Goal: Information Seeking & Learning: Learn about a topic

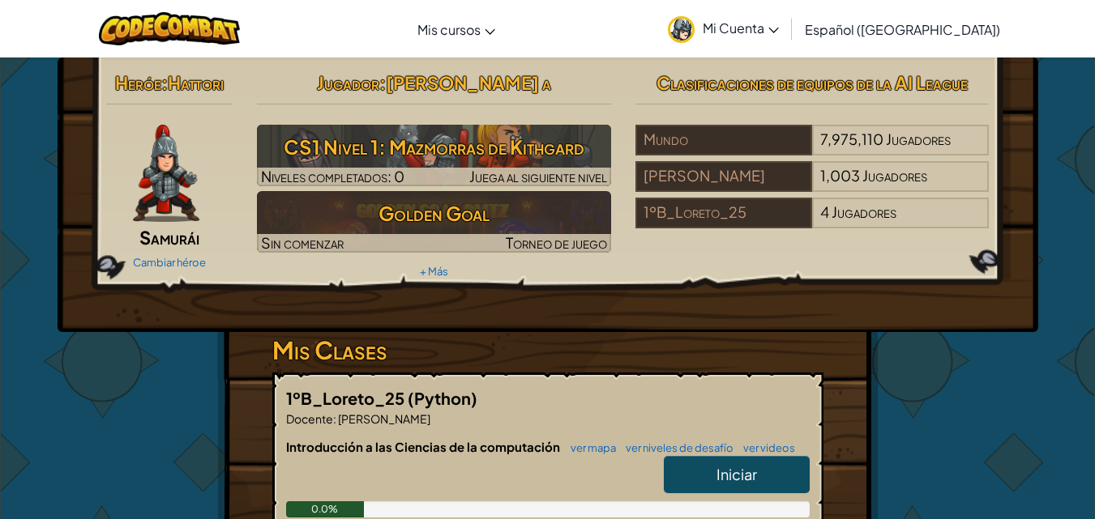
click at [595, 297] on div "Heróe : Hattori Samurái [PERSON_NAME] héroe Jugador : [PERSON_NAME] a CS1 Nivel…" at bounding box center [548, 195] width 980 height 275
click at [625, 304] on div "Heróe : Hattori Samurái [PERSON_NAME] héroe Jugador : [PERSON_NAME] a CS1 Nivel…" at bounding box center [548, 195] width 980 height 275
click at [193, 172] on img at bounding box center [166, 173] width 66 height 97
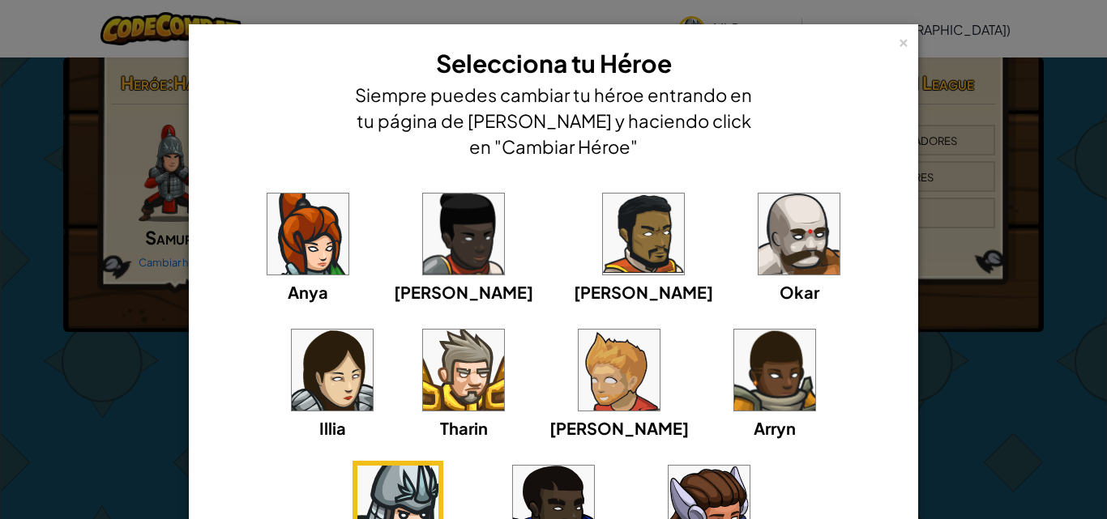
click at [423, 242] on img at bounding box center [463, 234] width 81 height 81
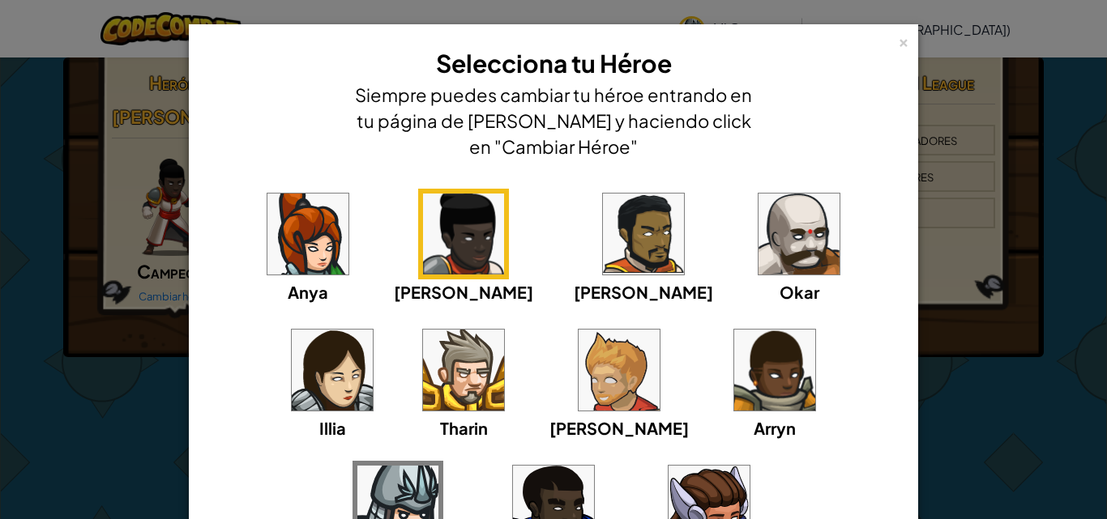
click at [423, 242] on img at bounding box center [463, 234] width 81 height 81
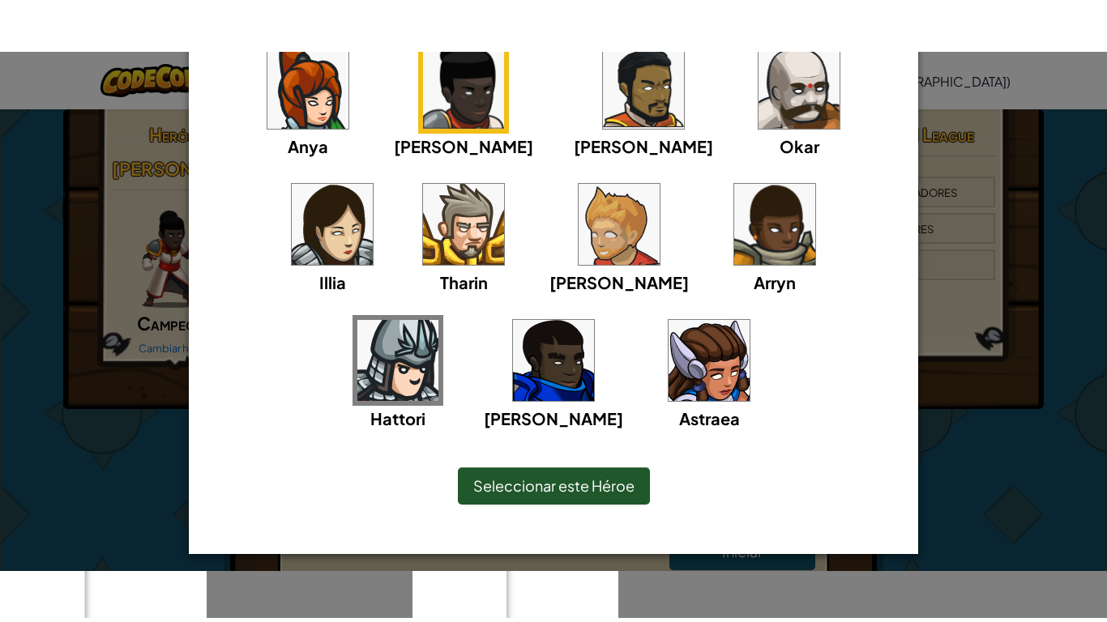
scroll to position [205, 0]
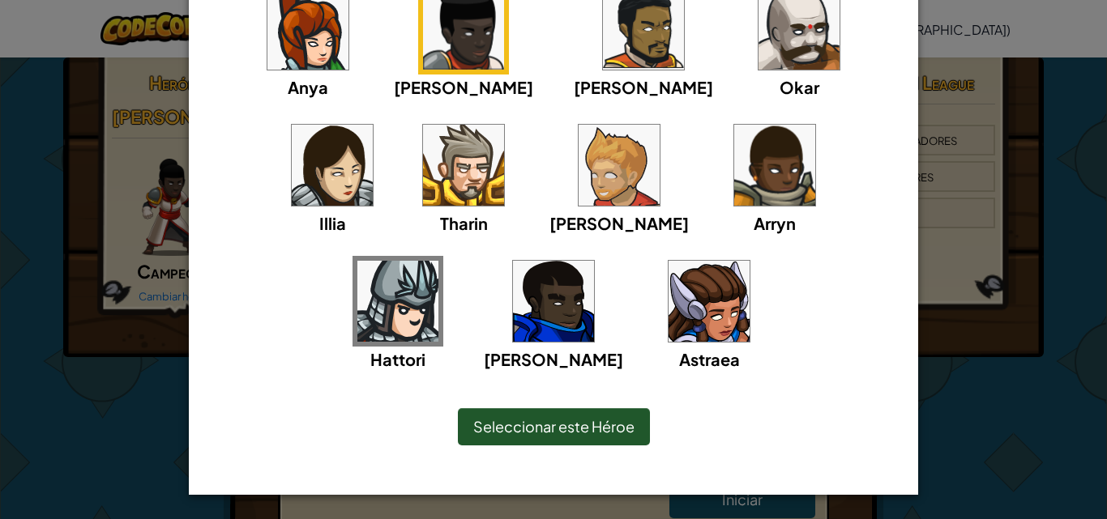
click at [510, 408] on div "Seleccionar este Héroe" at bounding box center [553, 427] width 663 height 70
click at [557, 412] on div "Seleccionar este Héroe" at bounding box center [554, 426] width 192 height 37
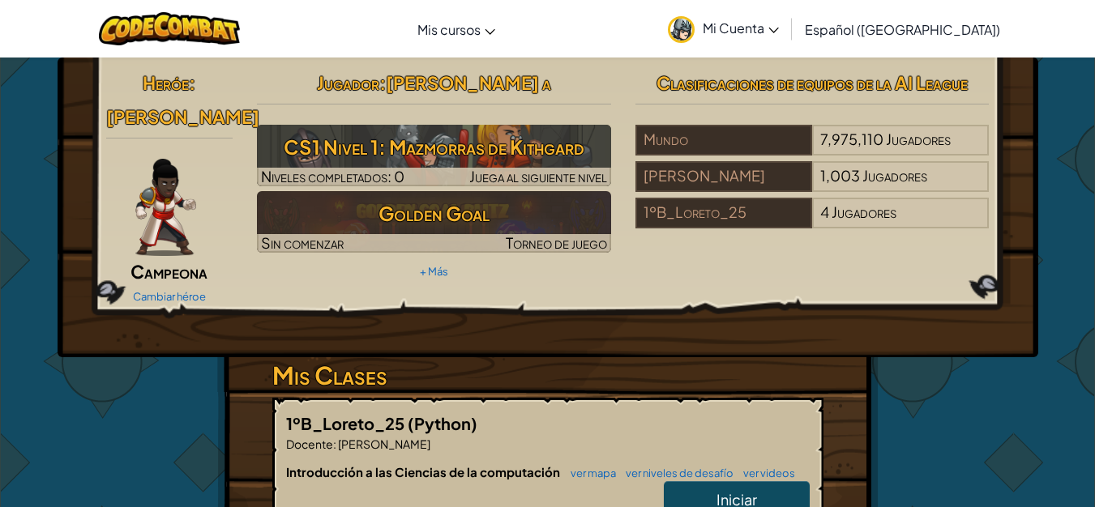
click at [147, 159] on img at bounding box center [165, 207] width 61 height 97
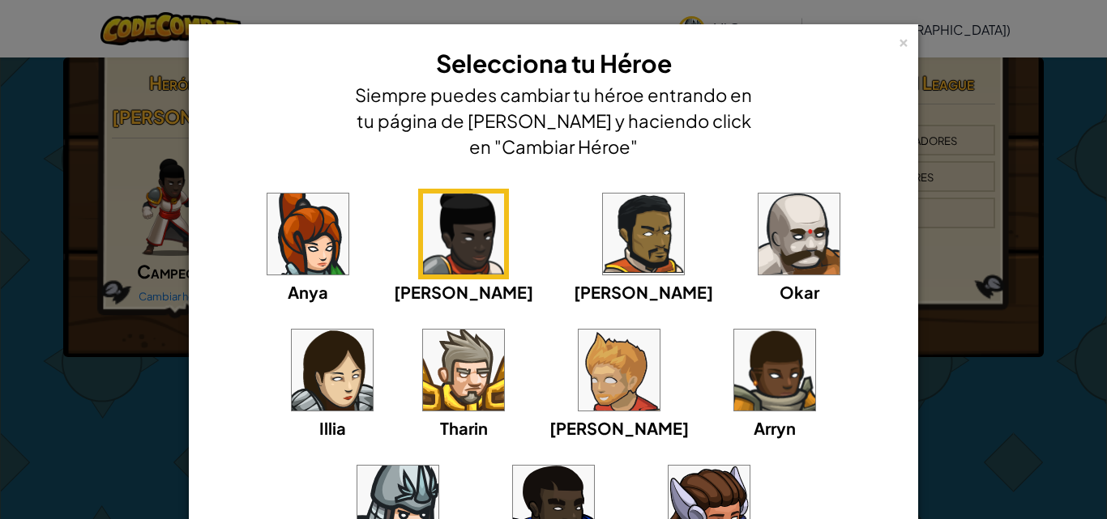
click at [603, 210] on img at bounding box center [643, 234] width 81 height 81
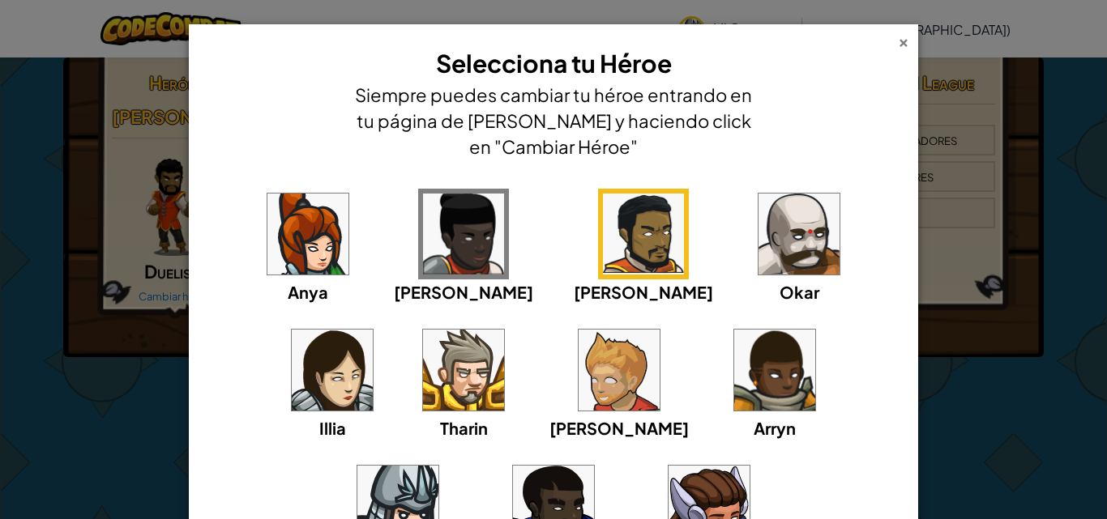
click at [899, 45] on div "×" at bounding box center [903, 40] width 11 height 17
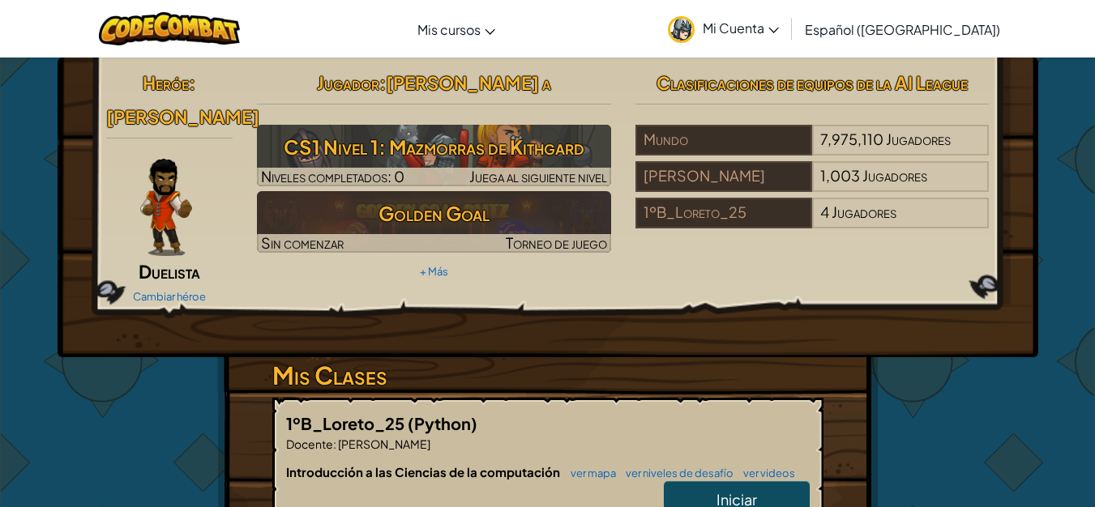
click at [168, 214] on img at bounding box center [166, 207] width 52 height 97
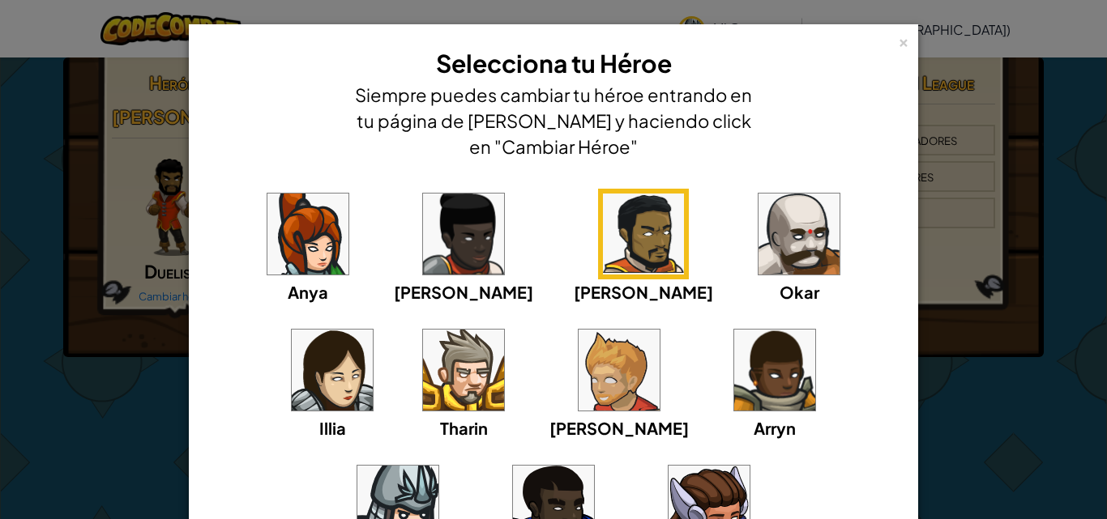
click at [443, 461] on div "Hattori" at bounding box center [397, 519] width 91 height 116
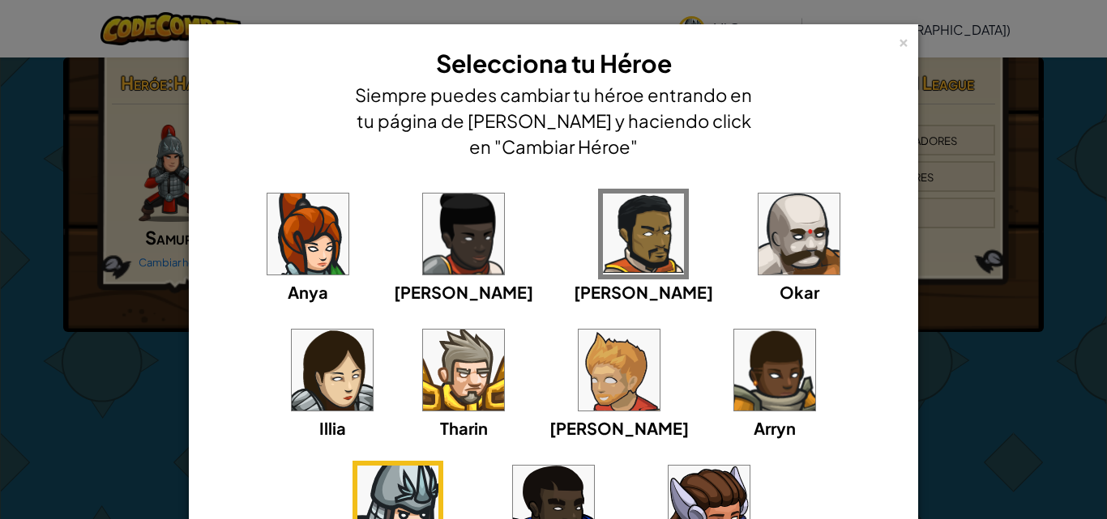
click at [904, 43] on div "× Selecciona tu Héroe Siempre puedes cambiar tu héroe entrando en tu página de …" at bounding box center [553, 362] width 729 height 676
click at [373, 330] on img at bounding box center [332, 370] width 81 height 81
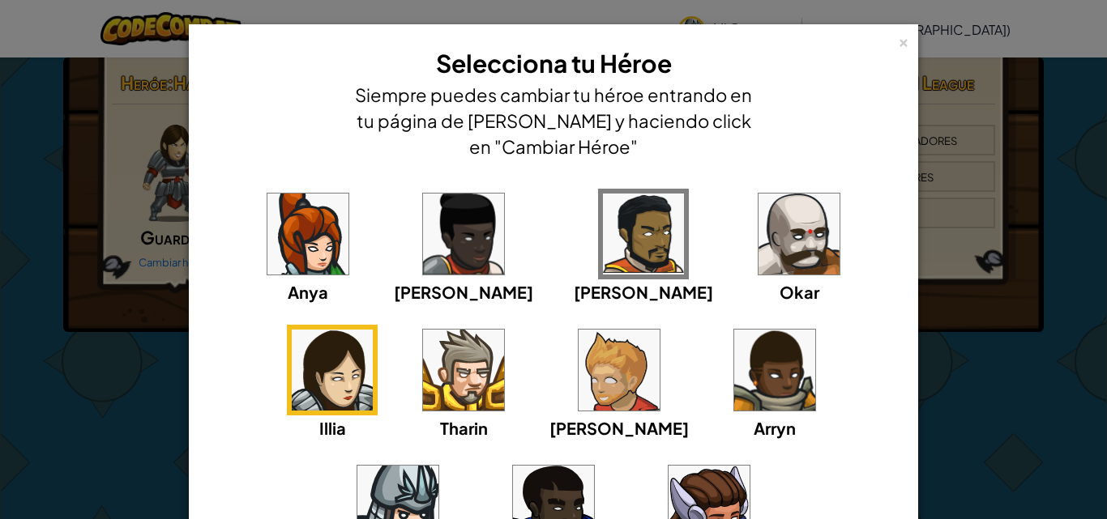
click at [594, 466] on img at bounding box center [553, 506] width 81 height 81
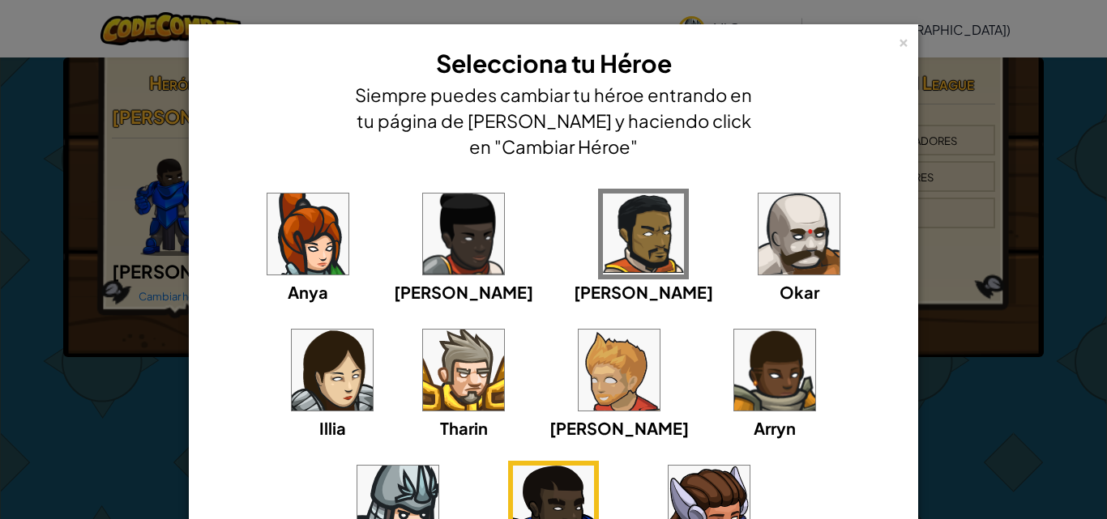
click at [903, 45] on div "× Selecciona tu Héroe Siempre puedes cambiar tu héroe entrando en tu página de …" at bounding box center [553, 362] width 729 height 676
click at [437, 211] on img at bounding box center [463, 234] width 81 height 81
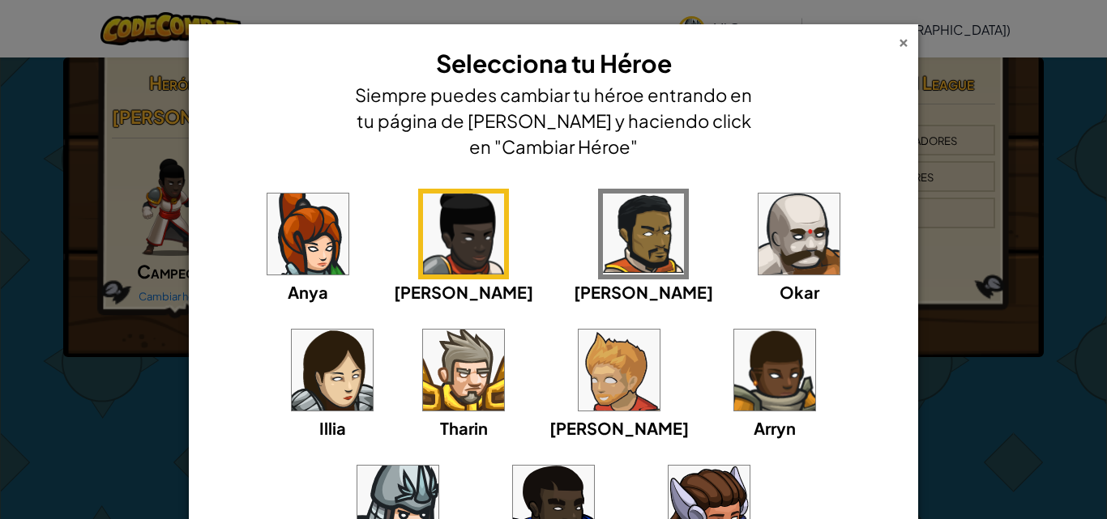
click at [898, 49] on div "×" at bounding box center [903, 40] width 11 height 17
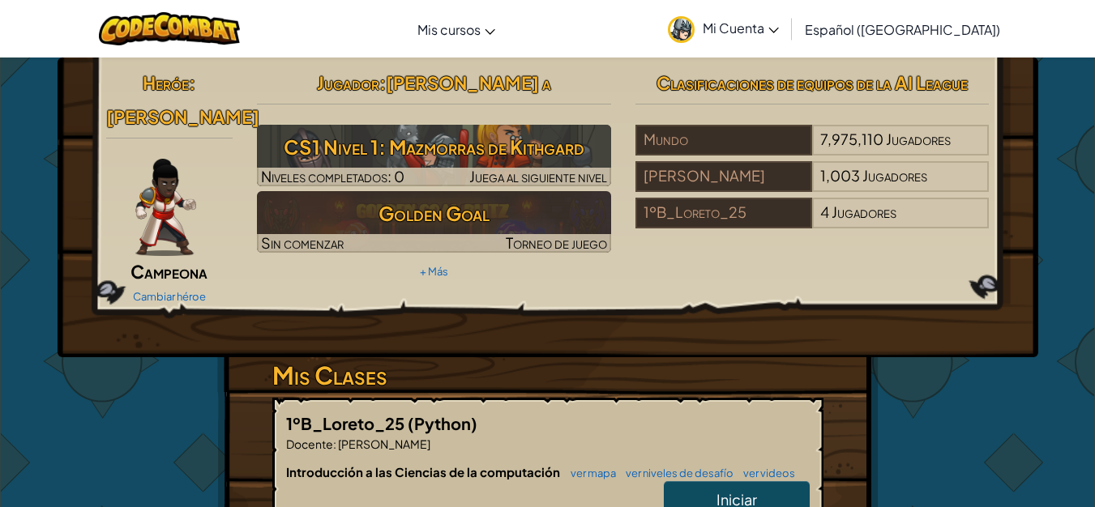
click at [190, 181] on img at bounding box center [165, 207] width 61 height 97
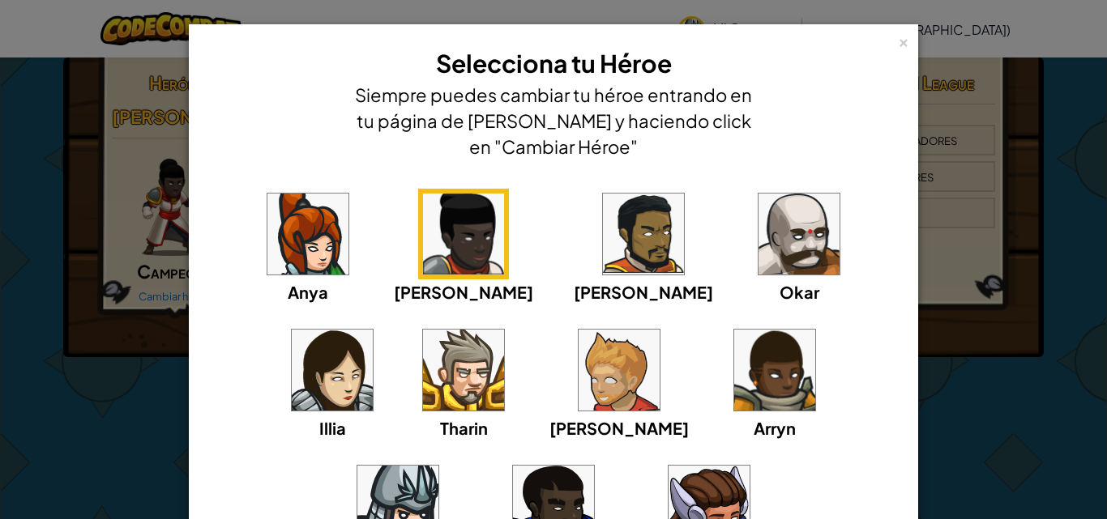
click at [603, 257] on img at bounding box center [643, 234] width 81 height 81
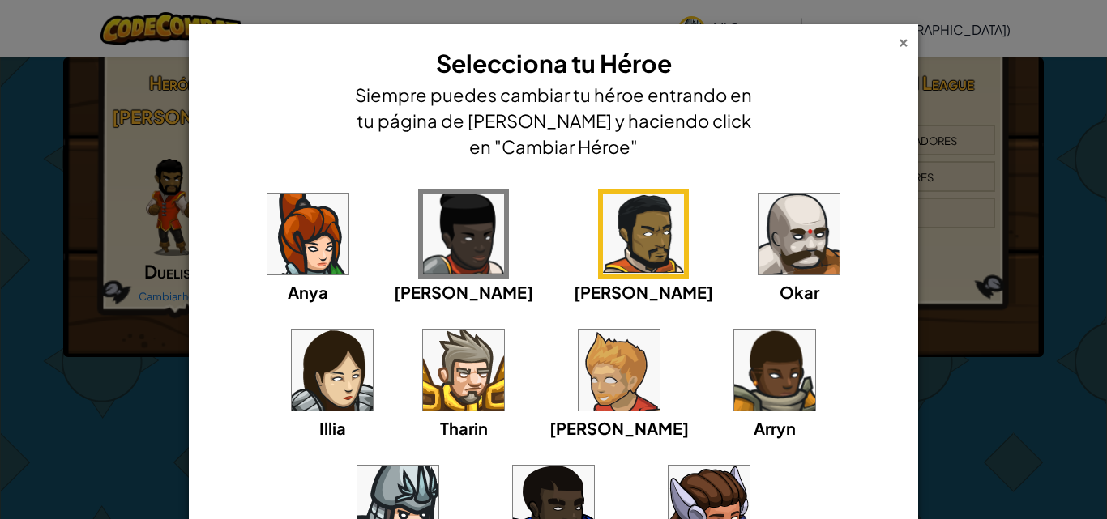
click at [898, 41] on div "×" at bounding box center [903, 40] width 11 height 17
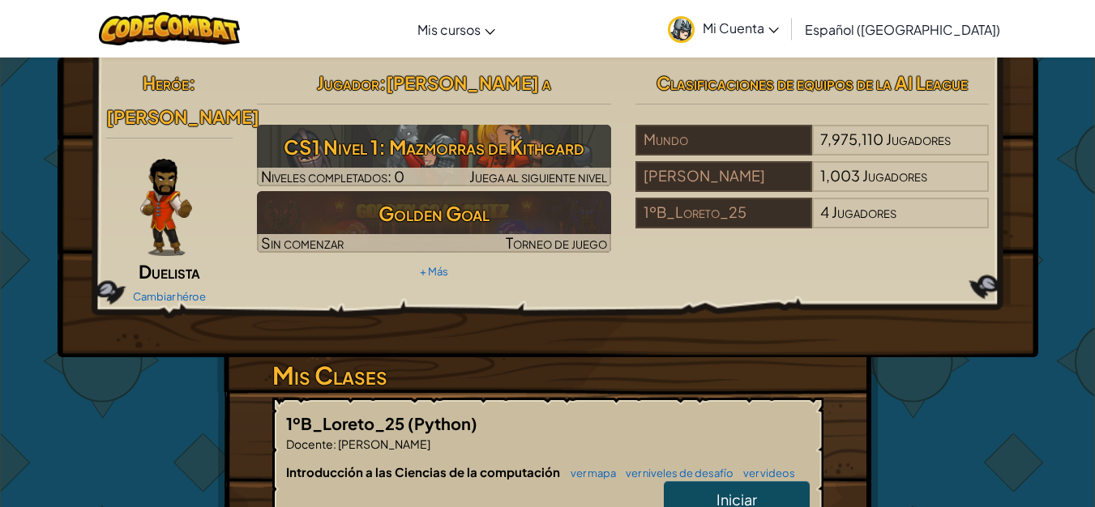
click at [160, 209] on img at bounding box center [166, 207] width 52 height 97
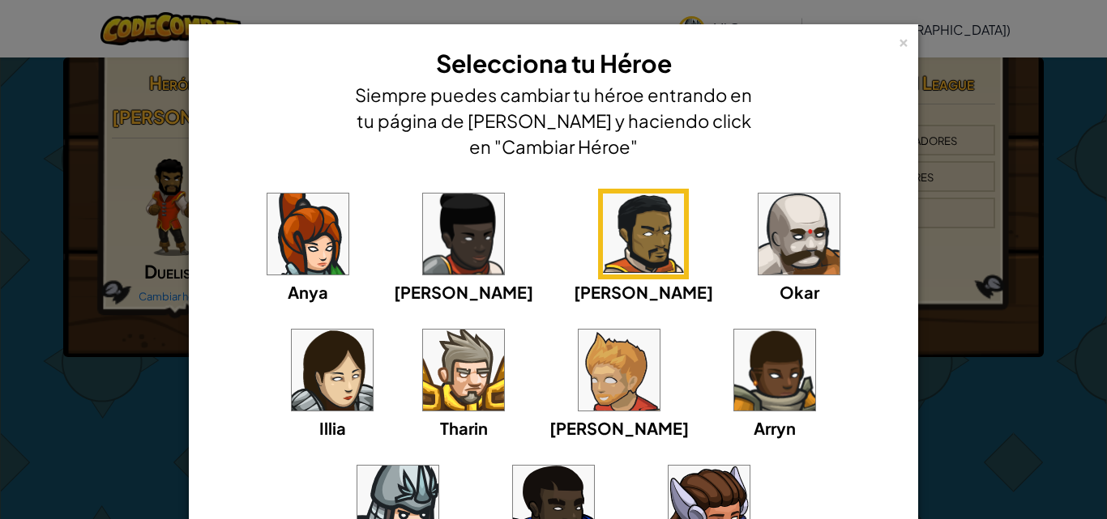
click at [438, 466] on img at bounding box center [397, 506] width 81 height 81
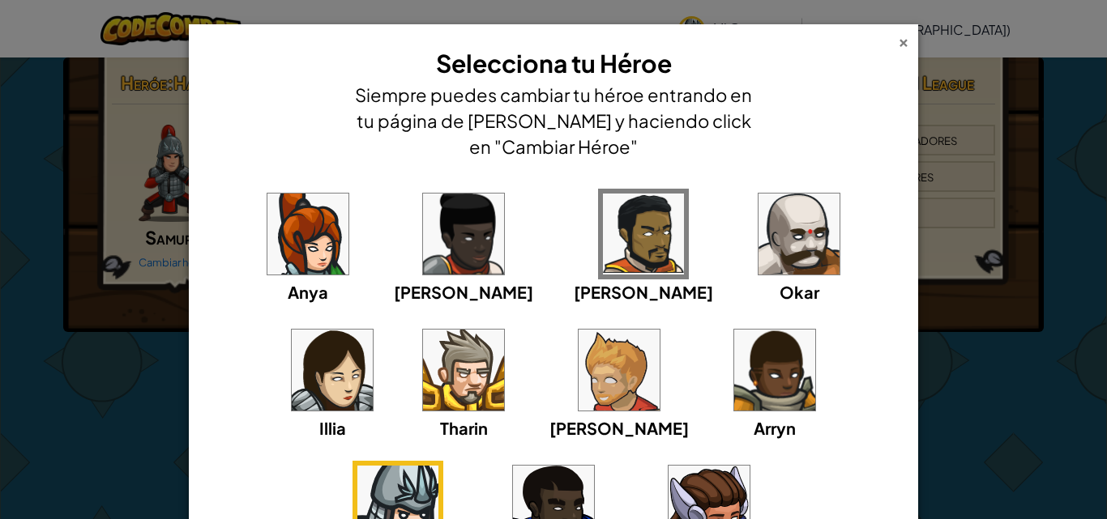
click at [899, 44] on div "×" at bounding box center [903, 40] width 11 height 17
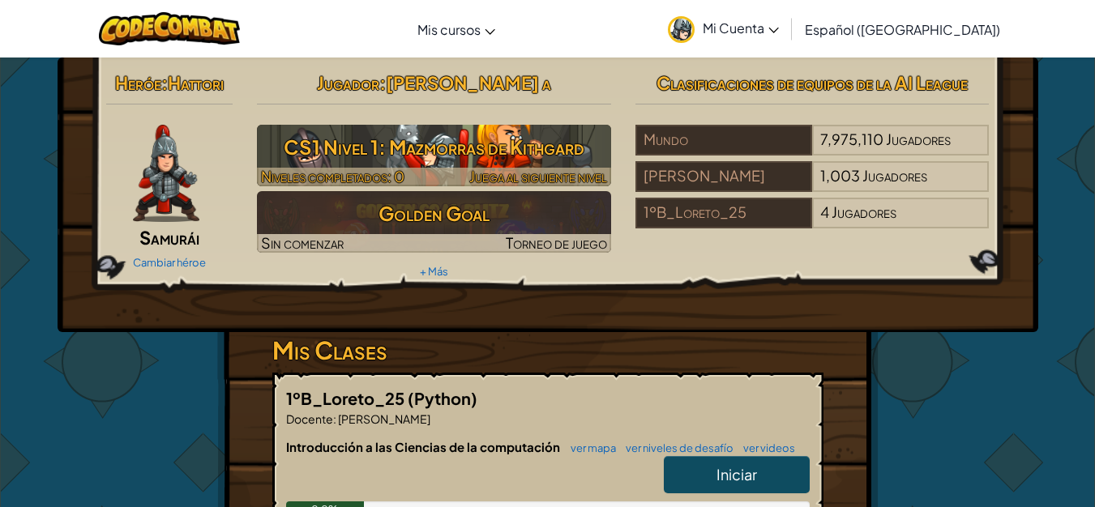
click at [519, 151] on h3 "CS1 Nivel 1: Mazmorras de Kithgard" at bounding box center [434, 147] width 354 height 36
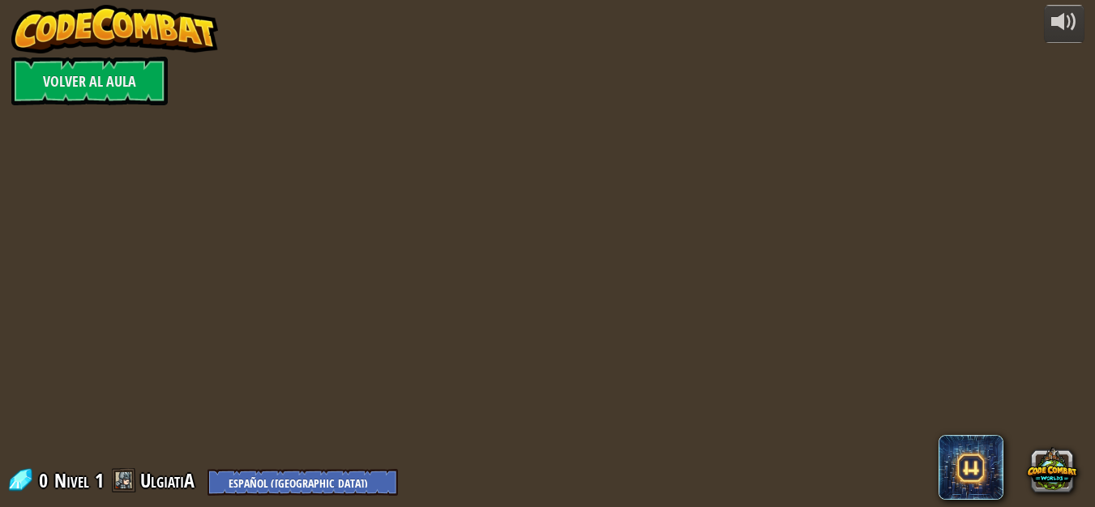
select select "es-419"
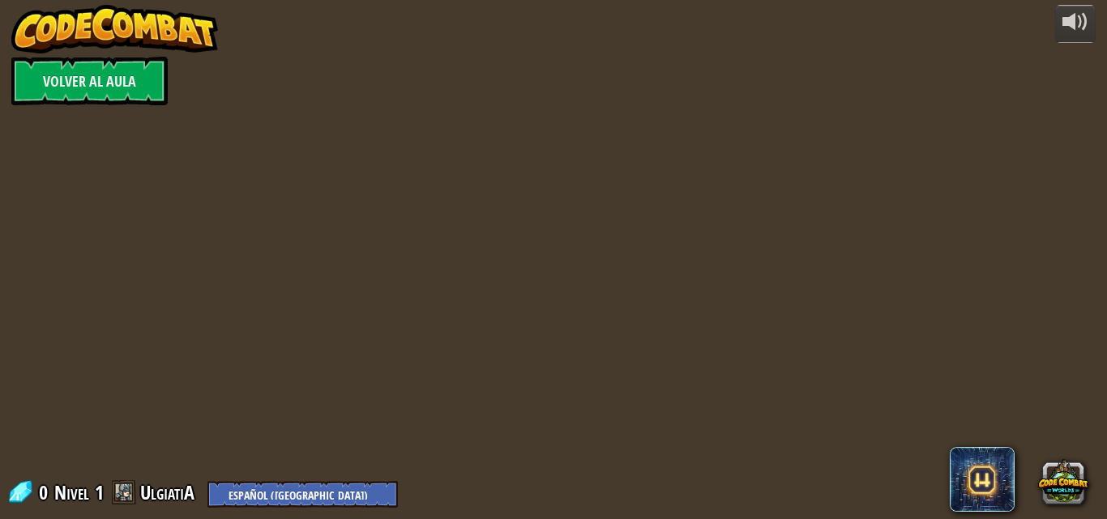
select select "es-419"
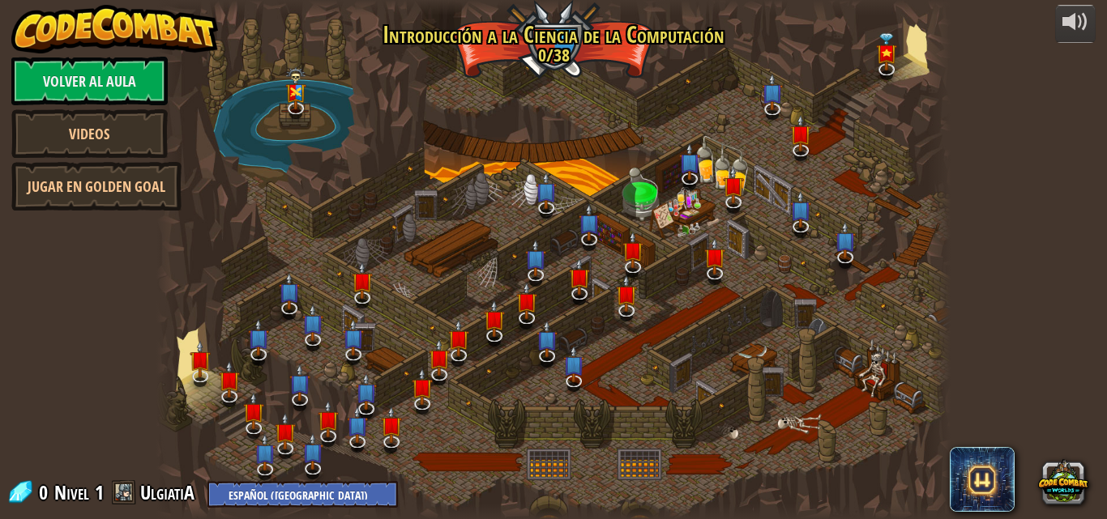
select select "es-419"
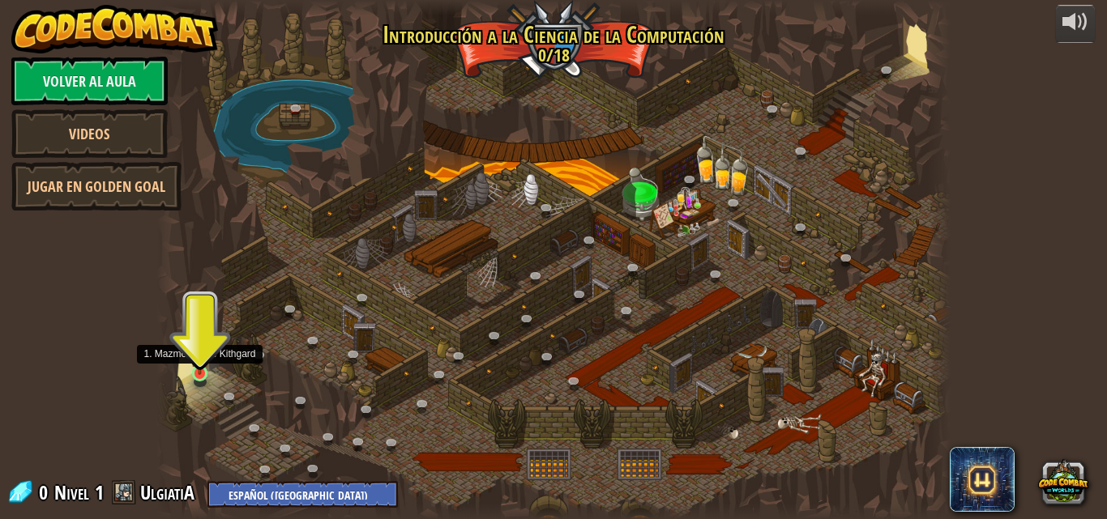
click at [190, 374] on img at bounding box center [199, 353] width 19 height 43
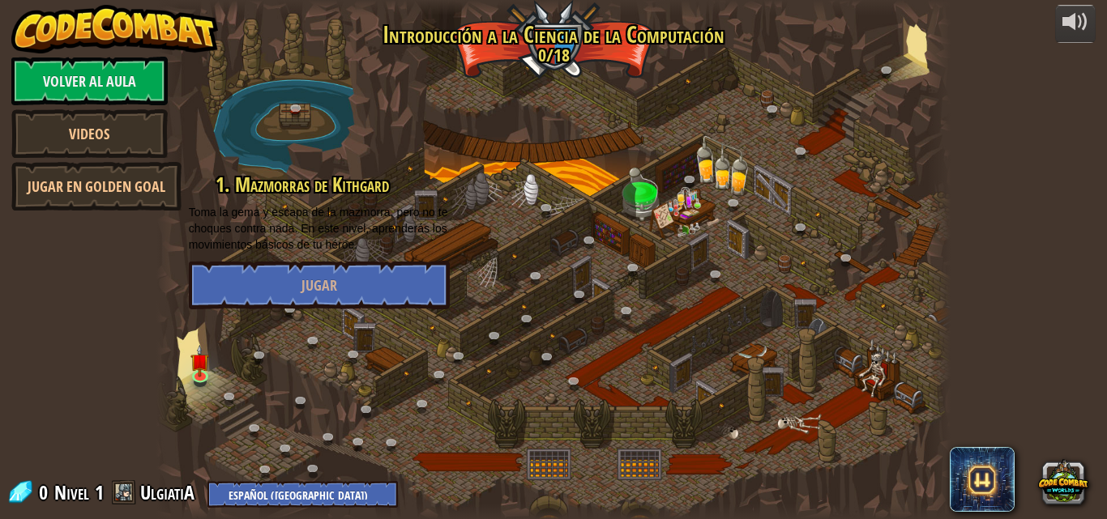
click at [294, 259] on div "1. Mazmorras de [PERSON_NAME] [PERSON_NAME] la [PERSON_NAME] de la mazmorra, pe…" at bounding box center [319, 241] width 261 height 135
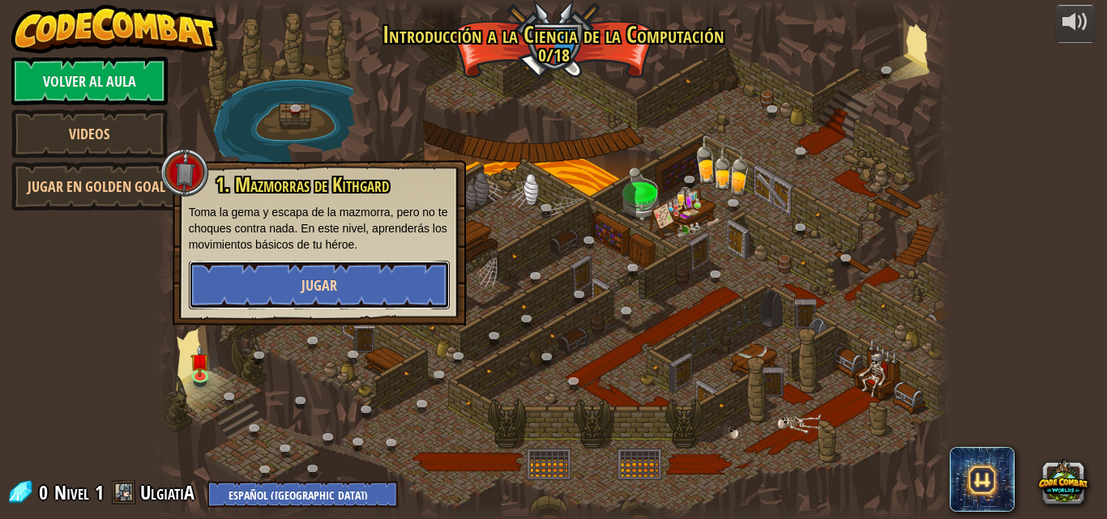
click at [295, 267] on button "Jugar" at bounding box center [319, 285] width 261 height 49
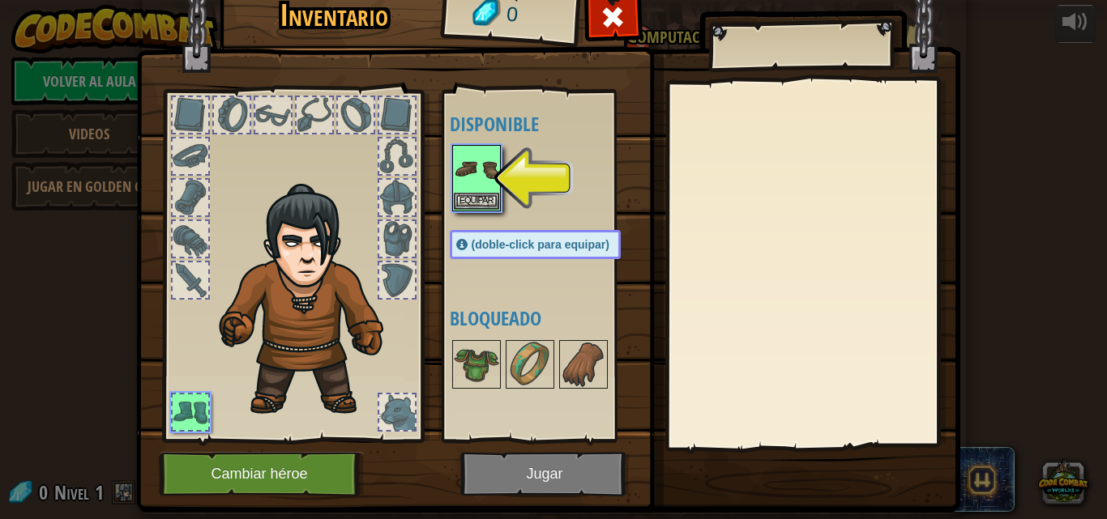
click at [379, 198] on div at bounding box center [397, 198] width 36 height 36
click at [489, 198] on button "Equipar" at bounding box center [476, 200] width 45 height 17
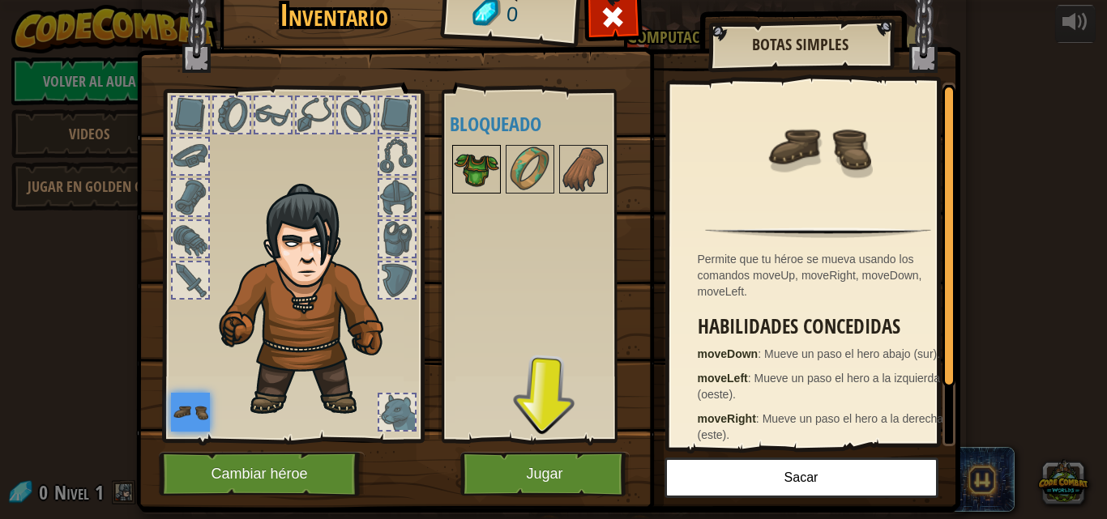
click at [480, 192] on div at bounding box center [476, 169] width 49 height 49
click at [479, 190] on img at bounding box center [476, 169] width 45 height 45
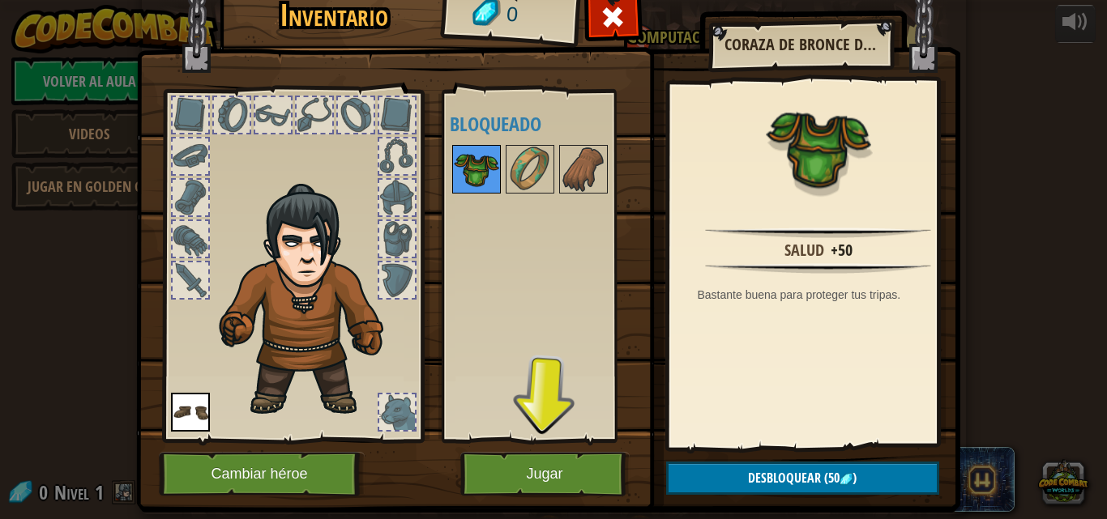
click at [479, 190] on img at bounding box center [476, 169] width 45 height 45
click at [479, 189] on img at bounding box center [476, 169] width 45 height 45
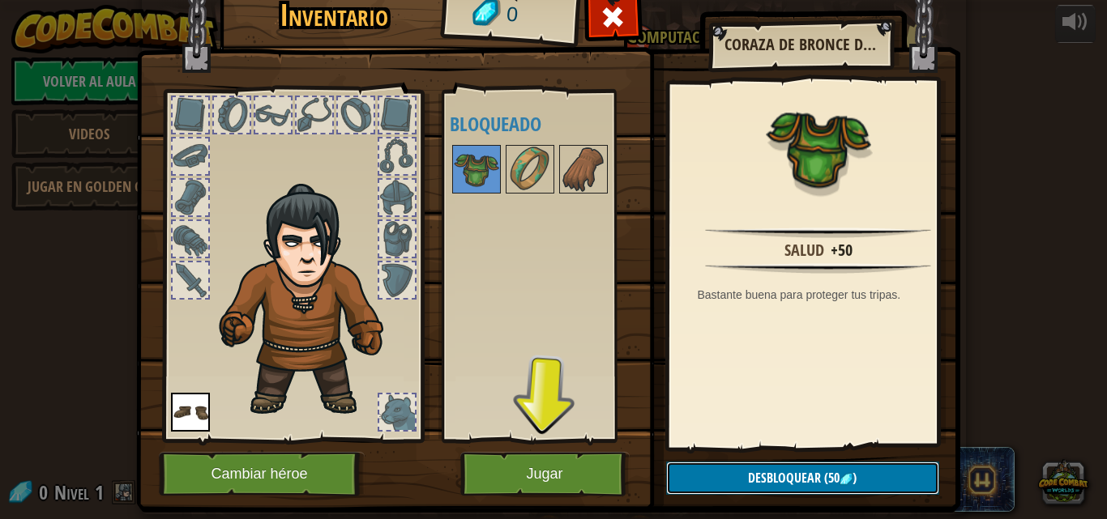
click at [773, 485] on span "Desbloquear" at bounding box center [784, 478] width 73 height 18
click at [740, 472] on button "Desbloquear (50 )" at bounding box center [802, 478] width 273 height 33
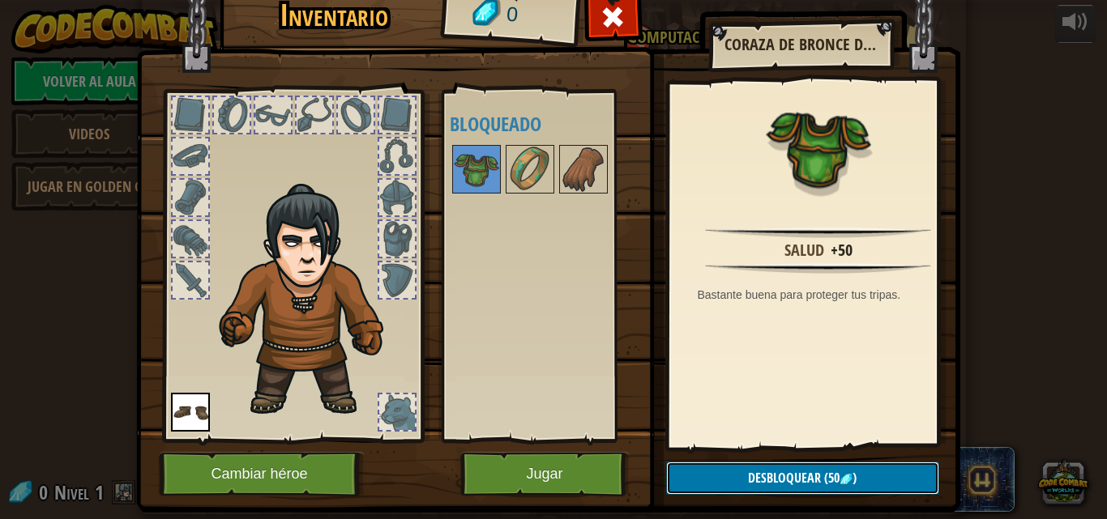
click at [740, 470] on button "Desbloquear (50 )" at bounding box center [802, 478] width 273 height 33
click at [740, 469] on button "Desbloquear (50 )" at bounding box center [802, 478] width 273 height 33
click at [741, 469] on button "Desbloquear (50 )" at bounding box center [802, 478] width 273 height 33
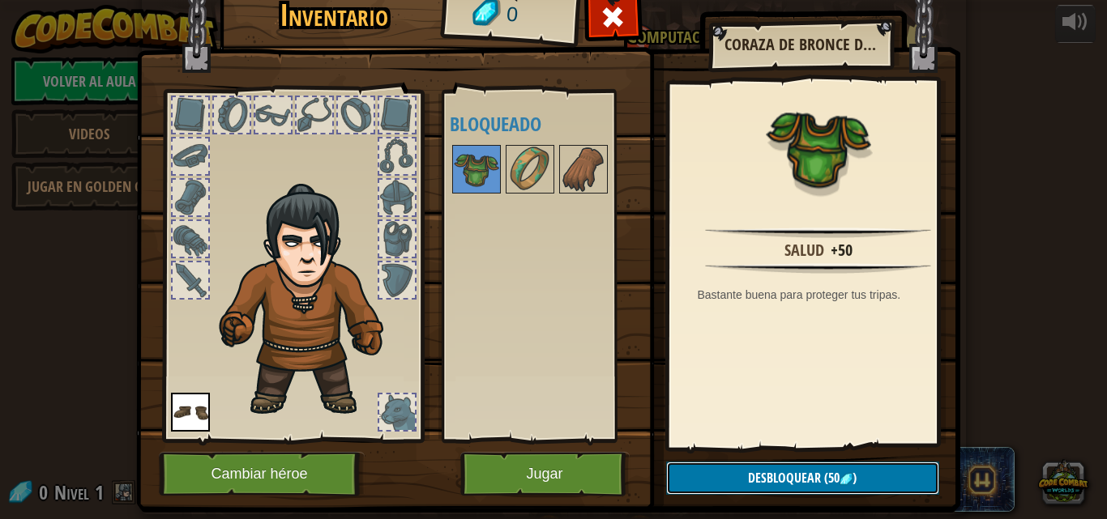
click at [741, 469] on button "Desbloquear (50 )" at bounding box center [802, 478] width 273 height 33
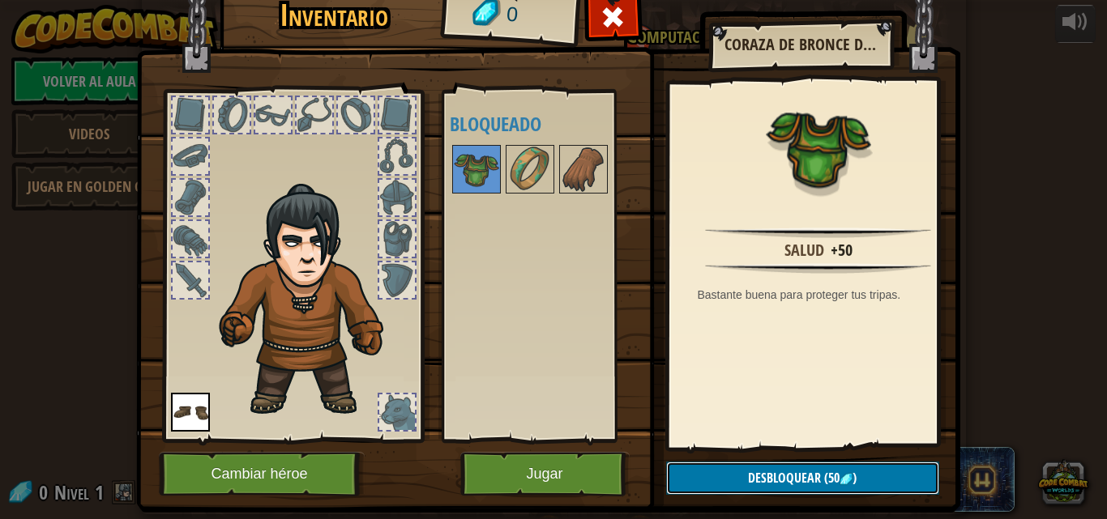
click at [741, 469] on button "Desbloquear (50 )" at bounding box center [802, 478] width 273 height 33
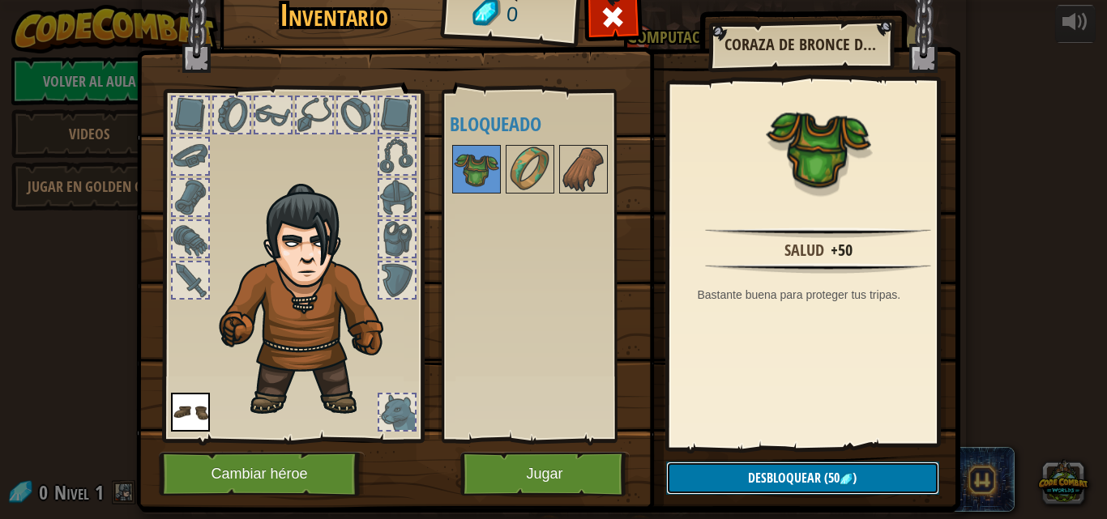
click at [741, 468] on button "Desbloquear (50 )" at bounding box center [802, 478] width 273 height 33
click at [740, 468] on button "Desbloquear (50 )" at bounding box center [802, 478] width 273 height 33
click at [740, 467] on button "Desbloquear (50 )" at bounding box center [802, 478] width 273 height 33
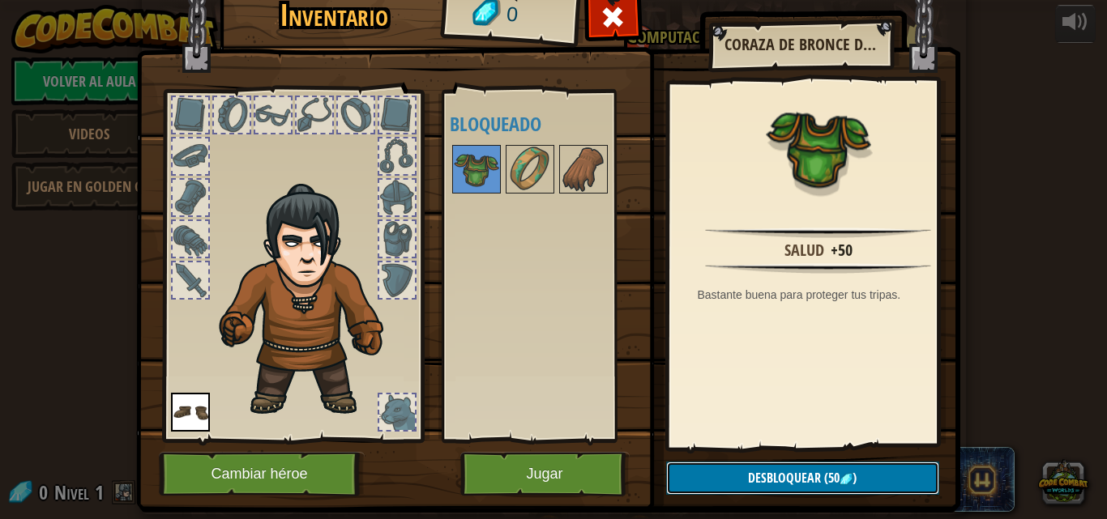
click at [740, 467] on button "Desbloquear (50 )" at bounding box center [802, 478] width 273 height 33
click at [739, 465] on button "Desbloquear (50 )" at bounding box center [802, 478] width 273 height 33
click at [749, 471] on span "Desbloquear" at bounding box center [784, 478] width 73 height 18
click at [750, 472] on span "Desbloquear" at bounding box center [784, 478] width 73 height 18
drag, startPoint x: 750, startPoint y: 472, endPoint x: 770, endPoint y: 497, distance: 32.4
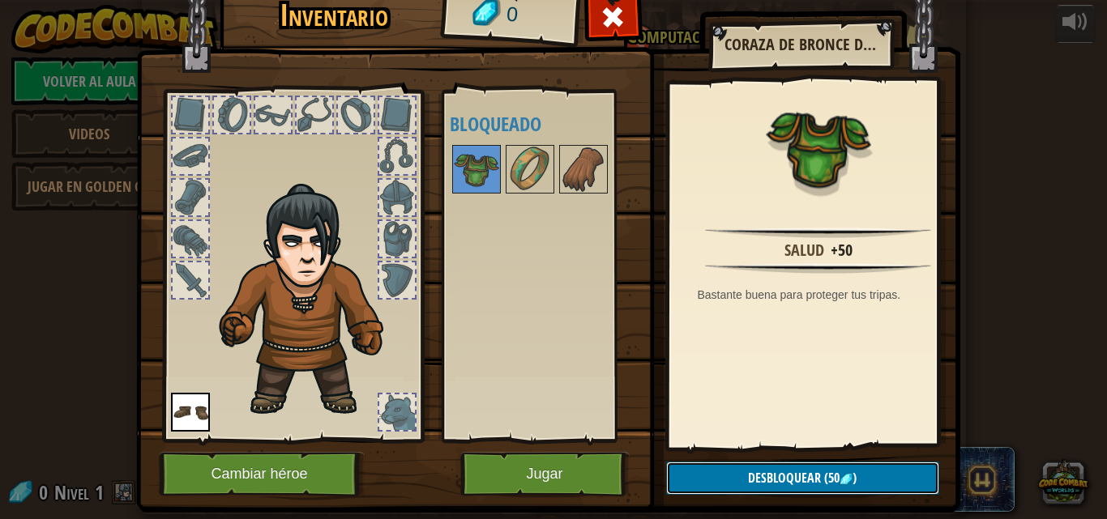
click at [760, 488] on button "Desbloquear (50 )" at bounding box center [802, 478] width 273 height 33
click at [770, 497] on img at bounding box center [548, 219] width 824 height 588
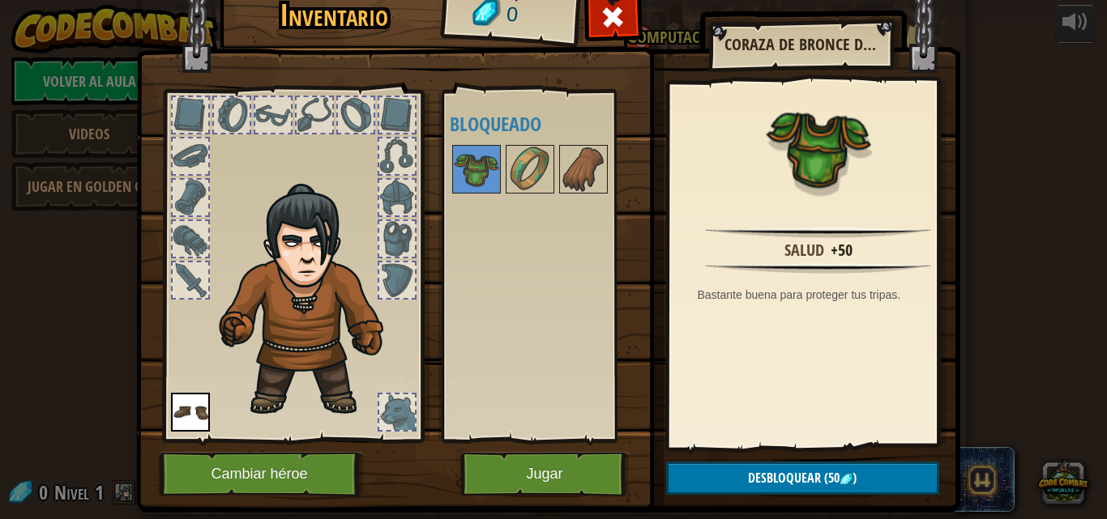
drag, startPoint x: 770, startPoint y: 497, endPoint x: 782, endPoint y: 503, distance: 13.4
click at [781, 504] on img at bounding box center [548, 219] width 824 height 588
click at [782, 503] on img at bounding box center [548, 219] width 824 height 588
click at [783, 501] on img at bounding box center [548, 219] width 824 height 588
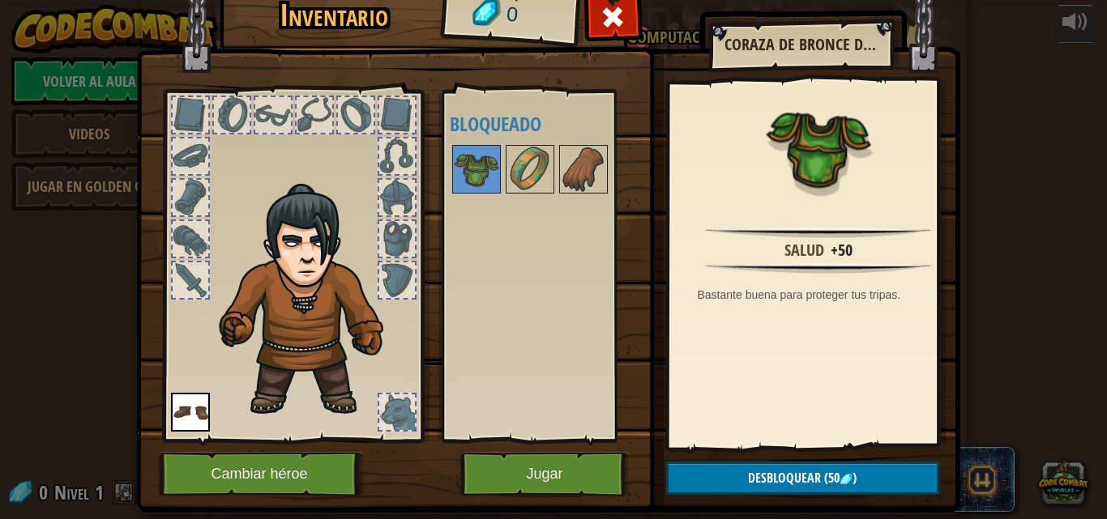
click at [784, 501] on img at bounding box center [548, 219] width 824 height 588
click at [785, 500] on img at bounding box center [548, 219] width 824 height 588
click at [590, 497] on img at bounding box center [548, 219] width 824 height 588
click at [582, 477] on button "Jugar" at bounding box center [544, 474] width 169 height 45
click at [586, 2] on html "powered by Volver al aula Videos Jugar en Golden Goal 25. Puertas de Kithgard (…" at bounding box center [553, 1] width 1107 height 2
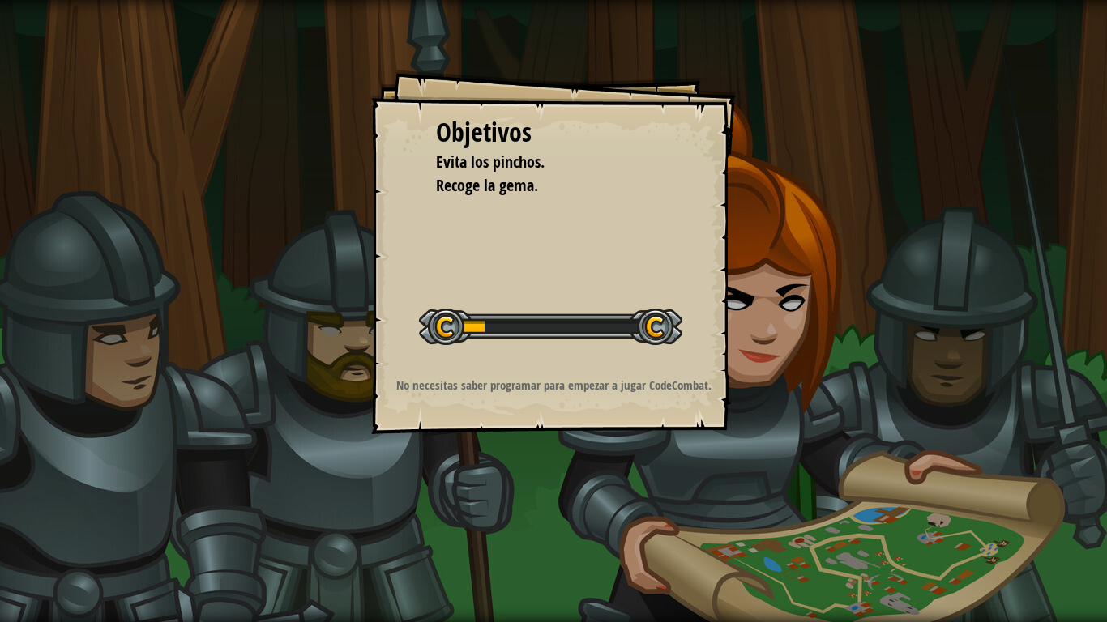
click at [613, 519] on div "Objetivos Evita los [PERSON_NAME]. Recoge la [PERSON_NAME]. Iniciar nivel Error…" at bounding box center [553, 311] width 1107 height 622
click at [639, 493] on div "Objetivos Evita los [PERSON_NAME]. Recoge la [PERSON_NAME]. Iniciar nivel Error…" at bounding box center [553, 311] width 1107 height 622
click at [636, 496] on div "Objetivos Evita los [PERSON_NAME]. Recoge la [PERSON_NAME]. Iniciar nivel Error…" at bounding box center [553, 311] width 1107 height 622
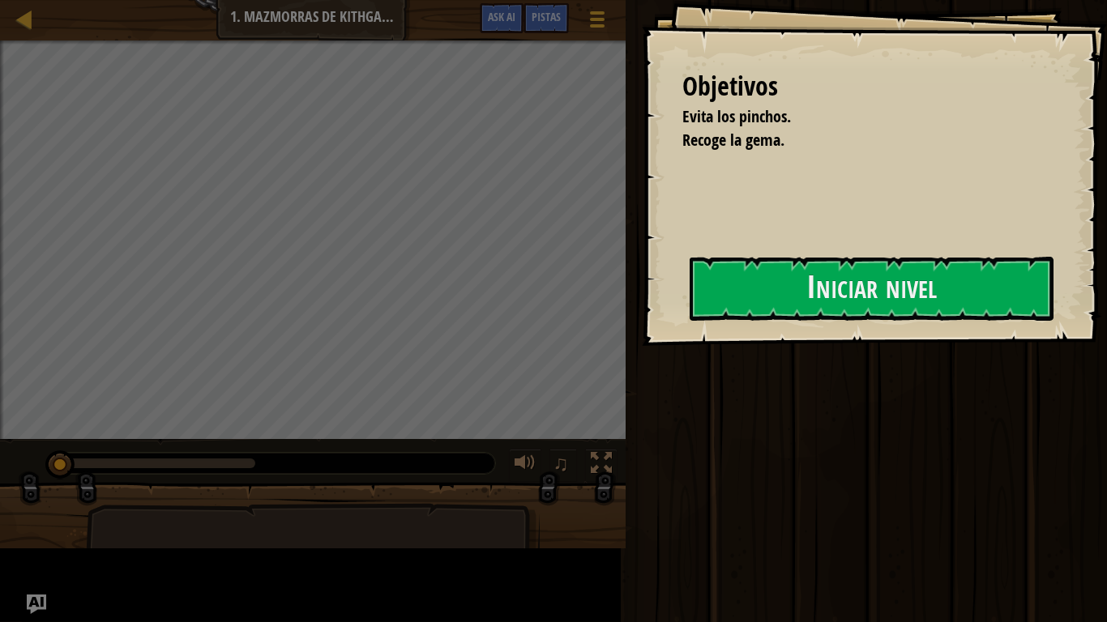
click at [629, 495] on div "Ejecutar Enviar Listo" at bounding box center [864, 307] width 486 height 614
click at [629, 496] on div "Ejecutar Enviar Listo" at bounding box center [864, 307] width 486 height 614
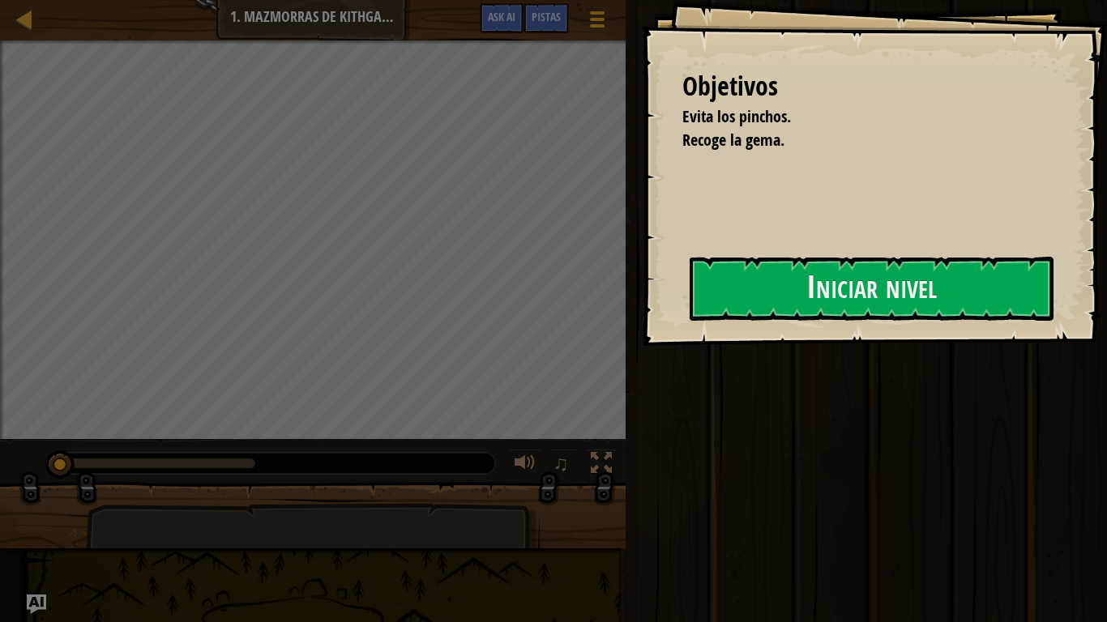
click at [629, 496] on div "Ejecutar Enviar Listo" at bounding box center [864, 307] width 486 height 614
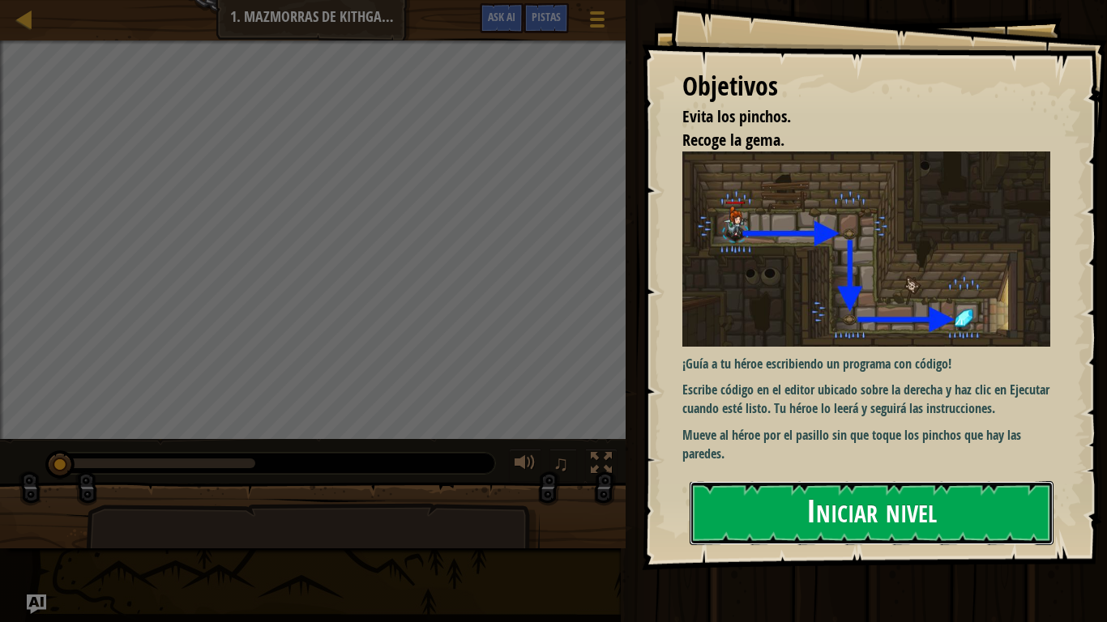
click at [904, 489] on button "Iniciar nivel" at bounding box center [871, 513] width 364 height 64
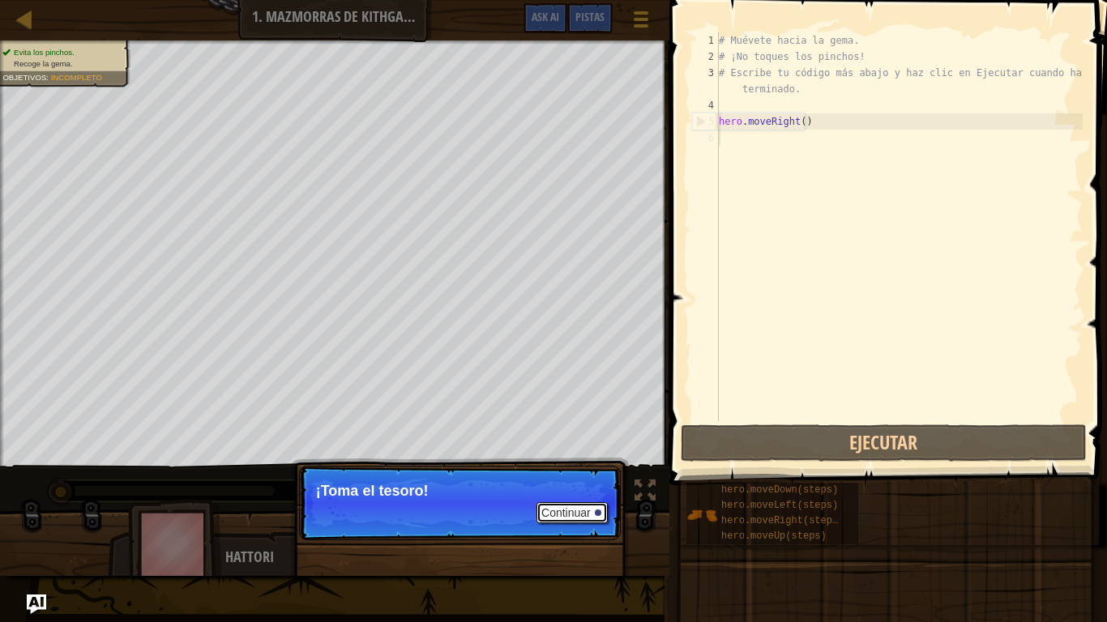
click at [553, 515] on button "Continuar" at bounding box center [571, 512] width 71 height 21
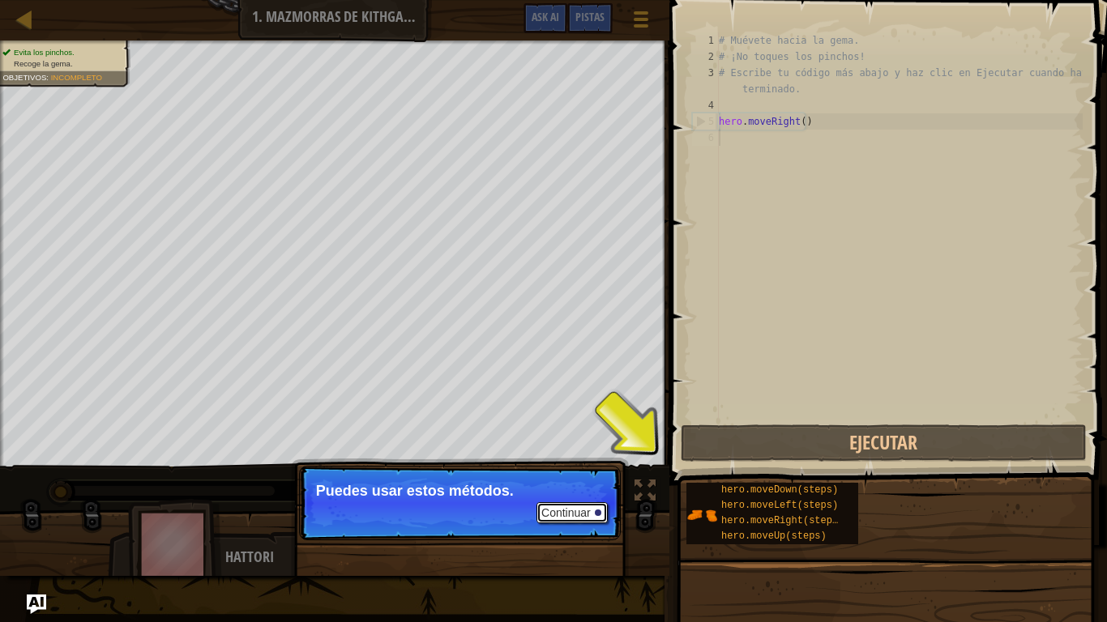
click at [553, 508] on button "Continuar" at bounding box center [571, 512] width 71 height 21
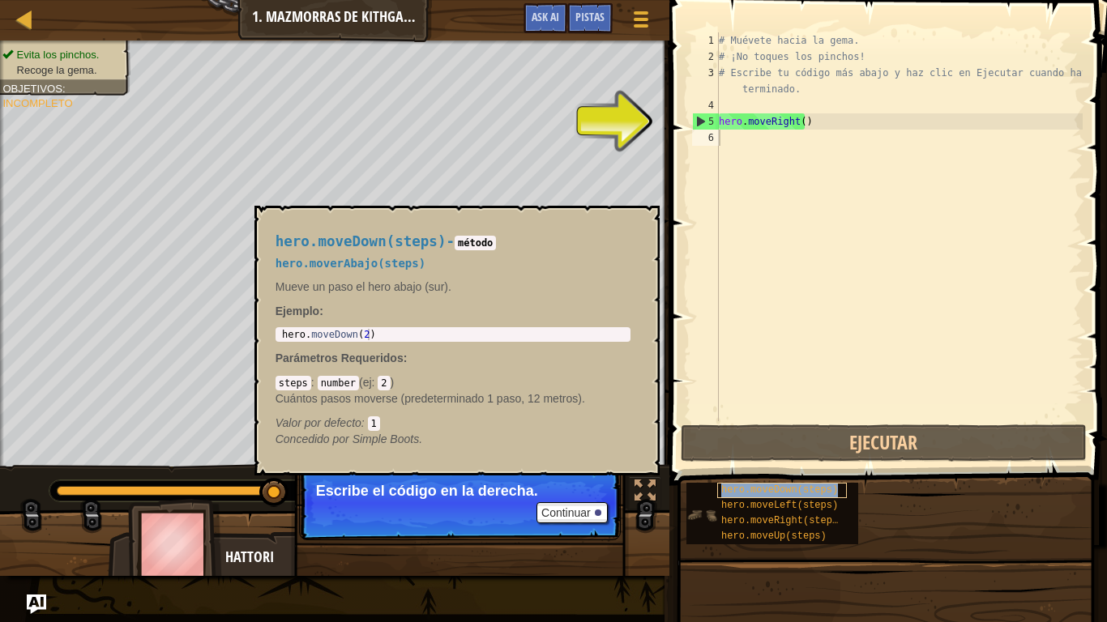
click at [765, 493] on span "hero.moveDown(steps)" at bounding box center [779, 489] width 117 height 11
click at [754, 484] on div "hero.moveDown(steps)" at bounding box center [782, 490] width 130 height 15
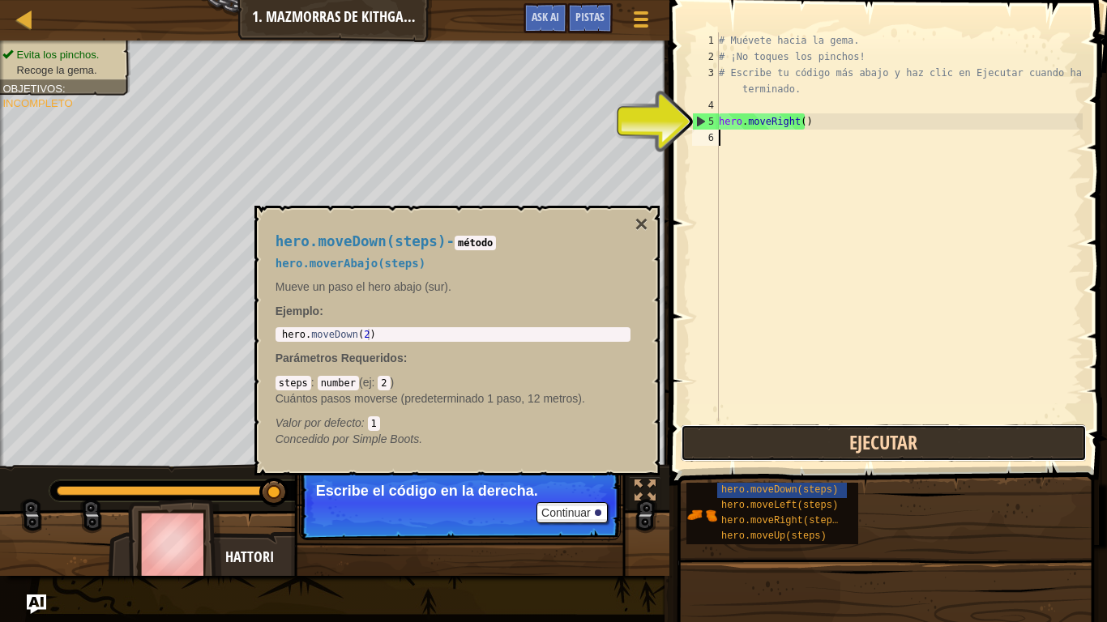
click at [711, 443] on button "Ejecutar" at bounding box center [884, 443] width 406 height 37
click at [711, 439] on button "Ejecutar" at bounding box center [884, 443] width 406 height 37
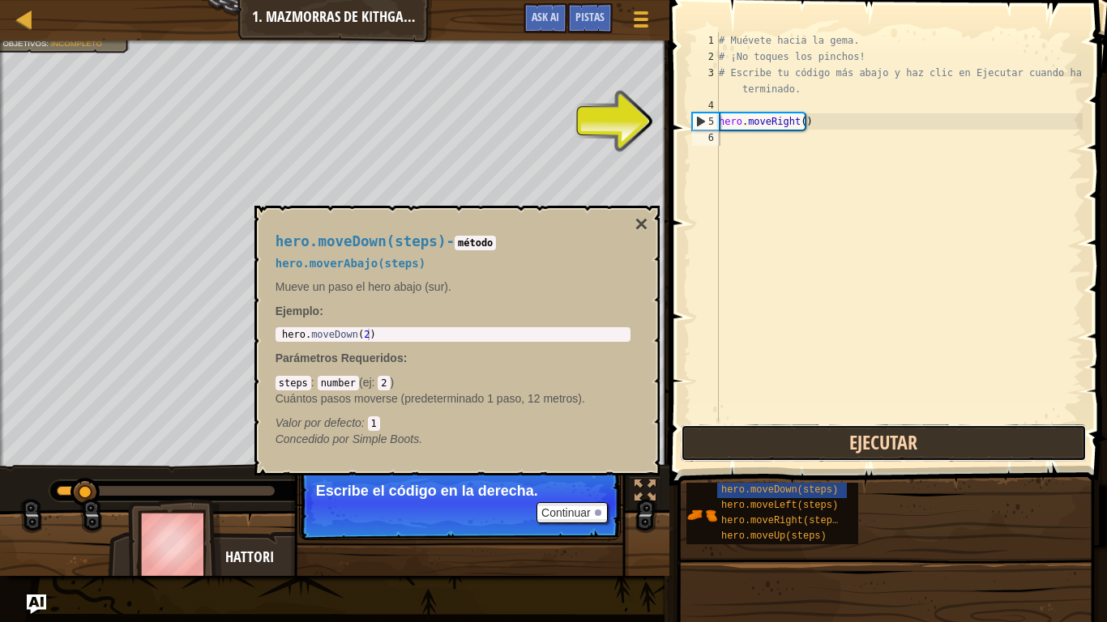
click at [711, 439] on button "Ejecutar" at bounding box center [884, 443] width 406 height 37
click at [711, 439] on button "Ejecutando" at bounding box center [884, 443] width 406 height 37
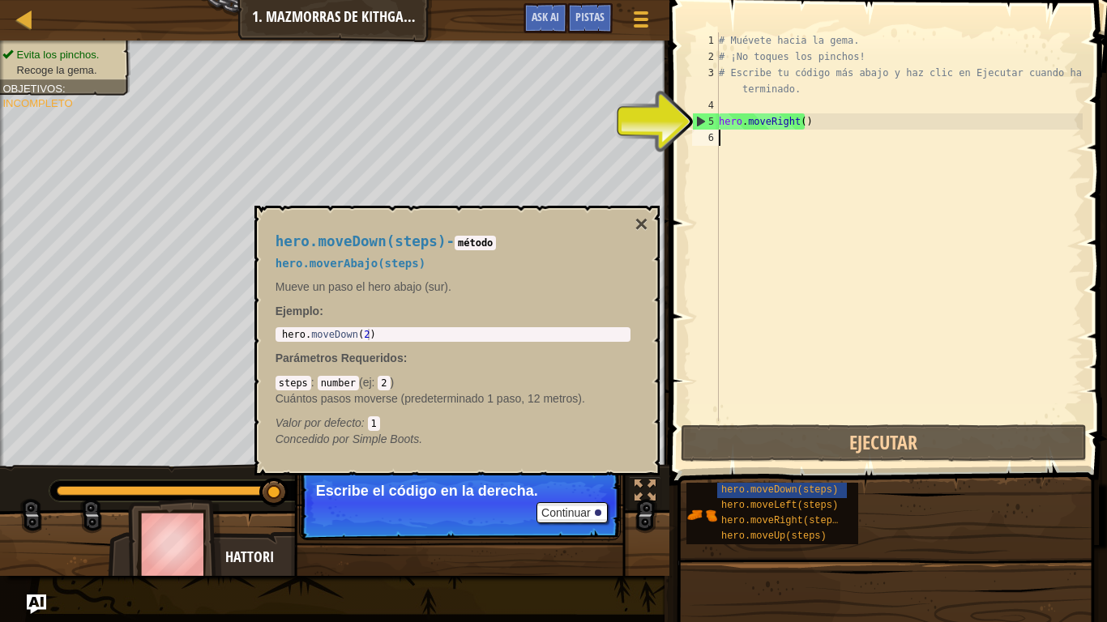
scroll to position [7, 0]
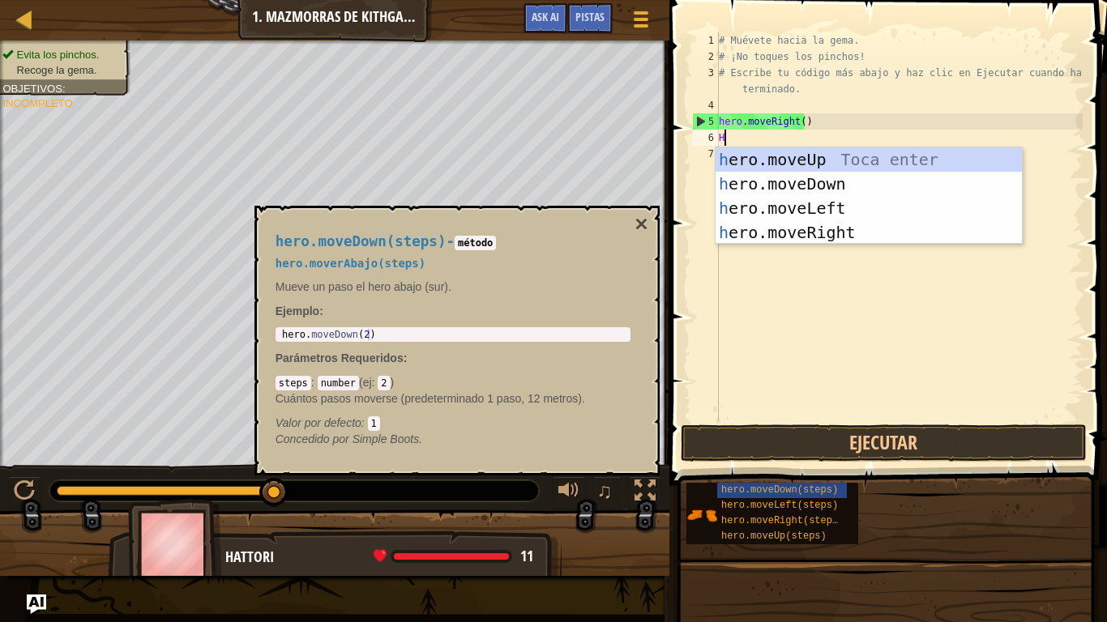
type textarea "HE"
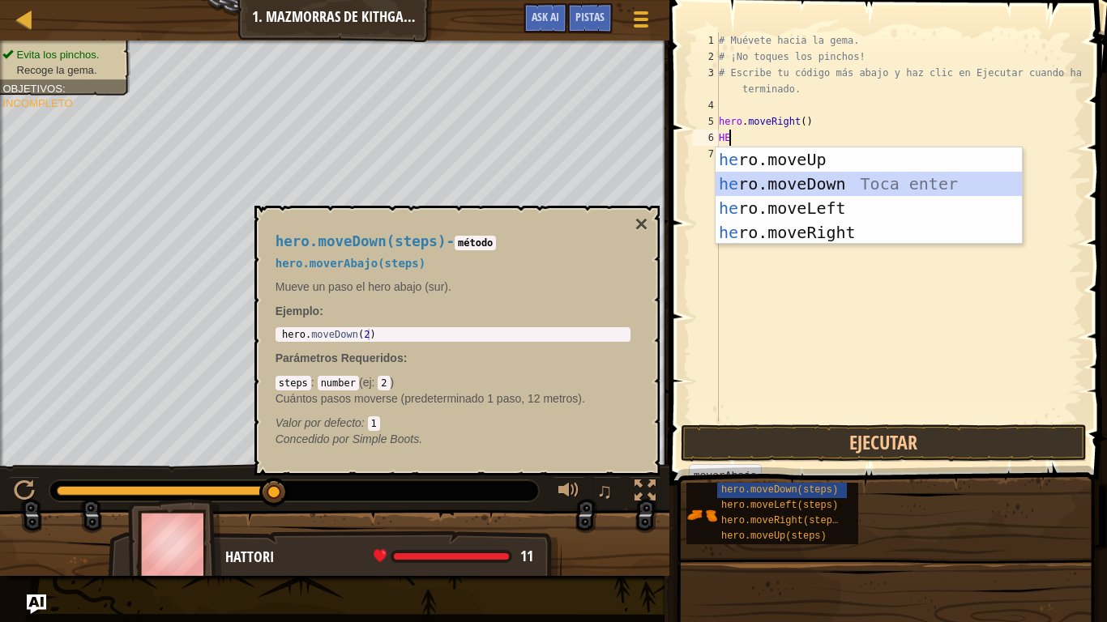
click at [770, 185] on div "he ro.moveUp Toca enter he ro.moveDown Toca enter he ro.moveLeft Toca enter he …" at bounding box center [868, 220] width 306 height 146
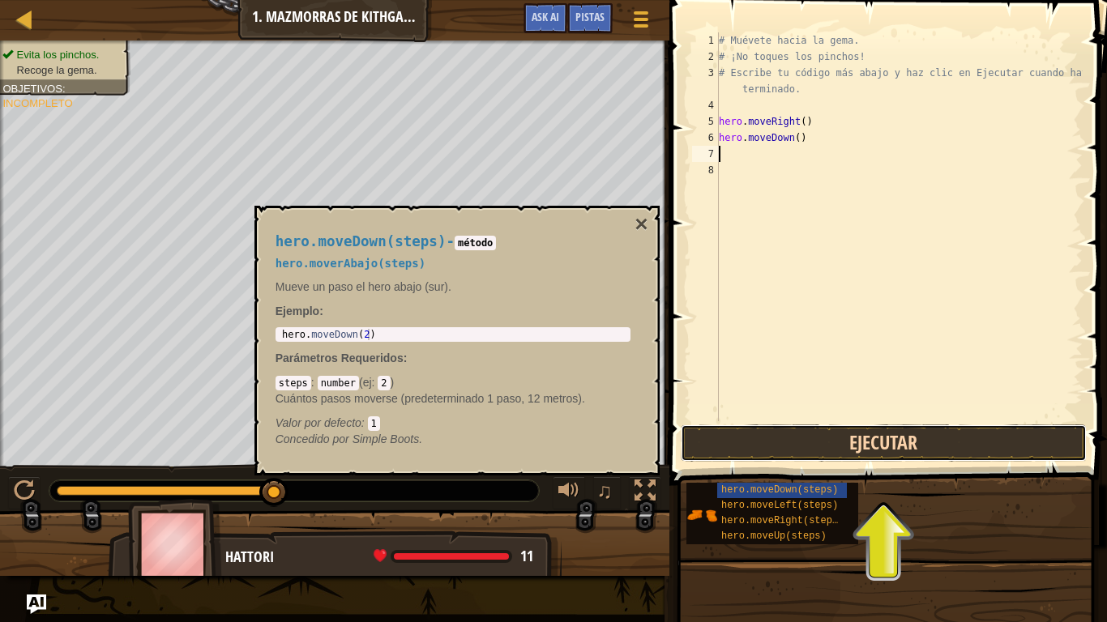
click at [741, 450] on button "Ejecutar" at bounding box center [884, 443] width 406 height 37
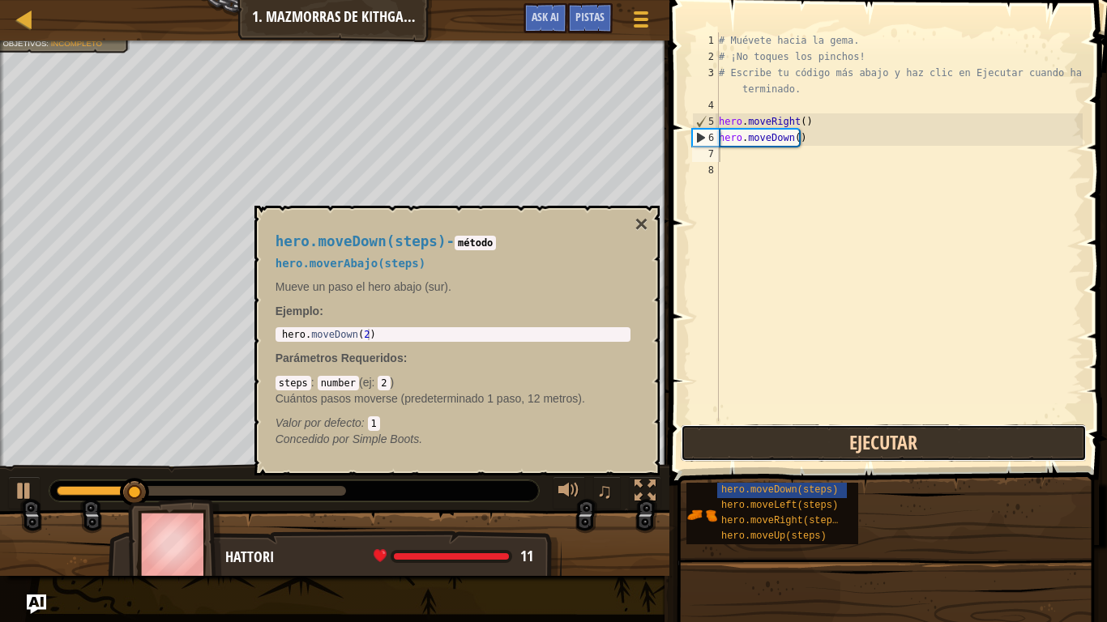
click at [741, 450] on button "Ejecutar" at bounding box center [884, 443] width 406 height 37
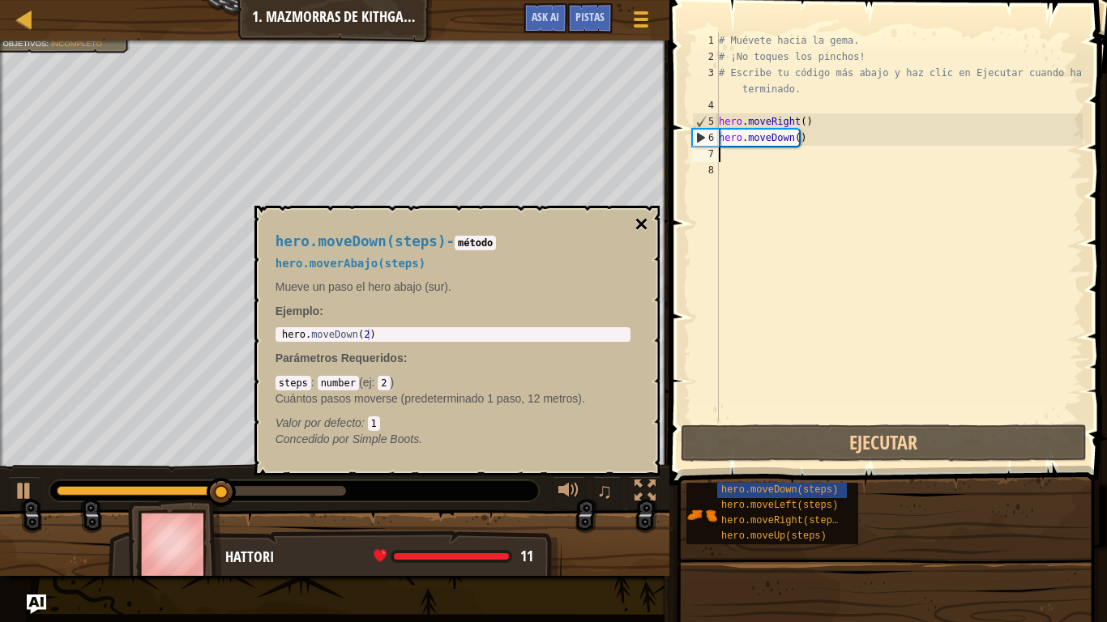
click at [638, 221] on button "×" at bounding box center [640, 224] width 13 height 23
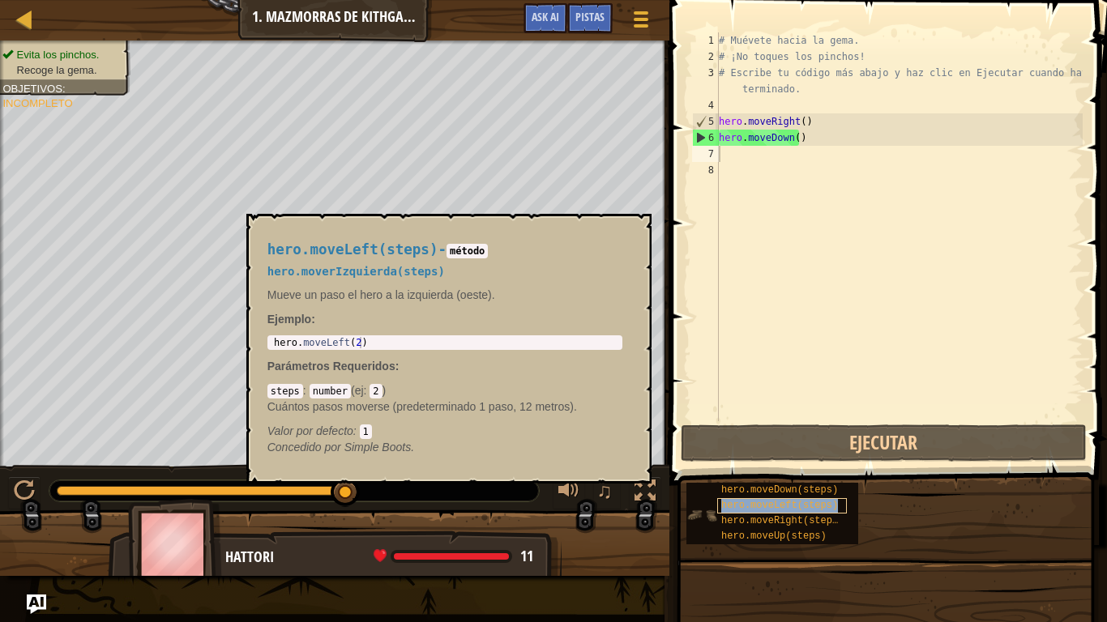
click at [802, 501] on span "hero.moveLeft(steps)" at bounding box center [779, 505] width 117 height 11
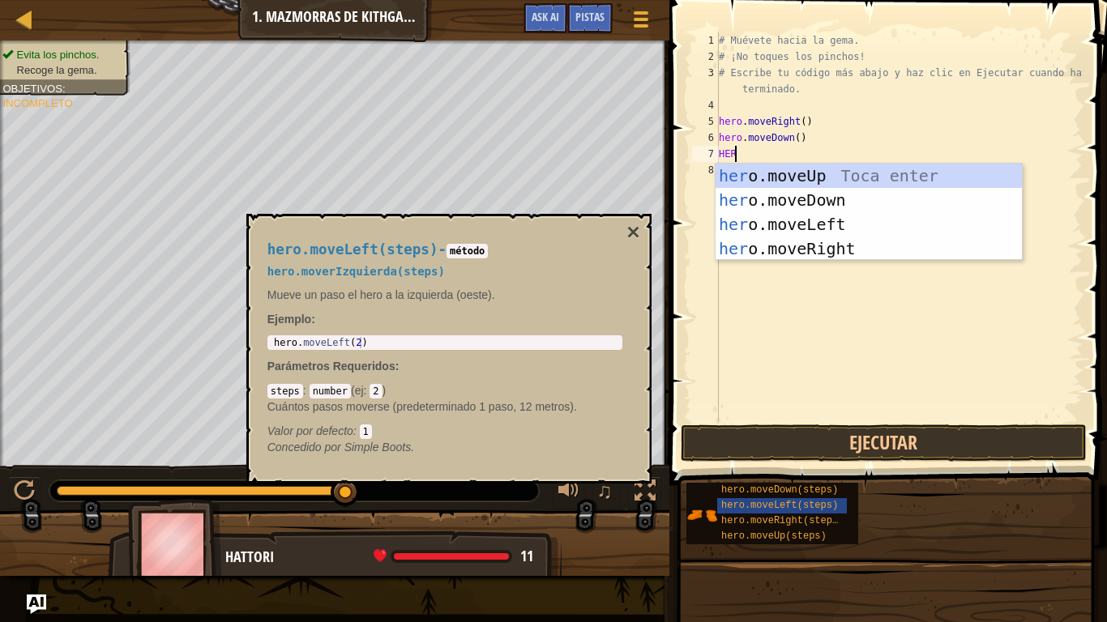
type textarea "HERO"
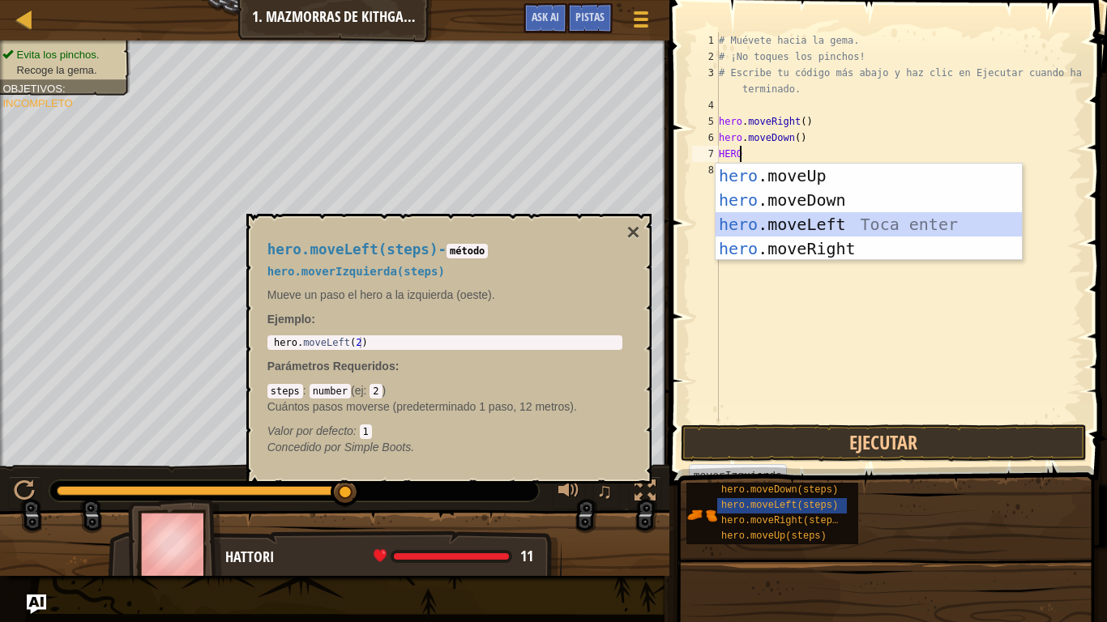
drag, startPoint x: 809, startPoint y: 222, endPoint x: 809, endPoint y: 234, distance: 12.2
click at [809, 223] on div "hero .moveUp Toca enter hero .moveDown Toca enter hero .moveLeft Toca enter her…" at bounding box center [868, 237] width 306 height 146
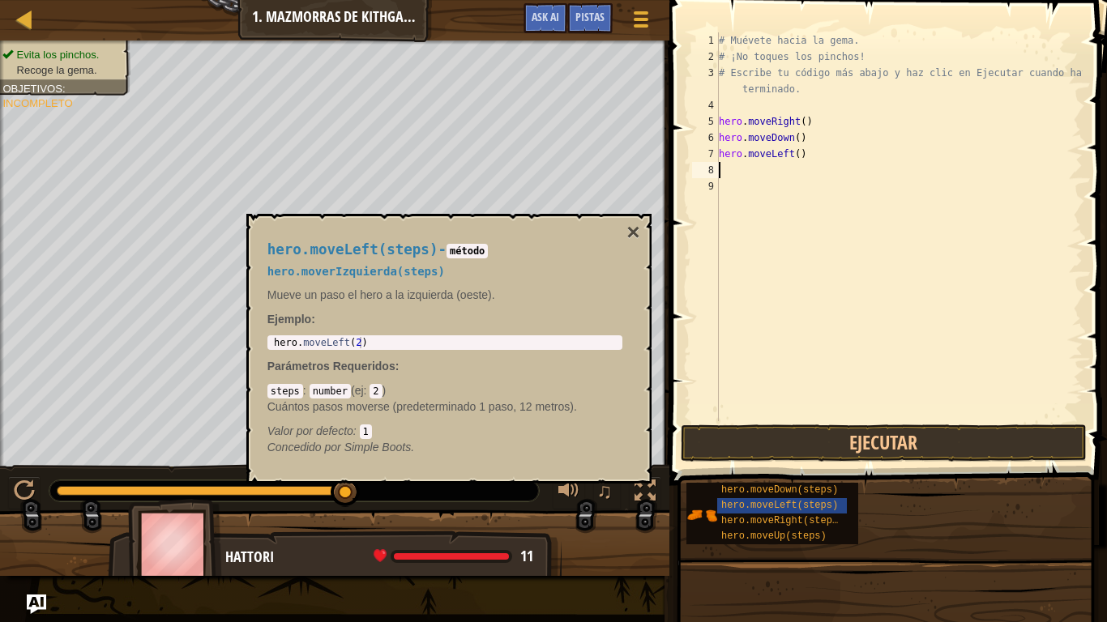
scroll to position [7, 0]
click at [864, 441] on button "Ejecutar" at bounding box center [884, 443] width 406 height 37
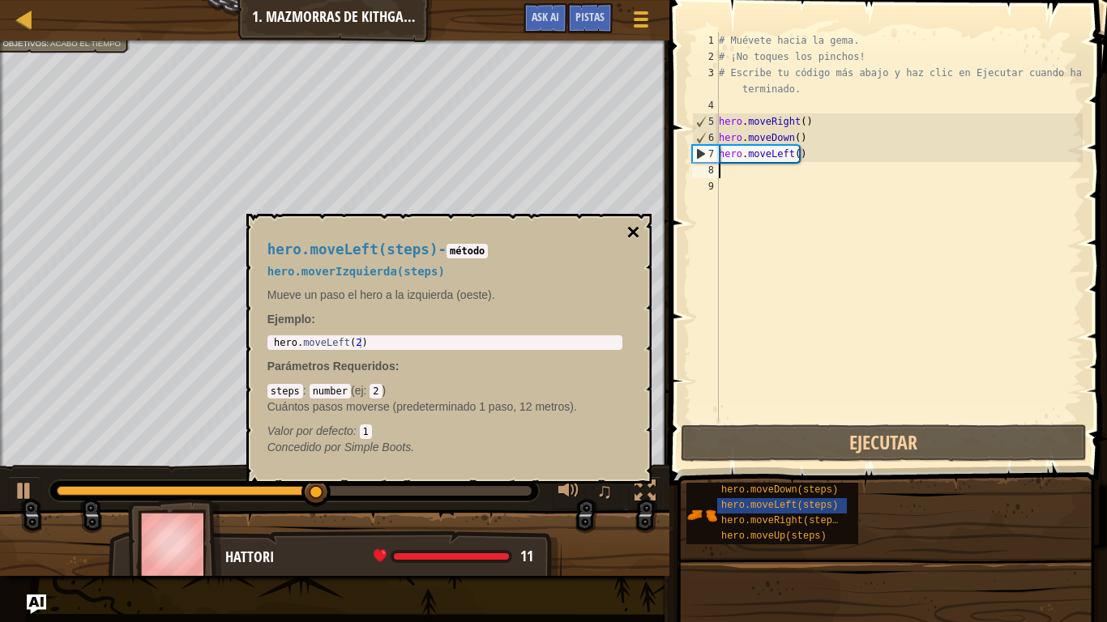
click at [637, 223] on button "×" at bounding box center [632, 232] width 13 height 23
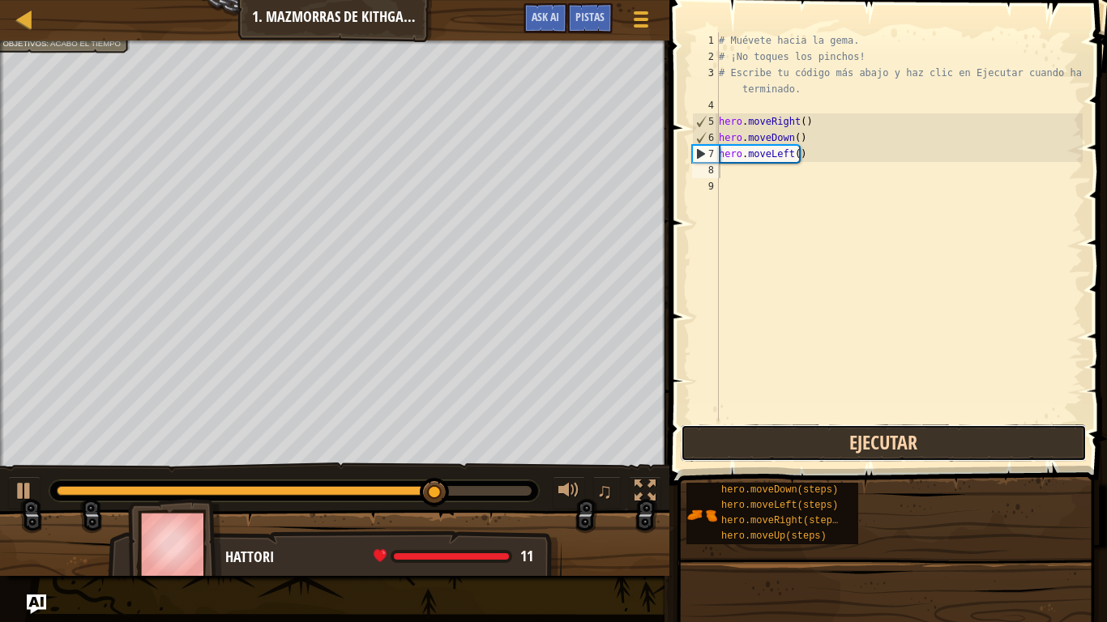
click at [851, 459] on button "Ejecutar" at bounding box center [884, 443] width 406 height 37
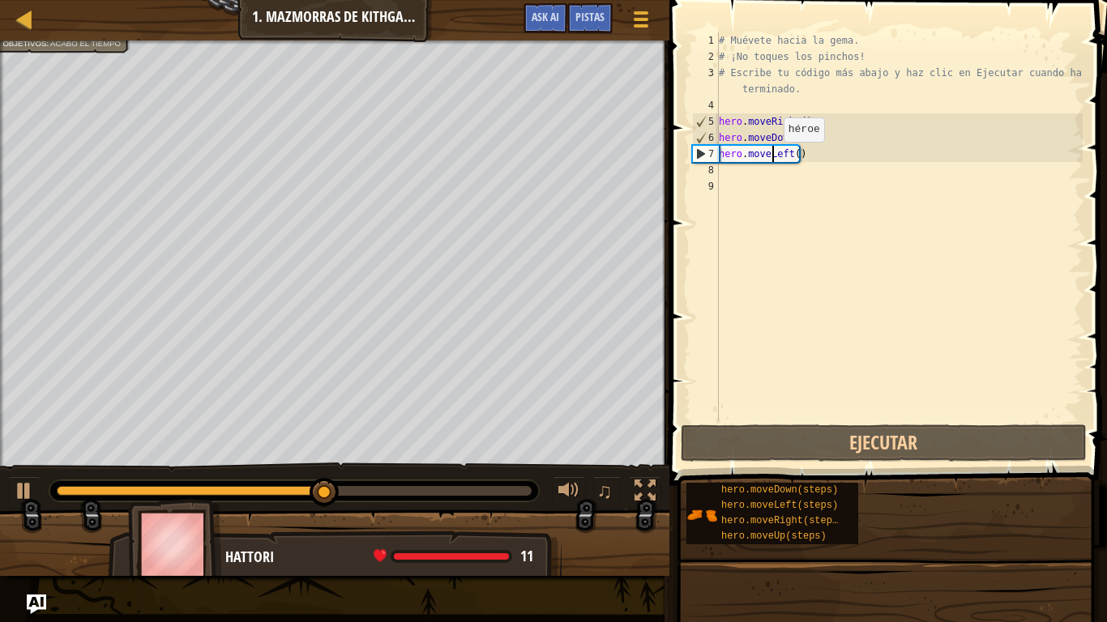
click at [770, 158] on div "# Muévete hacia la [PERSON_NAME]. # ¡No toques los [PERSON_NAME]! # Escribe tu …" at bounding box center [898, 242] width 367 height 421
drag, startPoint x: 770, startPoint y: 158, endPoint x: 789, endPoint y: 154, distance: 19.9
click at [770, 159] on div "# Muévete hacia la [PERSON_NAME]. # ¡No toques los [PERSON_NAME]! # Escribe tu …" at bounding box center [898, 242] width 367 height 421
click at [789, 153] on div "# Muévete hacia la [PERSON_NAME]. # ¡No toques los [PERSON_NAME]! # Escribe tu …" at bounding box center [898, 226] width 367 height 389
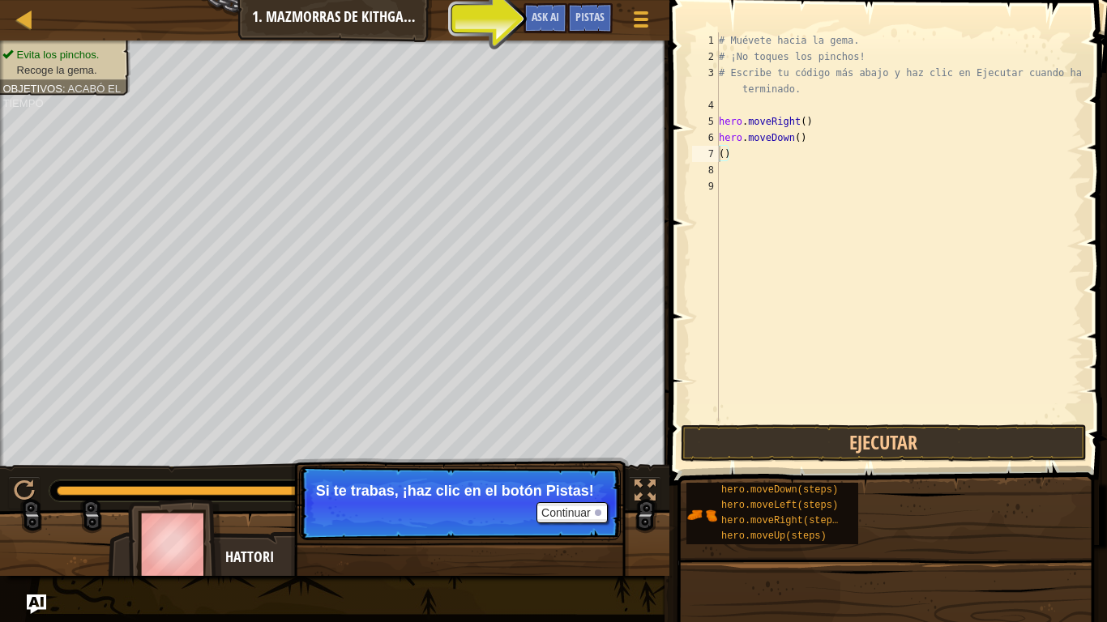
click at [787, 153] on div "# Muévete hacia la [PERSON_NAME]. # ¡No toques los [PERSON_NAME]! # Escribe tu …" at bounding box center [898, 242] width 367 height 421
drag, startPoint x: 782, startPoint y: 433, endPoint x: 745, endPoint y: 379, distance: 65.8
click at [774, 423] on div "() 1 2 3 4 5 6 7 8 9 # Muévete hacia la [PERSON_NAME]. # ¡No toques los [PERSON…" at bounding box center [885, 274] width 442 height 533
type textarea "("
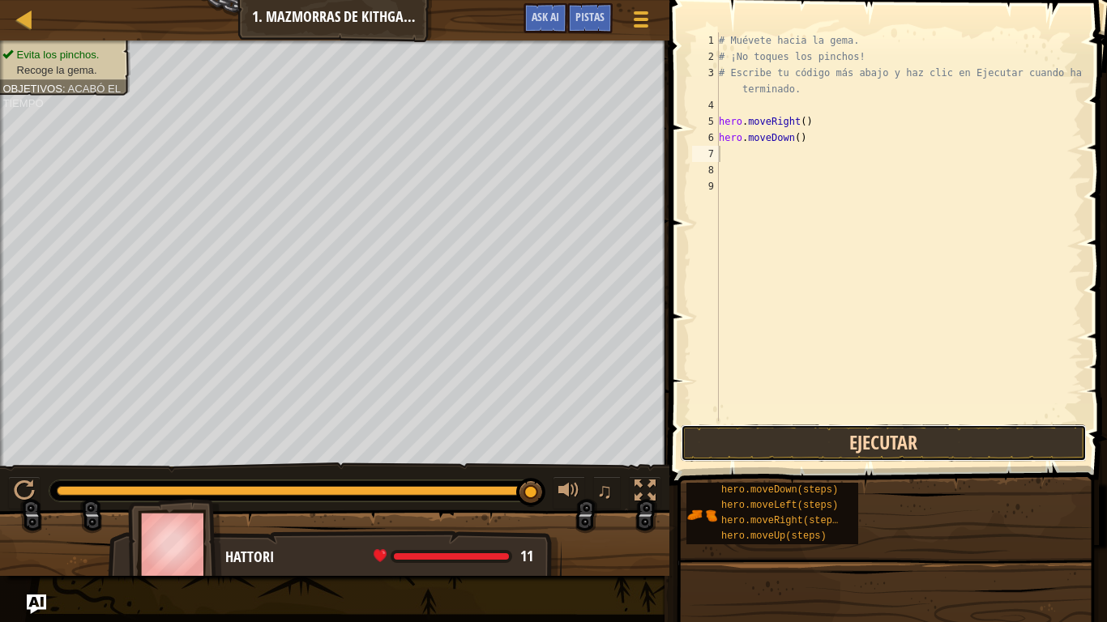
click at [762, 440] on button "Ejecutar" at bounding box center [884, 443] width 406 height 37
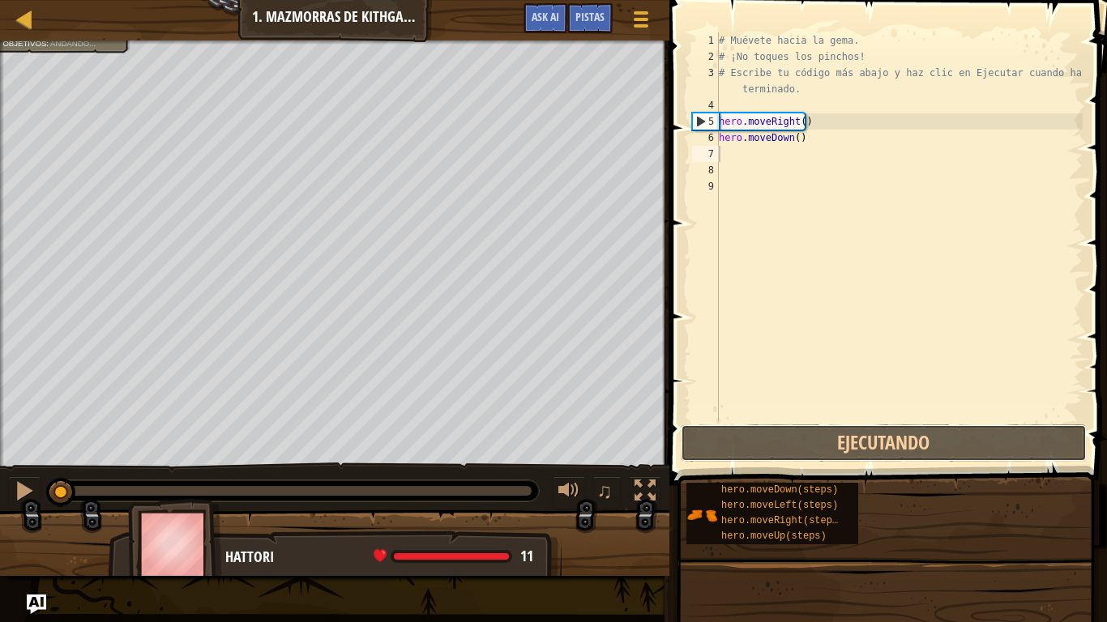
drag, startPoint x: 762, startPoint y: 440, endPoint x: 719, endPoint y: 309, distance: 138.3
click at [759, 429] on button "Ejecutando" at bounding box center [884, 443] width 406 height 37
click at [725, 175] on div "# Muévete hacia la gema. # ¡No toques los pinchos! # Escribe tu código más abaj…" at bounding box center [898, 242] width 367 height 421
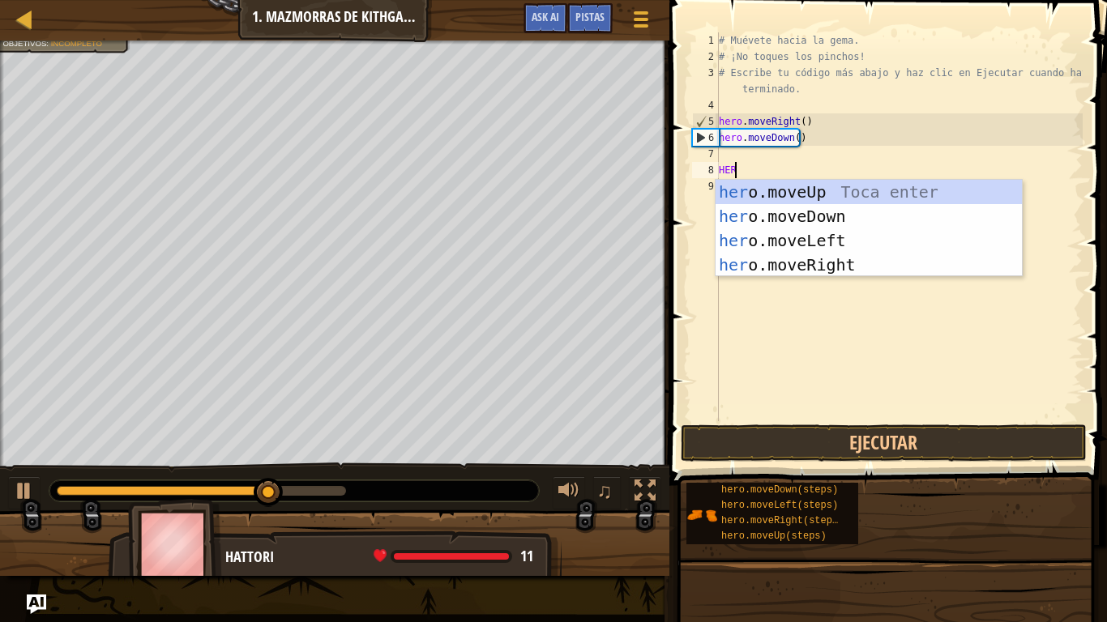
type textarea "HERO"
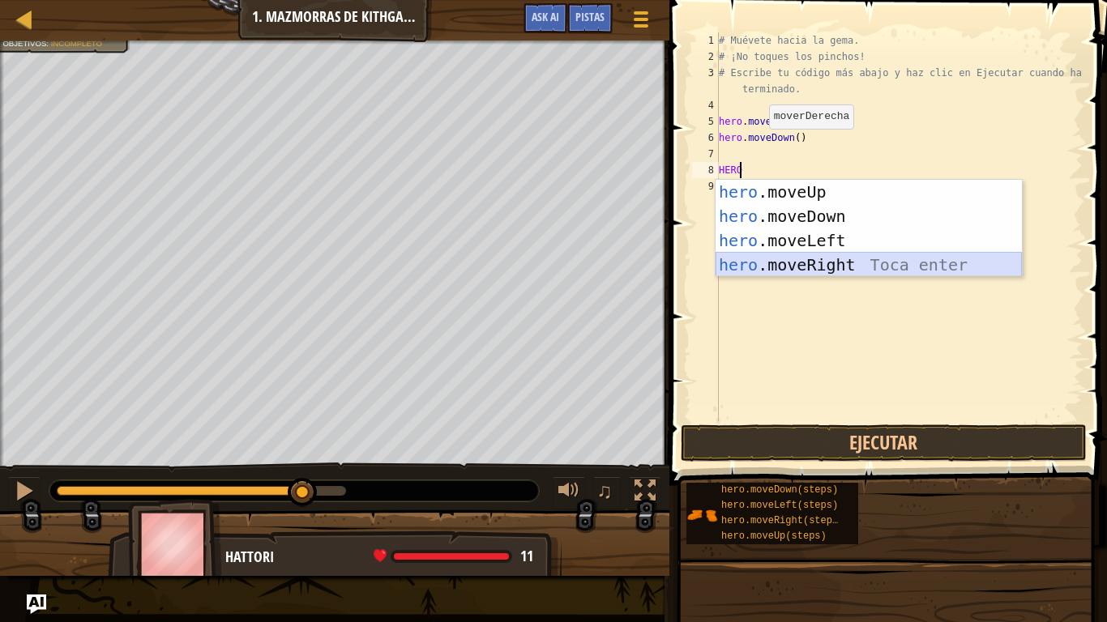
click at [829, 273] on div "hero .moveUp Toca enter hero .moveDown Toca enter hero .moveLeft Toca enter her…" at bounding box center [868, 253] width 306 height 146
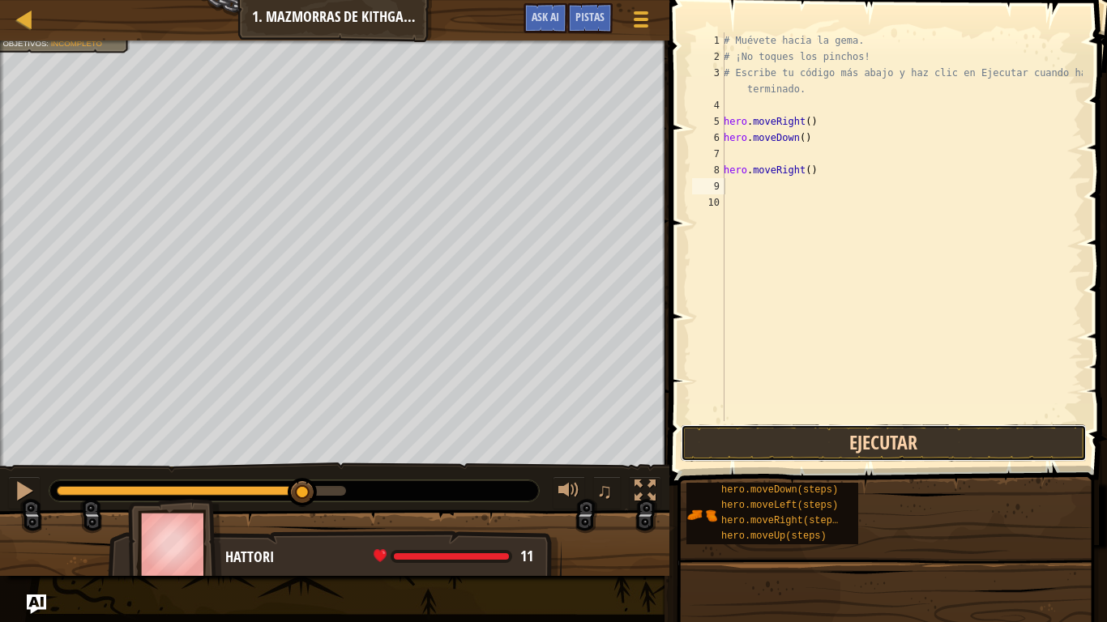
click at [840, 431] on button "Ejecutar" at bounding box center [884, 443] width 406 height 37
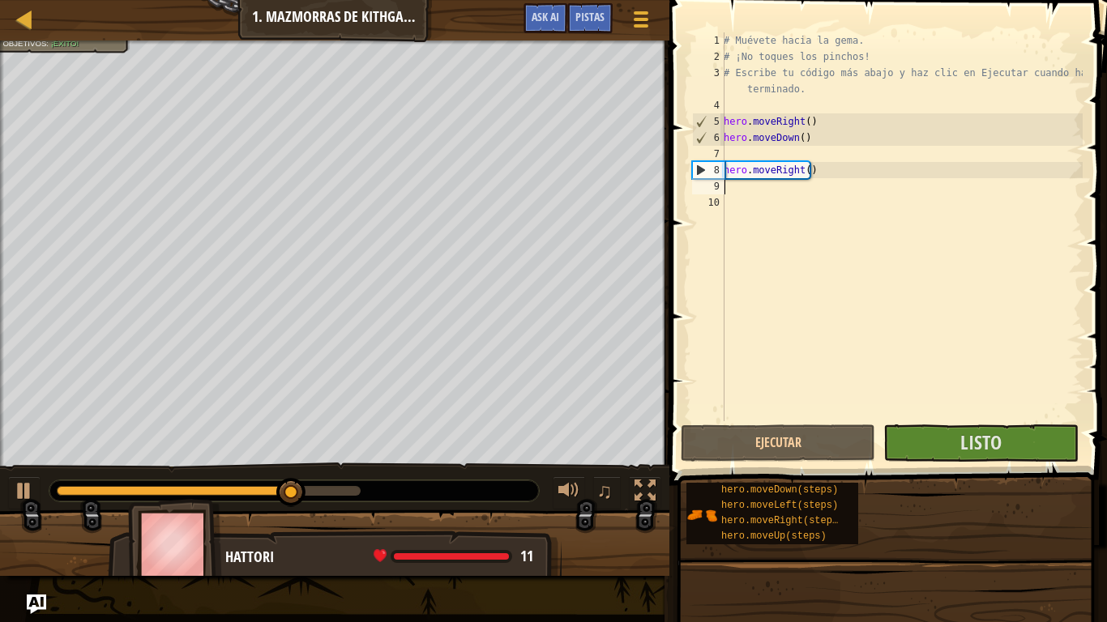
click at [987, 462] on span at bounding box center [889, 219] width 450 height 533
click at [987, 442] on span "Listo" at bounding box center [980, 442] width 41 height 26
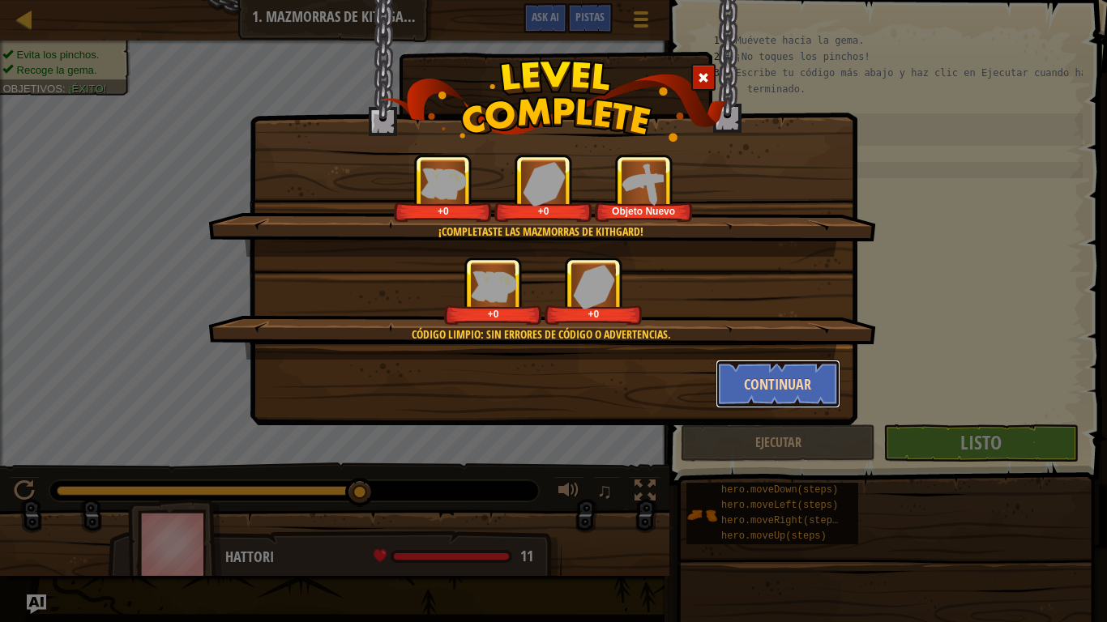
click at [762, 390] on button "Continuar" at bounding box center [778, 384] width 126 height 49
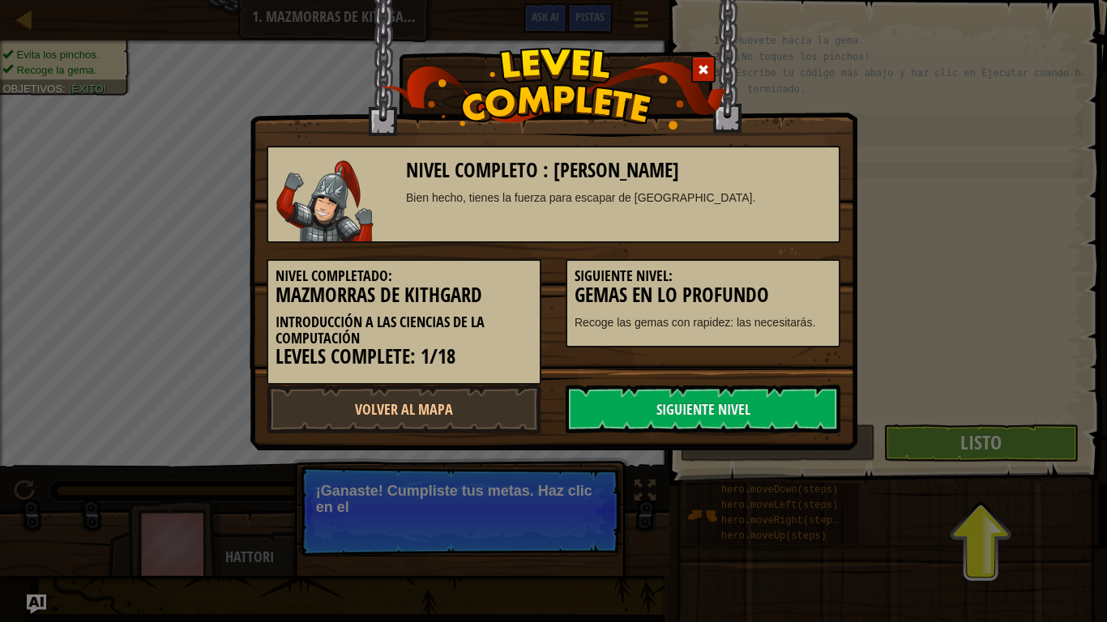
drag, startPoint x: 787, startPoint y: 394, endPoint x: 343, endPoint y: 381, distance: 444.2
click at [343, 381] on div "Nivel completo : Mazmorras de Kithgard Bien hecho, tienes la fuerza para escapa…" at bounding box center [554, 282] width 574 height 304
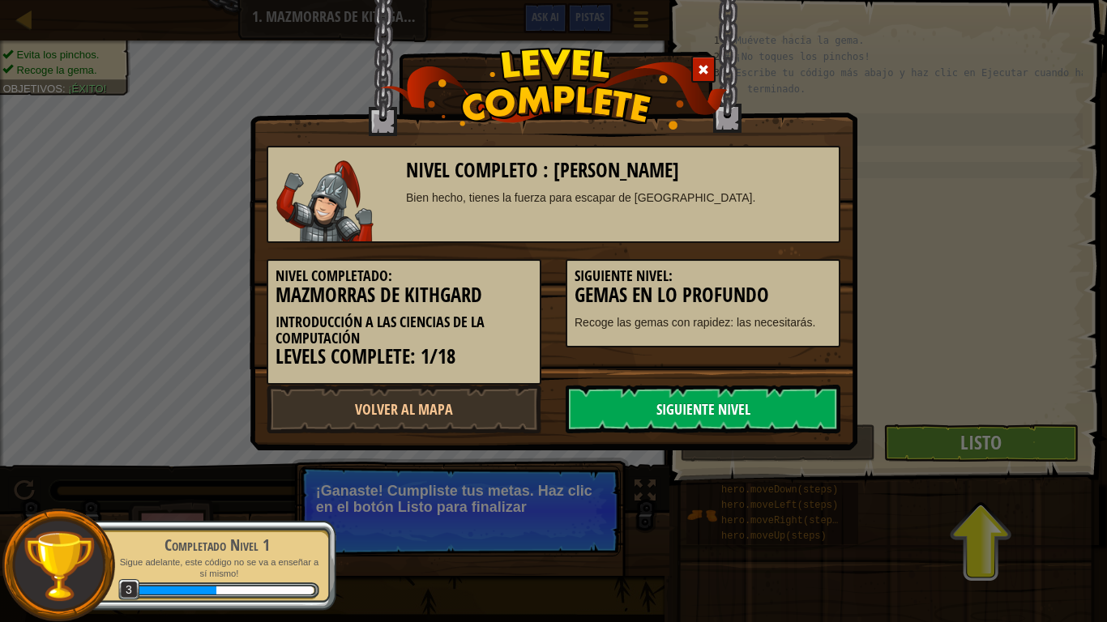
click at [731, 409] on link "Siguiente Nivel" at bounding box center [702, 409] width 275 height 49
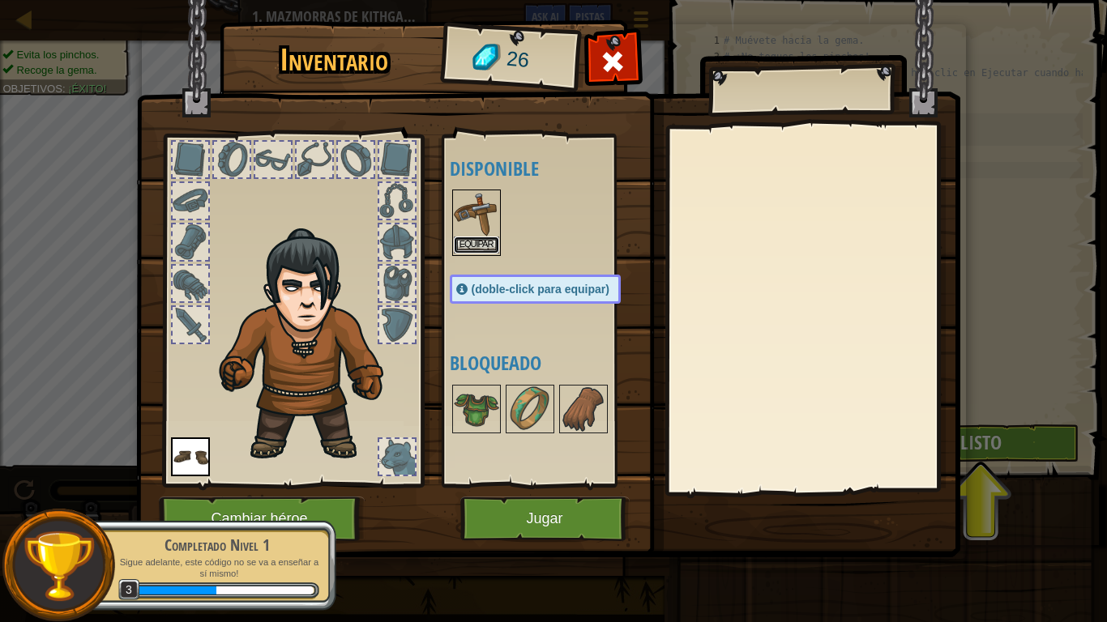
click at [485, 244] on button "Equipar" at bounding box center [476, 245] width 45 height 17
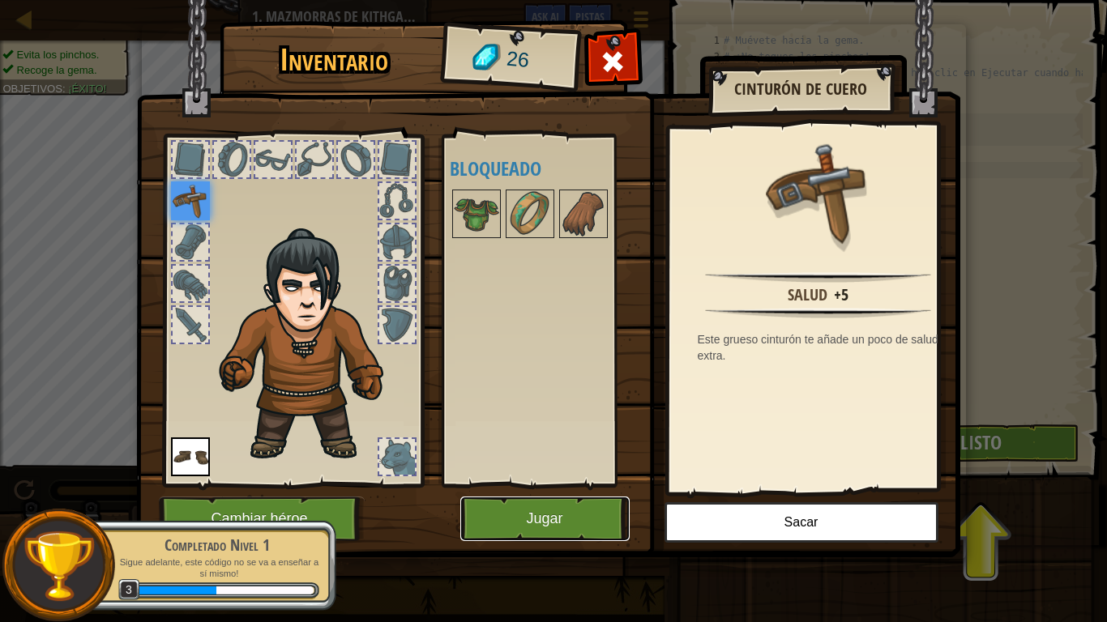
click at [579, 519] on button "Jugar" at bounding box center [544, 519] width 169 height 45
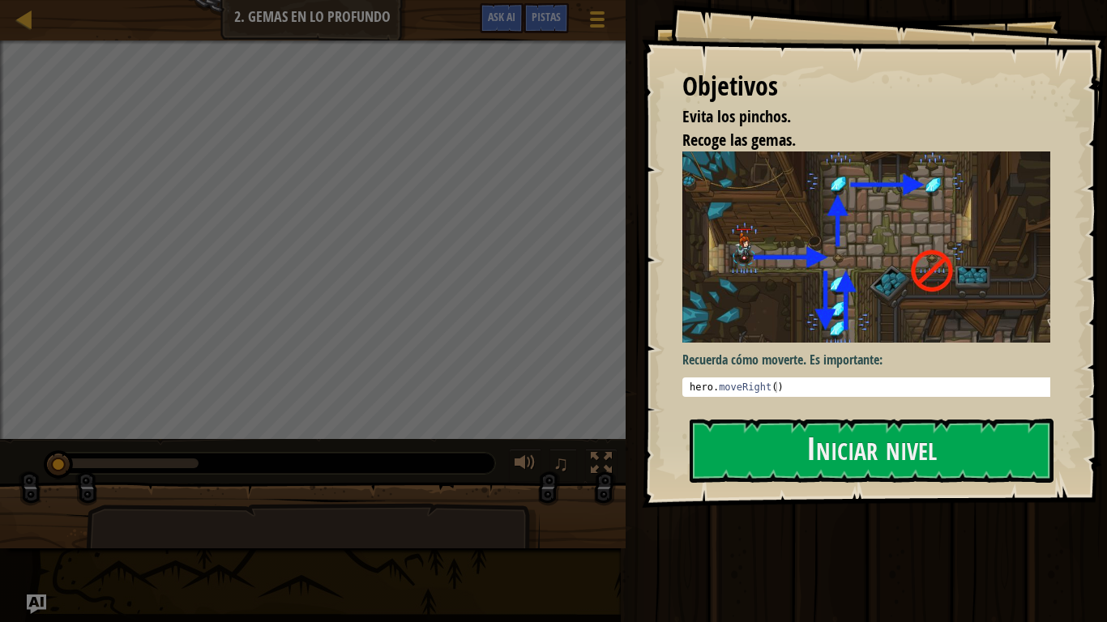
click at [826, 288] on div "Objetivos Evita los [PERSON_NAME]. Recoge las gemas. Recuerda cómo moverte. Es …" at bounding box center [874, 254] width 465 height 508
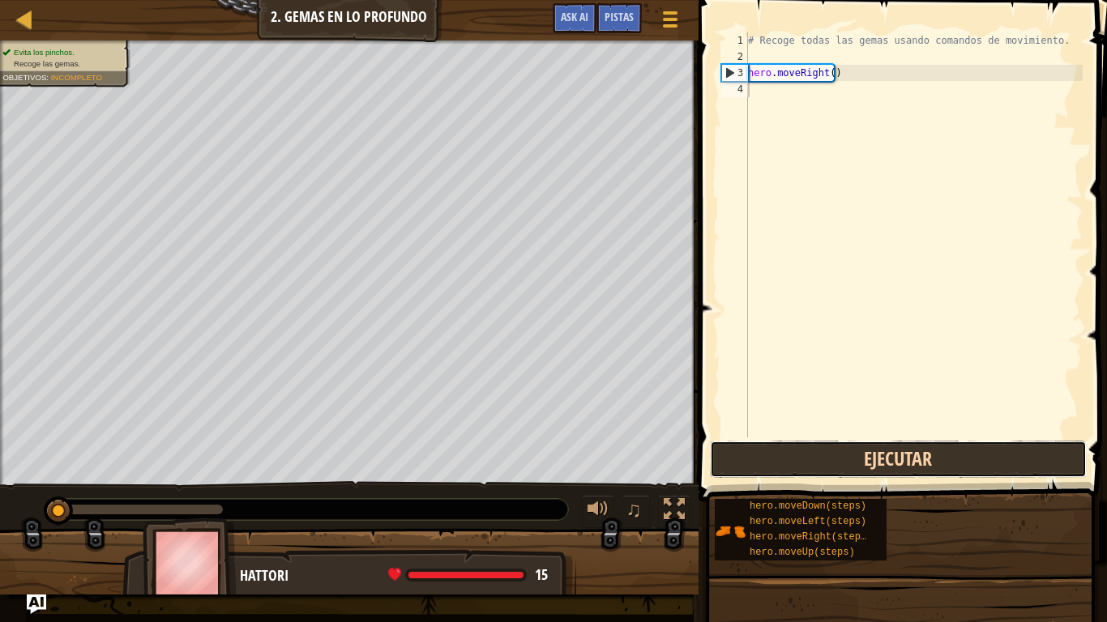
click at [823, 467] on button "Ejecutar" at bounding box center [899, 459] width 378 height 37
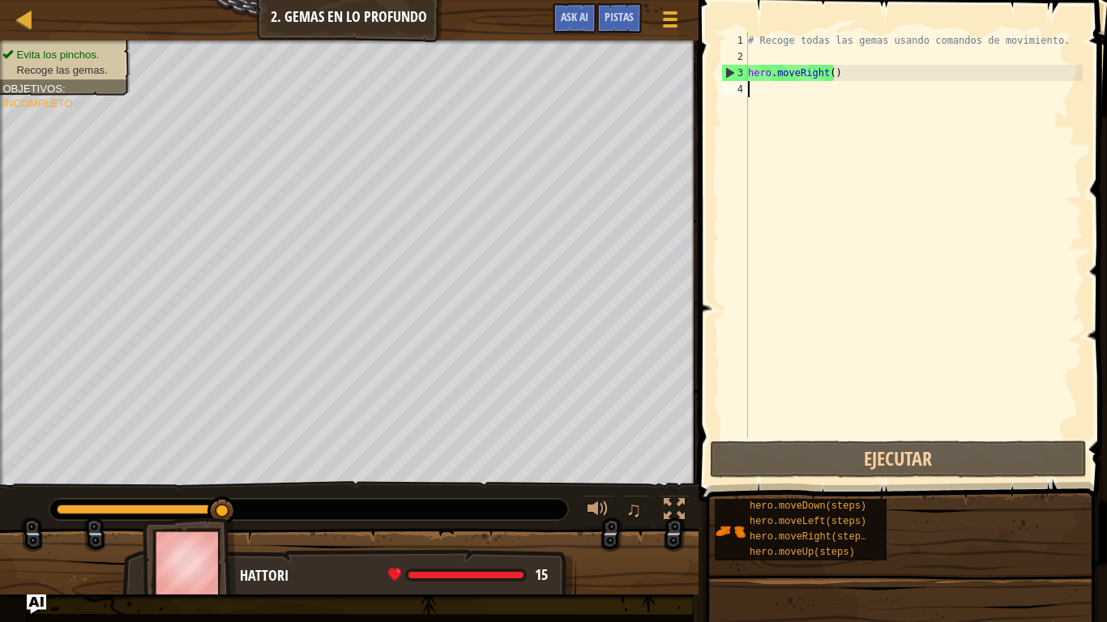
click at [754, 92] on div "# Recoge todas las gemas usando comandos de movimiento. hero . moveRight ( )" at bounding box center [914, 250] width 338 height 437
click at [753, 95] on div "# Recoge todas las gemas usando comandos de movimiento. hero . moveRight ( )" at bounding box center [914, 250] width 338 height 437
click at [753, 96] on div "# Recoge todas las gemas usando comandos de movimiento. hero . moveRight ( )" at bounding box center [914, 250] width 338 height 437
drag, startPoint x: 753, startPoint y: 96, endPoint x: 711, endPoint y: 86, distance: 42.6
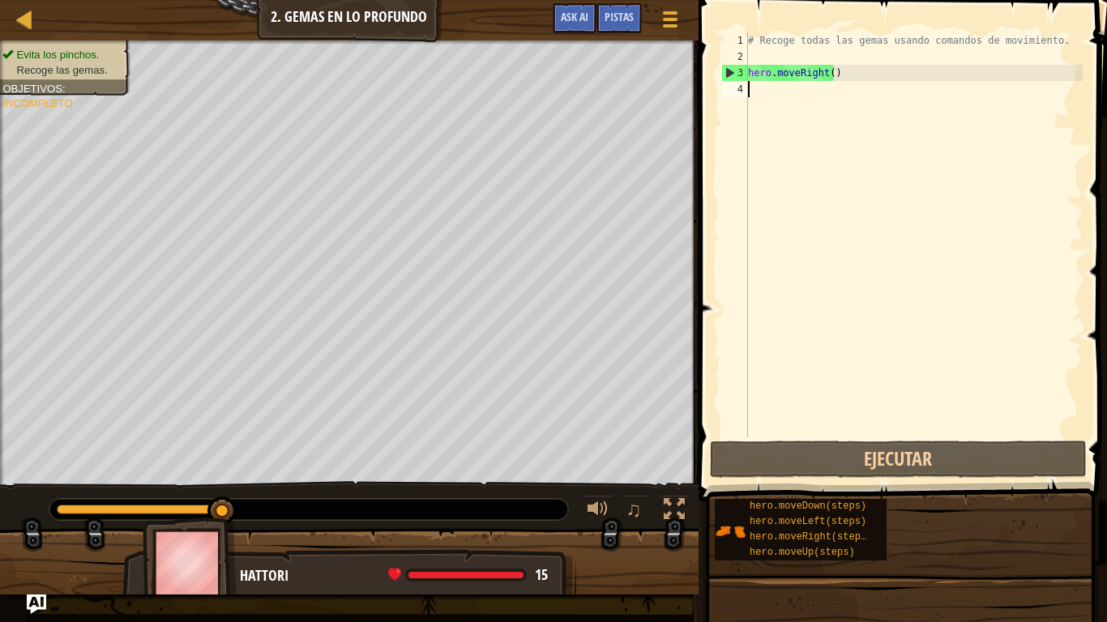
click at [710, 85] on span at bounding box center [903, 227] width 421 height 549
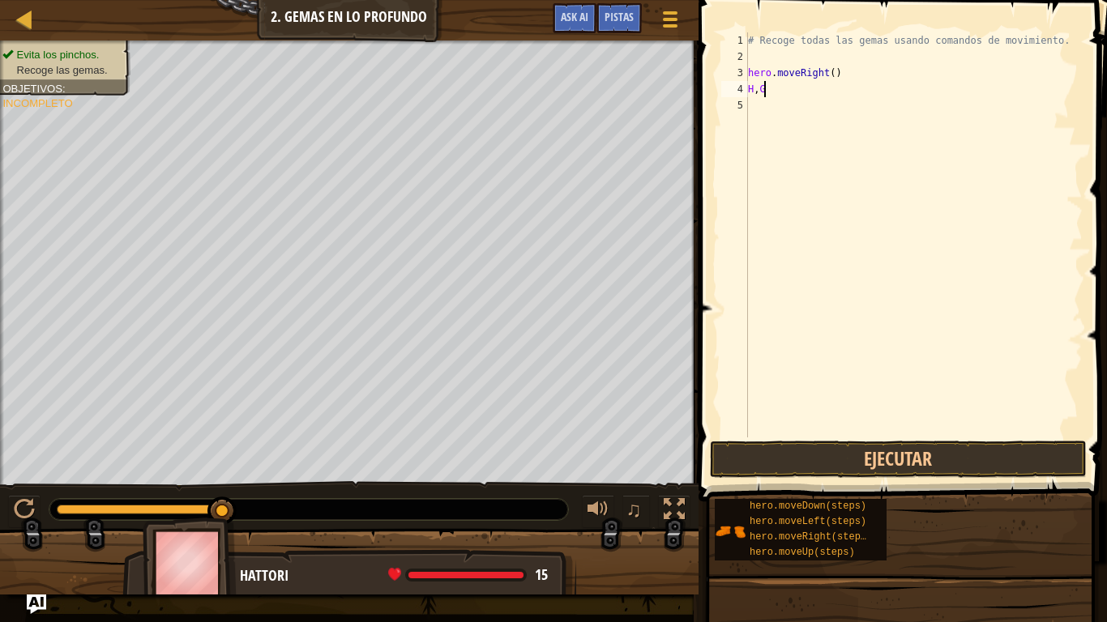
scroll to position [7, 0]
type textarea "H"
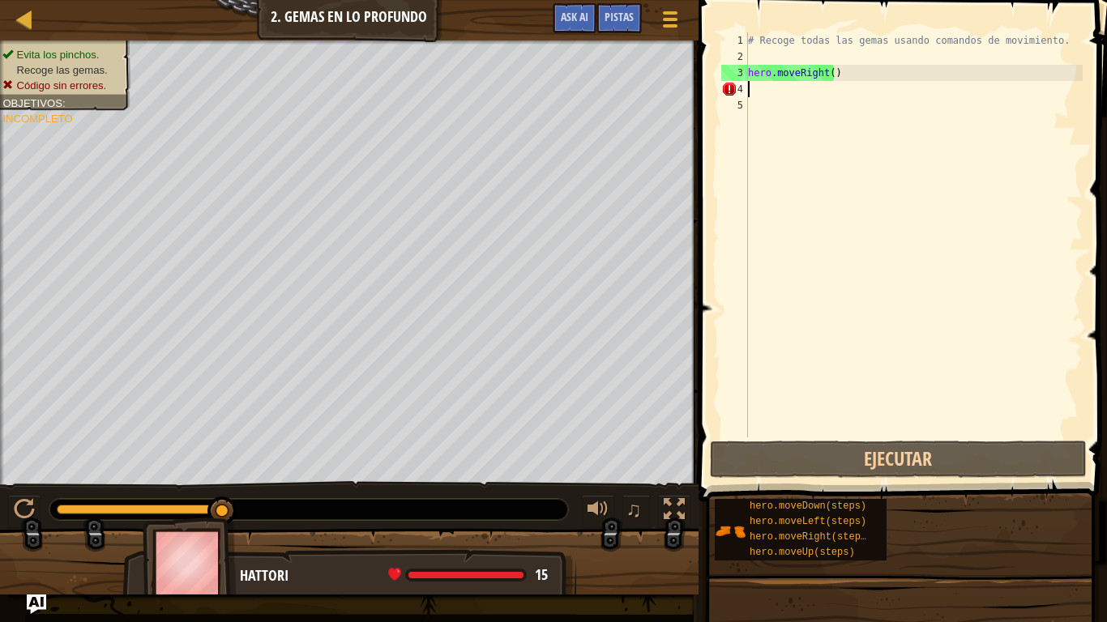
type textarea "G"
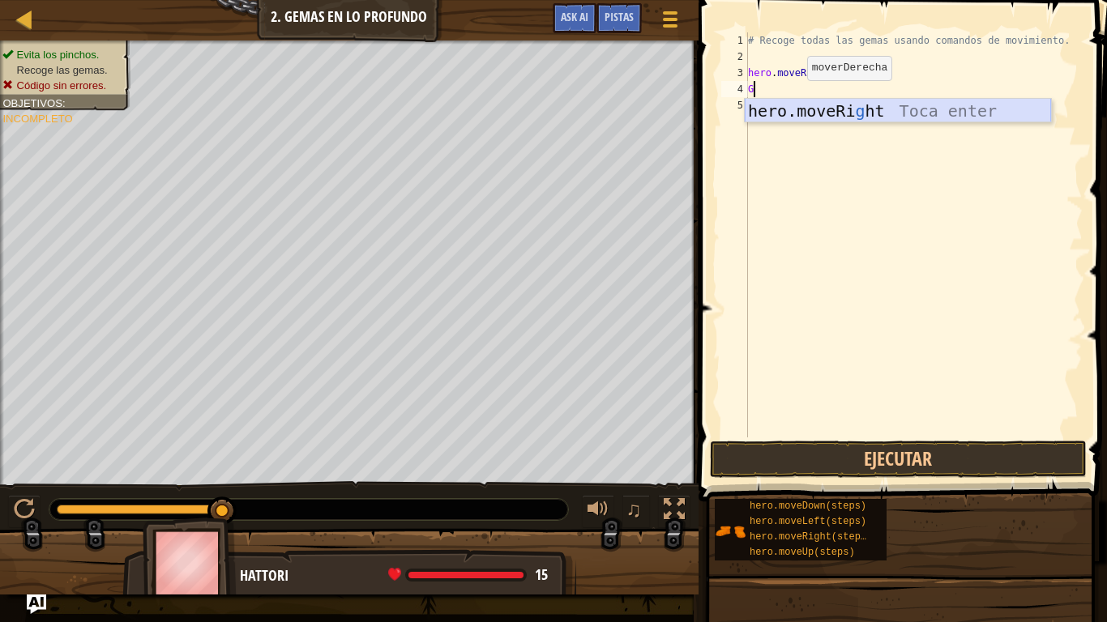
click at [798, 120] on div "hero.moveRi g ht Toca enter" at bounding box center [898, 135] width 306 height 73
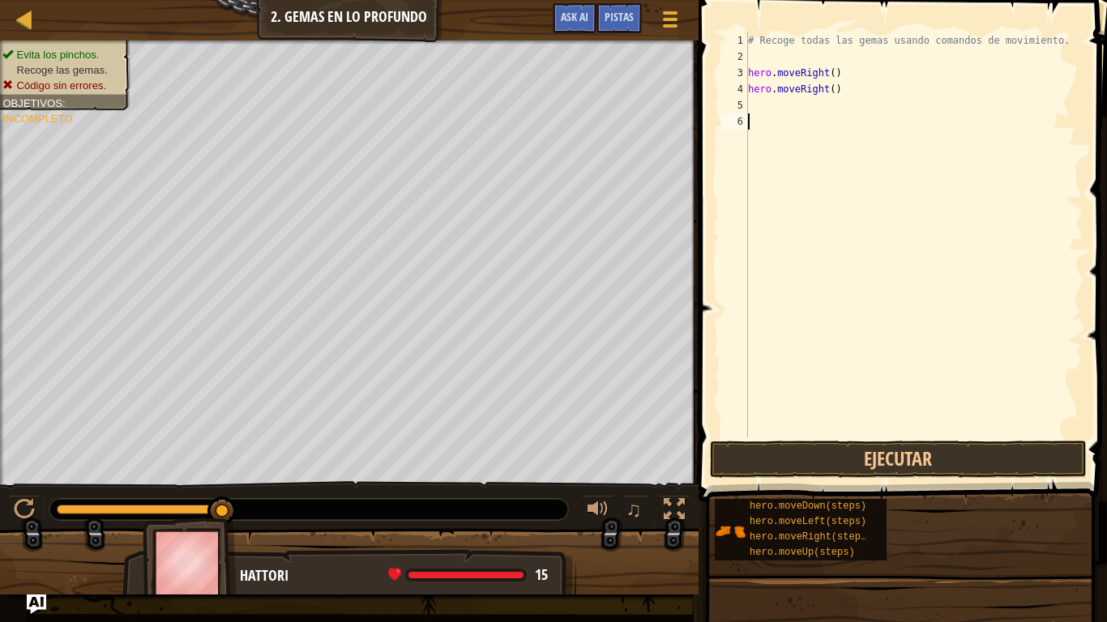
click at [845, 435] on div "# Recoge todas las gemas usando comandos de movimiento. hero . moveRight ( ) he…" at bounding box center [914, 250] width 338 height 437
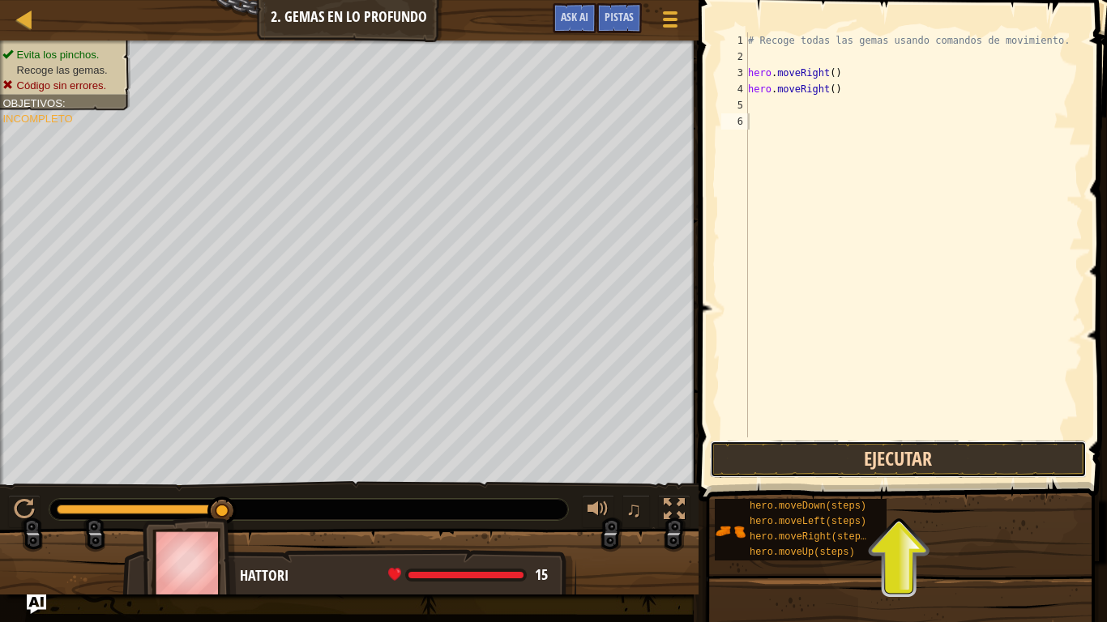
click at [848, 448] on button "Ejecutar" at bounding box center [899, 459] width 378 height 37
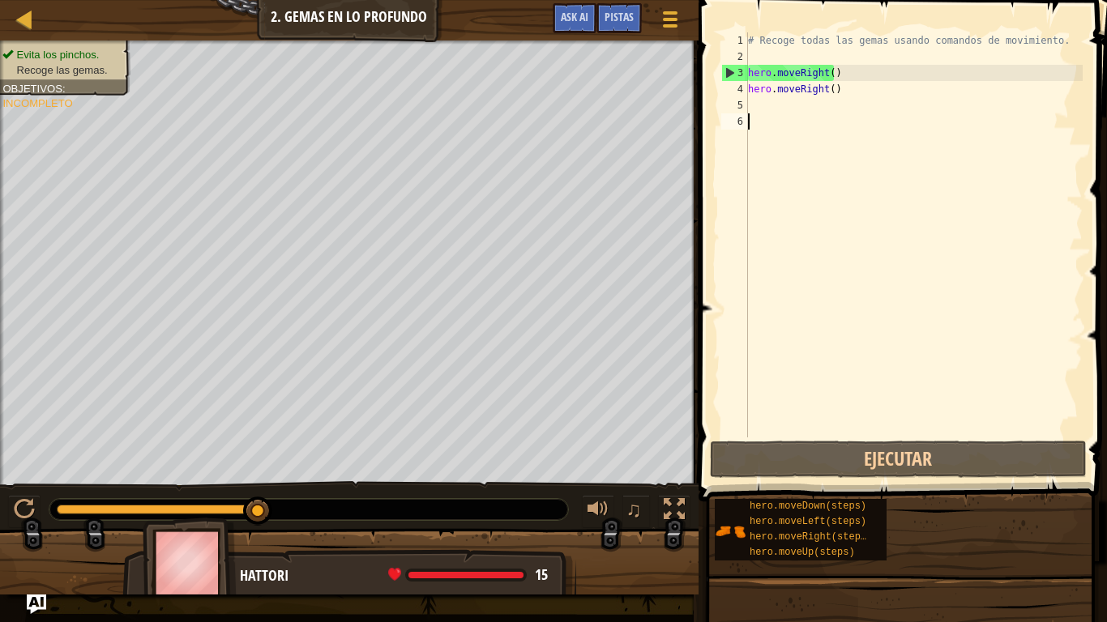
click at [762, 126] on div "# Recoge todas las gemas usando comandos de movimiento. hero . moveRight ( ) he…" at bounding box center [914, 250] width 338 height 437
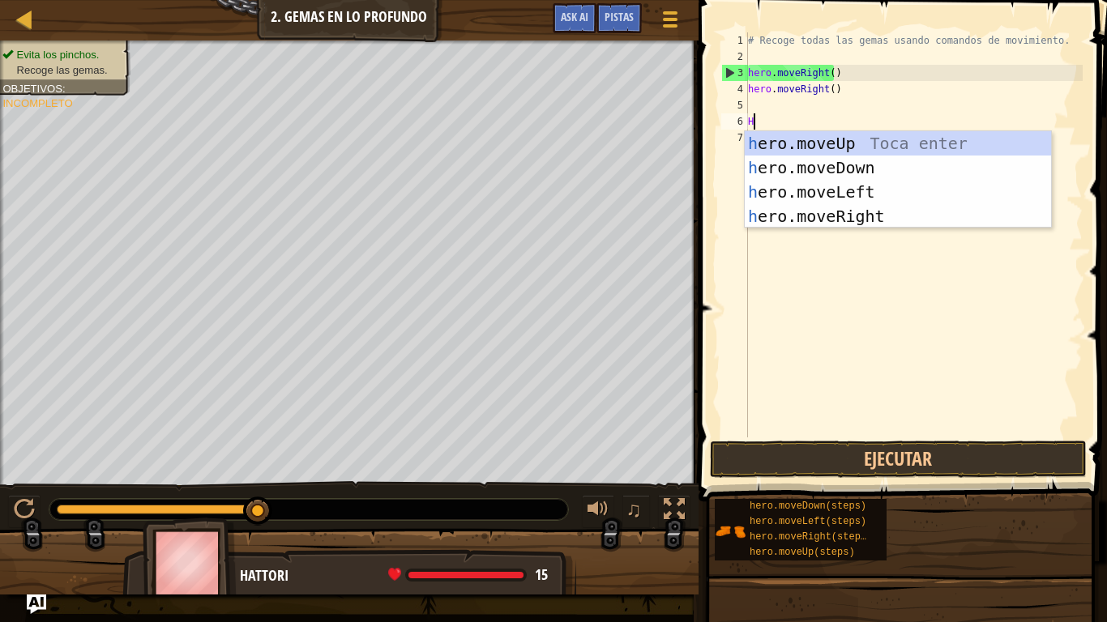
type textarea "HE"
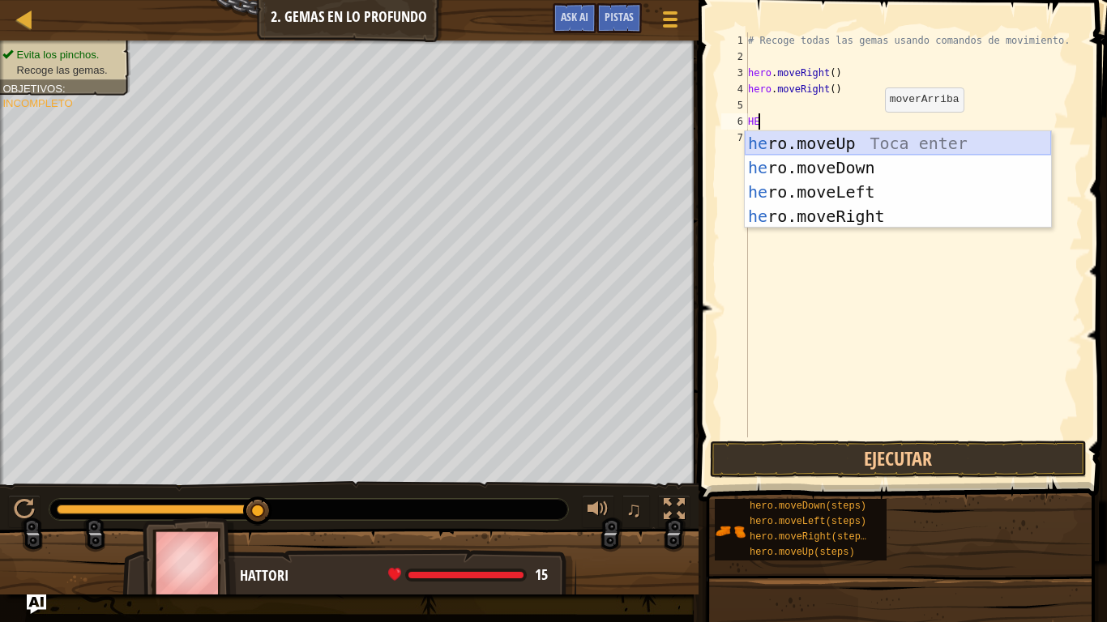
click at [874, 147] on div "he ro.moveUp Toca enter he ro.moveDown Toca enter he ro.moveLeft Toca enter he …" at bounding box center [898, 204] width 306 height 146
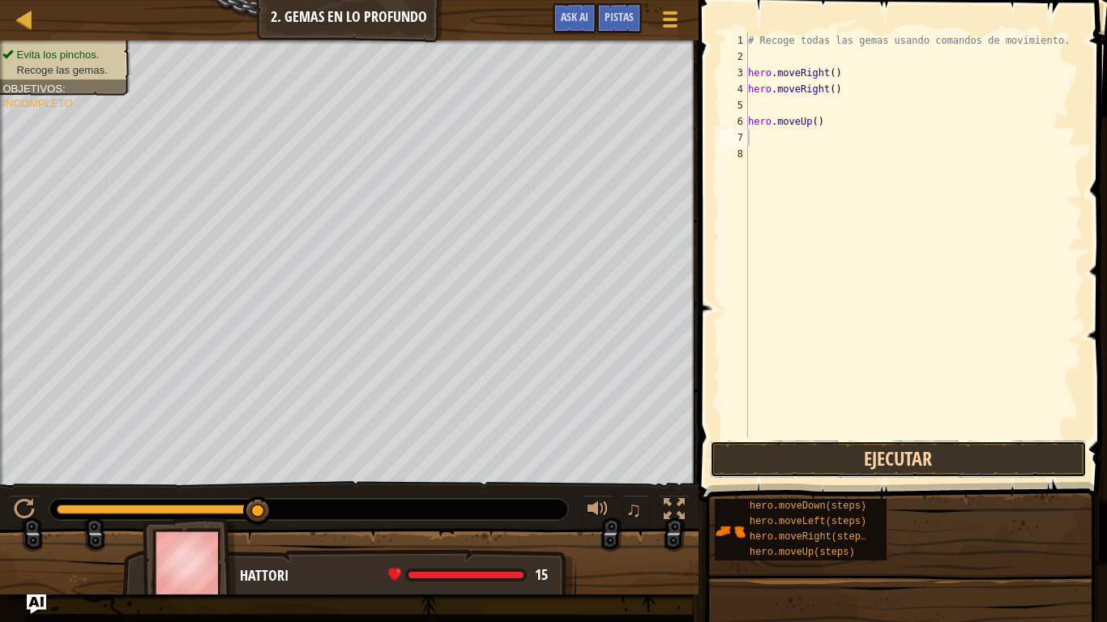
click at [854, 454] on button "Ejecutar" at bounding box center [899, 459] width 378 height 37
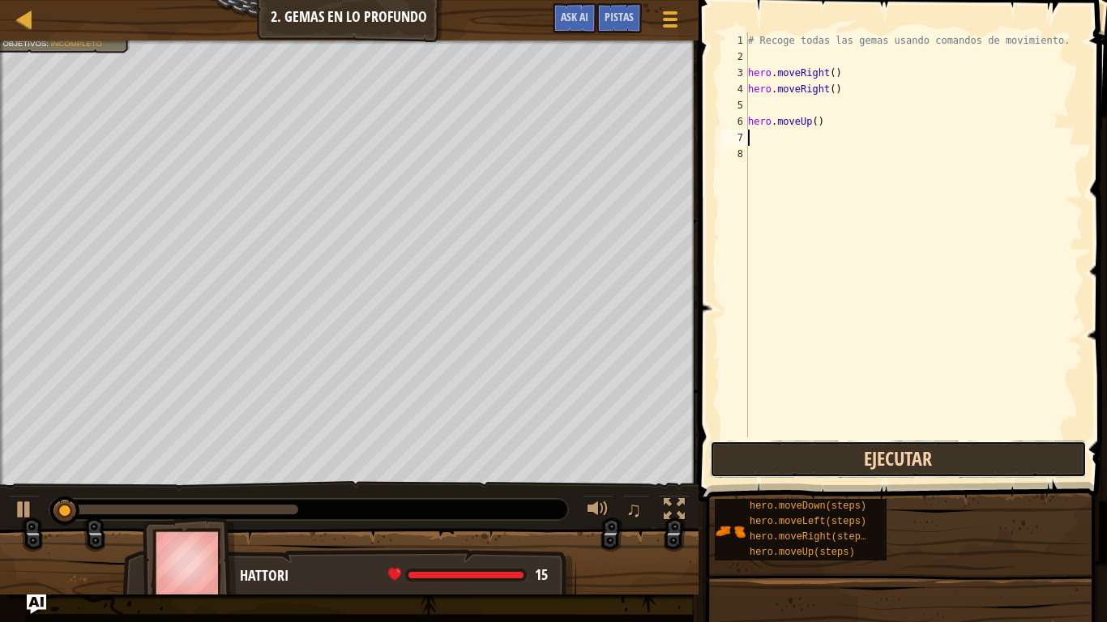
click at [854, 454] on button "Ejecutar" at bounding box center [899, 459] width 378 height 37
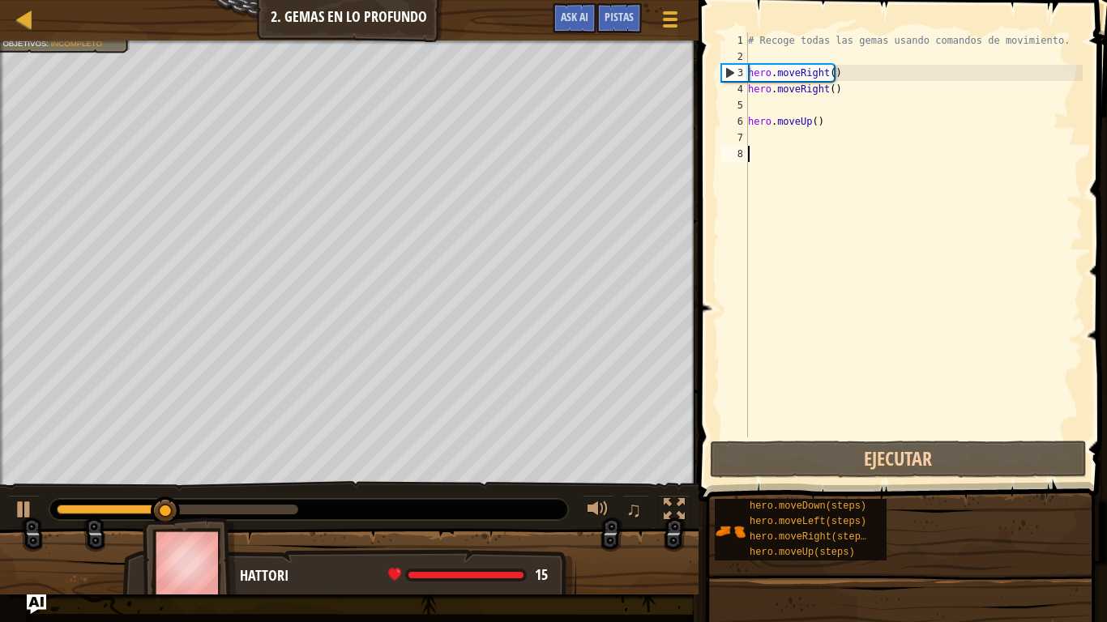
click at [779, 147] on div "# Recoge todas las gemas usando comandos de movimiento. hero . moveRight ( ) he…" at bounding box center [914, 250] width 338 height 437
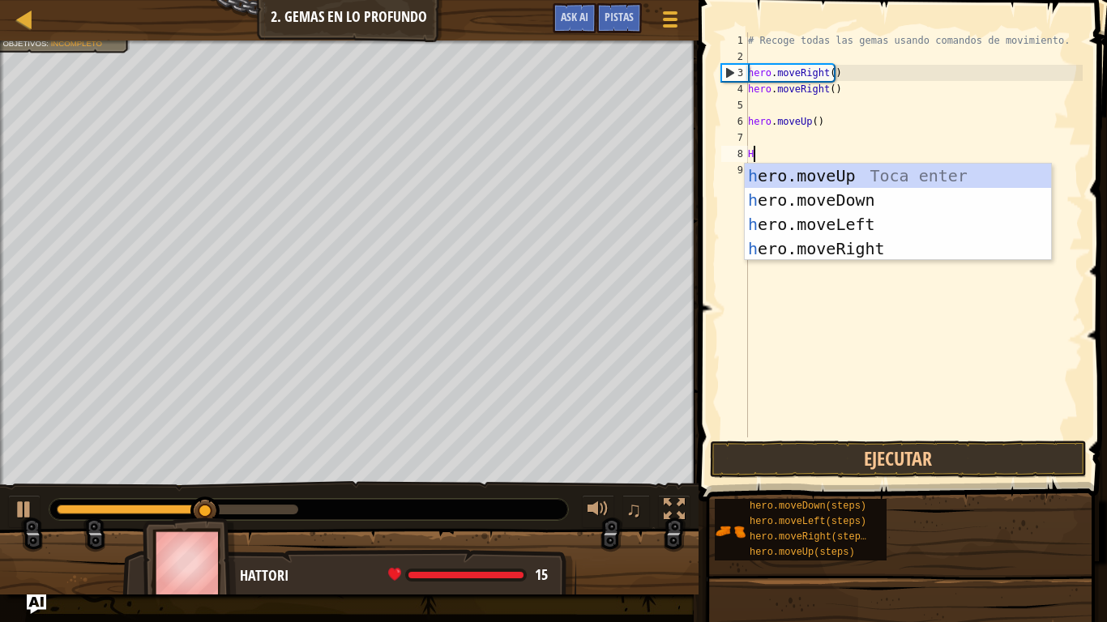
type textarea "HE"
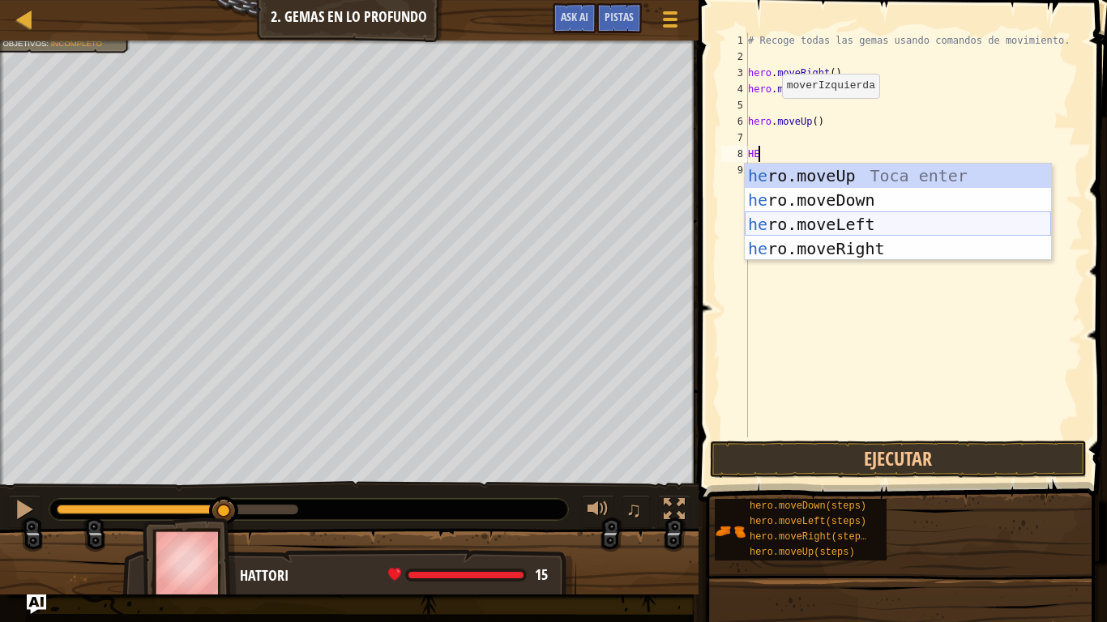
click at [958, 224] on div "he ro.moveUp Toca enter he ro.moveDown Toca enter he ro.moveLeft Toca enter he …" at bounding box center [898, 237] width 306 height 146
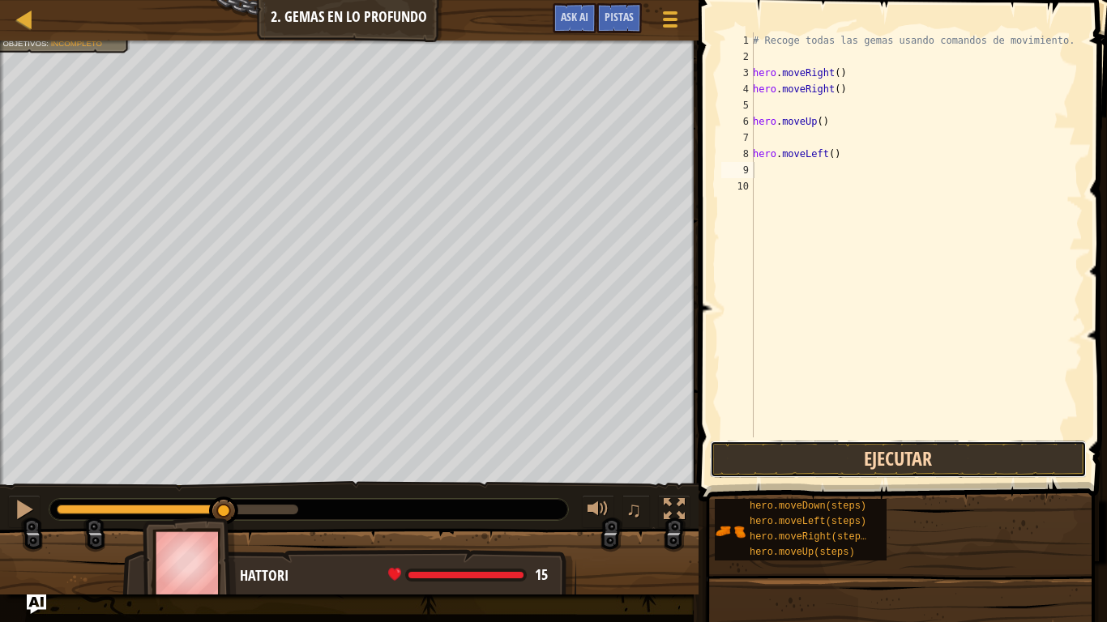
click at [851, 455] on button "Ejecutar" at bounding box center [899, 459] width 378 height 37
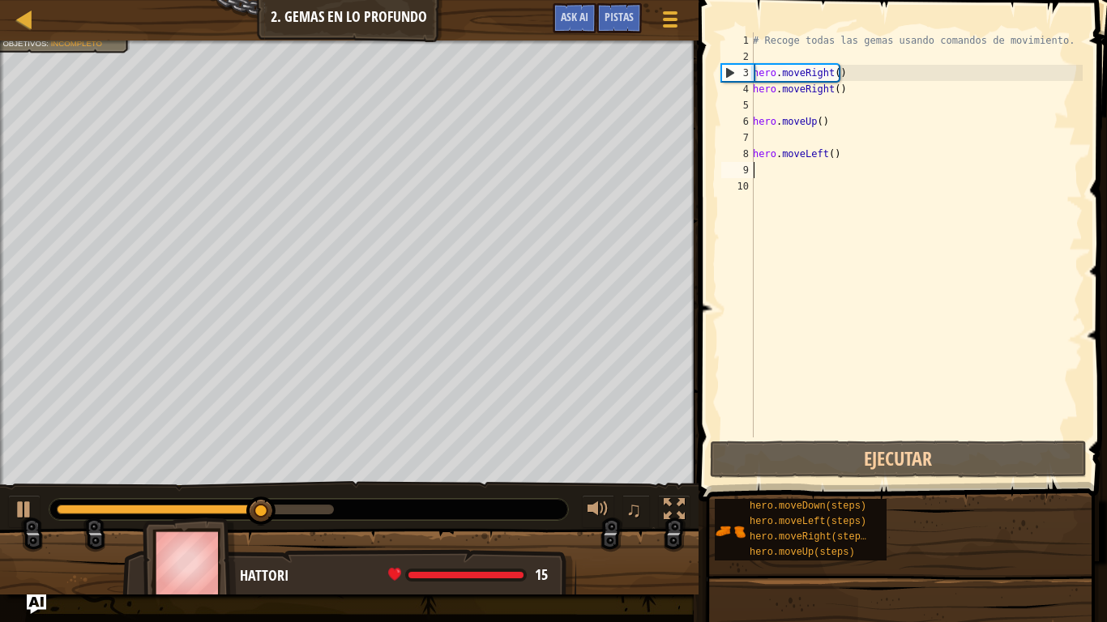
click at [763, 166] on div "# Recoge todas las gemas usando comandos de movimiento. hero . moveRight ( ) he…" at bounding box center [915, 250] width 333 height 437
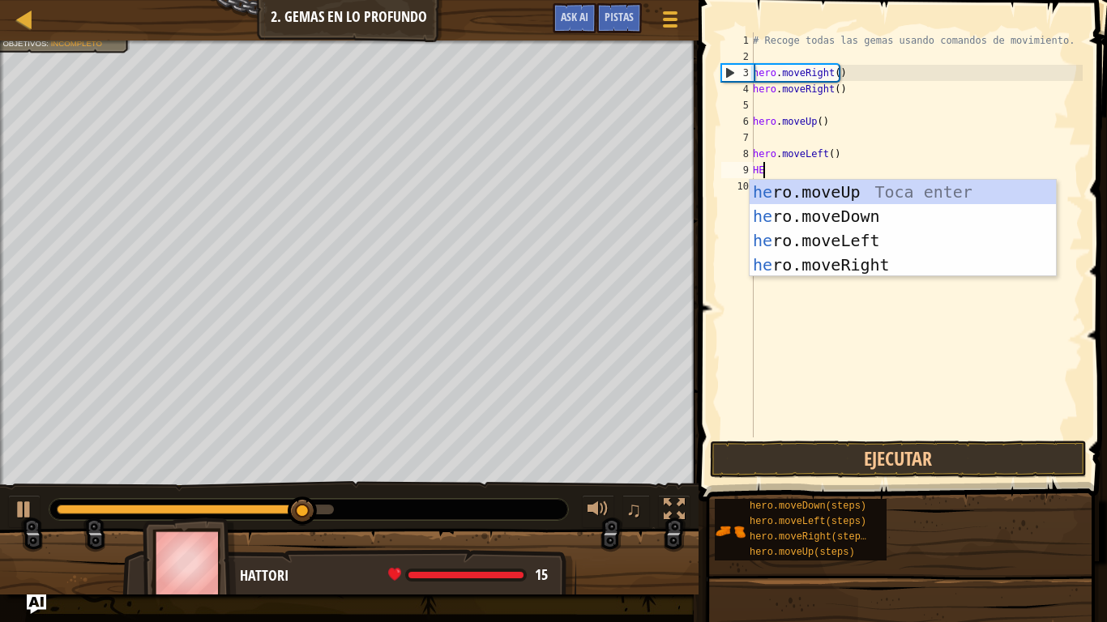
type textarea "HER"
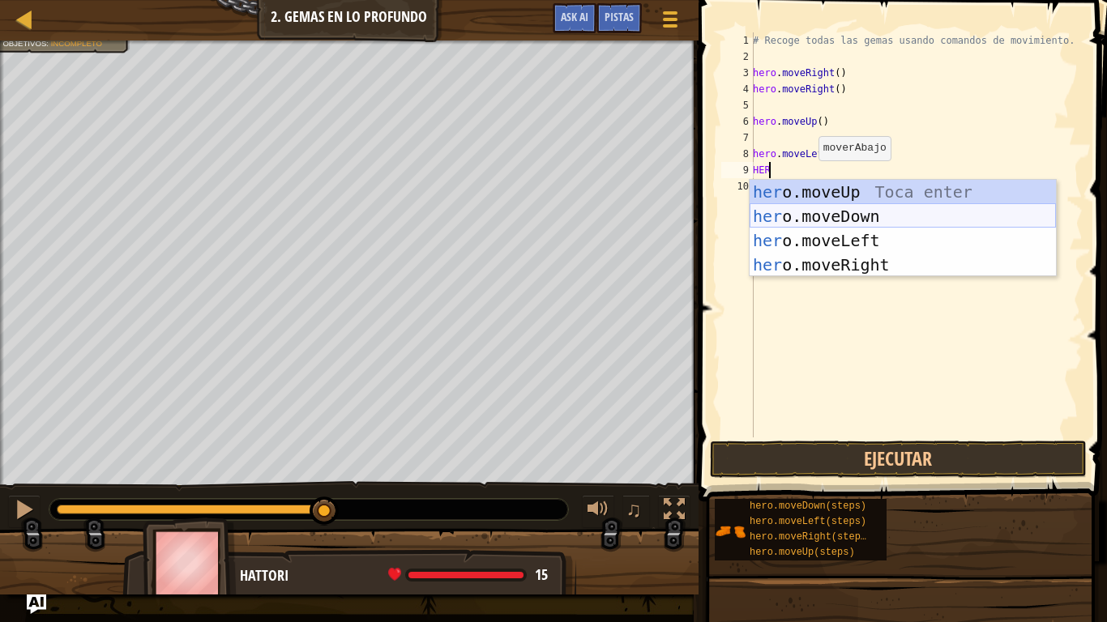
click at [831, 214] on div "her o.moveUp Toca enter her o.moveDown Toca enter her o.moveLeft [PERSON_NAME] …" at bounding box center [902, 253] width 306 height 146
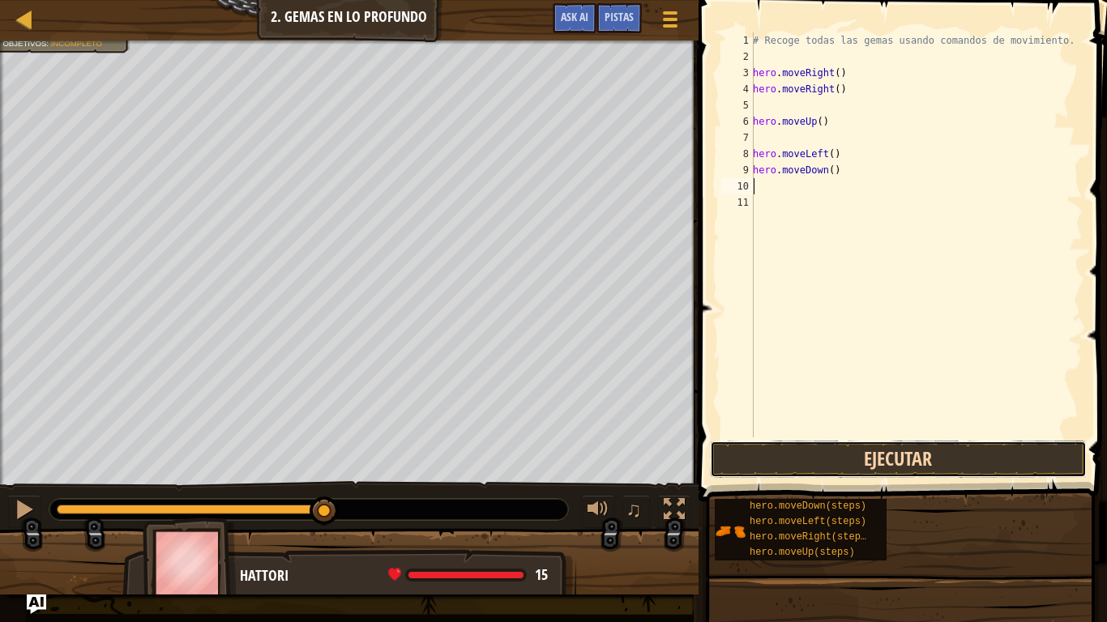
drag, startPoint x: 877, startPoint y: 475, endPoint x: 879, endPoint y: 464, distance: 10.7
click at [878, 472] on button "Ejecutar" at bounding box center [899, 459] width 378 height 37
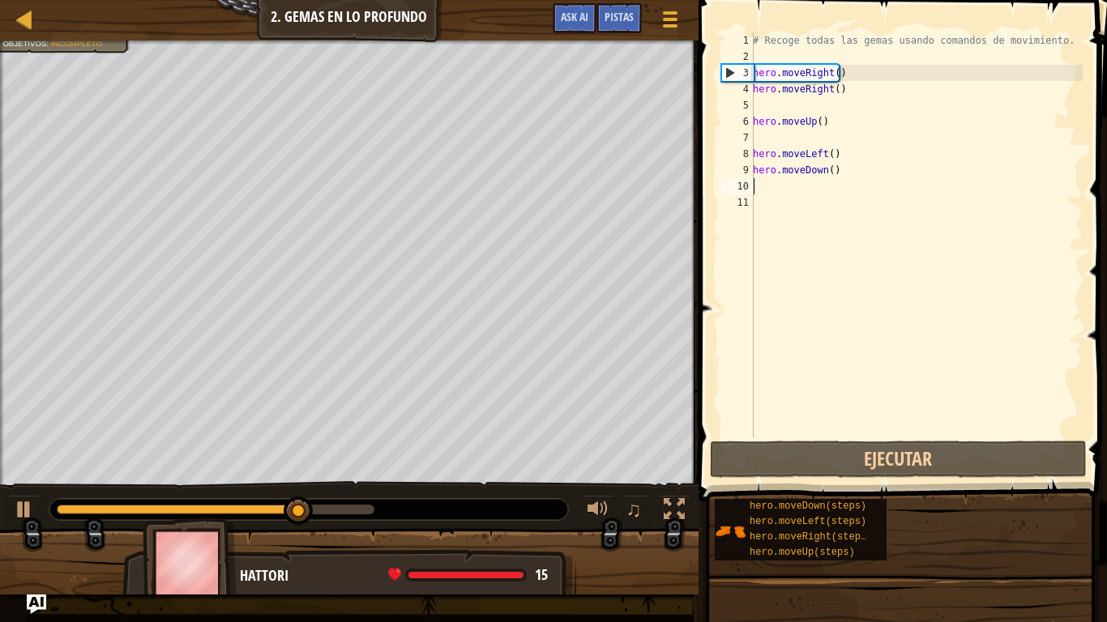
type textarea "H"
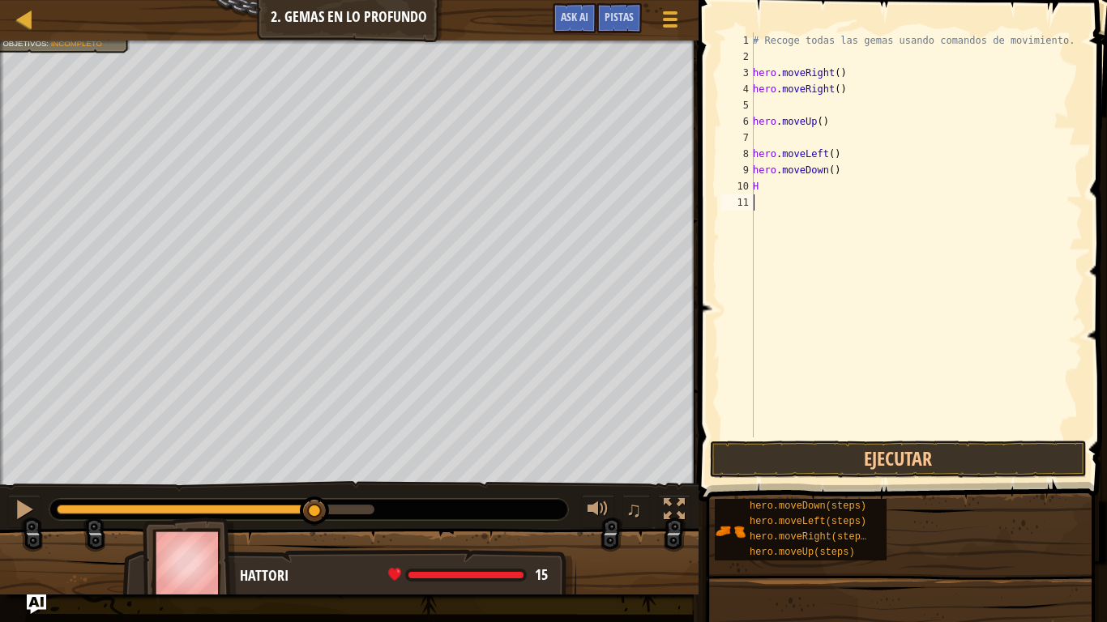
drag, startPoint x: 881, startPoint y: 404, endPoint x: 762, endPoint y: 249, distance: 196.4
click at [762, 249] on div "# Recoge todas las gemas usando comandos de movimiento. hero . moveRight ( ) he…" at bounding box center [915, 250] width 333 height 437
type textarea "H"
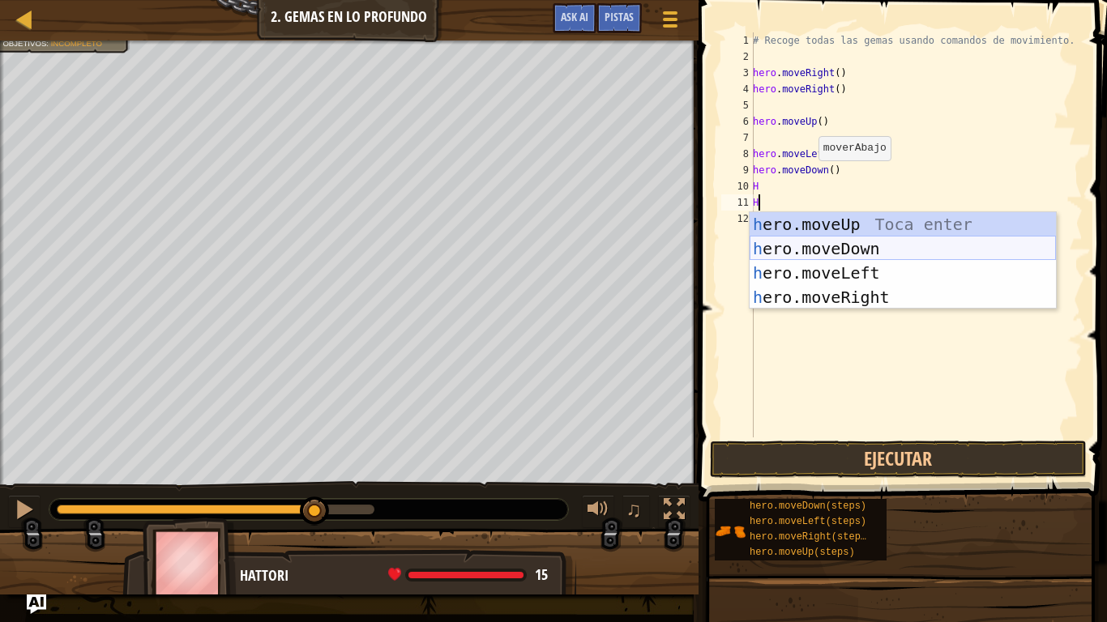
click at [779, 241] on div "h ero.moveUp Toca enter h ero.moveDown Toca enter h ero.moveLeft Toca enter h e…" at bounding box center [902, 285] width 306 height 146
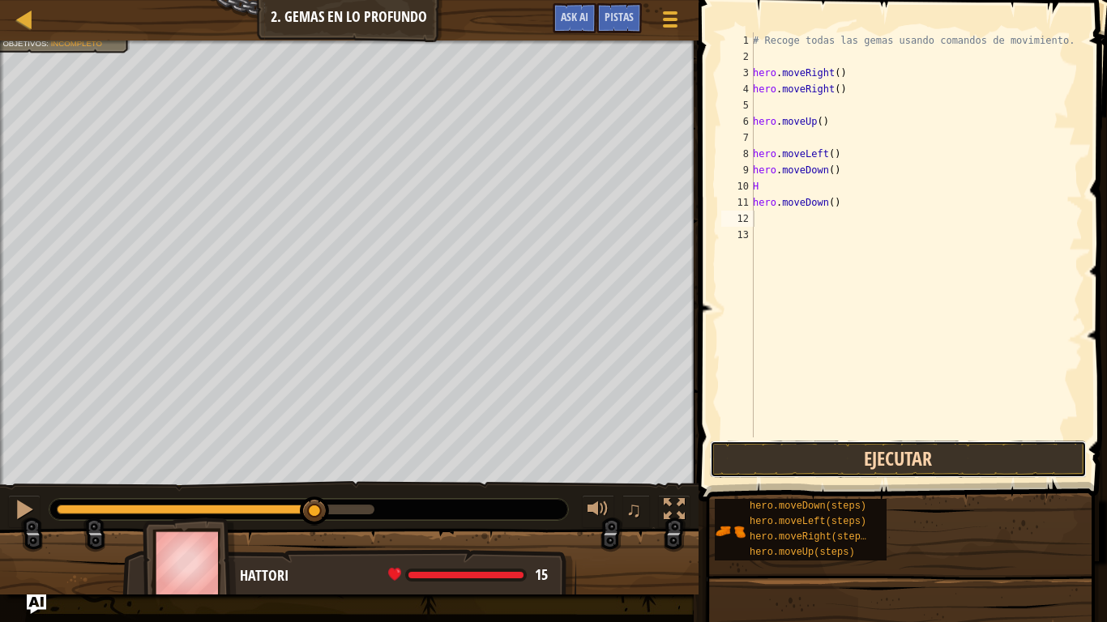
click at [783, 452] on button "Ejecutar" at bounding box center [899, 459] width 378 height 37
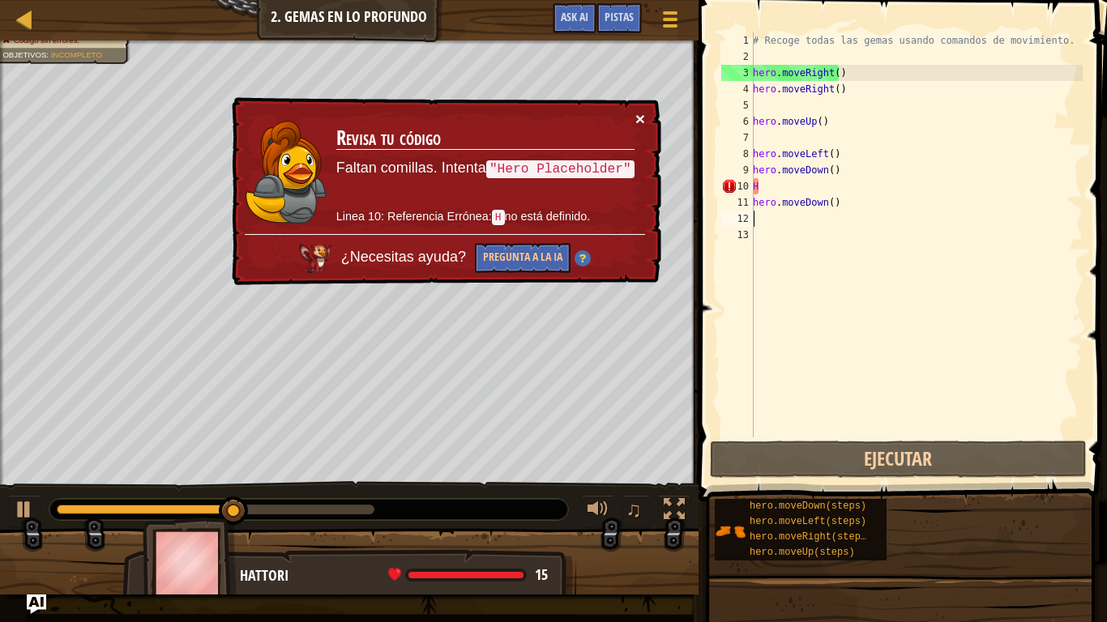
click at [635, 123] on button "×" at bounding box center [640, 118] width 10 height 17
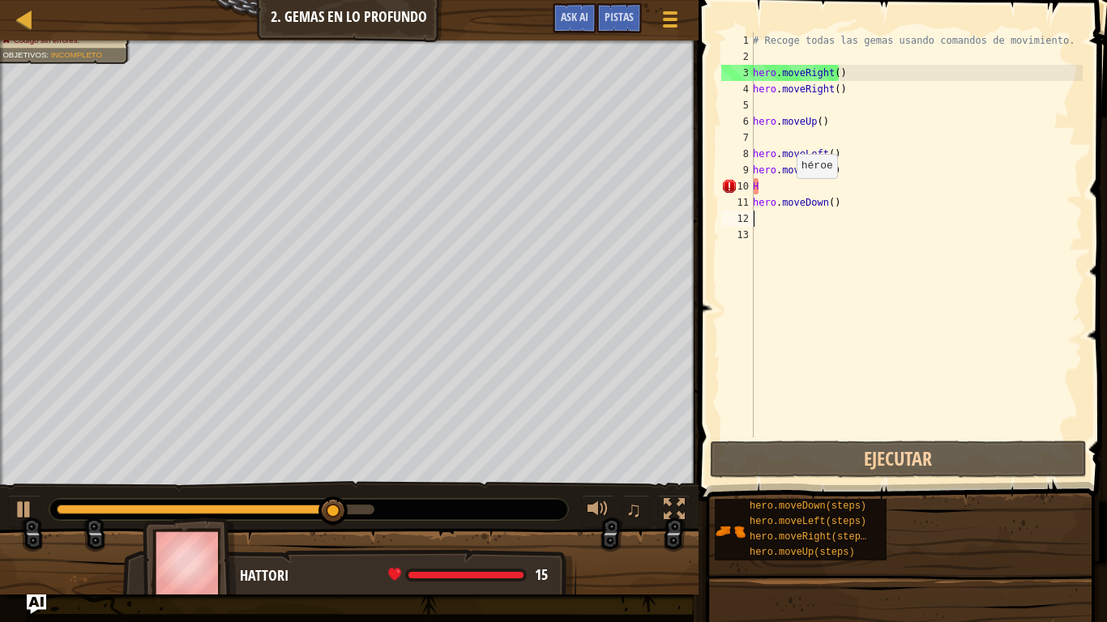
click at [787, 190] on div "# Recoge todas las gemas usando comandos de movimiento. hero . moveRight ( ) he…" at bounding box center [915, 250] width 333 height 437
type textarea "H"
click at [787, 190] on div "# Recoge todas las gemas usando comandos de movimiento. hero . moveRight ( ) he…" at bounding box center [915, 250] width 333 height 437
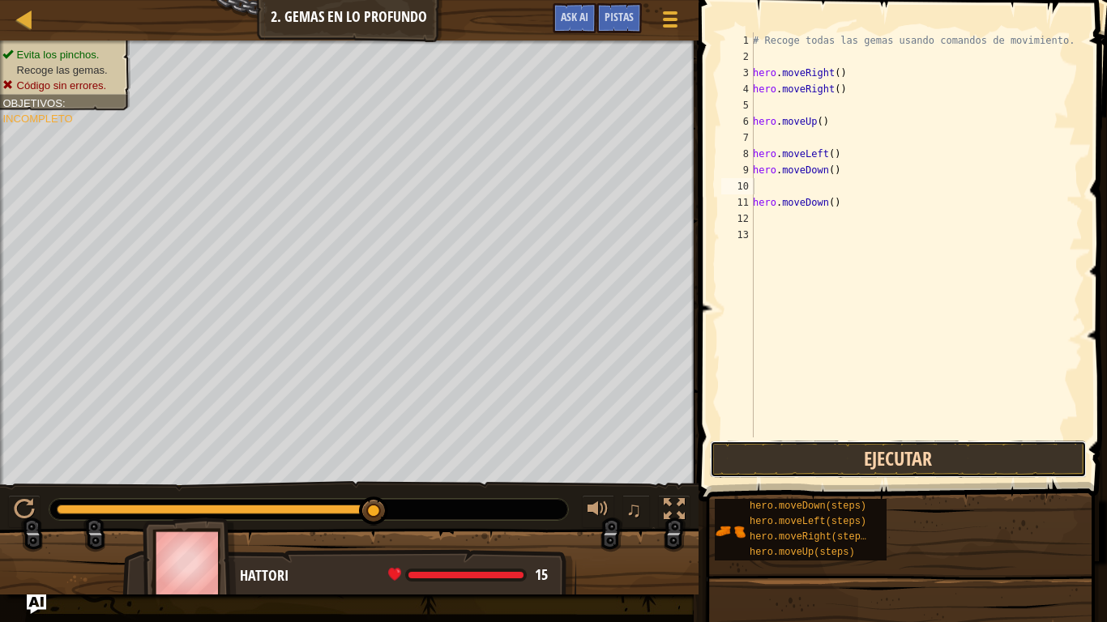
click at [809, 456] on button "Ejecutar" at bounding box center [899, 459] width 378 height 37
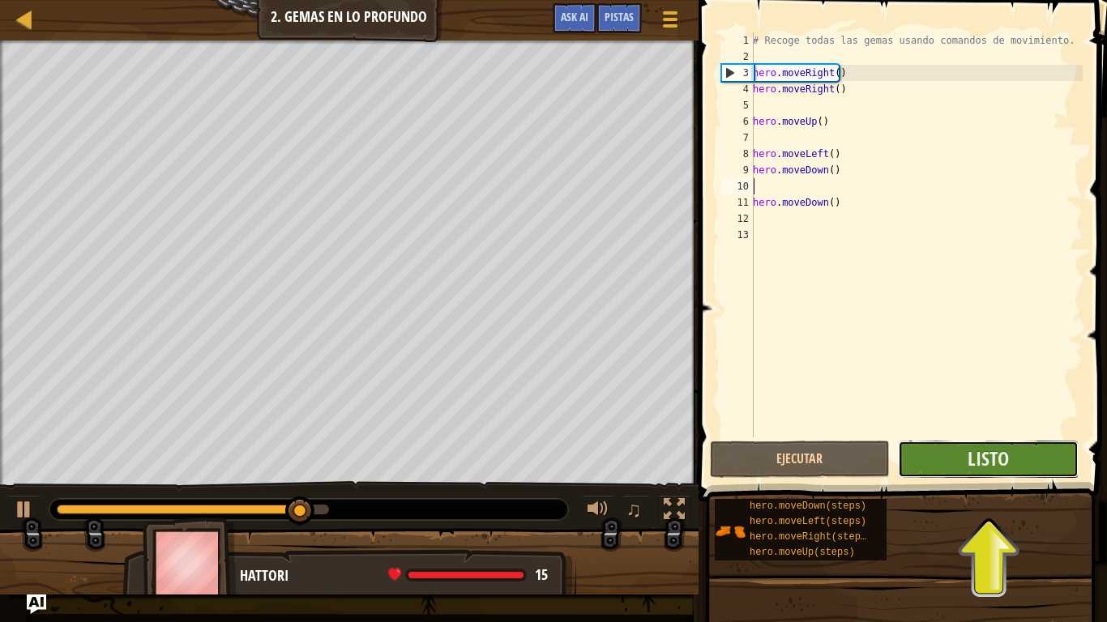
click at [961, 451] on button "Listo" at bounding box center [988, 459] width 181 height 37
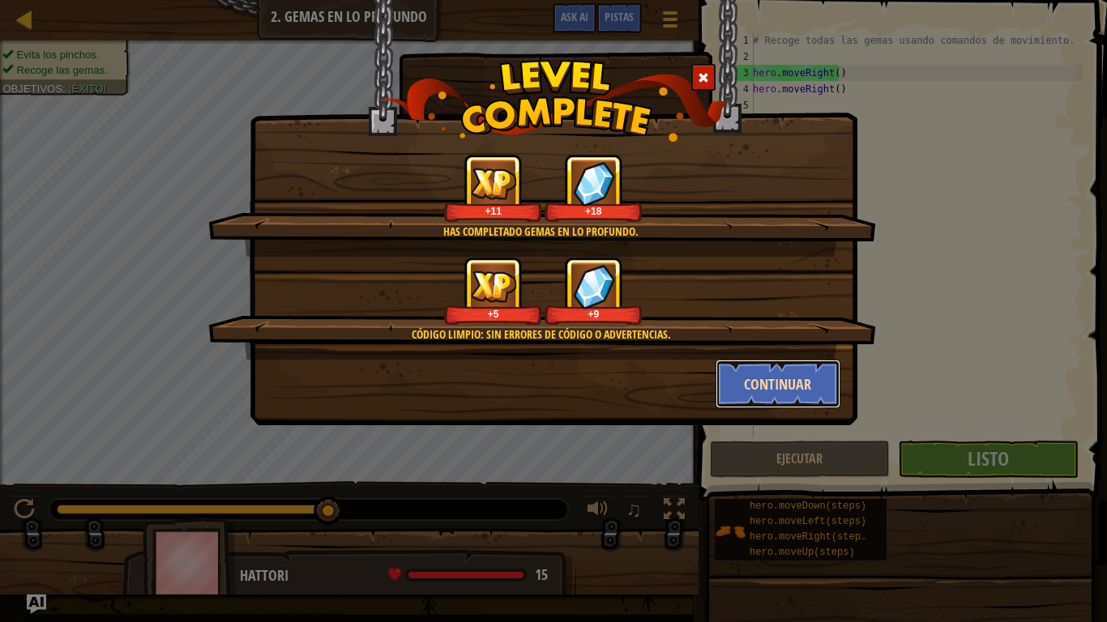
click at [800, 377] on button "Continuar" at bounding box center [778, 384] width 126 height 49
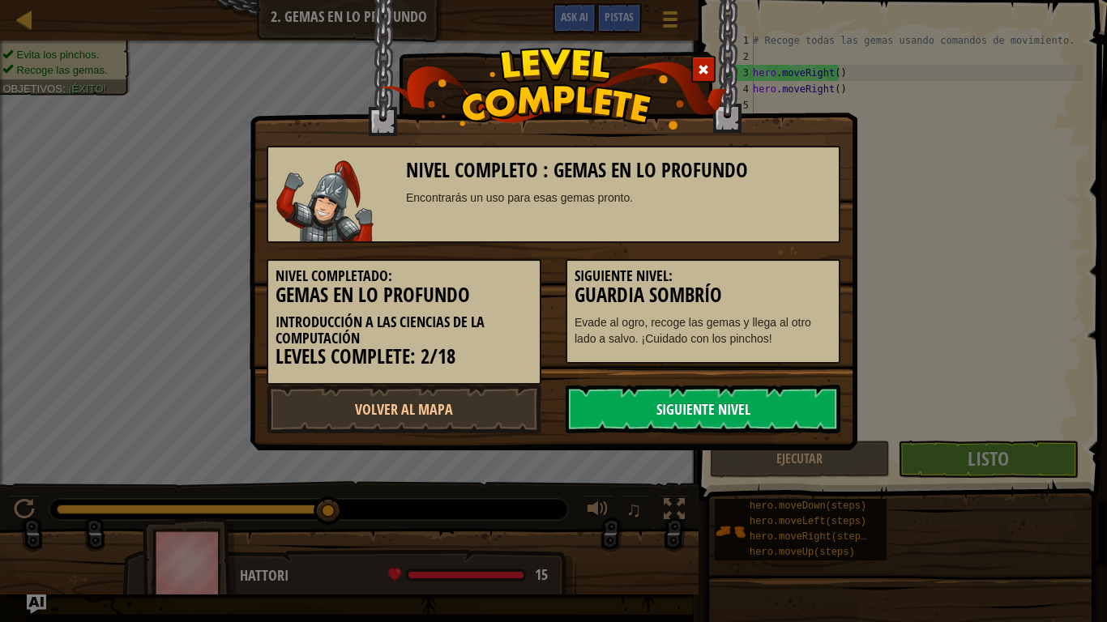
click at [783, 395] on link "Siguiente Nivel" at bounding box center [702, 409] width 275 height 49
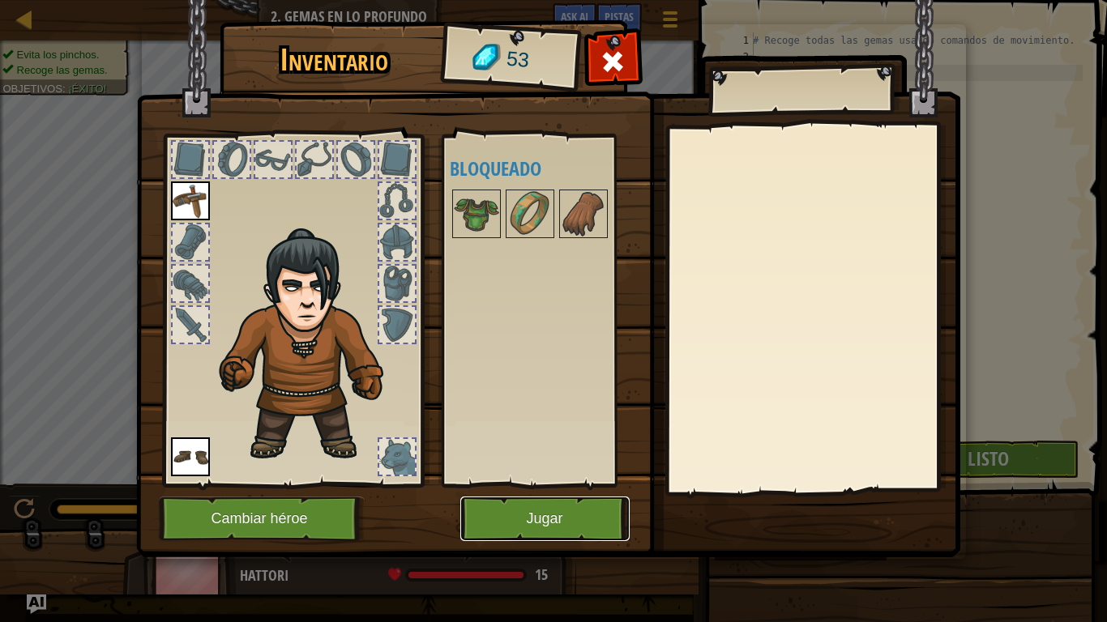
click at [546, 519] on button "Jugar" at bounding box center [544, 519] width 169 height 45
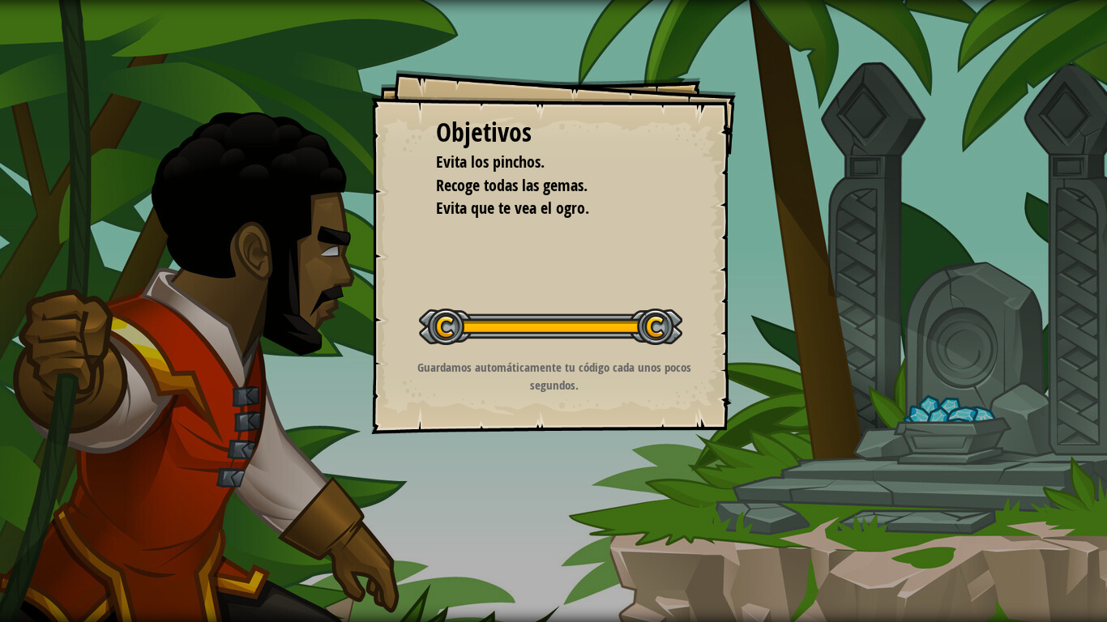
click at [420, 359] on div "Objetivos Evita los [PERSON_NAME]. Recoge todas las gemas. Evita que [PERSON_NA…" at bounding box center [553, 252] width 365 height 365
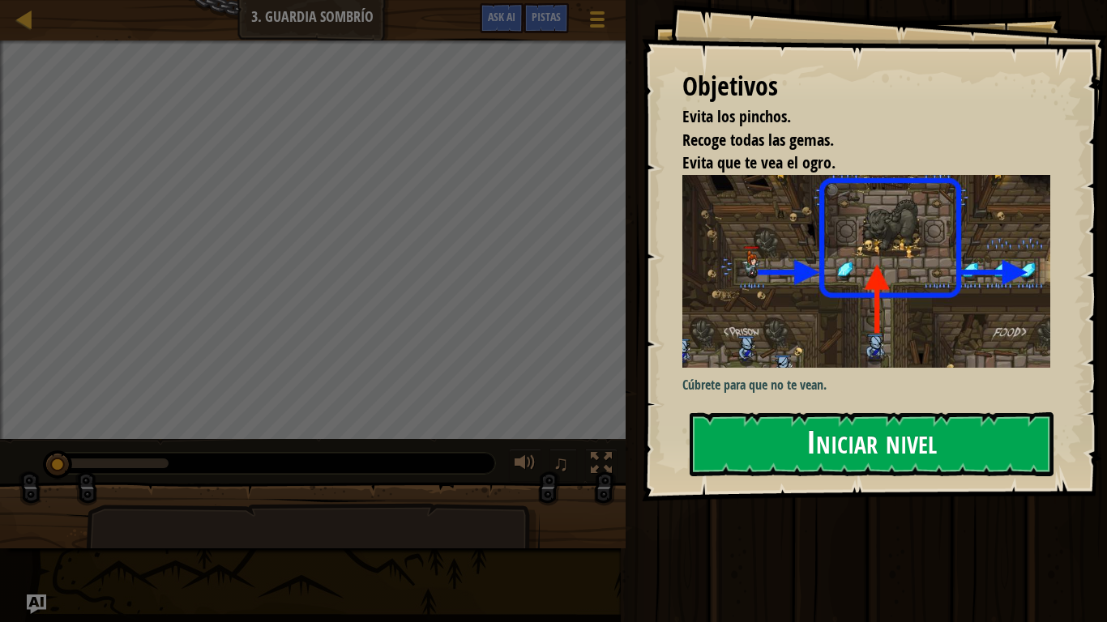
click at [867, 459] on button "Iniciar nivel" at bounding box center [871, 444] width 364 height 64
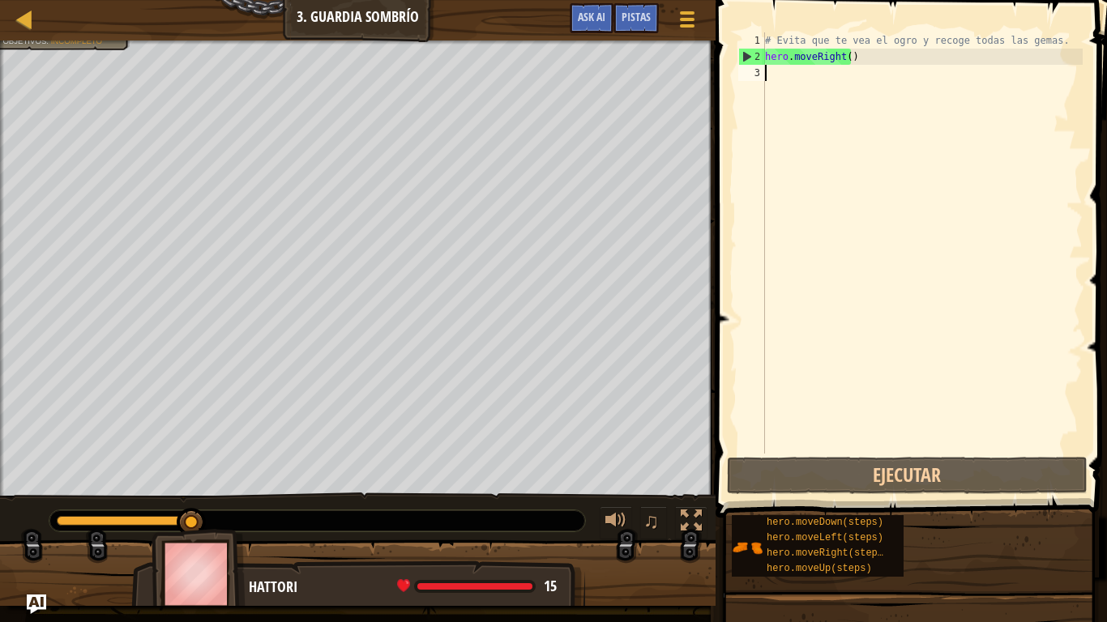
click at [790, 79] on div "# Evita que te vea el ogro y recoge todas las gemas. hero . moveRight ( )" at bounding box center [922, 259] width 321 height 454
type textarea "H"
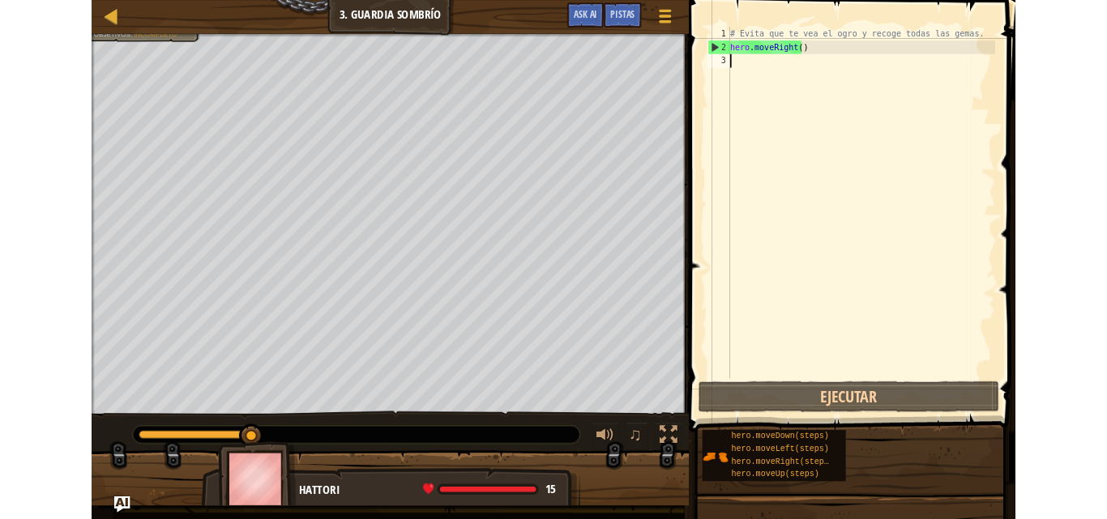
scroll to position [7, 0]
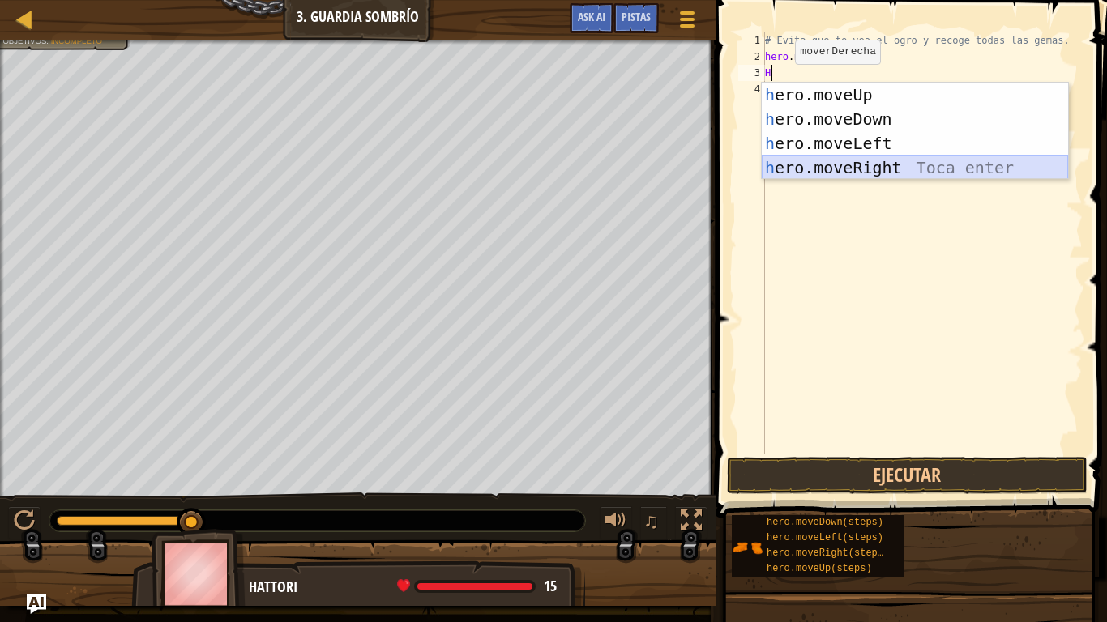
click at [836, 160] on div "h ero.moveUp Toca enter h ero.moveDown Toca enter h ero.moveLeft Toca enter h e…" at bounding box center [915, 156] width 306 height 146
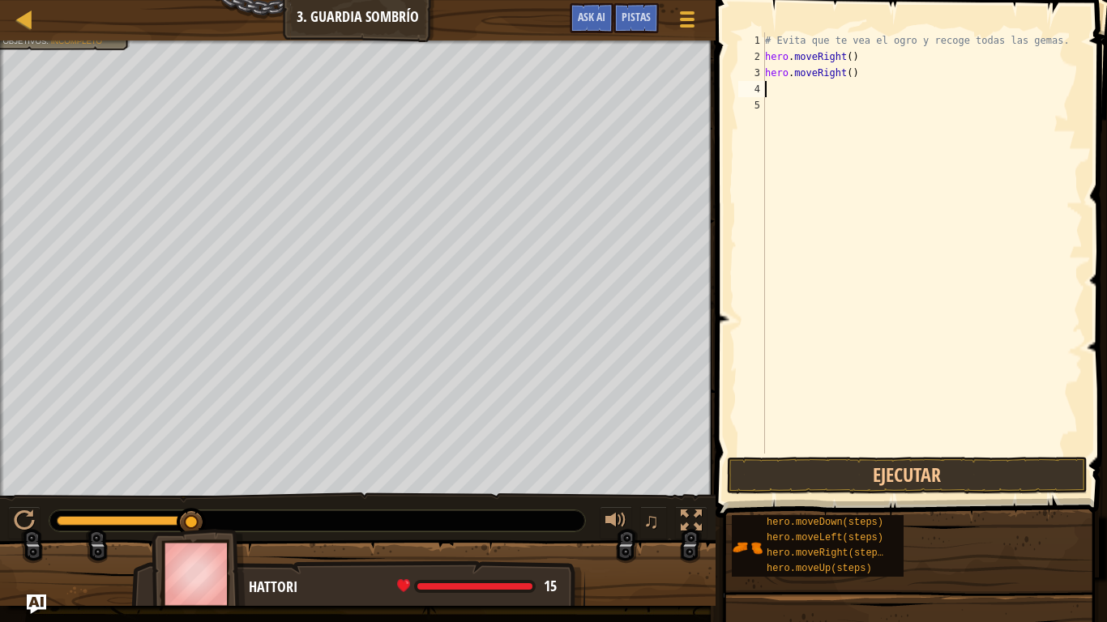
type textarea "H"
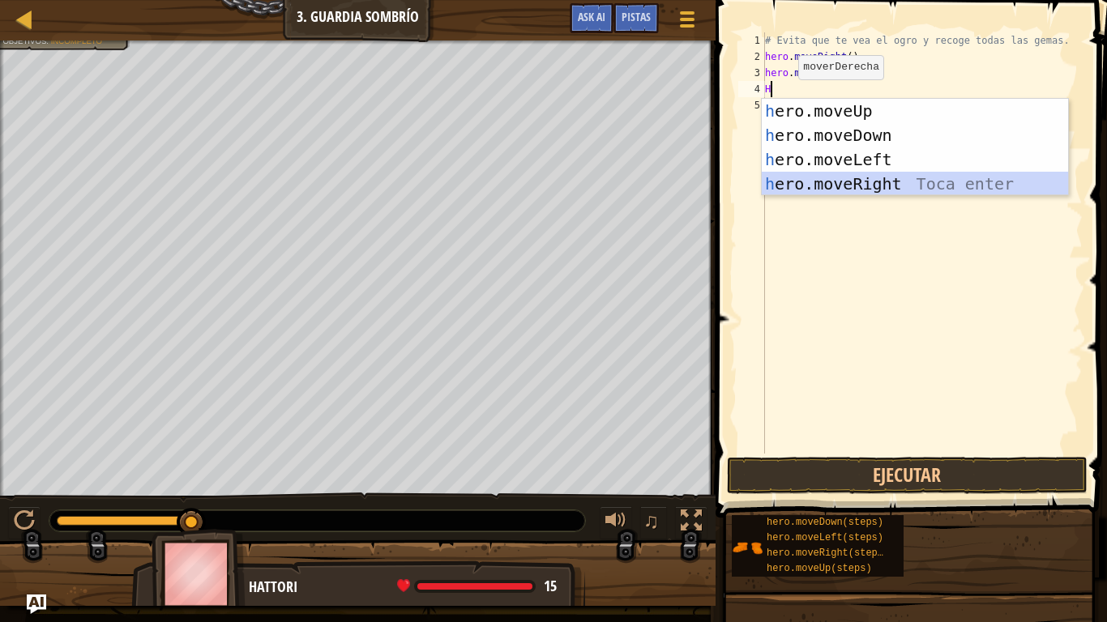
click at [833, 188] on div "h ero.moveUp Toca enter h ero.moveDown Toca enter h ero.moveLeft Toca enter h e…" at bounding box center [915, 172] width 306 height 146
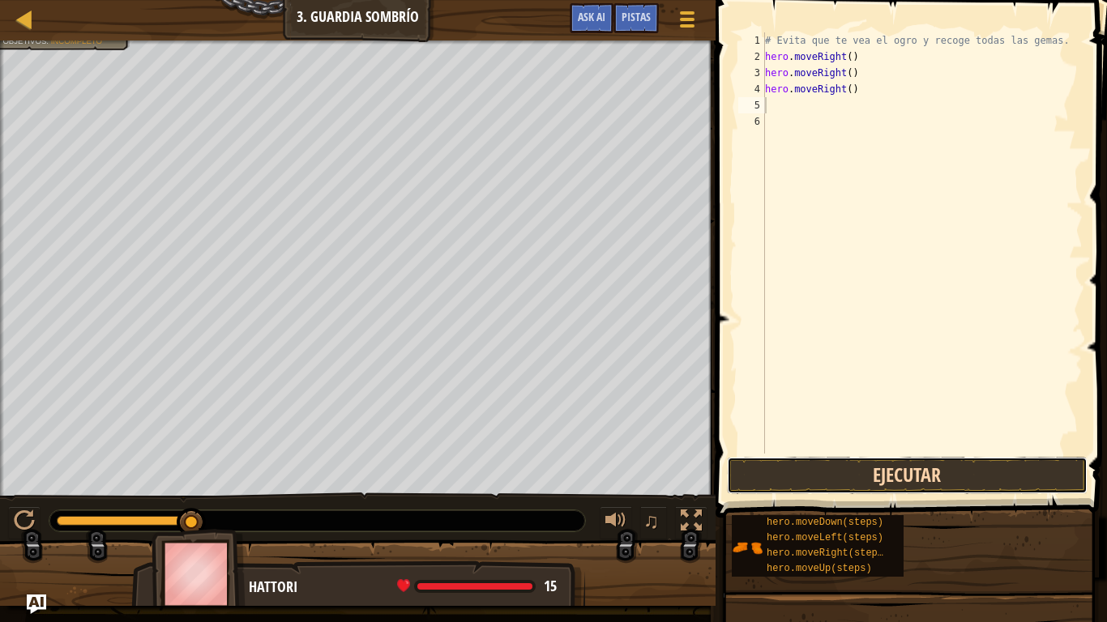
click at [841, 485] on button "Ejecutar" at bounding box center [907, 475] width 361 height 37
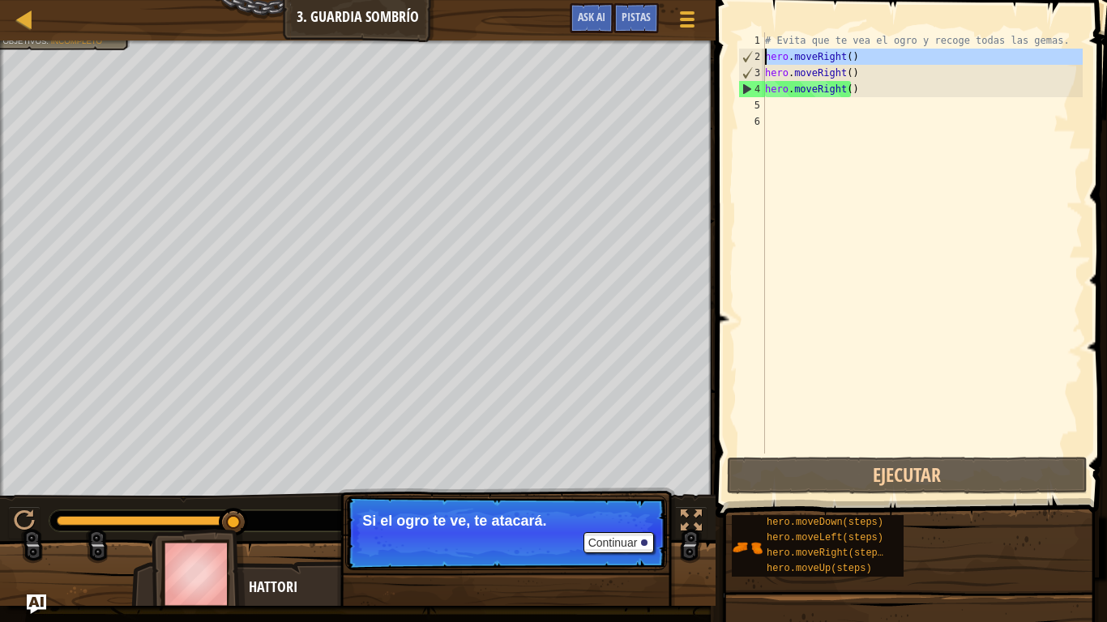
click at [751, 50] on div "2" at bounding box center [752, 57] width 26 height 16
click at [862, 55] on div "# Evita que [PERSON_NAME] el ogro y recoge todas las gemas. hero . moveRight ( …" at bounding box center [922, 259] width 321 height 454
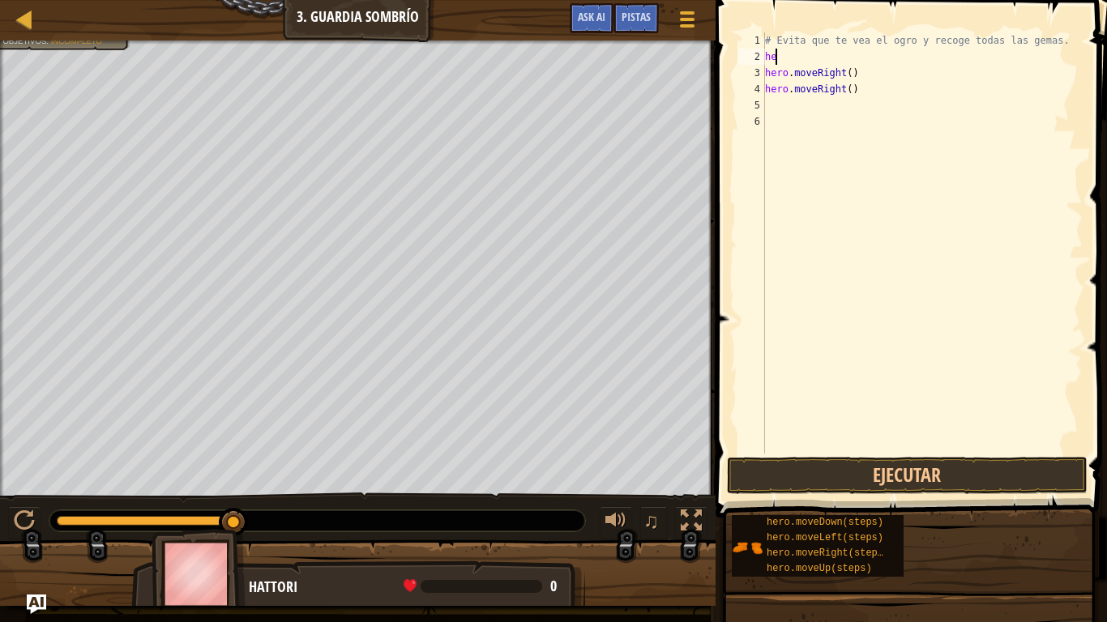
type textarea "h"
click at [860, 72] on div "# Evita que te vea el ogro y recoge todas las gemas. hero . moveRight ( ) hero …" at bounding box center [922, 259] width 321 height 454
type textarea "h"
click at [859, 98] on div "# Evita que te vea el ogro y recoge todas las gemas. hero . moveRight ( )" at bounding box center [922, 259] width 321 height 454
click at [859, 91] on div "# Evita que te vea el ogro y recoge todas las gemas. hero . moveRight ( )" at bounding box center [922, 259] width 321 height 454
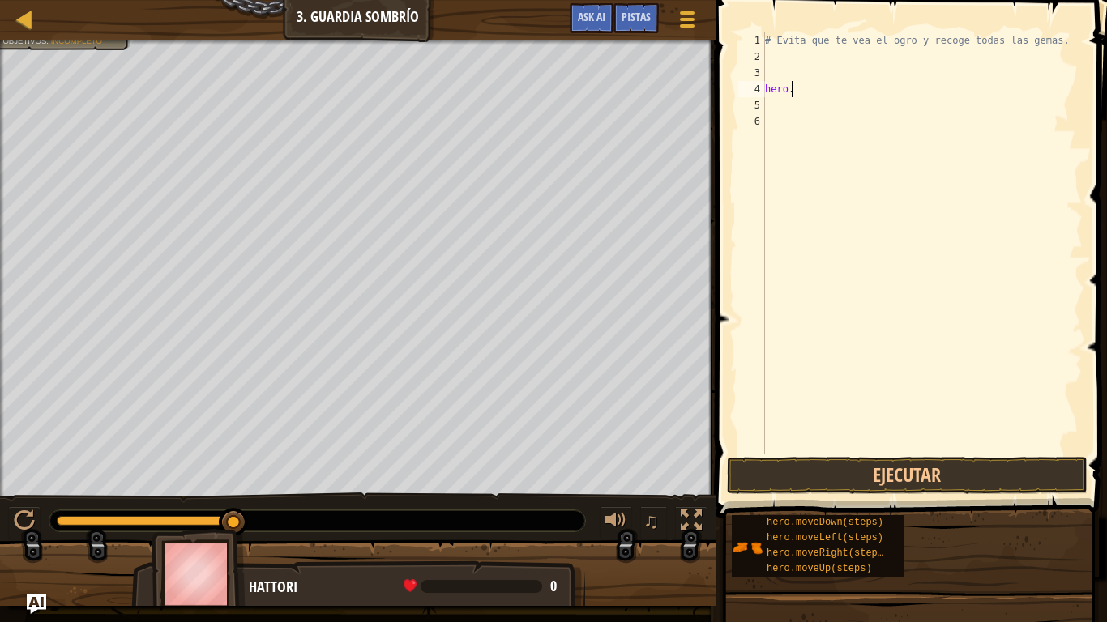
type textarea "h"
click at [770, 57] on div "# Evita que te vea el ogro y recoge todas las gemas." at bounding box center [922, 259] width 321 height 454
click at [771, 32] on div "# Evita que te vea el ogro y recoge todas las gemas." at bounding box center [922, 259] width 321 height 454
type textarea "# Evita que te vea el ogro y recoge todas las gemas."
click at [775, 52] on div "# Evita que te vea el ogro y recoge todas las gemas." at bounding box center [922, 259] width 321 height 454
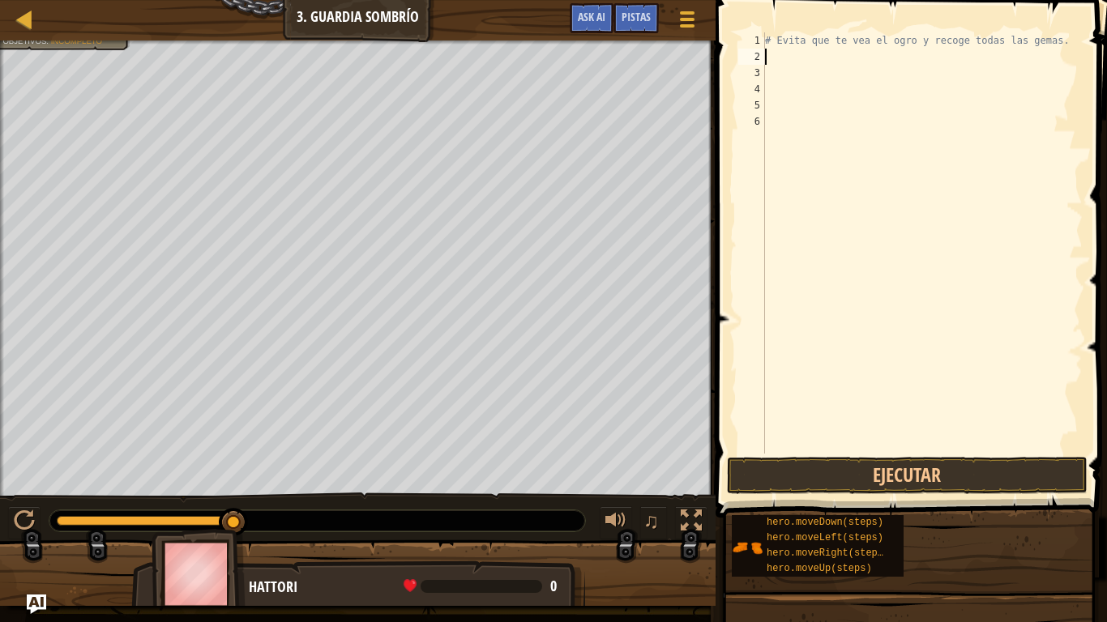
type textarea "H"
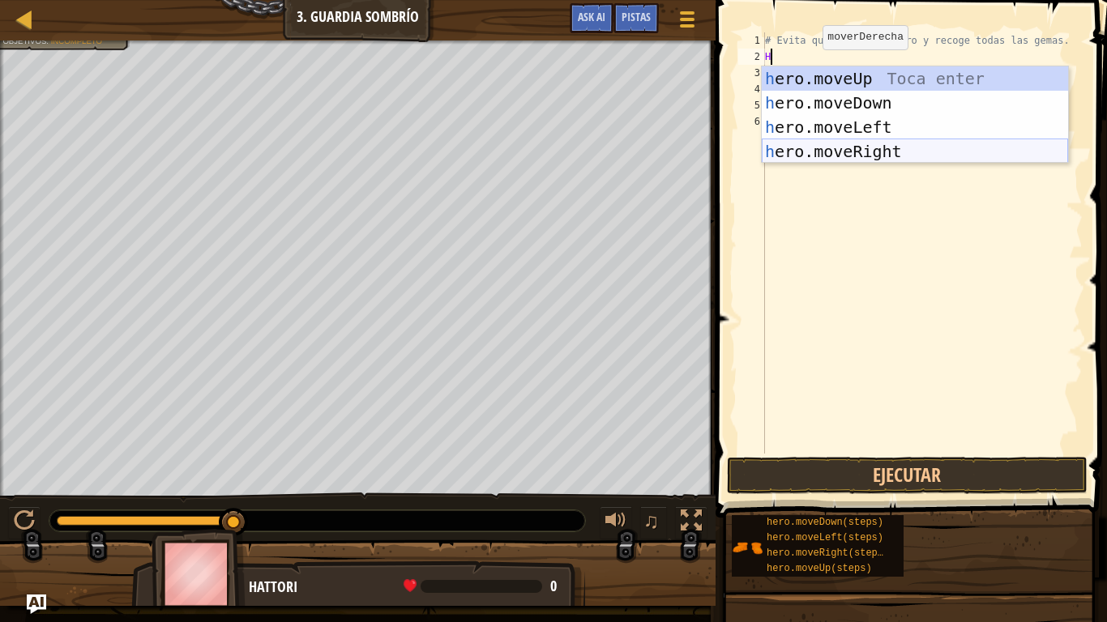
click at [803, 151] on div "h ero.moveUp Toca enter h ero.moveDown Toca enter h ero.moveLeft Toca enter h e…" at bounding box center [915, 139] width 306 height 146
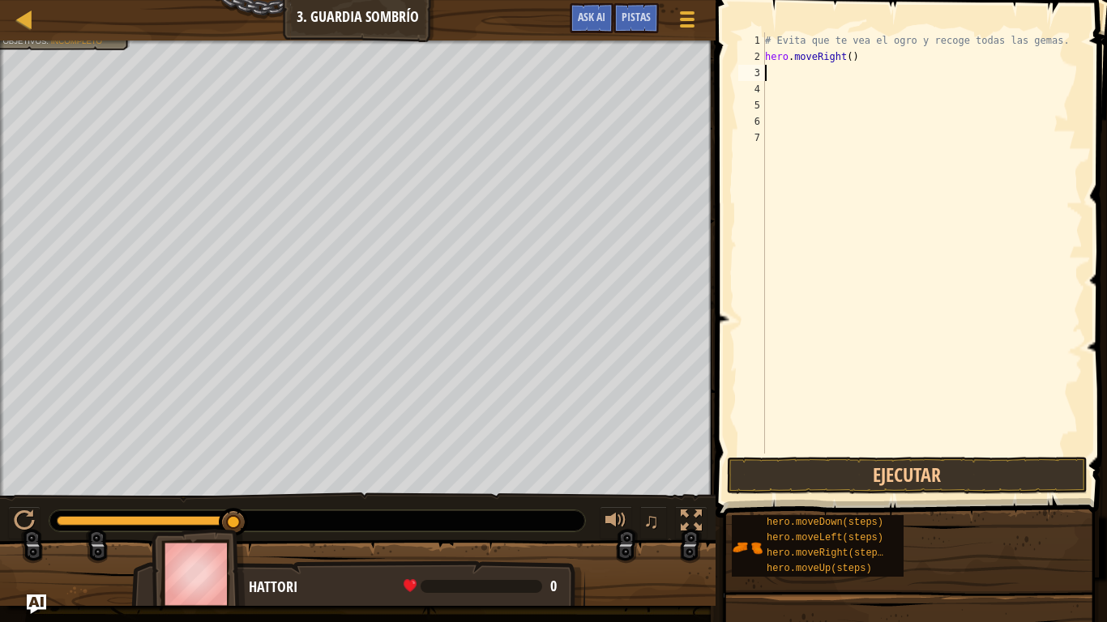
click at [779, 69] on div "# Evita que te vea el ogro y recoge todas las gemas. hero . moveRight ( )" at bounding box center [922, 259] width 321 height 454
type textarea "H"
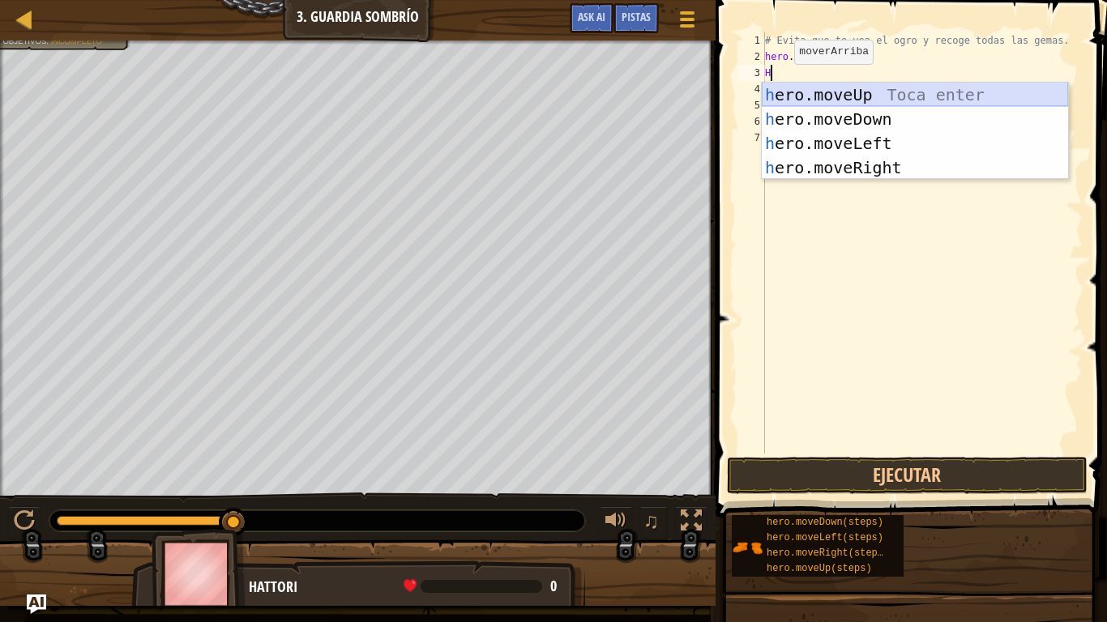
click at [790, 90] on div "h ero.moveUp Toca enter h ero.moveDown Toca enter h ero.moveLeft Toca enter h e…" at bounding box center [915, 156] width 306 height 146
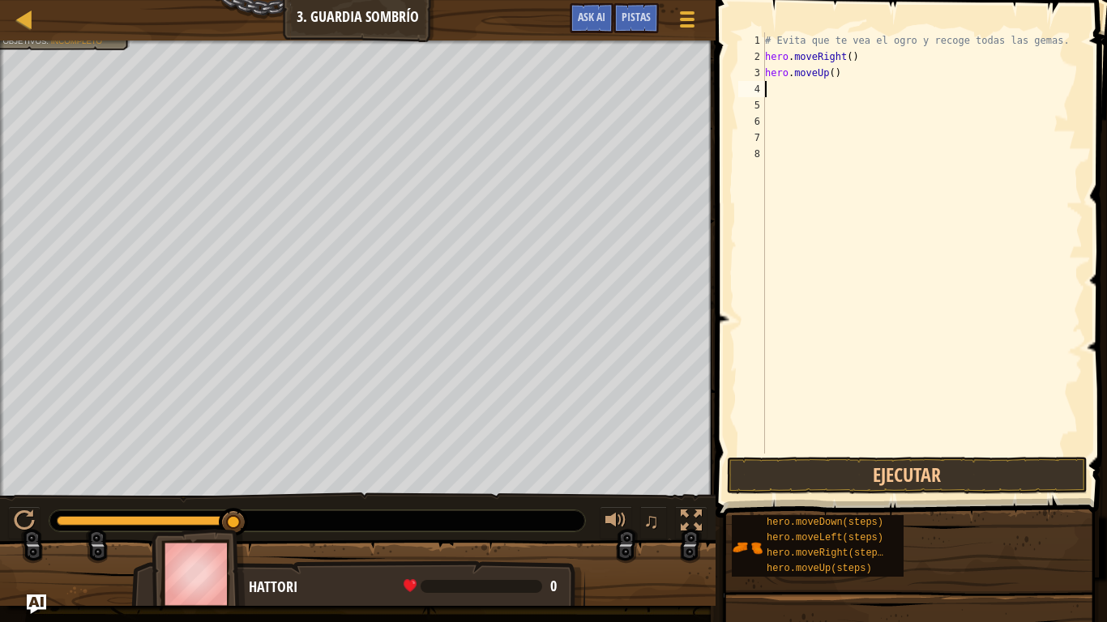
click at [790, 91] on div "# Evita que te vea el ogro y recoge todas las gemas. hero . moveRight ( ) hero …" at bounding box center [922, 259] width 321 height 454
type textarea "H"
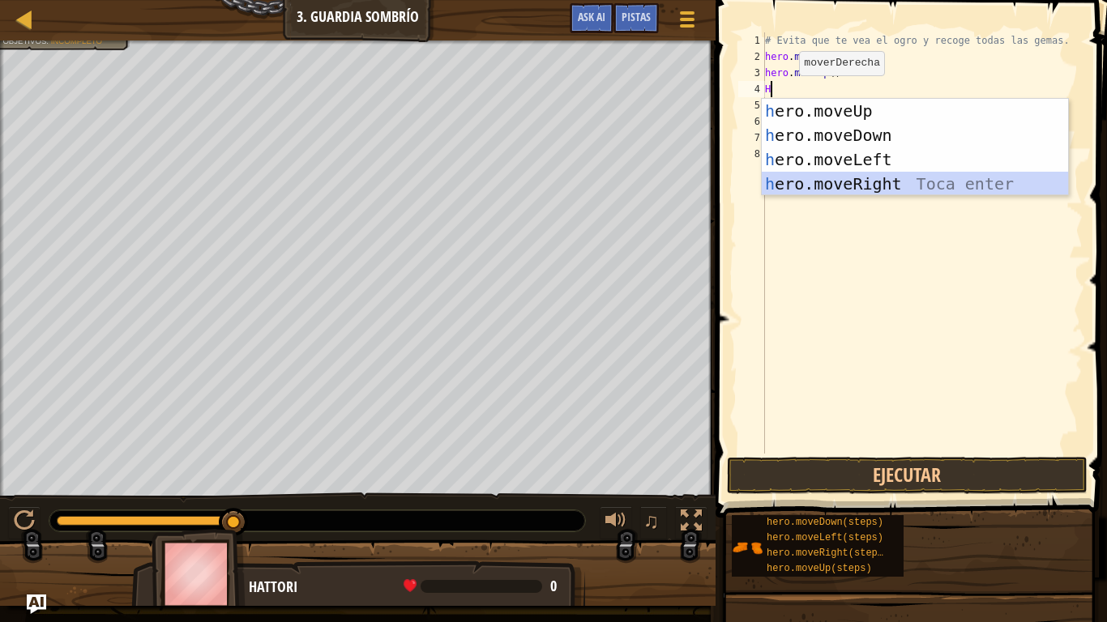
click at [804, 180] on div "h ero.moveUp Toca enter h ero.moveDown Toca enter h ero.moveLeft Toca enter h e…" at bounding box center [915, 172] width 306 height 146
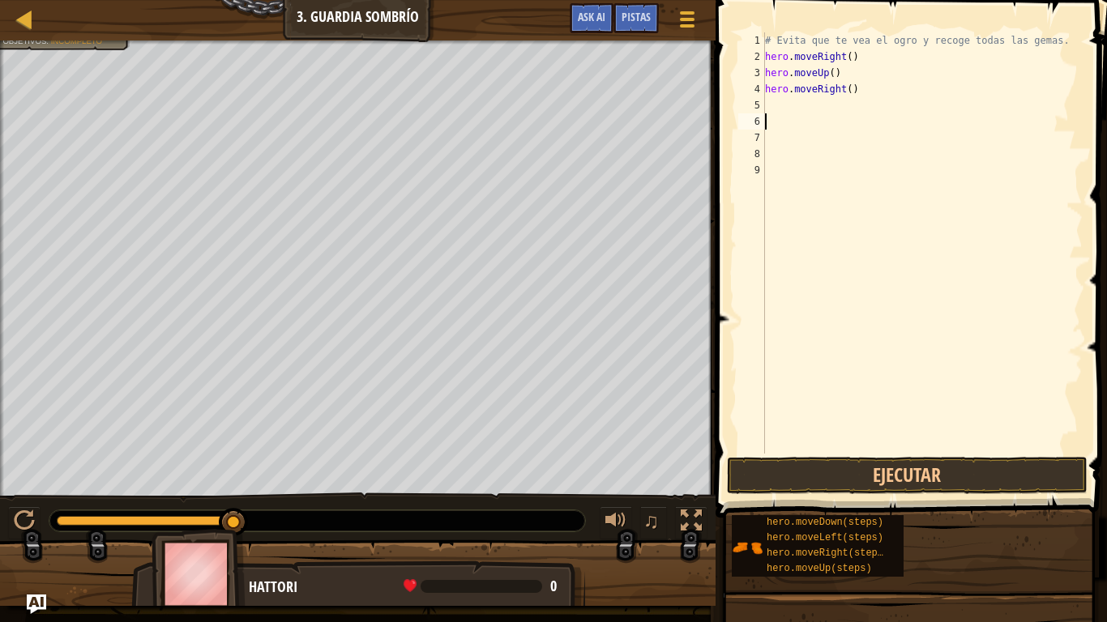
click at [804, 115] on div "# Evita que [PERSON_NAME] el ogro y recoge todas las gemas. hero . moveRight ( …" at bounding box center [922, 259] width 321 height 454
click at [800, 99] on div "# Evita que [PERSON_NAME] el ogro y recoge todas las gemas. hero . moveRight ( …" at bounding box center [922, 259] width 321 height 454
type textarea "H"
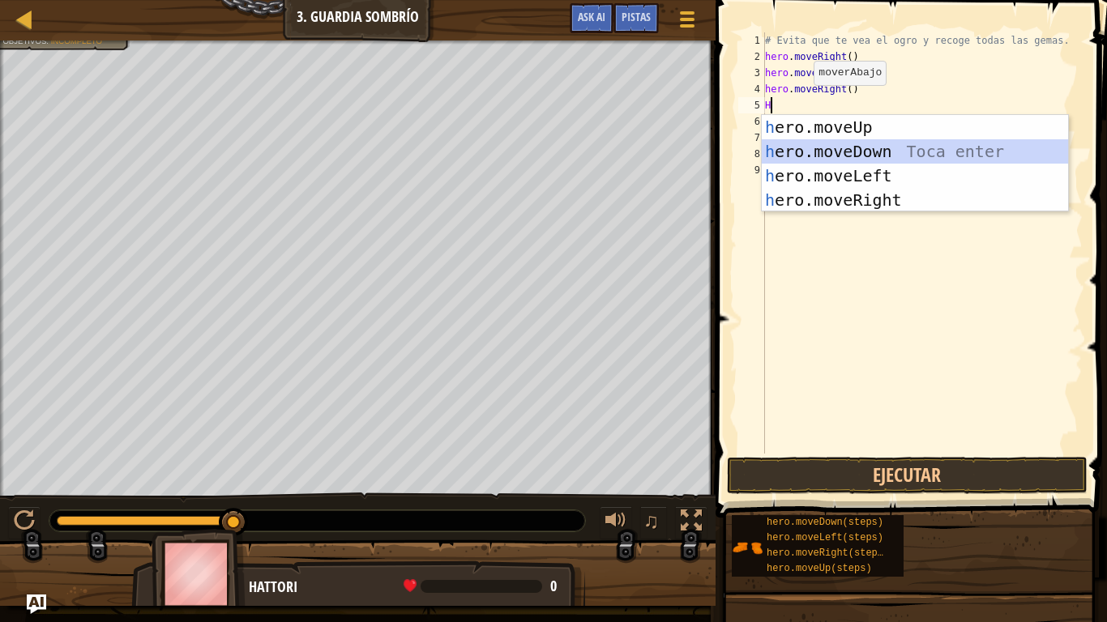
click at [814, 147] on div "h ero.moveUp Toca enter h ero.moveDown Toca enter h ero.moveLeft Toca enter h e…" at bounding box center [915, 188] width 306 height 146
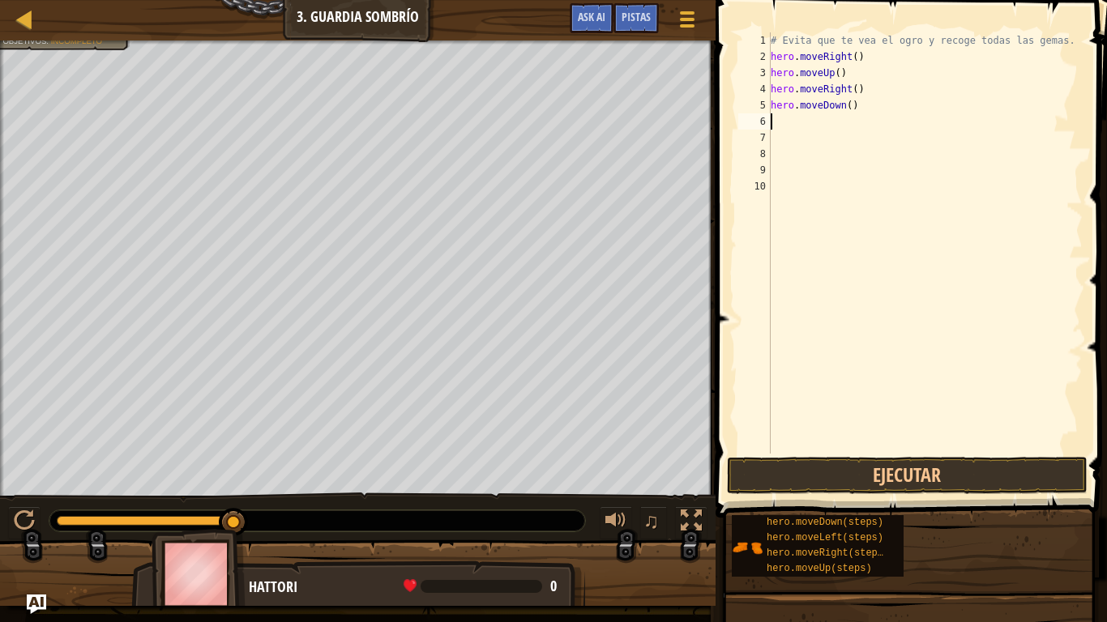
click at [775, 120] on div "# Evita que te vea el ogro y recoge todas las gemas. hero . moveRight ( ) hero …" at bounding box center [925, 259] width 316 height 454
type textarea "H"
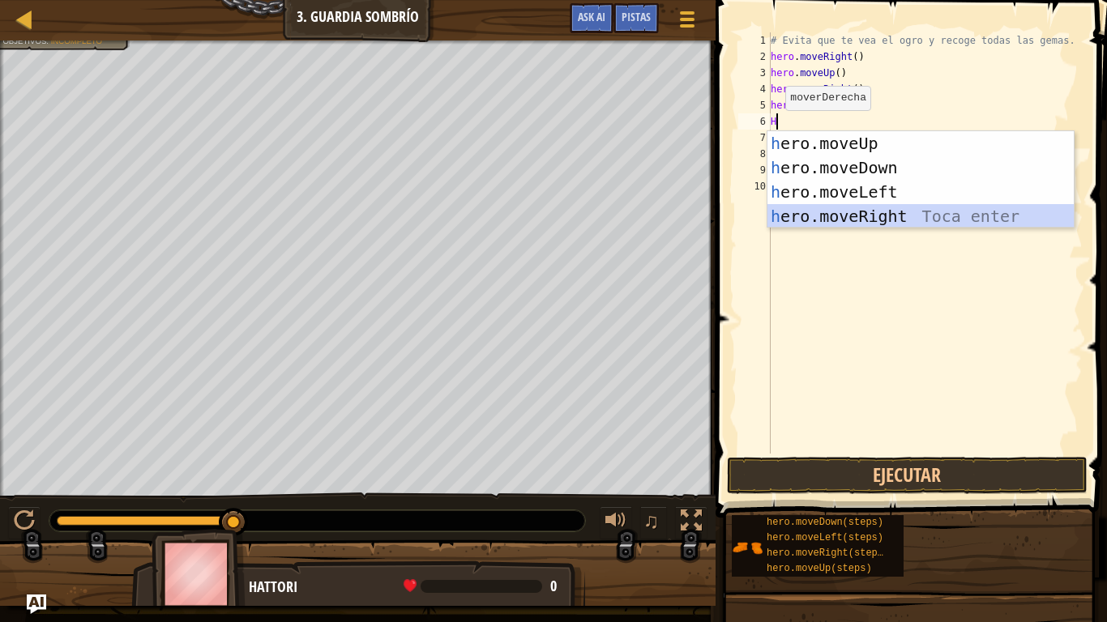
drag, startPoint x: 806, startPoint y: 207, endPoint x: 842, endPoint y: 335, distance: 132.9
click at [812, 0] on body "Mapa Introducción a las Ciencias de la computación 3. Guardia sombrío Menú del …" at bounding box center [553, 0] width 1107 height 0
click at [851, 215] on div "h ero.moveUp Toca enter h ero.moveDown Toca enter h ero.moveLeft Toca enter h e…" at bounding box center [920, 204] width 306 height 146
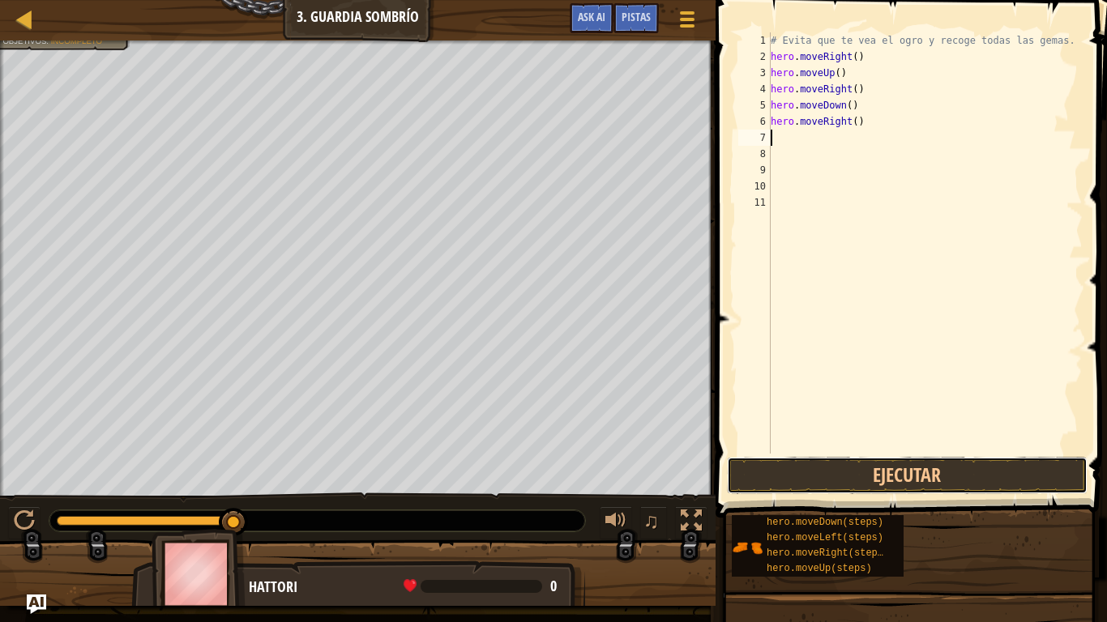
drag, startPoint x: 886, startPoint y: 477, endPoint x: 882, endPoint y: 445, distance: 32.7
click at [886, 476] on button "Ejecutar" at bounding box center [907, 475] width 361 height 37
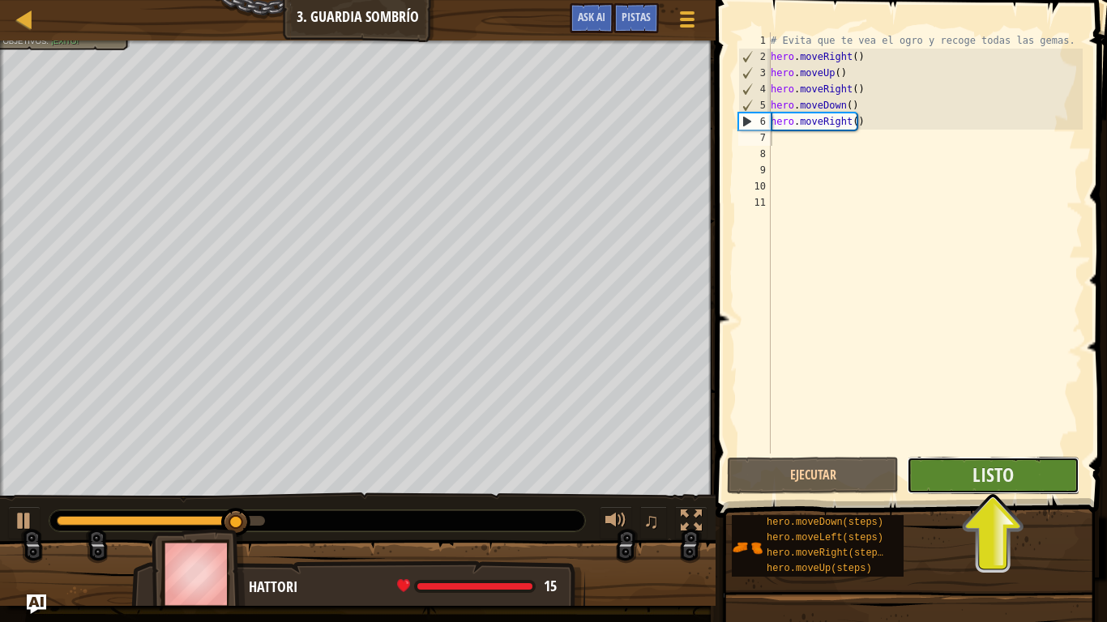
click at [1021, 490] on button "Listo" at bounding box center [993, 475] width 172 height 37
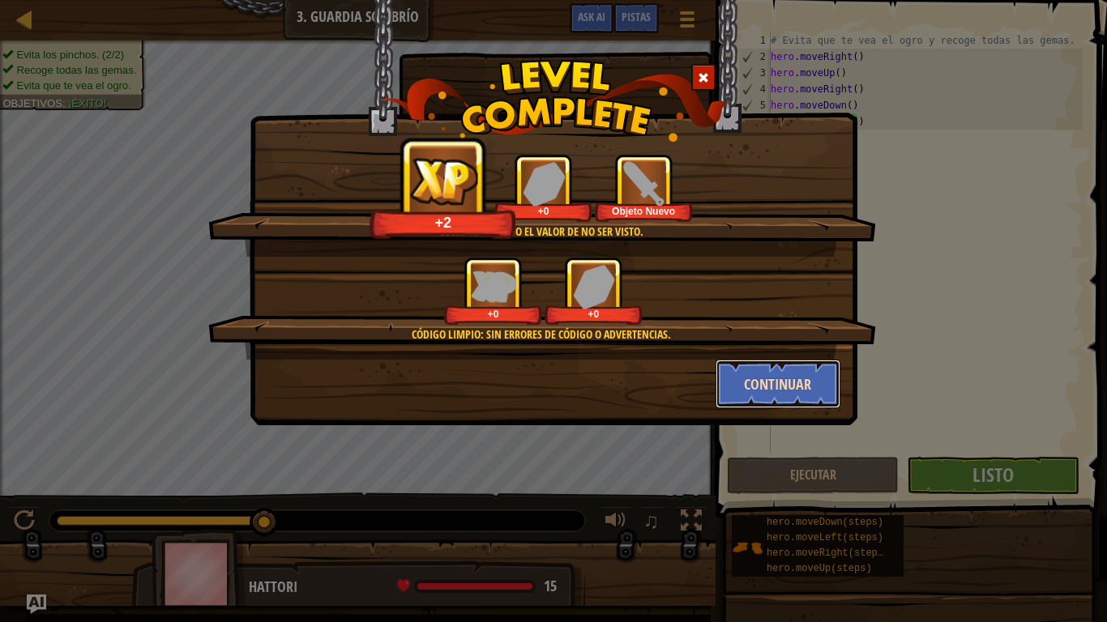
click at [724, 381] on button "Continuar" at bounding box center [778, 384] width 126 height 49
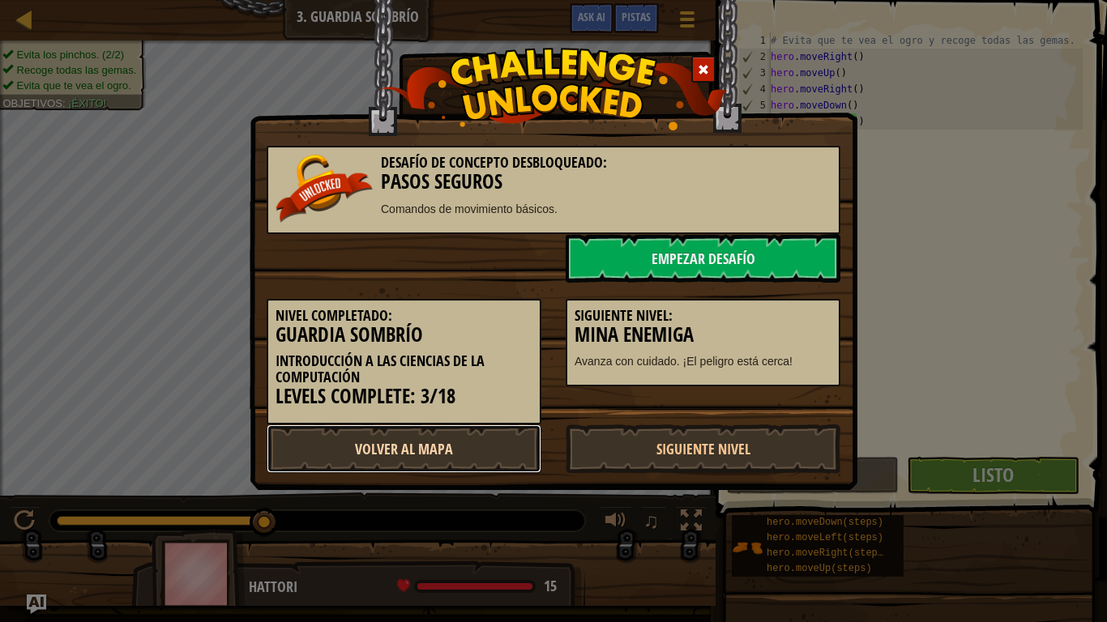
click at [451, 448] on link "Volver al Mapa" at bounding box center [404, 449] width 275 height 49
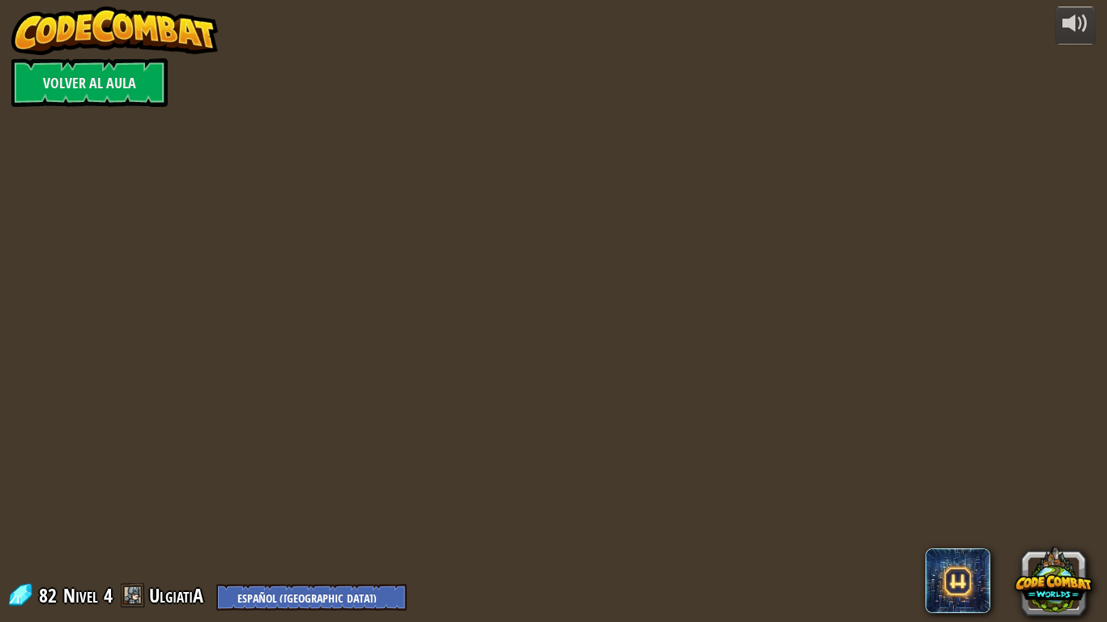
select select "es-419"
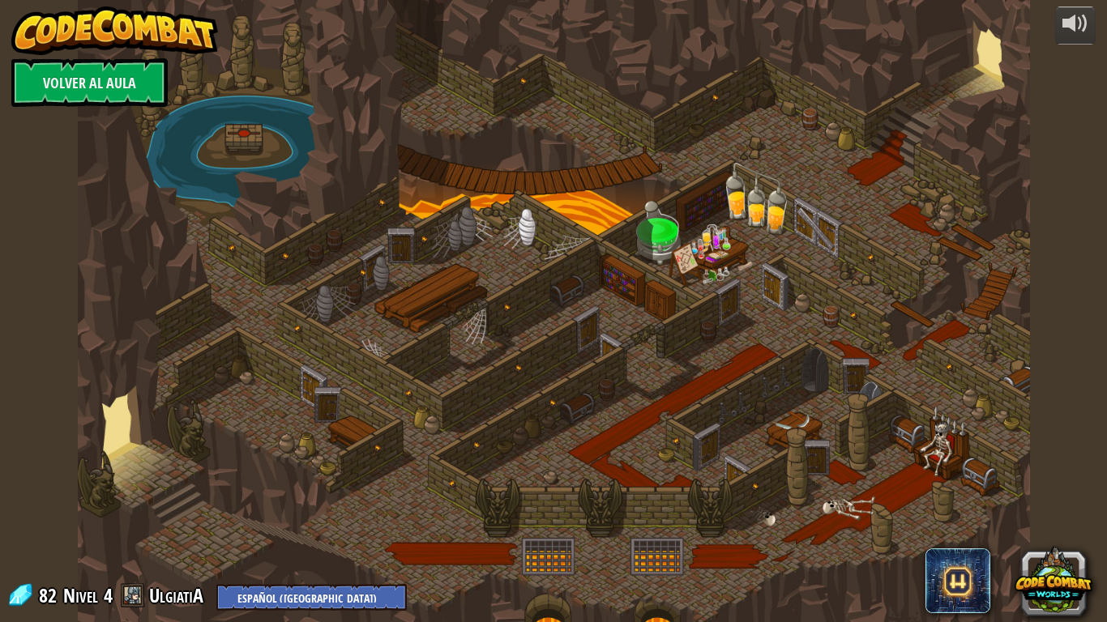
select select "es-419"
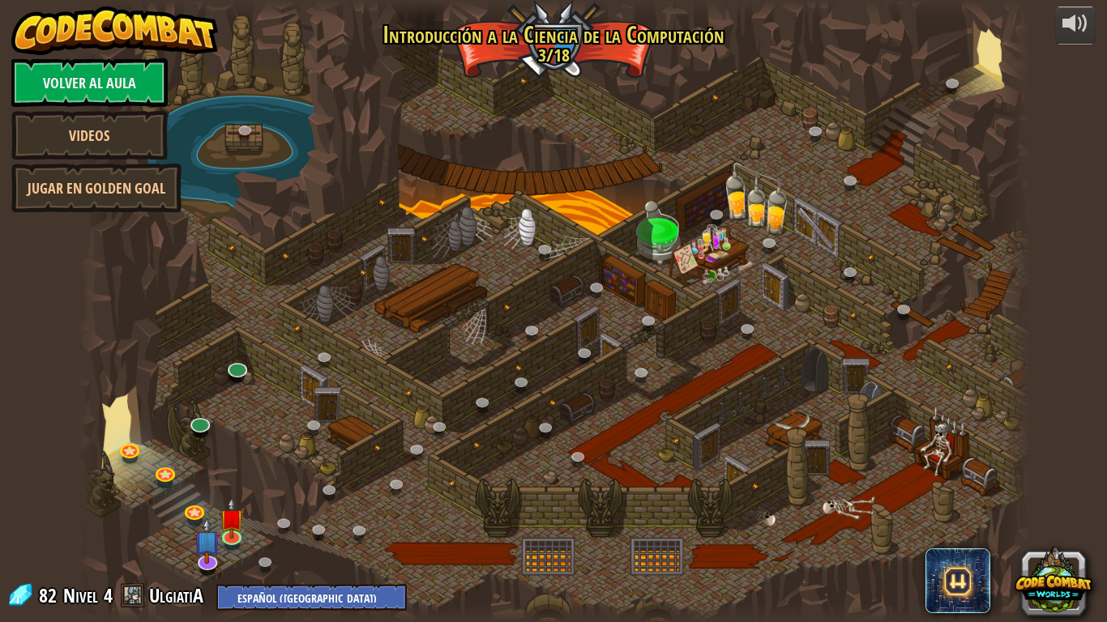
select select "es-419"
click at [756, 365] on div at bounding box center [554, 311] width 952 height 622
drag, startPoint x: 860, startPoint y: 311, endPoint x: 1104, endPoint y: 288, distance: 244.9
drag, startPoint x: 1104, startPoint y: 288, endPoint x: 450, endPoint y: 109, distance: 678.9
click at [450, 108] on div at bounding box center [554, 311] width 952 height 622
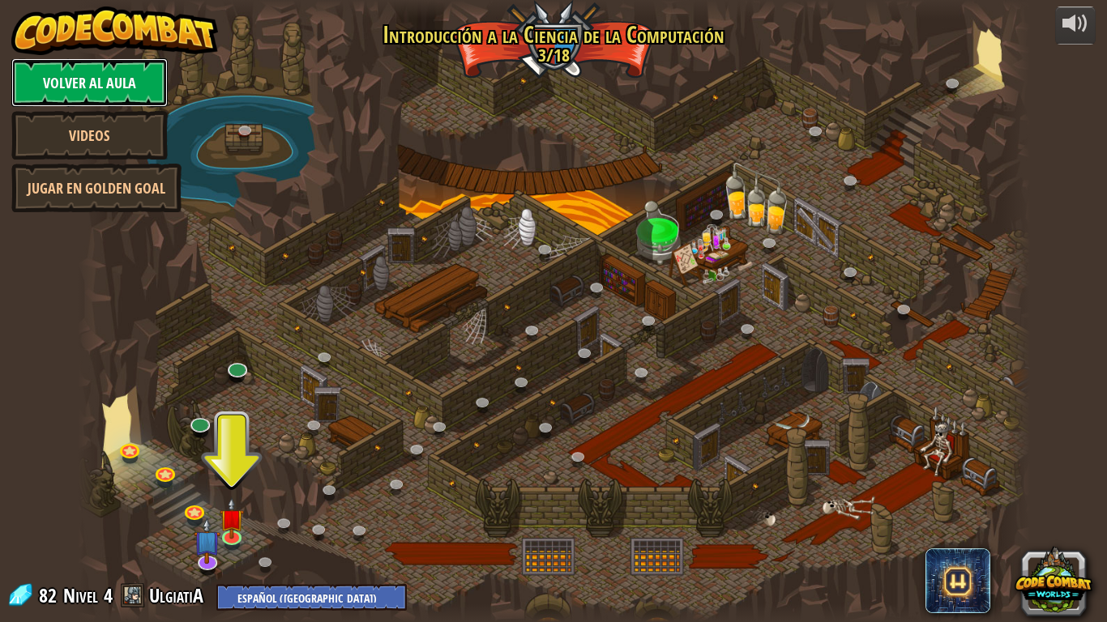
click at [96, 70] on link "Volver al aula" at bounding box center [89, 82] width 156 height 49
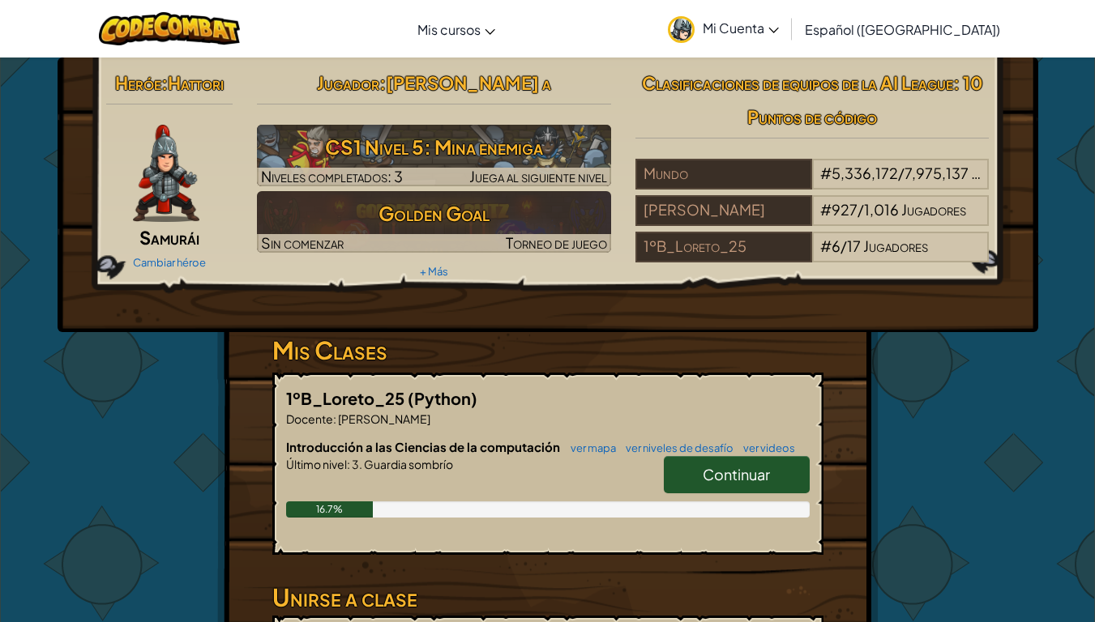
drag, startPoint x: 1044, startPoint y: 15, endPoint x: 950, endPoint y: 50, distance: 101.3
click at [1043, 15] on div "[MEDICAL_DATA] la navigación Mis cursos Aula de CodeCombat Aula de Ozaria E-spo…" at bounding box center [547, 29] width 1103 height 58
click at [950, 50] on link "Español ([GEOGRAPHIC_DATA])" at bounding box center [901, 29] width 211 height 44
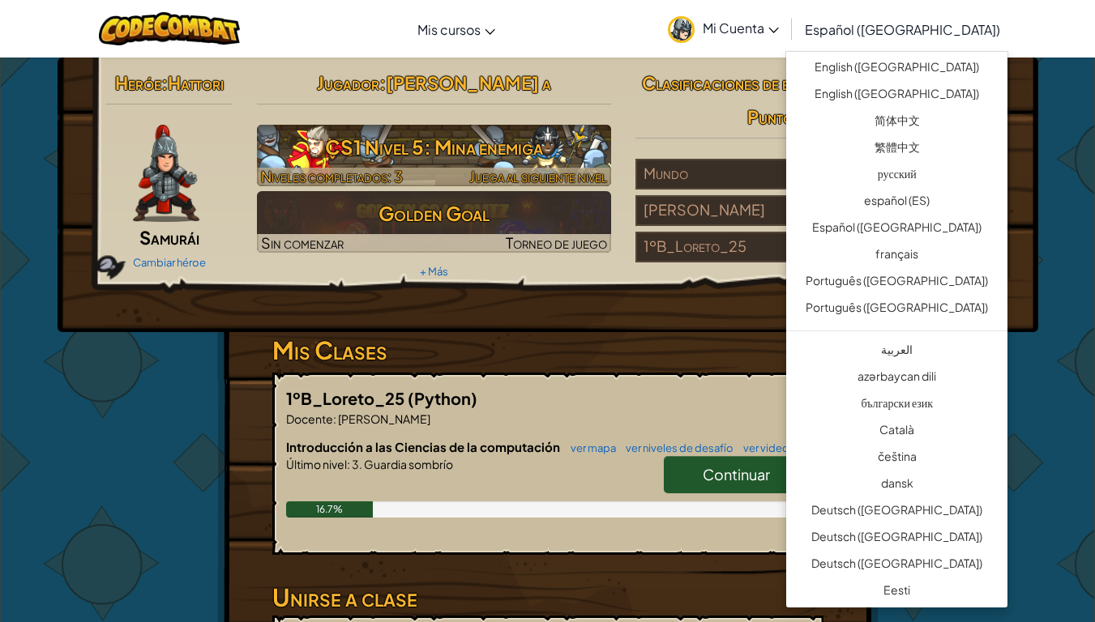
drag, startPoint x: 602, startPoint y: 32, endPoint x: 583, endPoint y: 147, distance: 115.9
click at [599, 46] on div "[MEDICAL_DATA] la navigación Mis cursos Aula de CodeCombat Aula de Ozaria E-spo…" at bounding box center [547, 29] width 1103 height 58
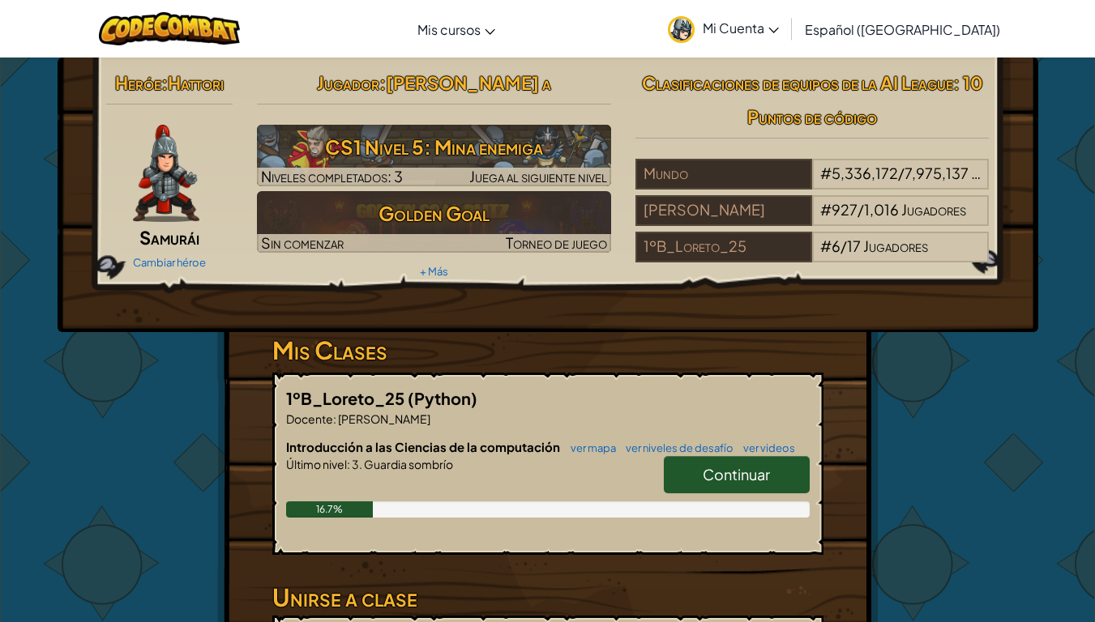
click at [779, 24] on span "Mi Cuenta" at bounding box center [740, 27] width 76 height 17
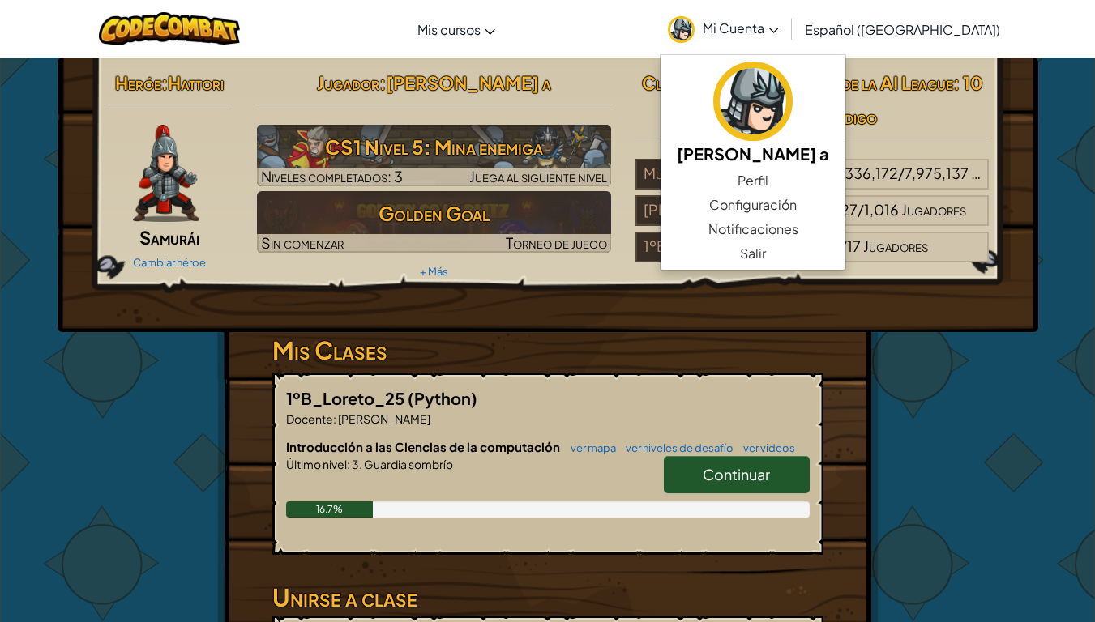
click at [779, 24] on span "Mi Cuenta" at bounding box center [740, 27] width 76 height 17
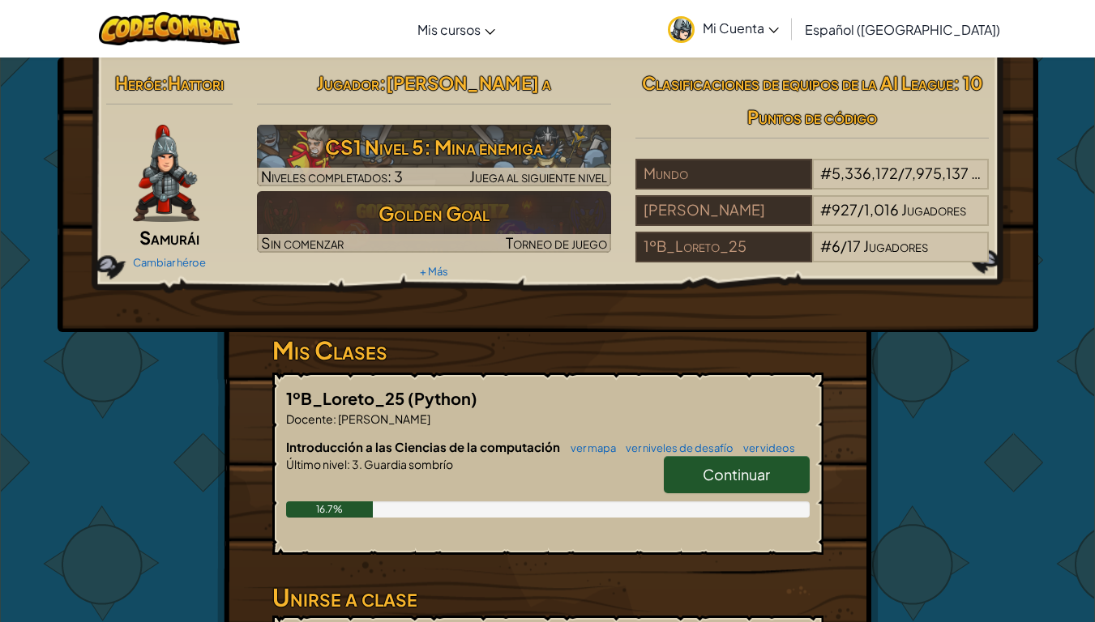
click at [876, 23] on span "Español ([GEOGRAPHIC_DATA])" at bounding box center [901, 29] width 195 height 17
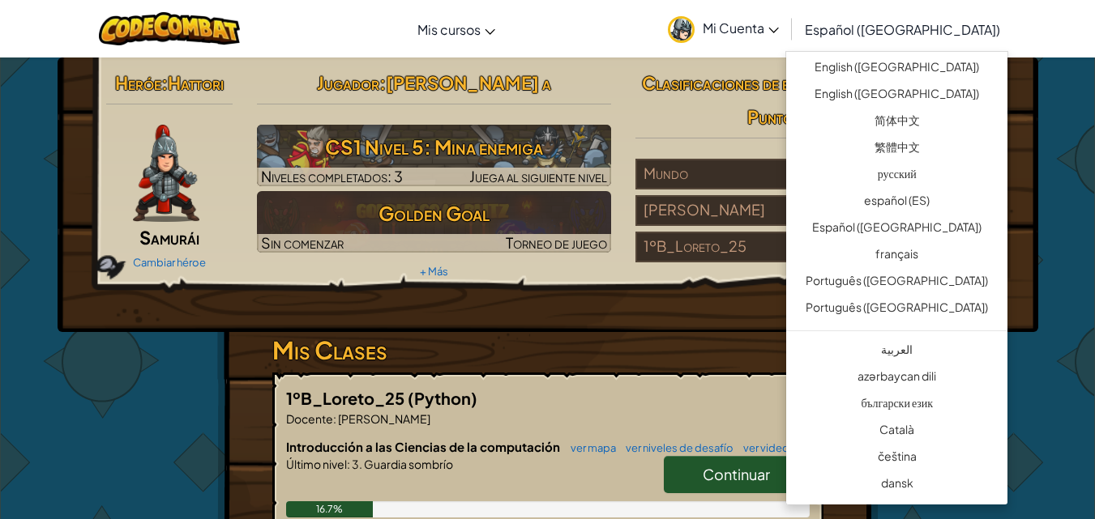
drag, startPoint x: 629, startPoint y: 116, endPoint x: 730, endPoint y: 77, distance: 108.5
click at [632, 116] on div "Clasificaciones de equipos de la AI League : 10 Puntos de código Mundo # 5,336,…" at bounding box center [812, 167] width 378 height 203
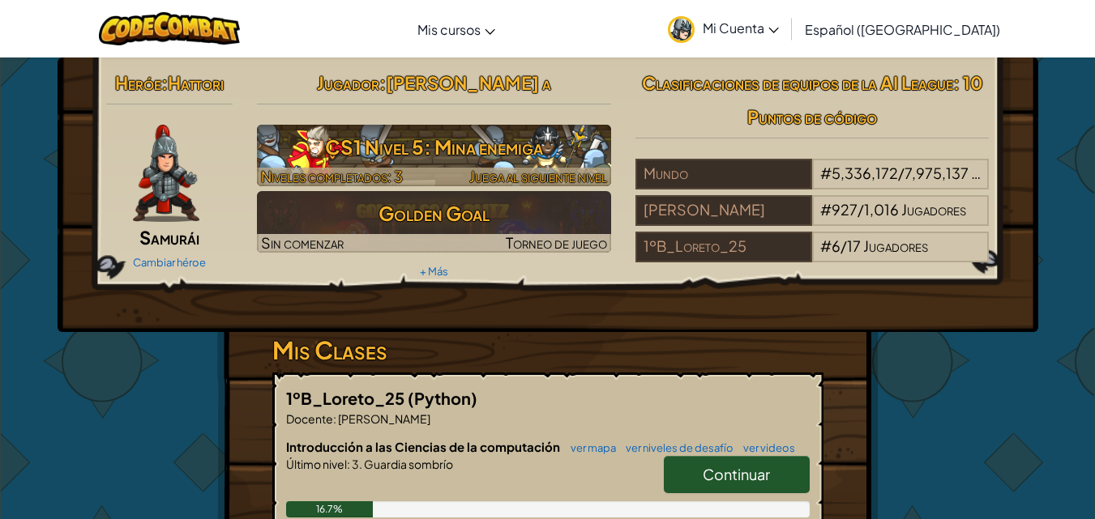
click at [558, 168] on span "Juega al siguiente nivel" at bounding box center [538, 176] width 138 height 19
select select "es-419"
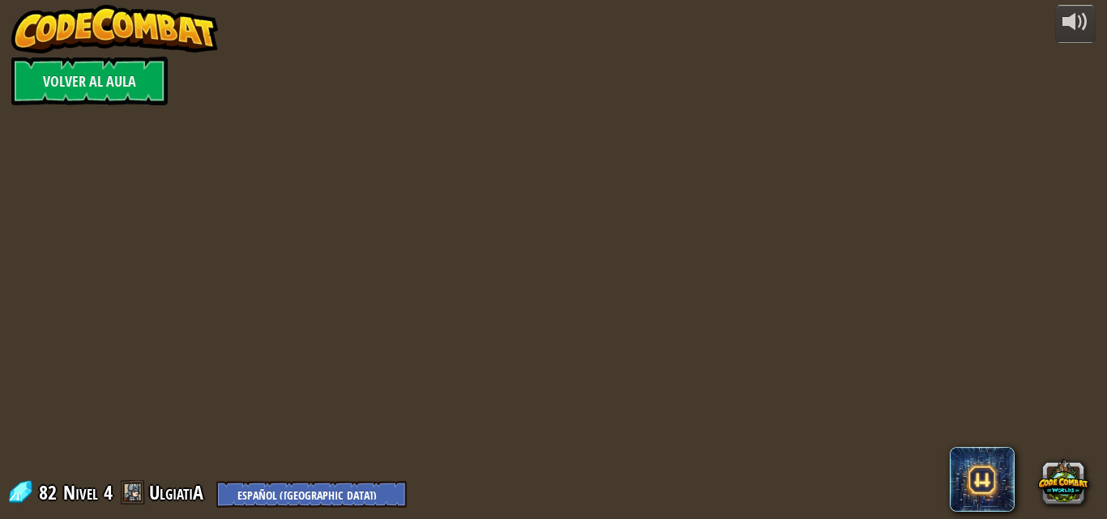
select select "es-419"
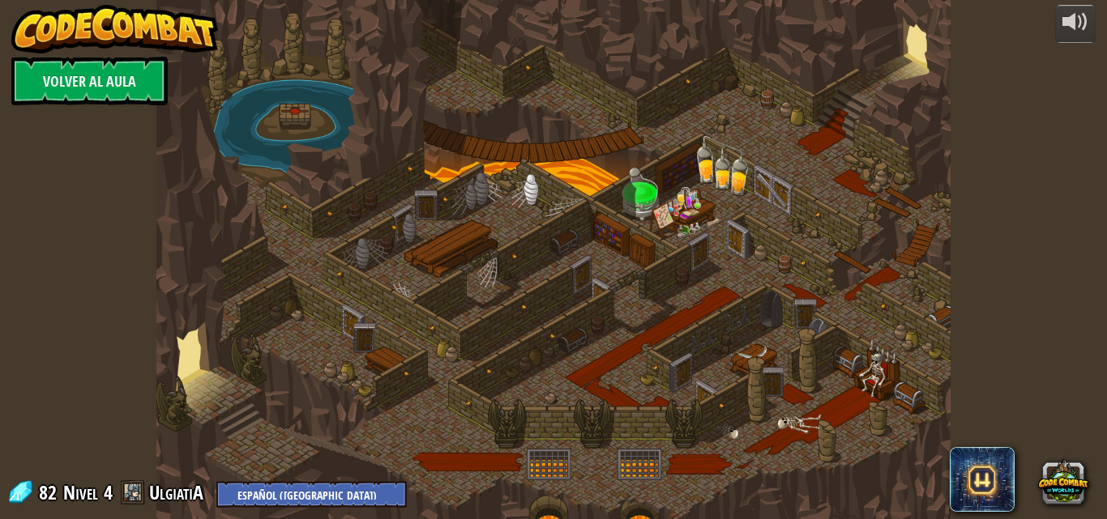
select select "es-419"
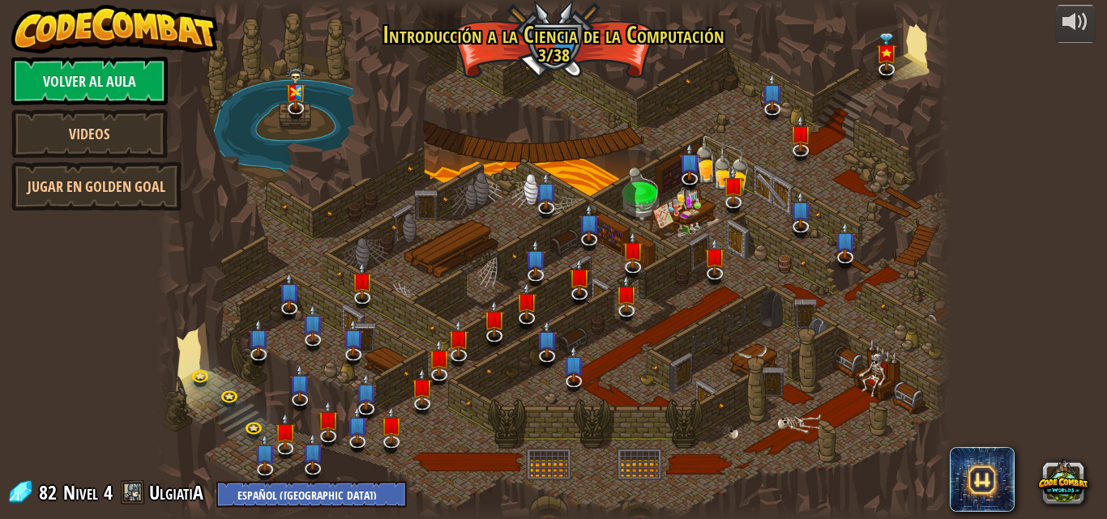
select select "es-419"
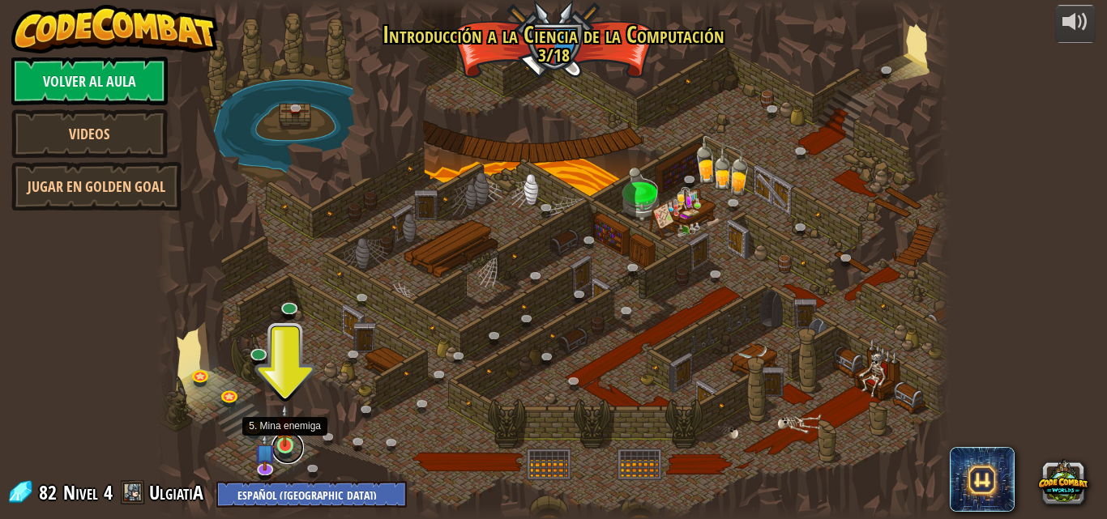
click at [289, 448] on link at bounding box center [287, 448] width 32 height 32
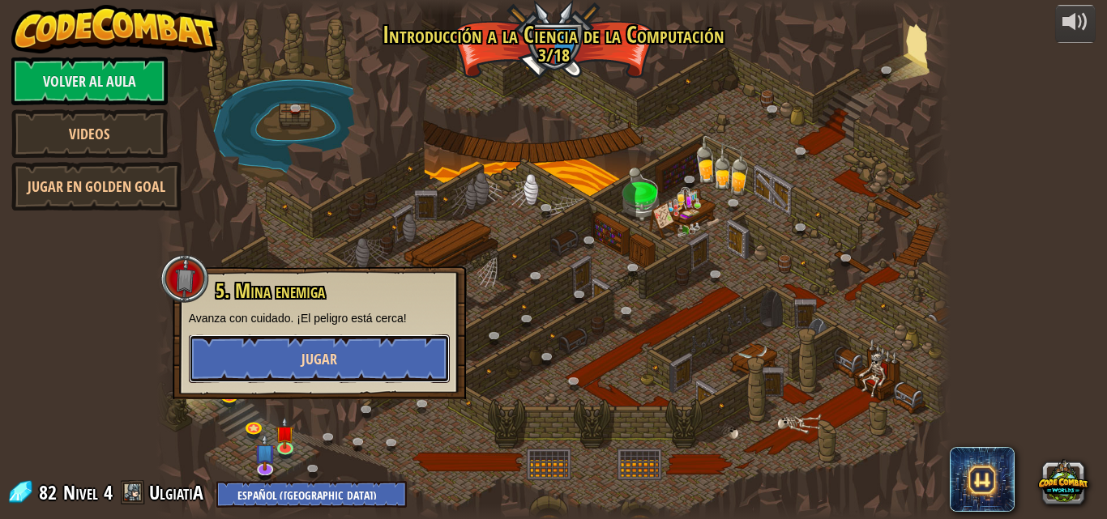
click at [288, 361] on button "Jugar" at bounding box center [319, 359] width 261 height 49
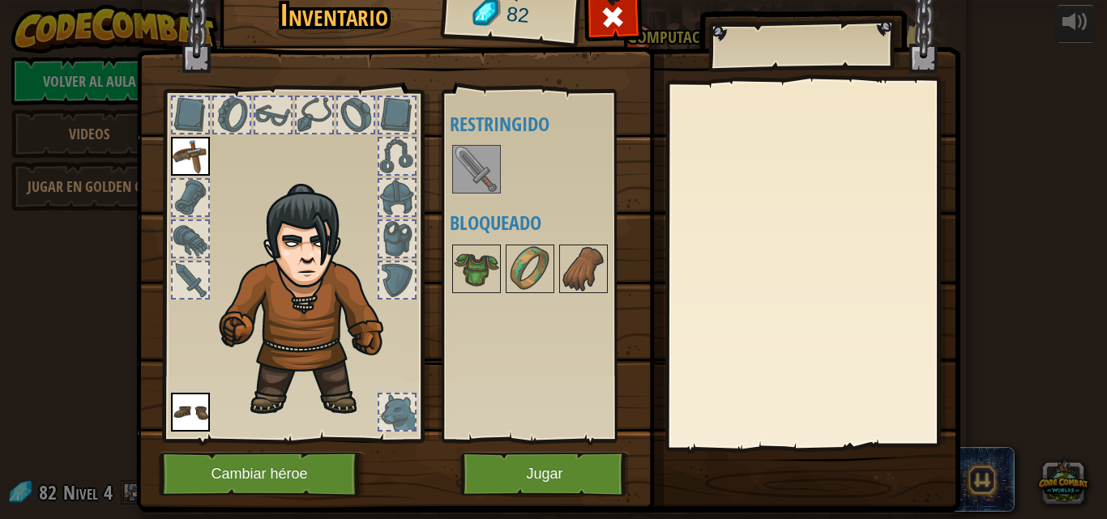
click at [463, 175] on img at bounding box center [476, 169] width 45 height 45
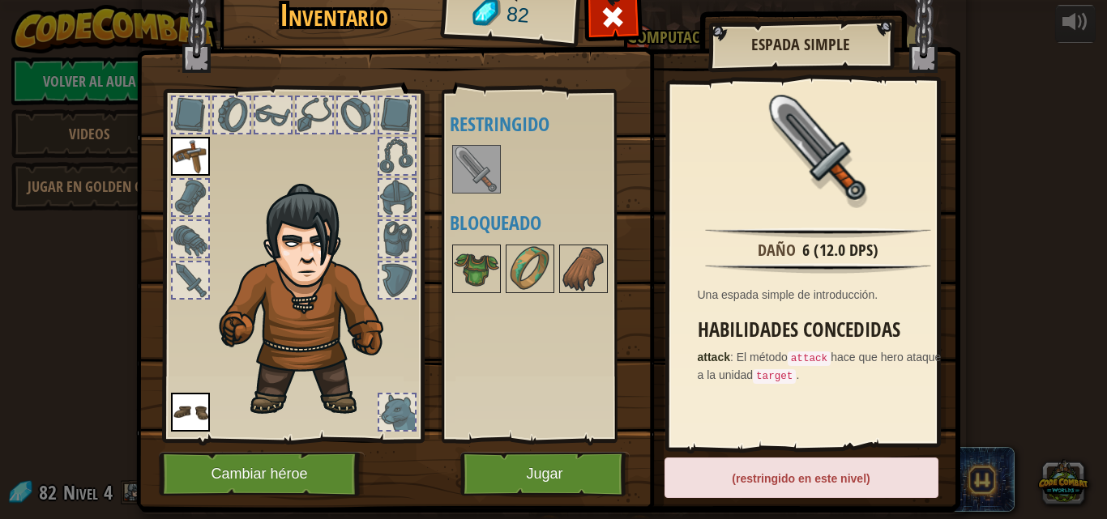
click at [757, 319] on h3 "Habilidades concedidas" at bounding box center [823, 330] width 250 height 22
drag, startPoint x: 750, startPoint y: 315, endPoint x: 524, endPoint y: 115, distance: 301.9
click at [719, 290] on div "Daño 6 (12.0 DPS) Una espada simple de introducción. Habilidades concedidas att…" at bounding box center [818, 265] width 298 height 364
click at [303, 469] on button "Cambiar héroe" at bounding box center [262, 474] width 206 height 45
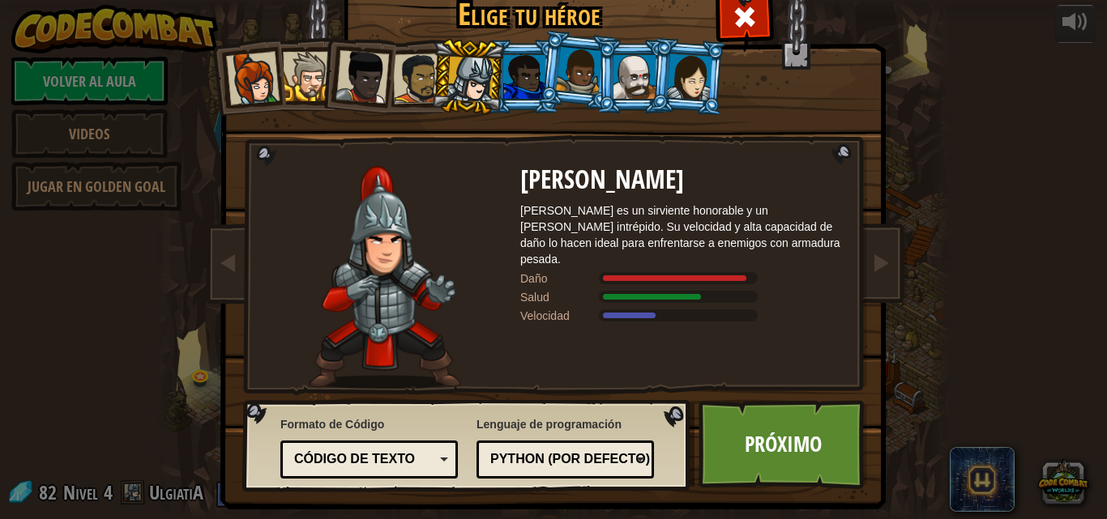
click at [626, 79] on div at bounding box center [634, 77] width 42 height 44
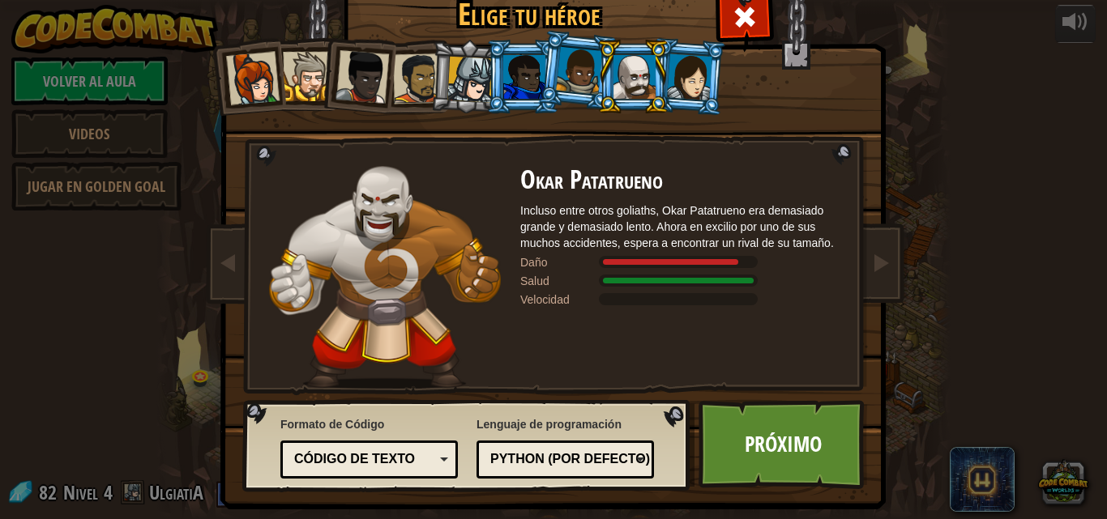
click at [673, 66] on div at bounding box center [689, 76] width 45 height 46
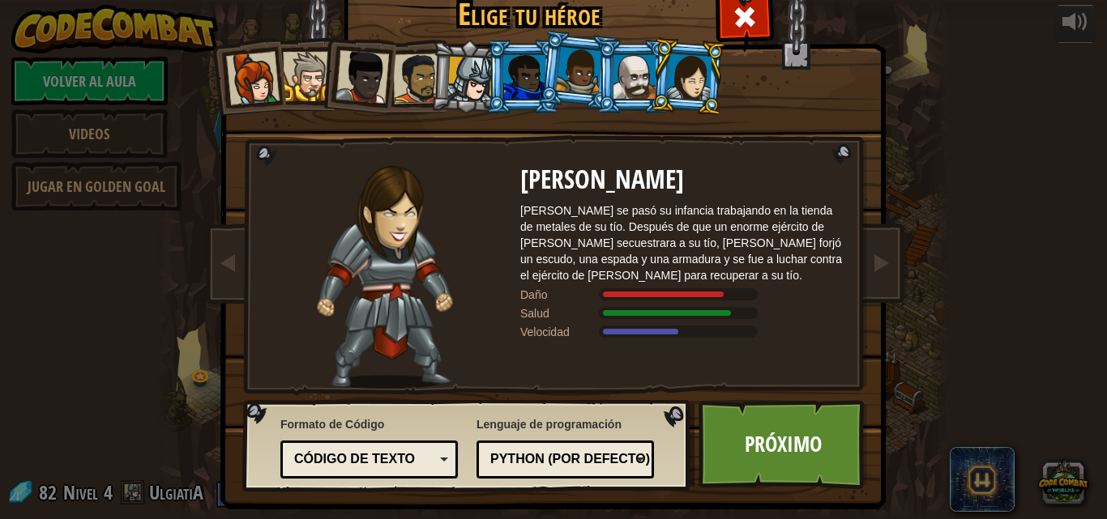
click at [636, 55] on div at bounding box center [634, 77] width 42 height 44
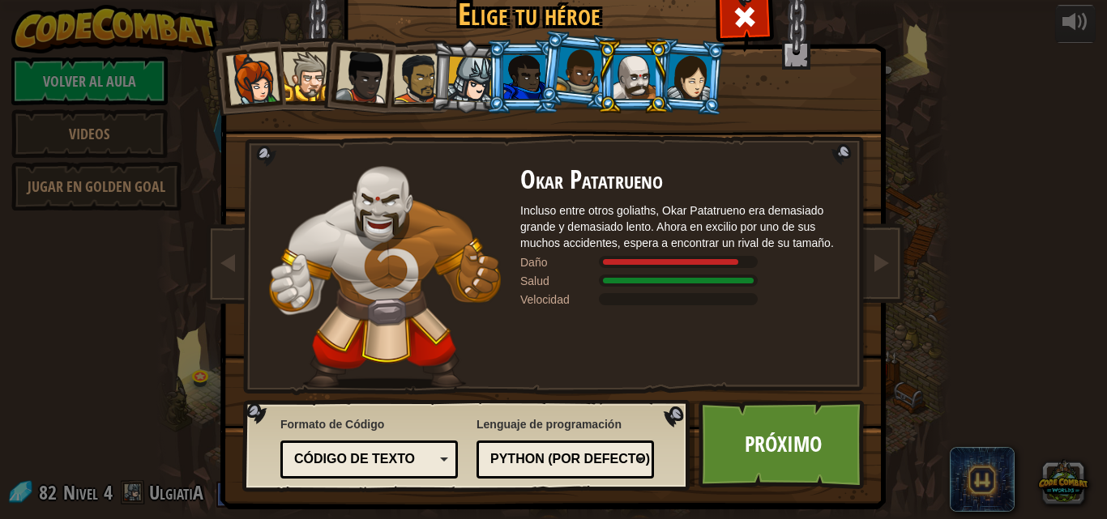
click at [700, 83] on div at bounding box center [689, 76] width 45 height 46
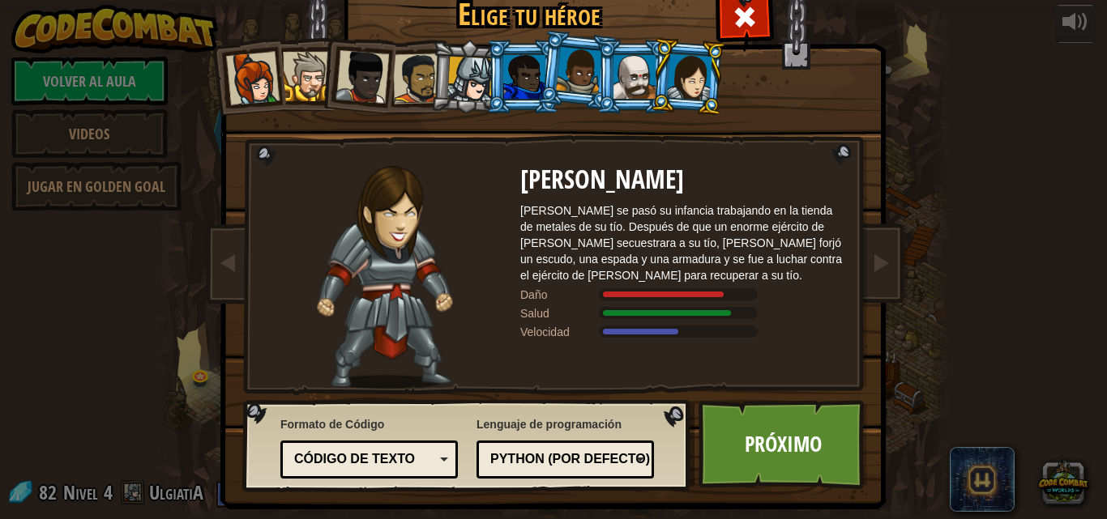
click at [521, 70] on div at bounding box center [524, 77] width 42 height 44
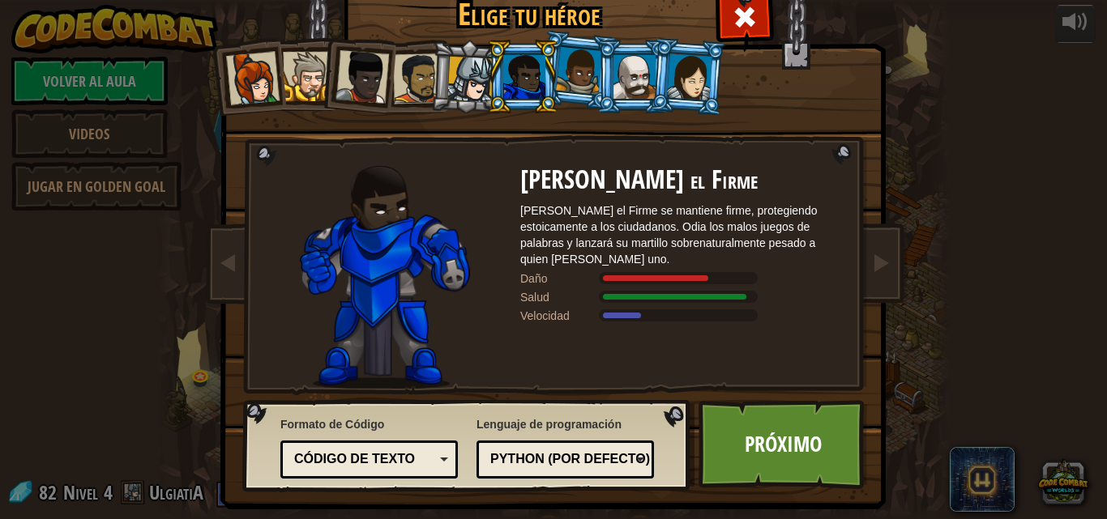
drag, startPoint x: 573, startPoint y: 99, endPoint x: 572, endPoint y: 91, distance: 8.1
click at [572, 92] on li at bounding box center [577, 70] width 80 height 81
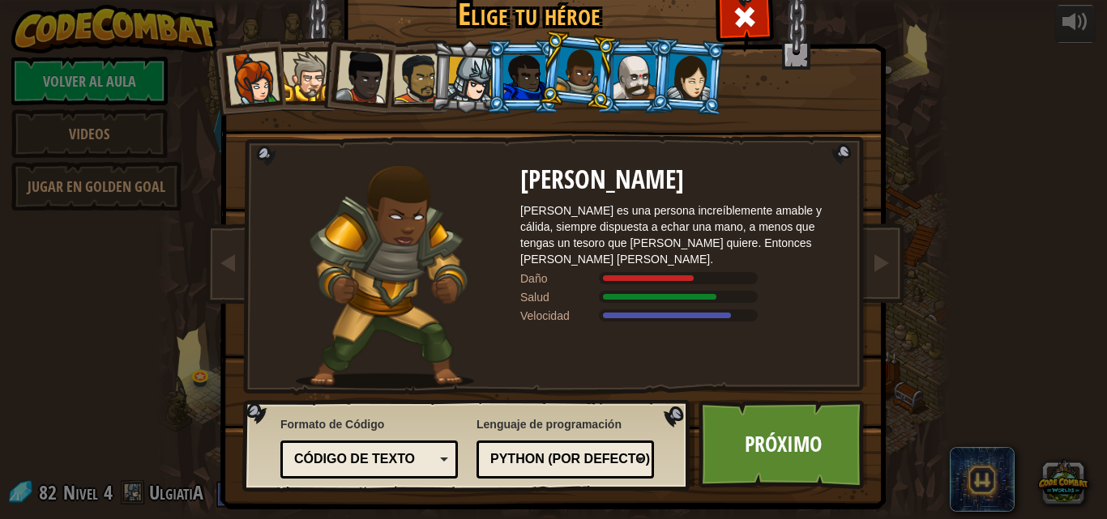
click at [572, 91] on div at bounding box center [579, 71] width 46 height 48
click at [643, 68] on div at bounding box center [634, 77] width 42 height 44
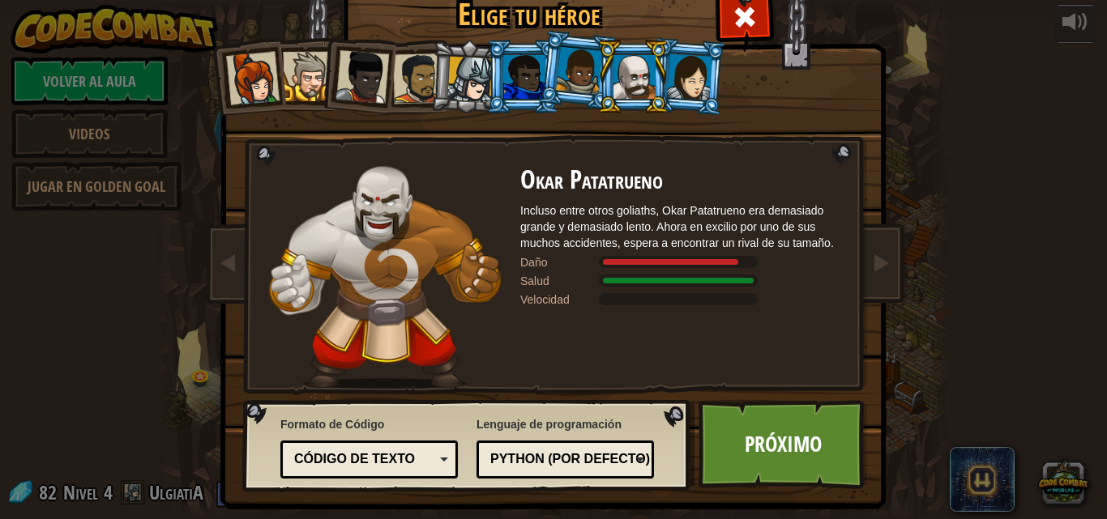
click at [685, 56] on div at bounding box center [689, 76] width 45 height 46
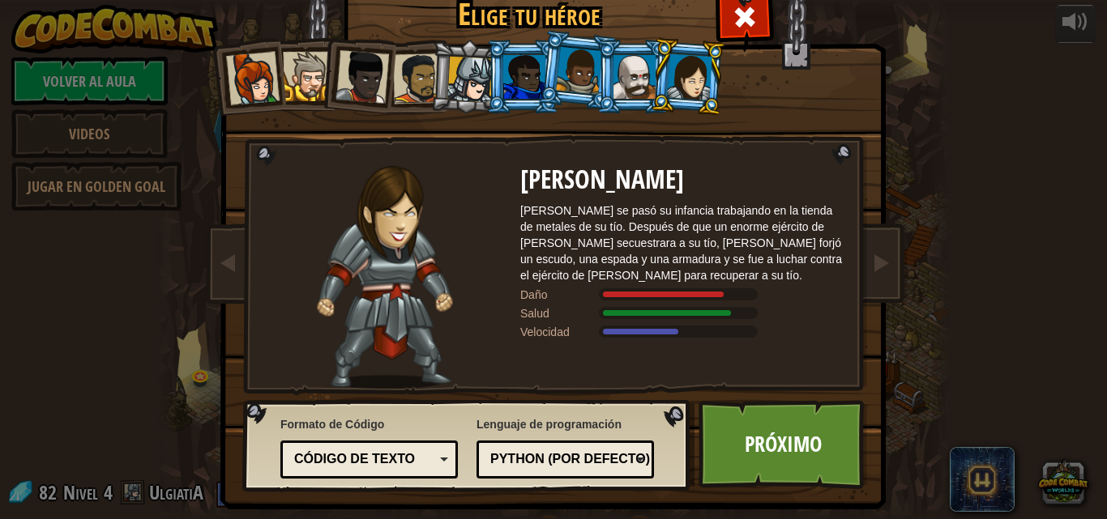
click at [368, 83] on div at bounding box center [361, 76] width 53 height 53
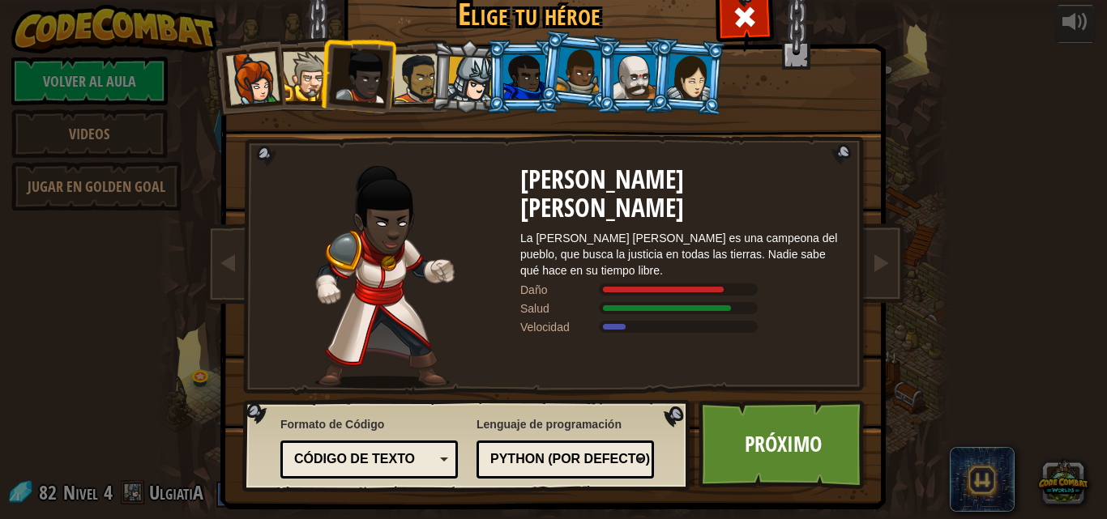
click at [403, 88] on div at bounding box center [418, 78] width 50 height 50
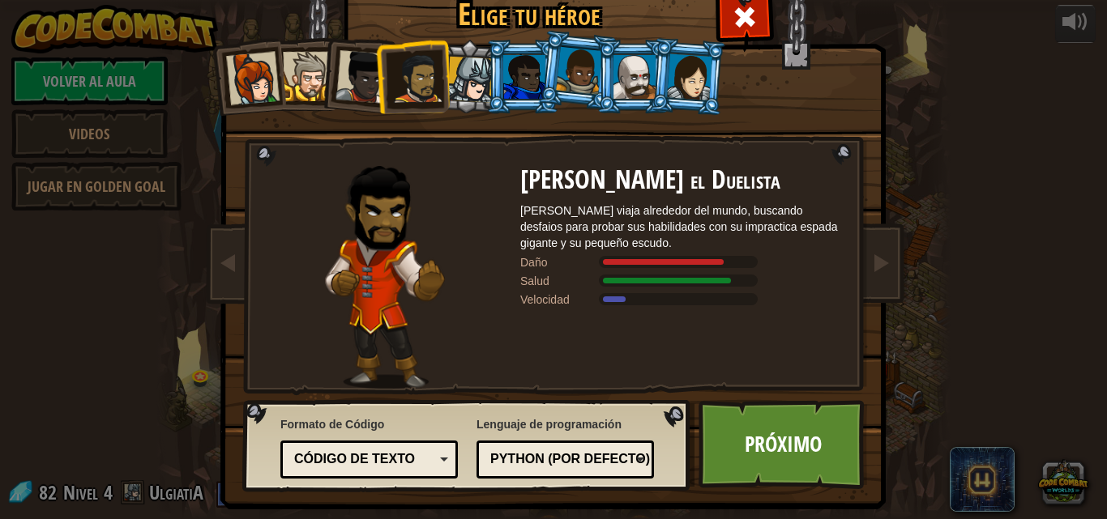
click at [453, 62] on div at bounding box center [470, 80] width 46 height 46
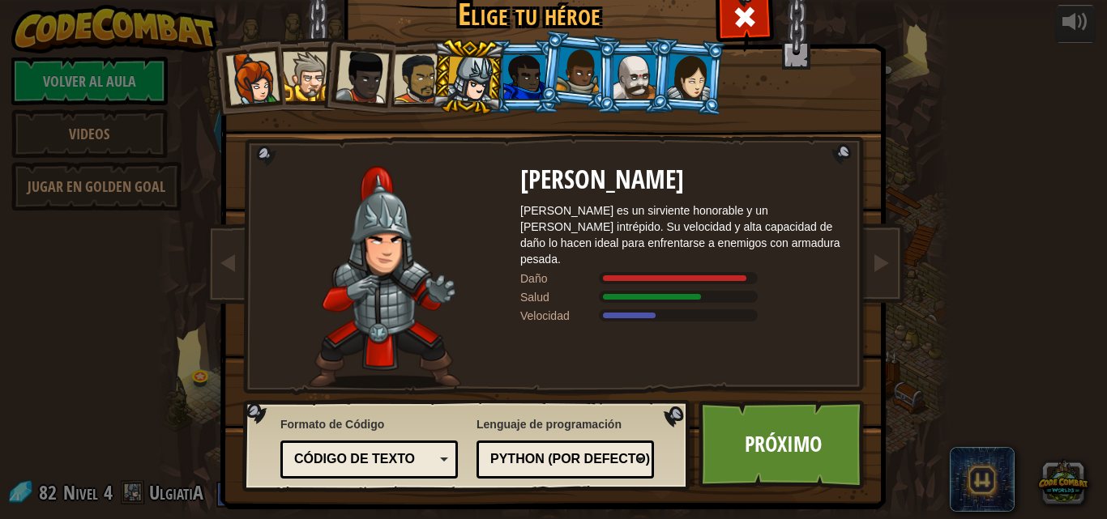
click at [628, 49] on li at bounding box center [632, 77] width 73 height 74
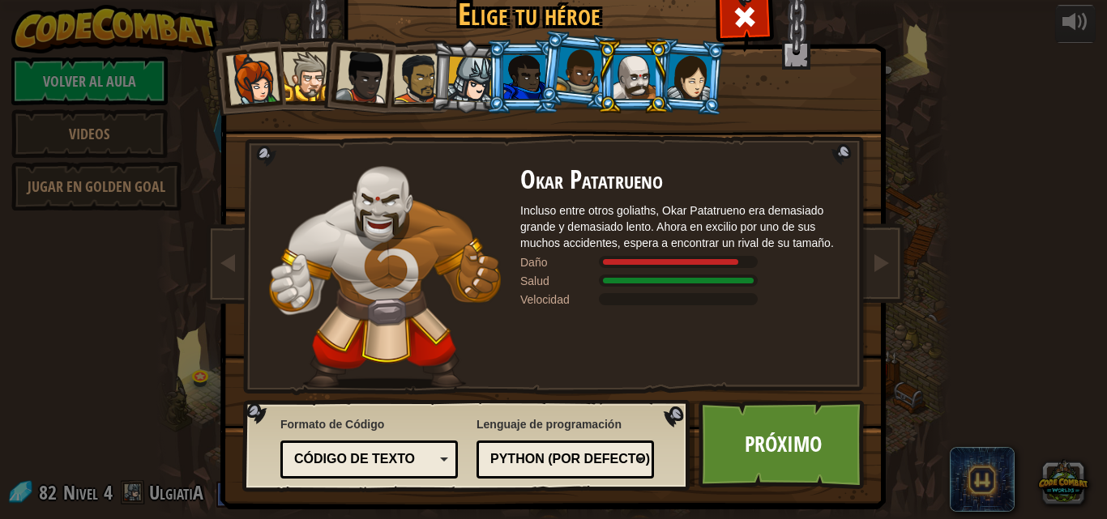
click at [463, 83] on div at bounding box center [470, 80] width 46 height 46
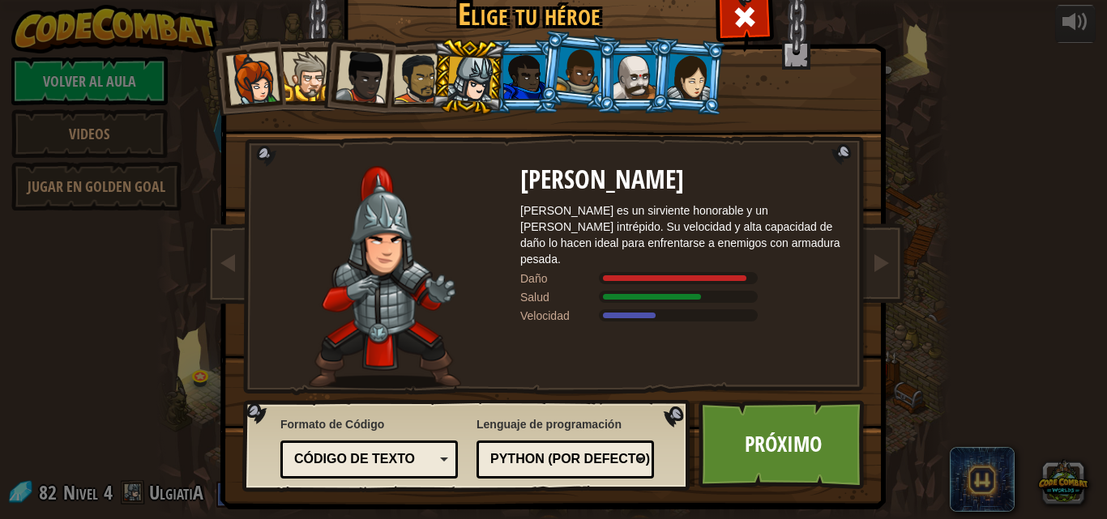
click at [638, 56] on div at bounding box center [634, 77] width 42 height 44
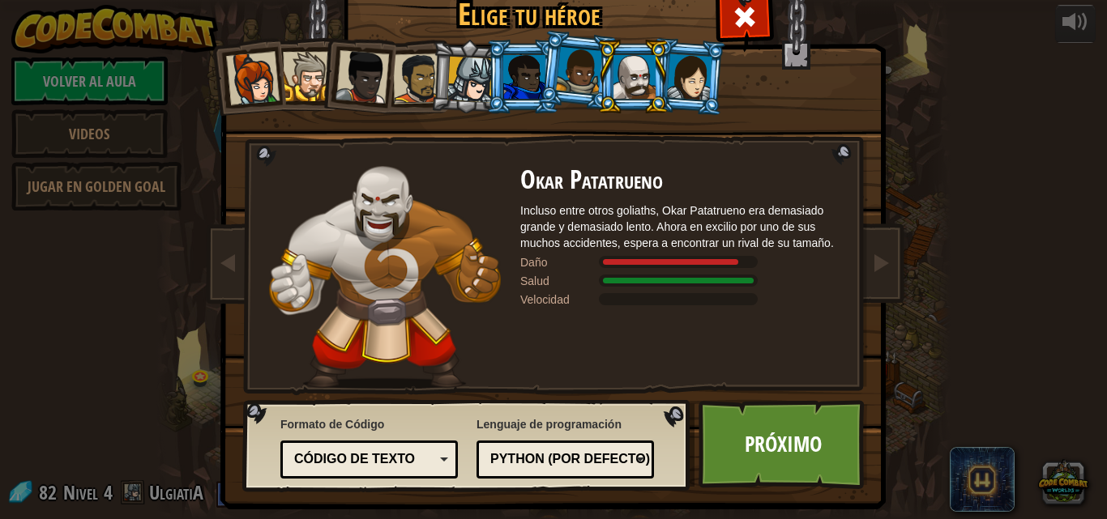
click at [472, 98] on div at bounding box center [470, 80] width 46 height 46
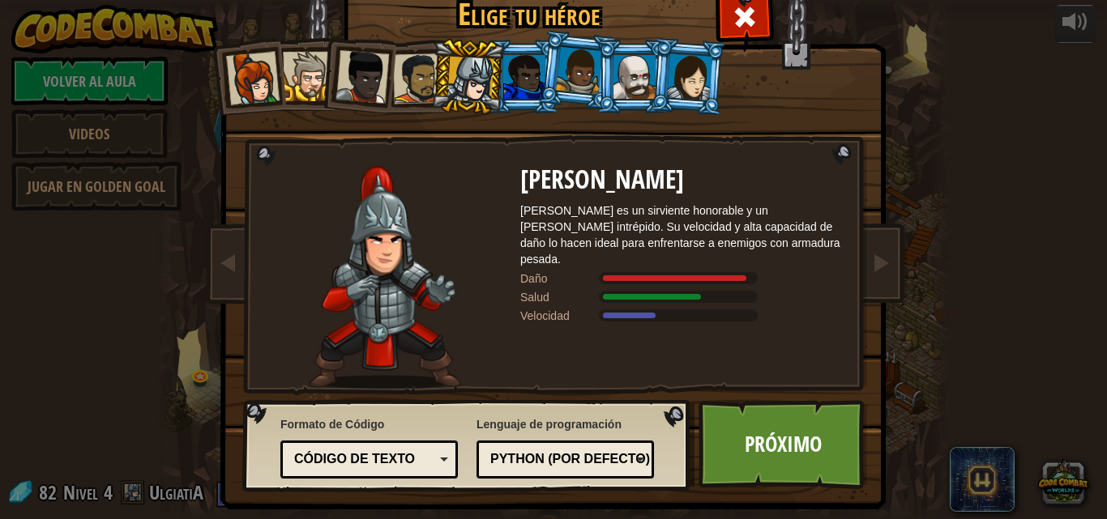
drag, startPoint x: 680, startPoint y: 214, endPoint x: 668, endPoint y: 233, distance: 21.8
click at [673, 224] on div "[PERSON_NAME] es un sirviente honorable y un [PERSON_NAME] intrépido. Su veloci…" at bounding box center [682, 235] width 324 height 65
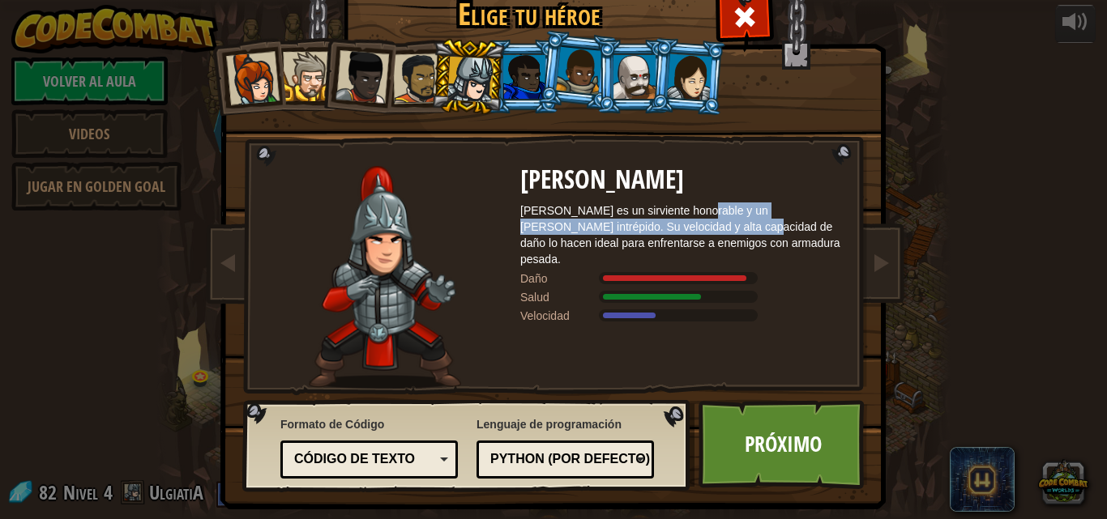
click at [668, 233] on div "[PERSON_NAME] es un sirviente honorable y un [PERSON_NAME] intrépido. Su veloci…" at bounding box center [682, 235] width 324 height 65
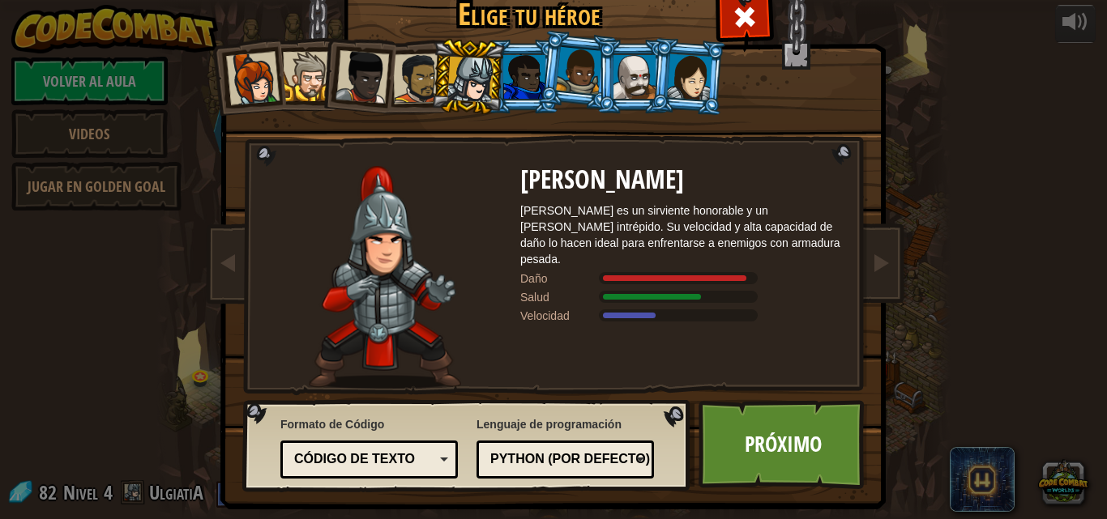
click at [553, 308] on div "Velocidad" at bounding box center [560, 316] width 81 height 16
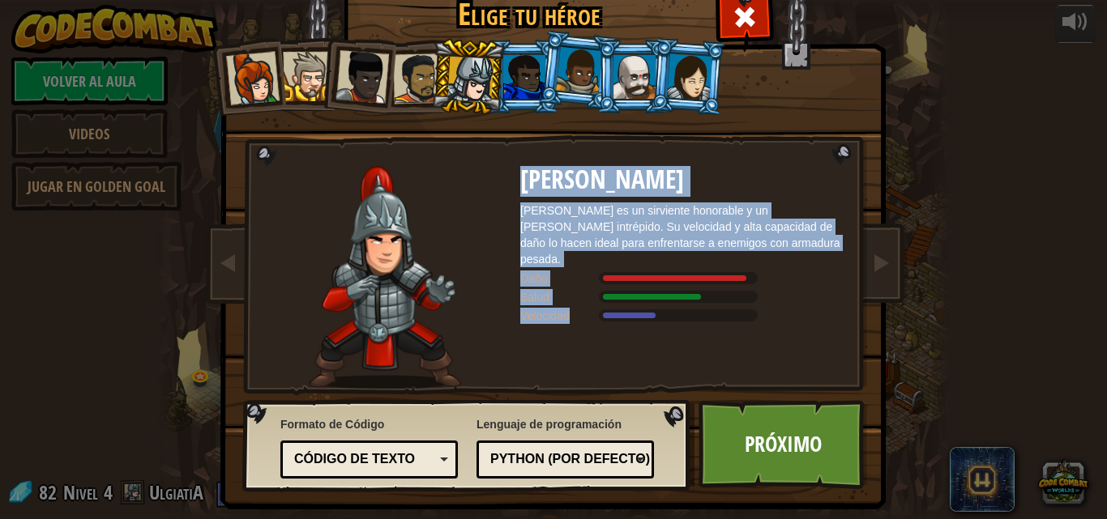
drag, startPoint x: 599, startPoint y: 289, endPoint x: 847, endPoint y: 330, distance: 251.2
click at [847, 330] on div "Capitana [PERSON_NAME] Anya es un líder sensato que no tiene miedo de involucra…" at bounding box center [554, 277] width 608 height 223
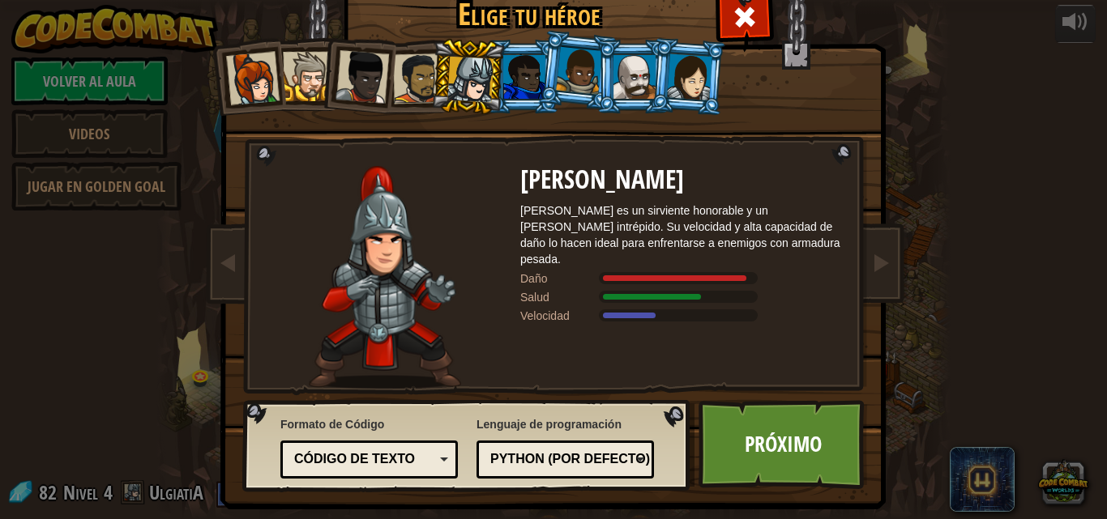
click at [676, 317] on div "[PERSON_NAME] es un sirviente honorable y un [PERSON_NAME] intrépido. Su veloci…" at bounding box center [682, 277] width 324 height 223
click at [677, 84] on div at bounding box center [689, 76] width 45 height 46
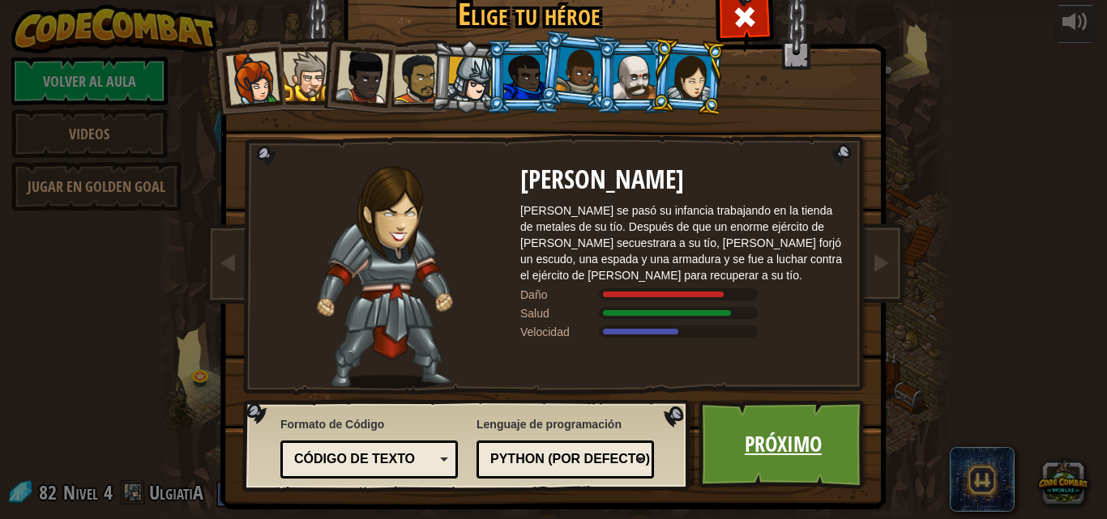
click at [769, 446] on link "Próximo" at bounding box center [782, 444] width 169 height 89
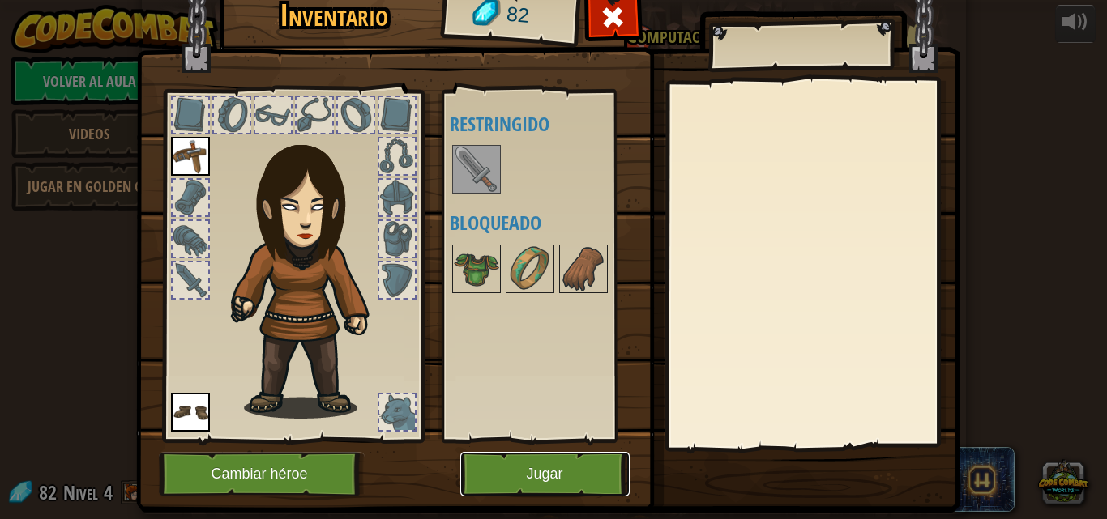
click at [500, 463] on button "Jugar" at bounding box center [544, 474] width 169 height 45
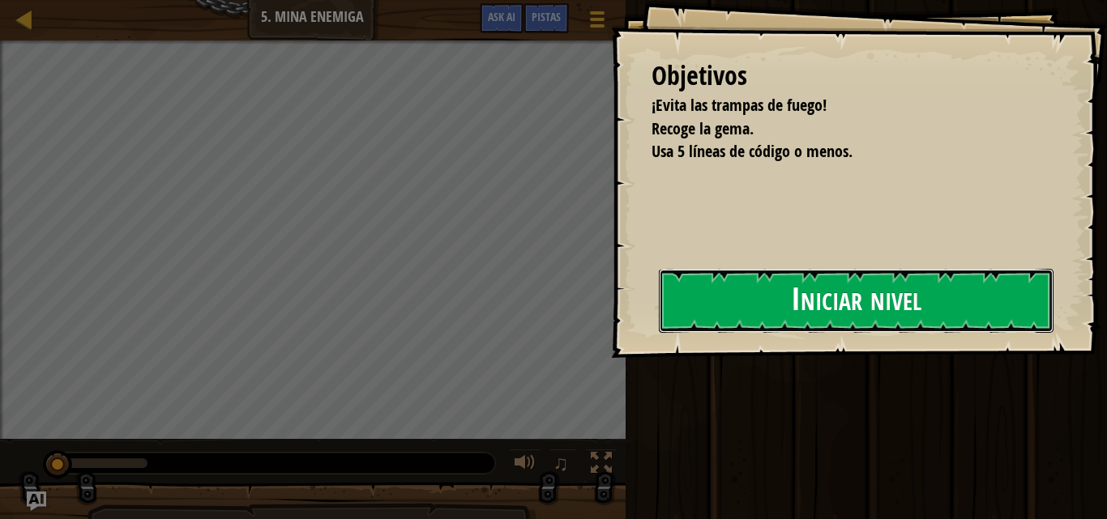
click at [859, 284] on button "Iniciar nivel" at bounding box center [856, 301] width 395 height 64
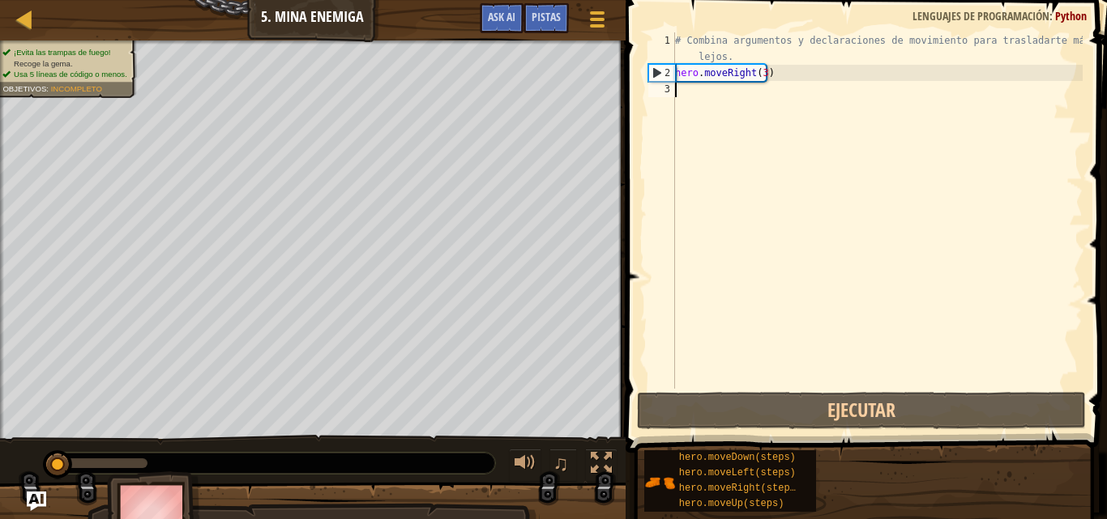
click at [886, 352] on div "# Combina argumentos y declaraciones de movimiento para trasladarte más lejos. …" at bounding box center [877, 234] width 411 height 405
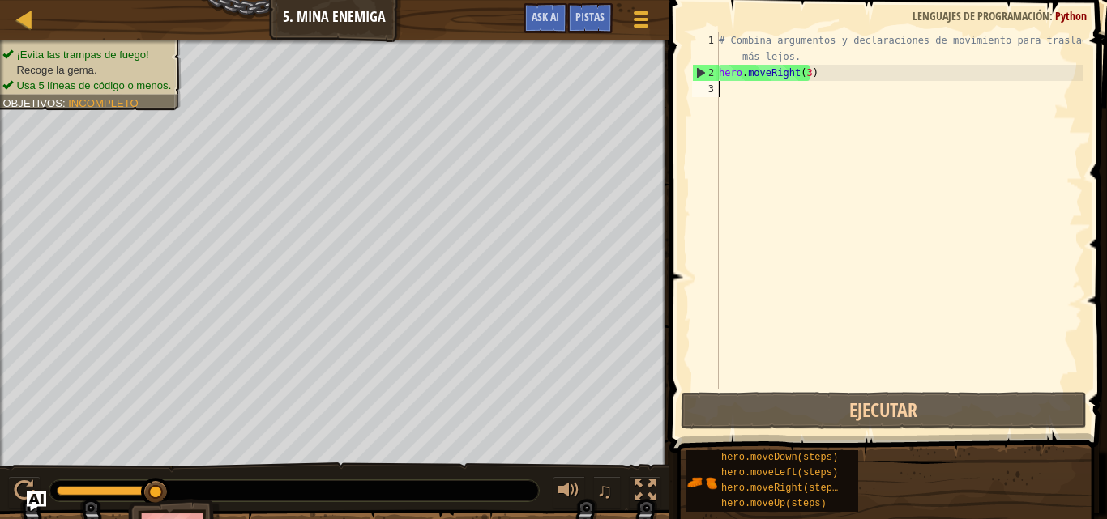
type textarea "H"
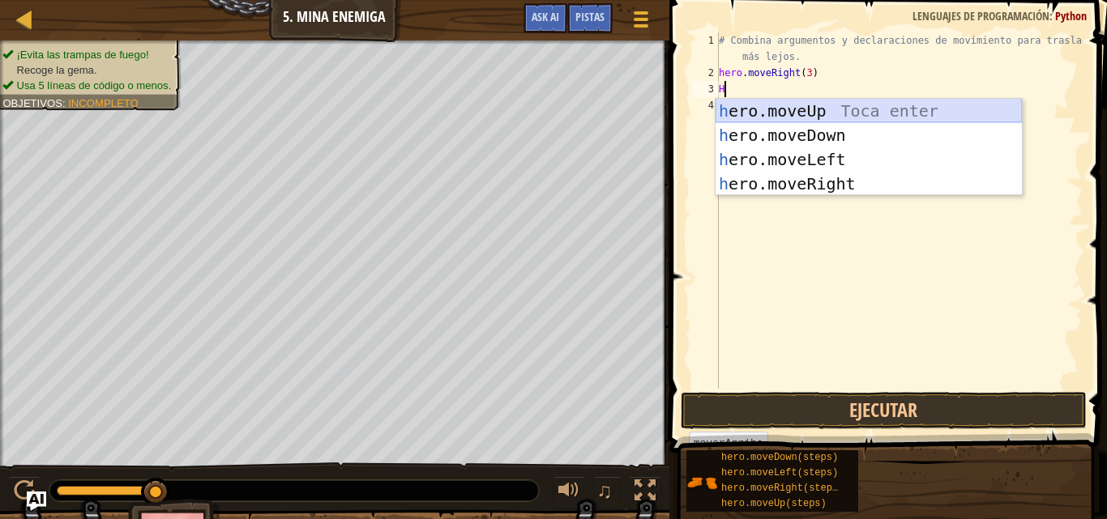
click at [834, 100] on div "h ero.moveUp Toca enter h ero.moveDown Toca enter h ero.moveLeft Toca enter h e…" at bounding box center [868, 172] width 306 height 146
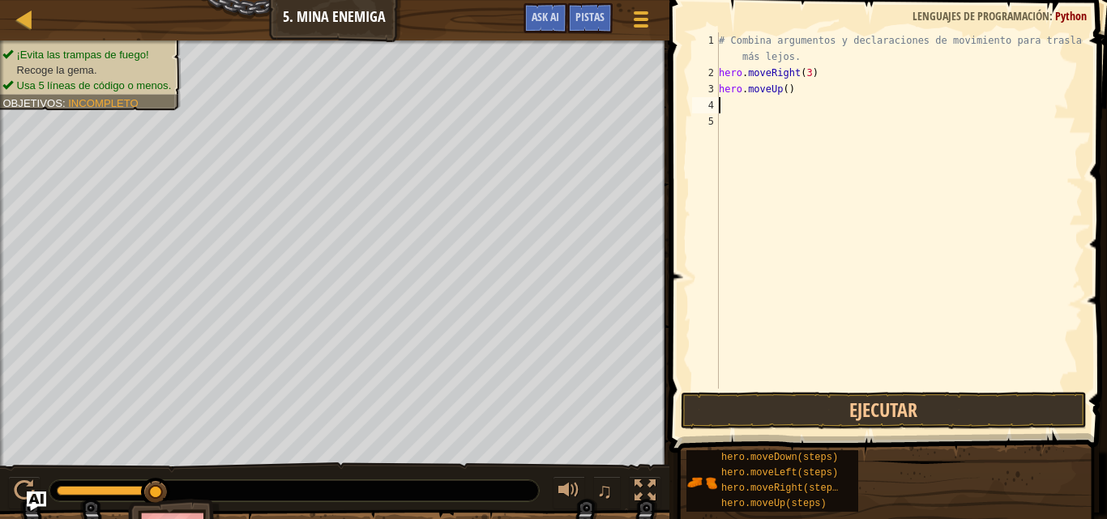
type textarea "H"
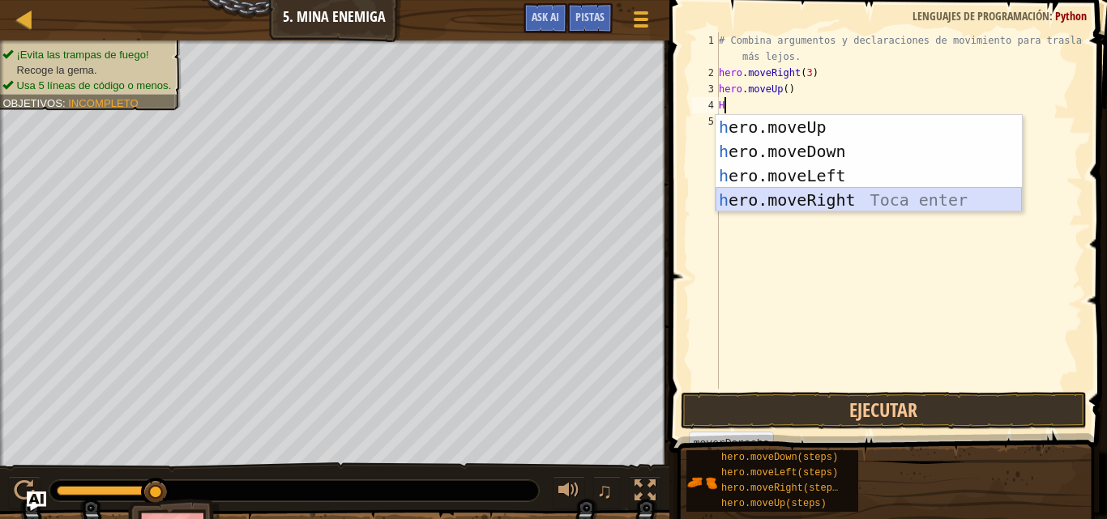
click at [768, 194] on div "h ero.moveUp Toca enter h ero.moveDown Toca enter h ero.moveLeft Toca enter h e…" at bounding box center [868, 188] width 306 height 146
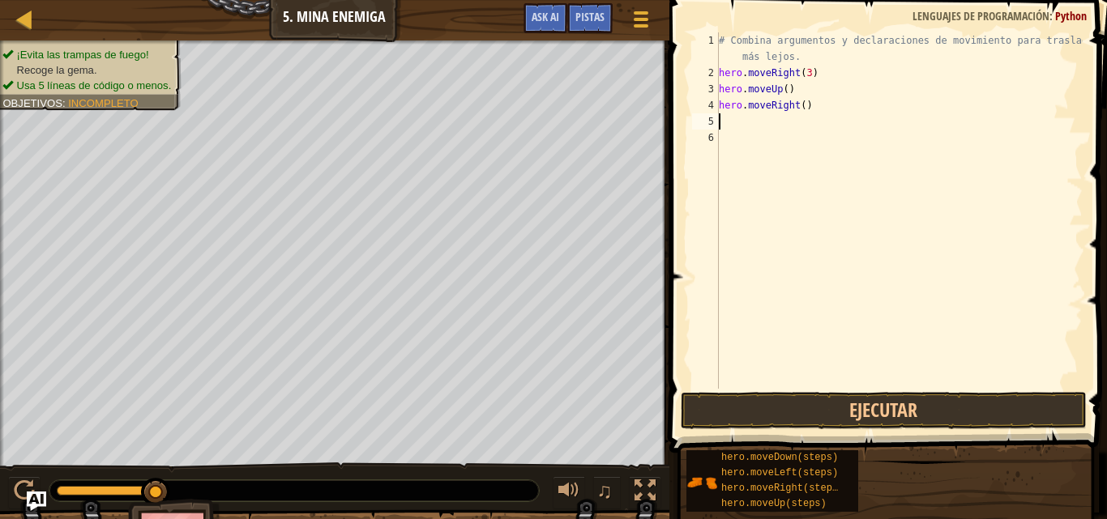
click at [775, 126] on div "# Combina argumentos y declaraciones de movimiento para trasladarte más lejos. …" at bounding box center [898, 234] width 367 height 405
type textarea "H"
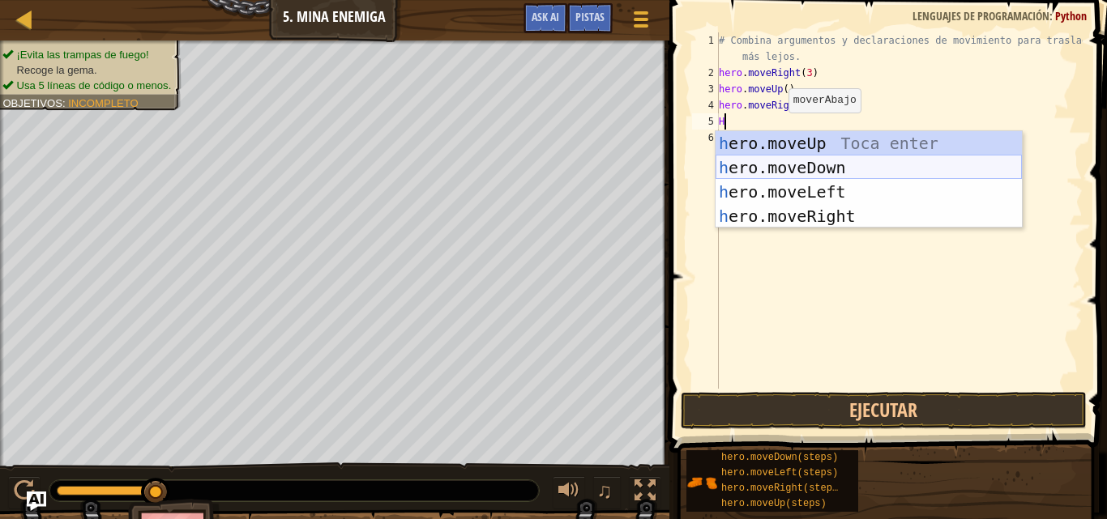
click at [775, 169] on div "h ero.moveUp Toca enter h ero.moveDown Toca enter h ero.moveLeft Toca enter h e…" at bounding box center [868, 204] width 306 height 146
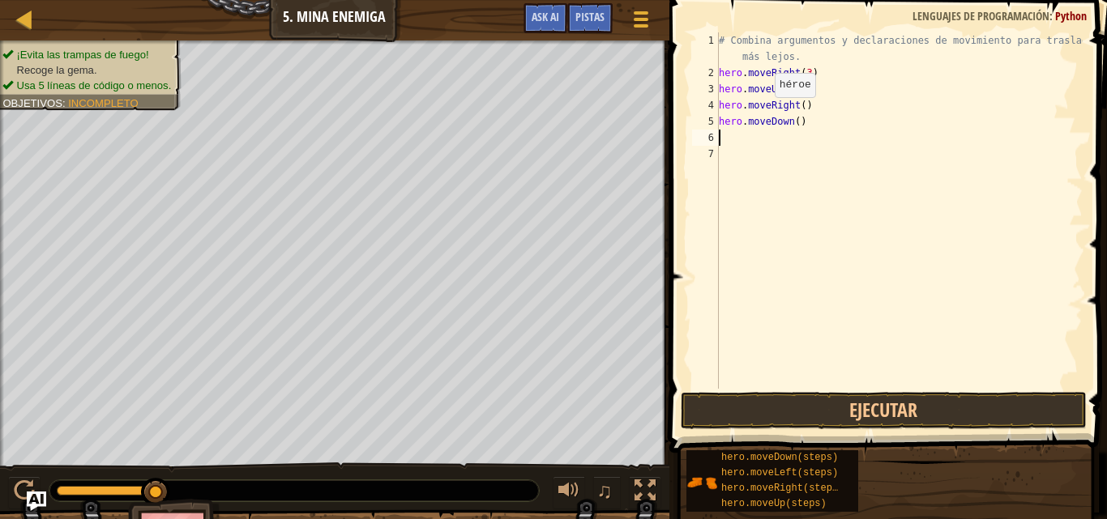
type textarea "H"
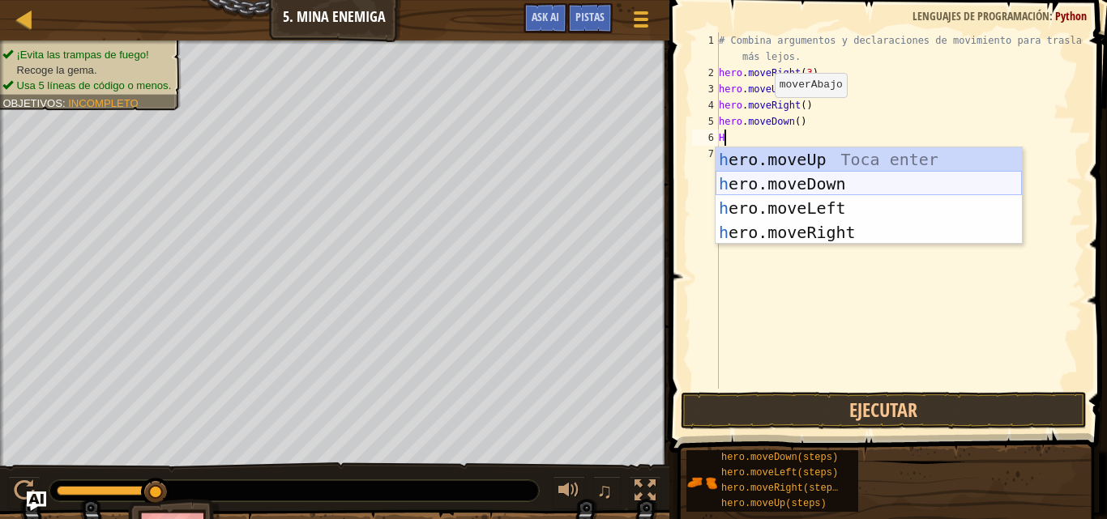
click at [759, 184] on div "h ero.moveUp Toca enter h ero.moveDown Toca enter h ero.moveLeft Toca enter h e…" at bounding box center [868, 220] width 306 height 146
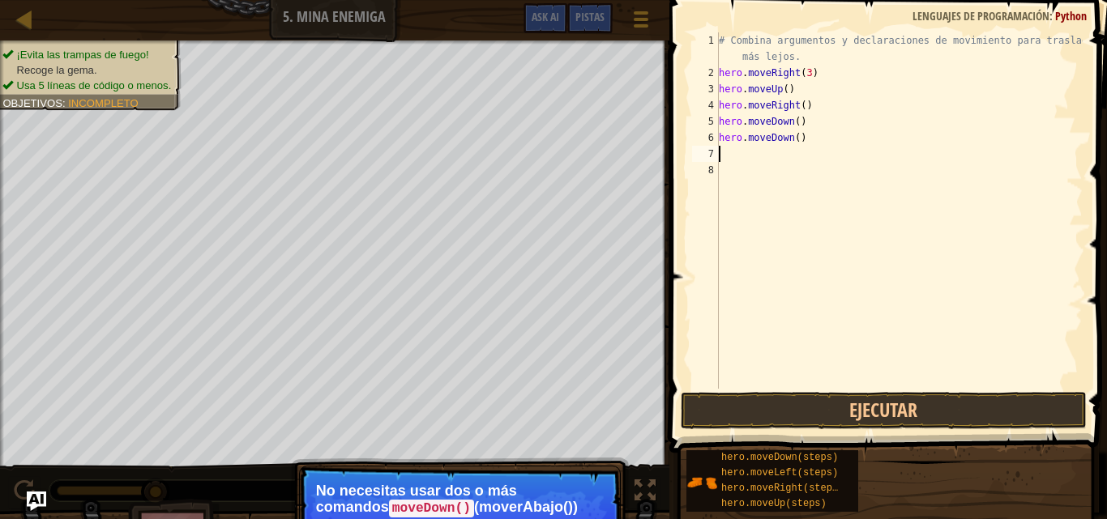
click at [731, 155] on div "# Combina argumentos y declaraciones de movimiento para trasladarte más lejos. …" at bounding box center [898, 234] width 367 height 405
type textarea "H"
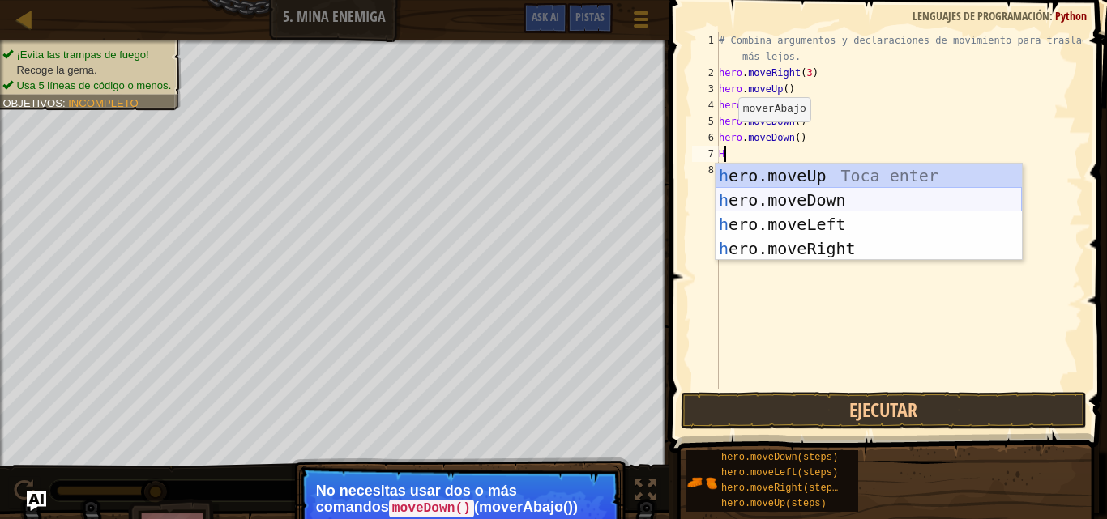
click at [752, 203] on div "h ero.moveUp Toca enter h ero.moveDown Toca enter h ero.moveLeft Toca enter h e…" at bounding box center [868, 237] width 306 height 146
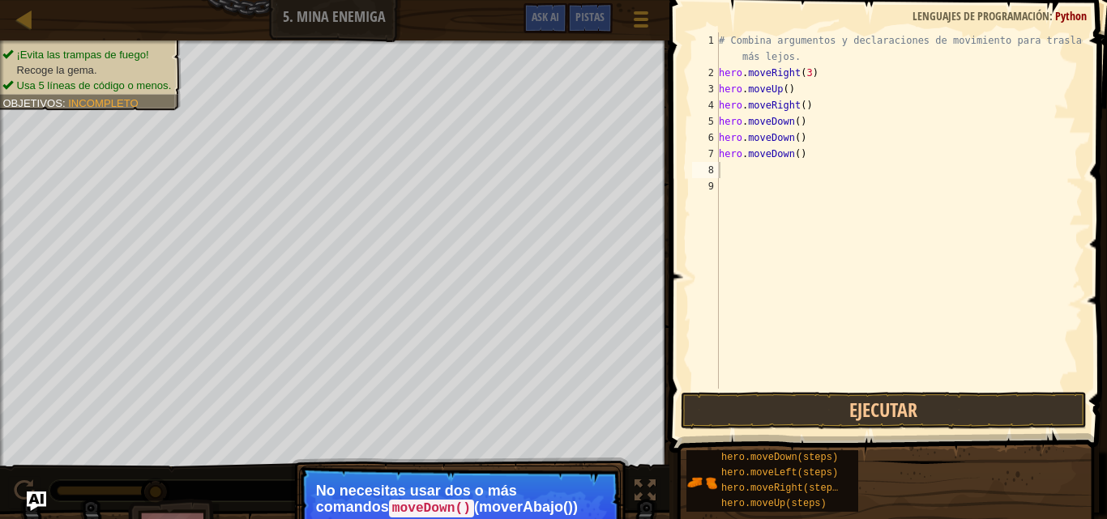
click at [496, 514] on p "No necesitas usar dos o más comandos moveDown() (moverAbajo()) seguidos, sino q…" at bounding box center [460, 515] width 288 height 65
type textarea "H"
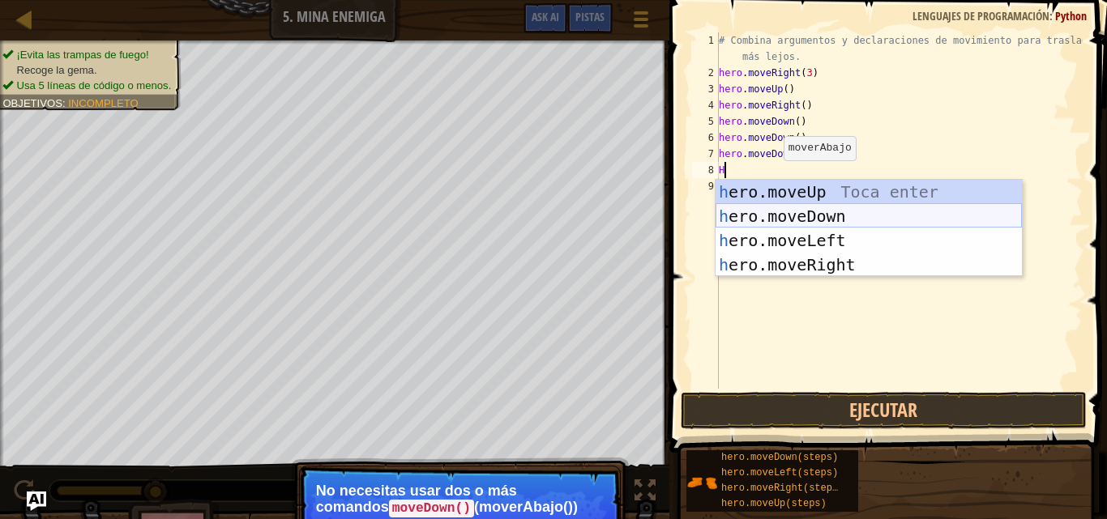
click at [815, 215] on div "h ero.moveUp Toca enter h ero.moveDown Toca enter h ero.moveLeft Toca enter h e…" at bounding box center [868, 253] width 306 height 146
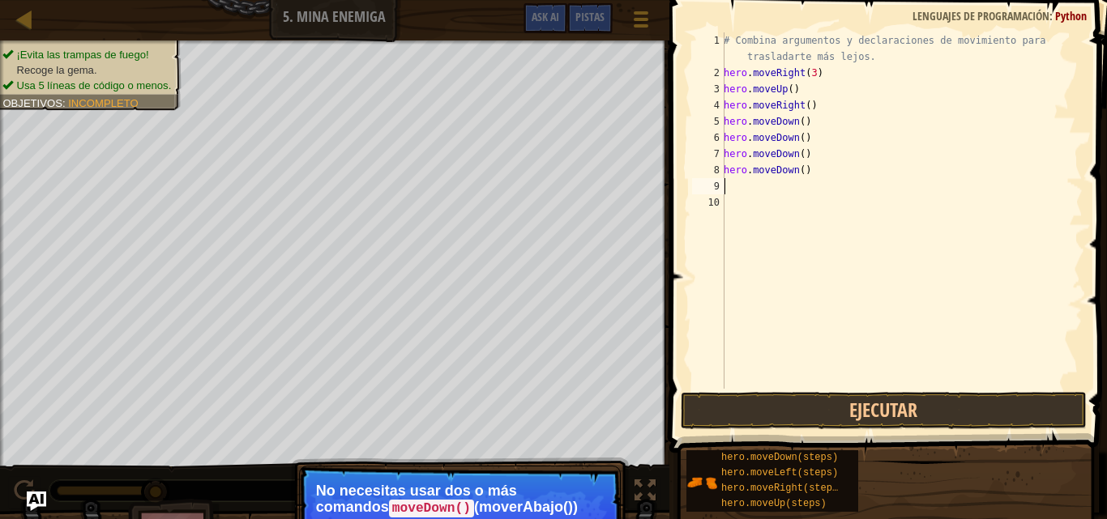
click at [785, 189] on div "# Combina argumentos y declaraciones de movimiento para trasladarte más lejos. …" at bounding box center [901, 234] width 362 height 405
type textarea "H"
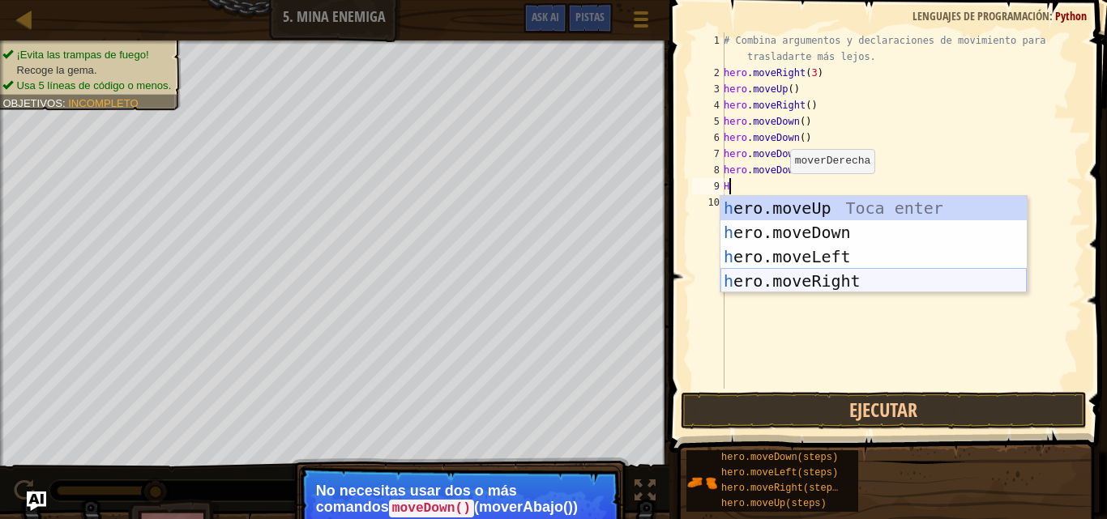
click at [813, 278] on div "h ero.moveUp Toca enter h ero.moveDown Toca enter h ero.moveLeft Toca enter h e…" at bounding box center [873, 269] width 306 height 146
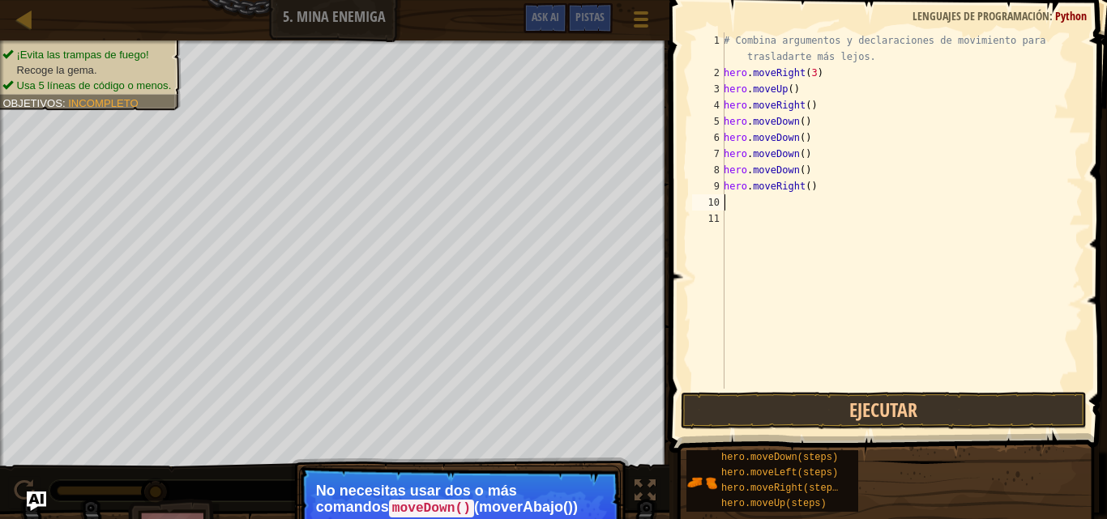
type textarea "H"
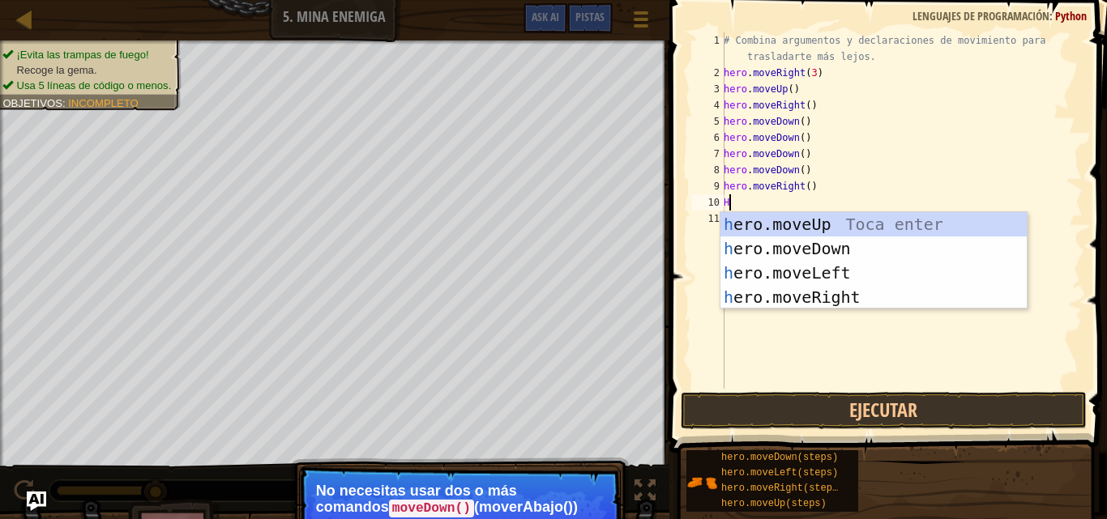
click at [800, 310] on div "# Combina argumentos y declaraciones de movimiento para trasladarte más lejos. …" at bounding box center [901, 234] width 362 height 405
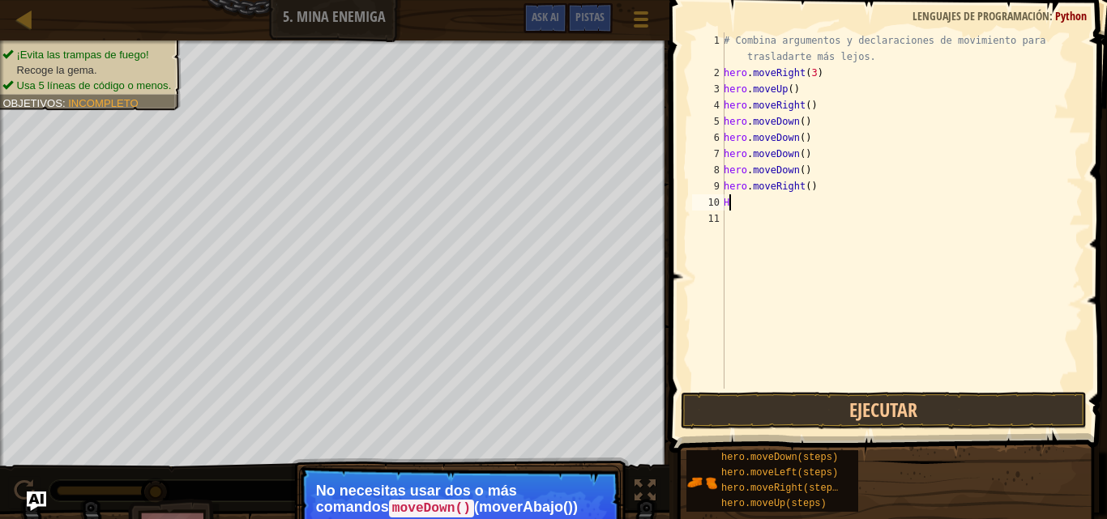
click at [747, 202] on div "# Combina argumentos y declaraciones de movimiento para trasladarte más lejos. …" at bounding box center [901, 234] width 362 height 405
type textarea "H"
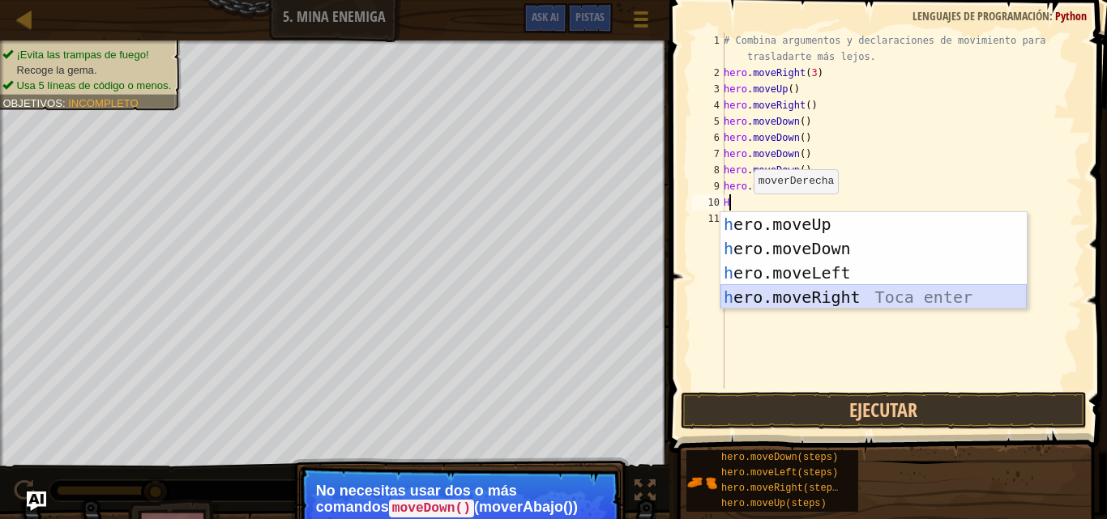
click at [777, 294] on div "h ero.moveUp Toca enter h ero.moveDown Toca enter h ero.moveLeft Toca enter h e…" at bounding box center [873, 285] width 306 height 146
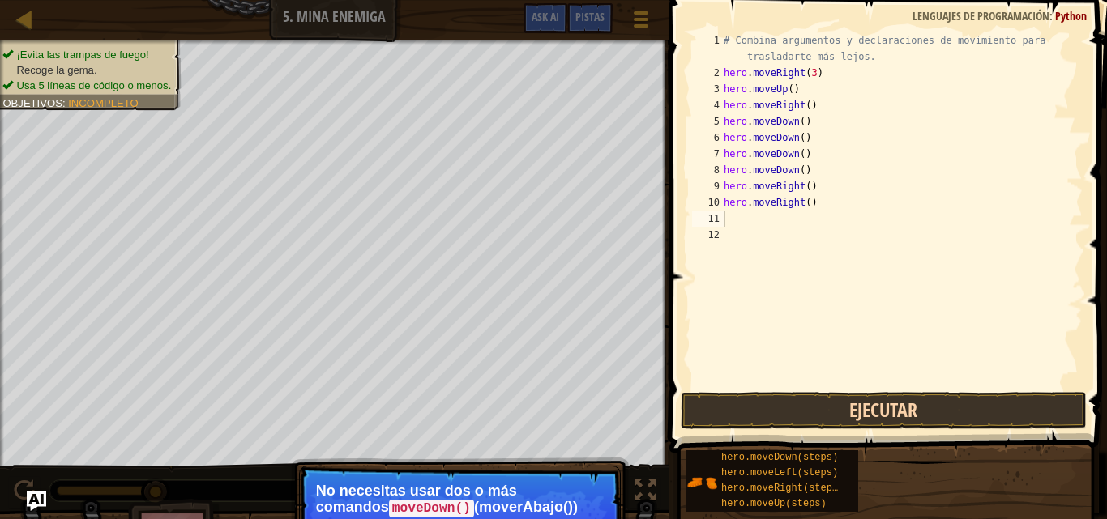
click at [826, 416] on button "Ejecutar" at bounding box center [884, 410] width 406 height 37
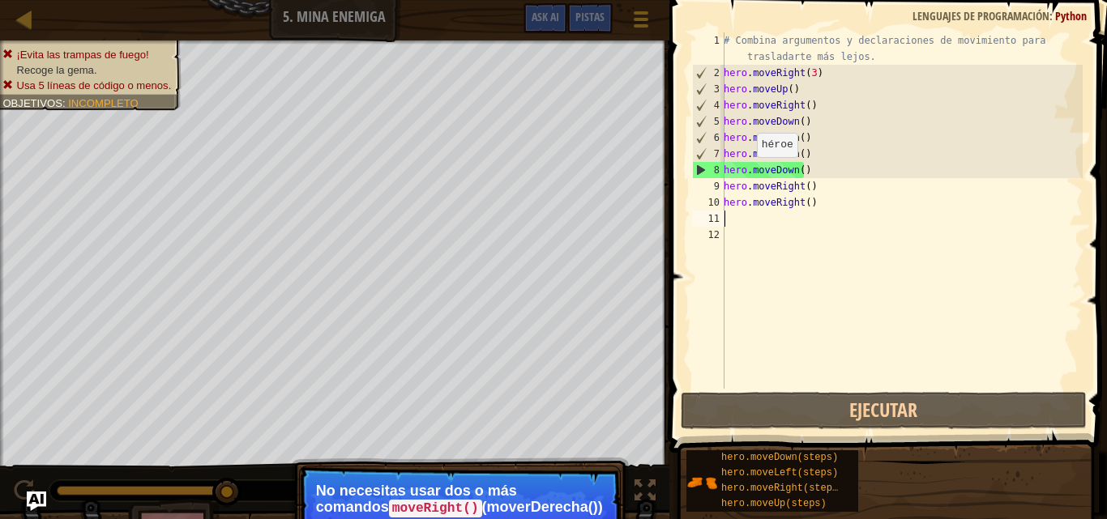
click at [748, 173] on div "# Combina argumentos y declaraciones de movimiento para trasladarte más lejos. …" at bounding box center [901, 234] width 362 height 405
click at [813, 167] on div "# Combina argumentos y declaraciones de movimiento para trasladarte más lejos. …" at bounding box center [901, 234] width 362 height 405
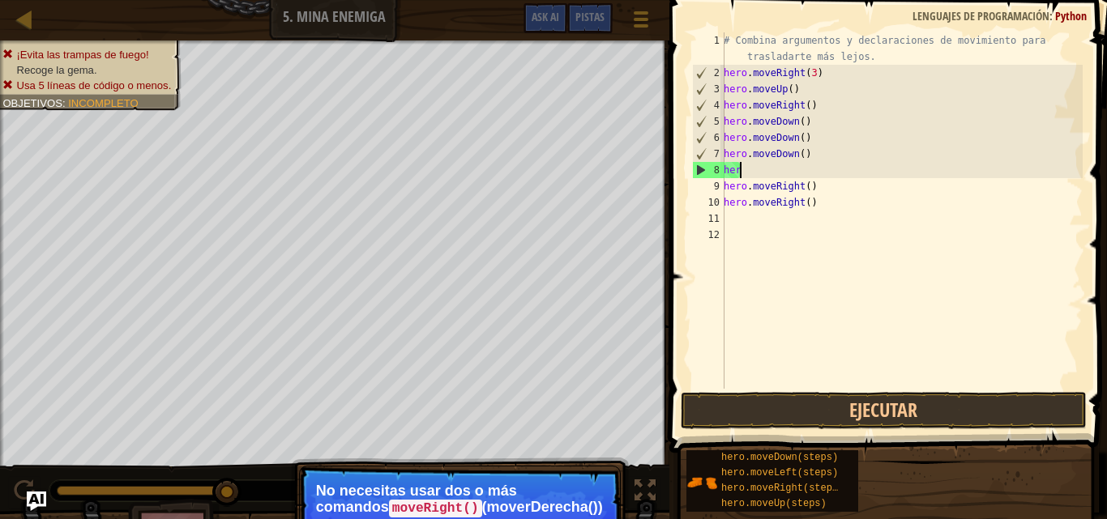
type textarea "h"
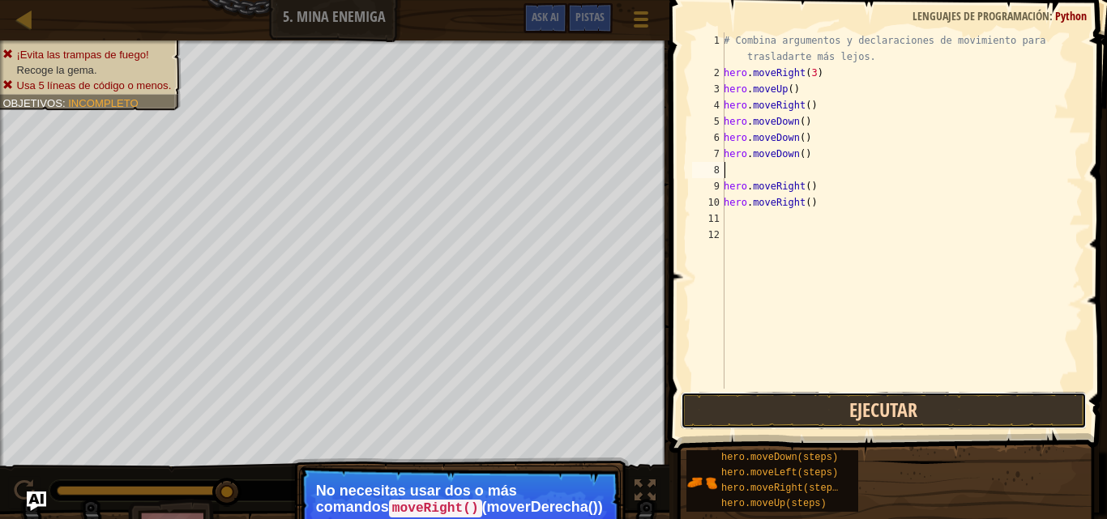
click at [731, 405] on button "Ejecutar" at bounding box center [884, 410] width 406 height 37
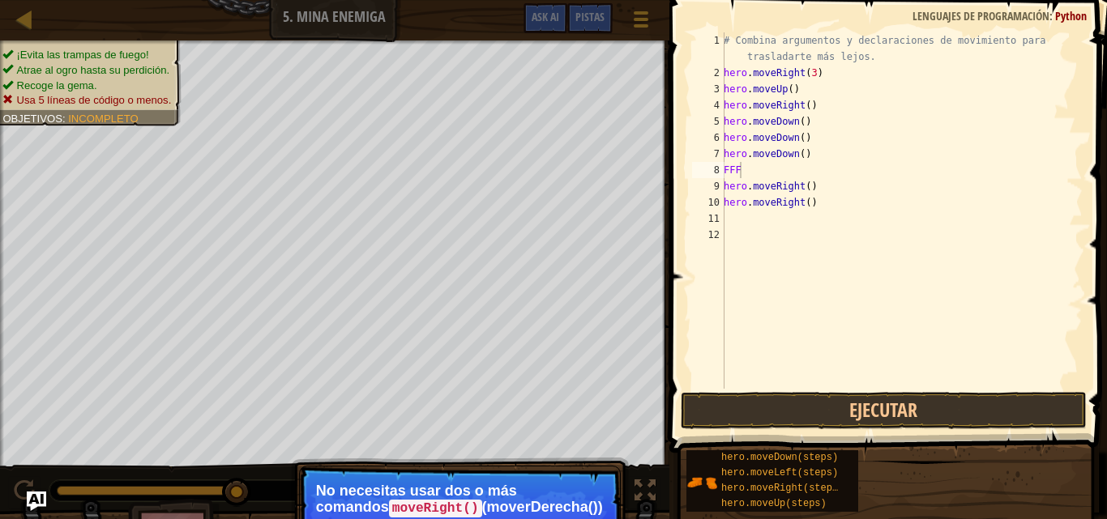
click at [833, 73] on div "# Combina argumentos y declaraciones de movimiento para trasladarte más lejos. …" at bounding box center [901, 234] width 362 height 405
click at [907, 207] on div "# Combina argumentos y declaraciones de movimiento para trasladarte más lejos. …" at bounding box center [901, 234] width 362 height 405
click at [737, 172] on div "# Combina argumentos y declaraciones de movimiento para trasladarte más lejos. …" at bounding box center [901, 234] width 362 height 405
type textarea "F"
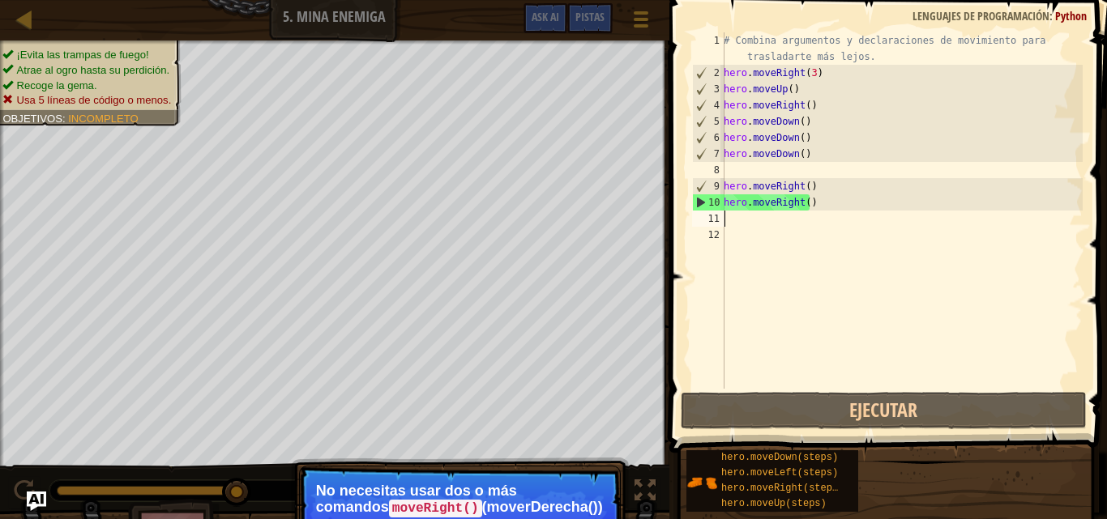
click at [818, 211] on div "# Combina argumentos y declaraciones de movimiento para trasladarte más lejos. …" at bounding box center [901, 234] width 362 height 405
click at [818, 207] on div "# Combina argumentos y declaraciones de movimiento para trasladarte más lejos. …" at bounding box center [901, 234] width 362 height 405
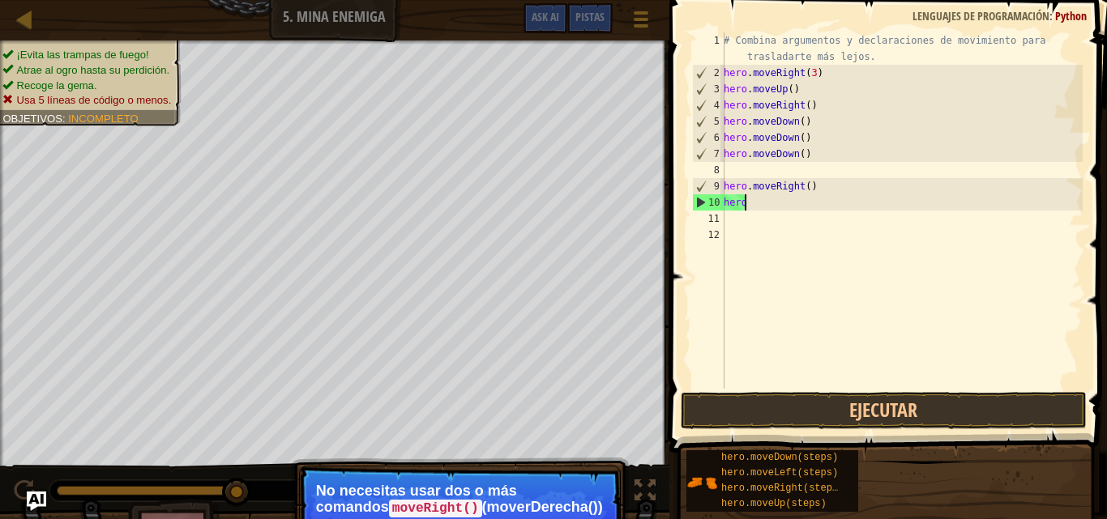
type textarea "h"
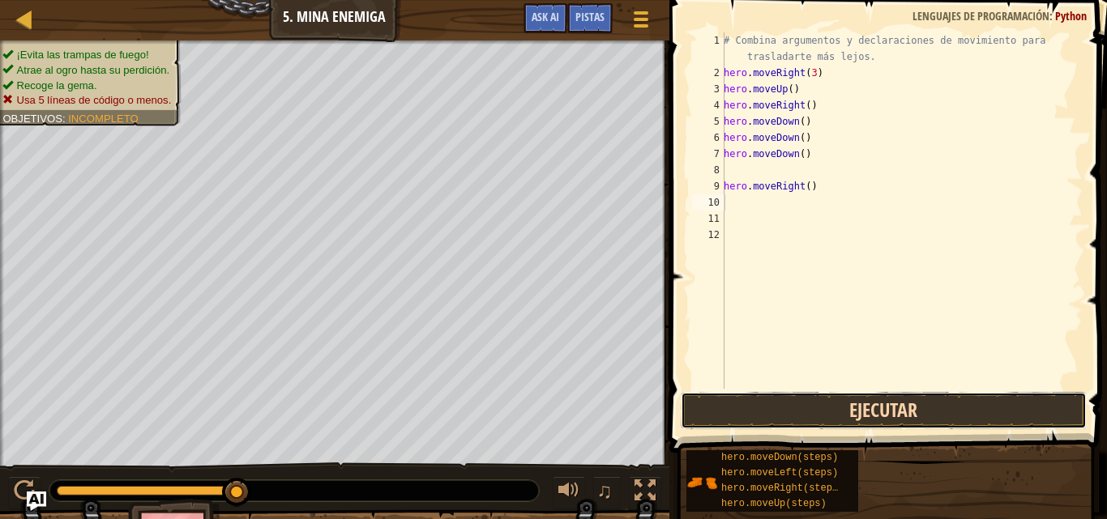
click at [804, 412] on button "Ejecutar" at bounding box center [884, 410] width 406 height 37
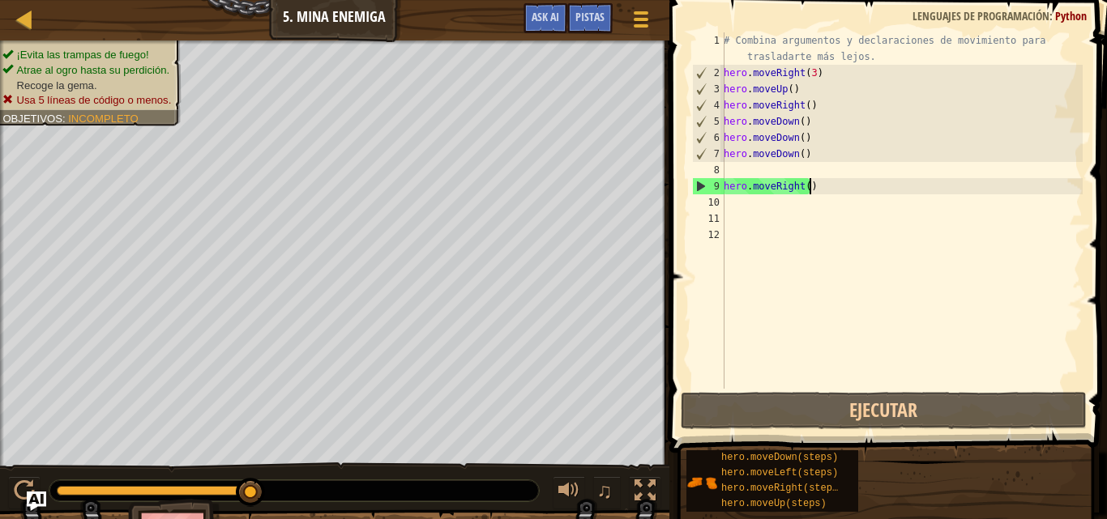
click at [822, 183] on div "# Combina argumentos y declaraciones de movimiento para trasladarte más lejos. …" at bounding box center [901, 234] width 362 height 405
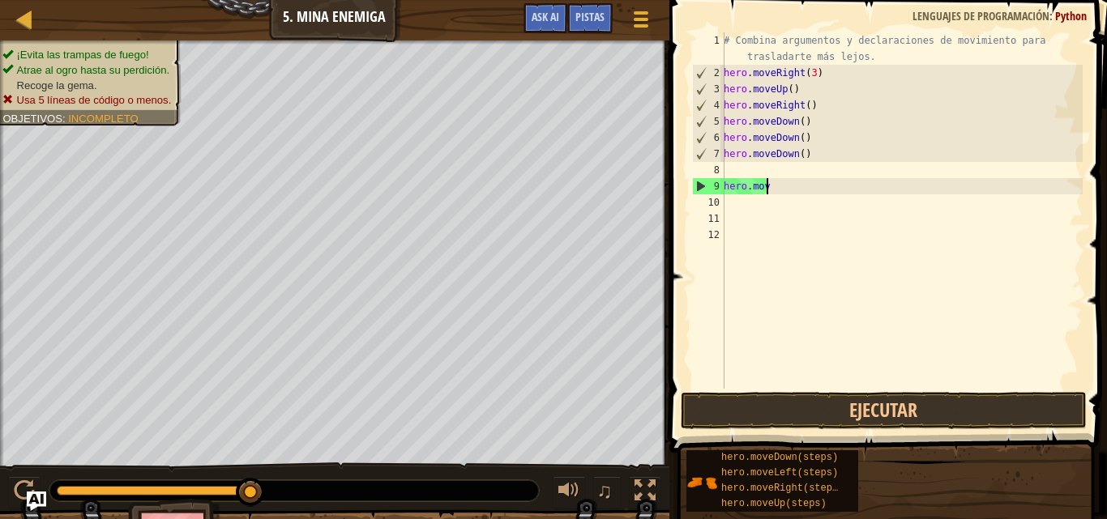
type textarea "h"
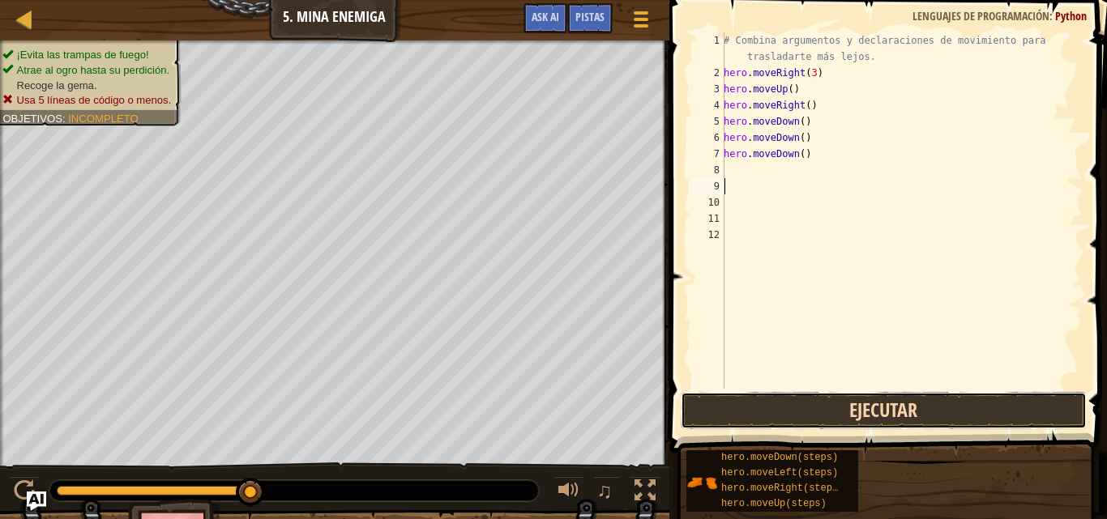
click at [904, 404] on button "Ejecutar" at bounding box center [884, 410] width 406 height 37
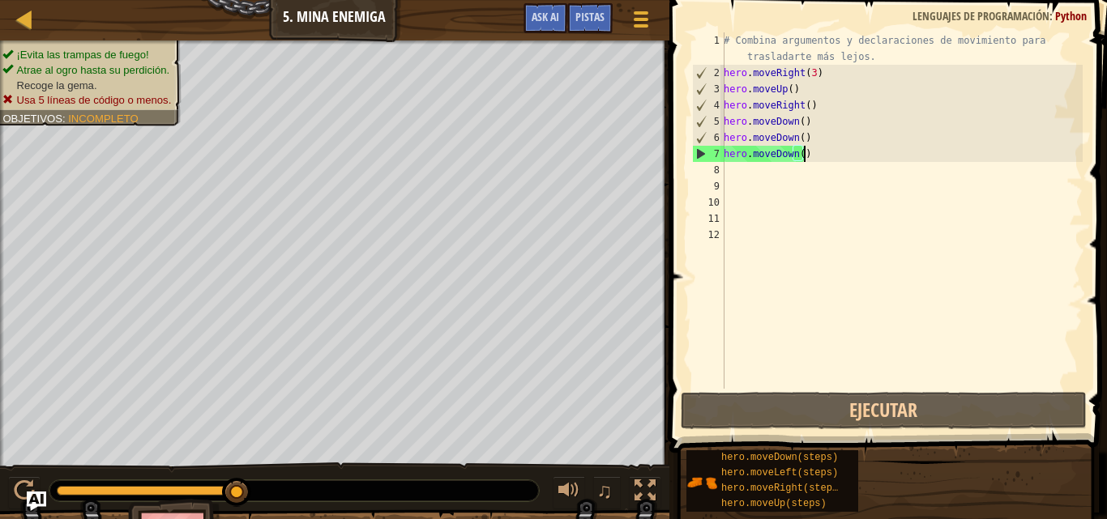
click at [824, 160] on div "# Combina argumentos y declaraciones de movimiento para trasladarte más lejos. …" at bounding box center [901, 234] width 362 height 405
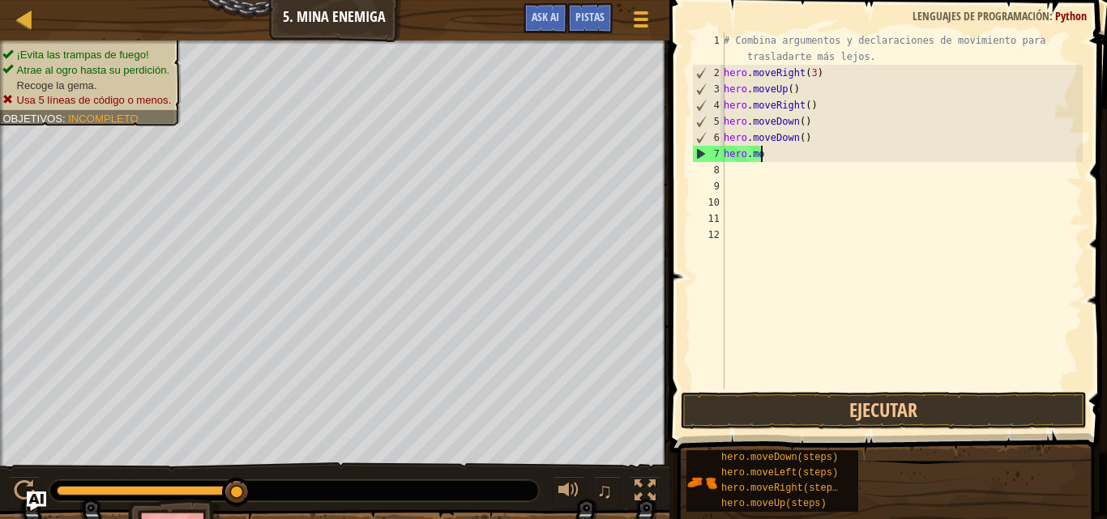
type textarea "h"
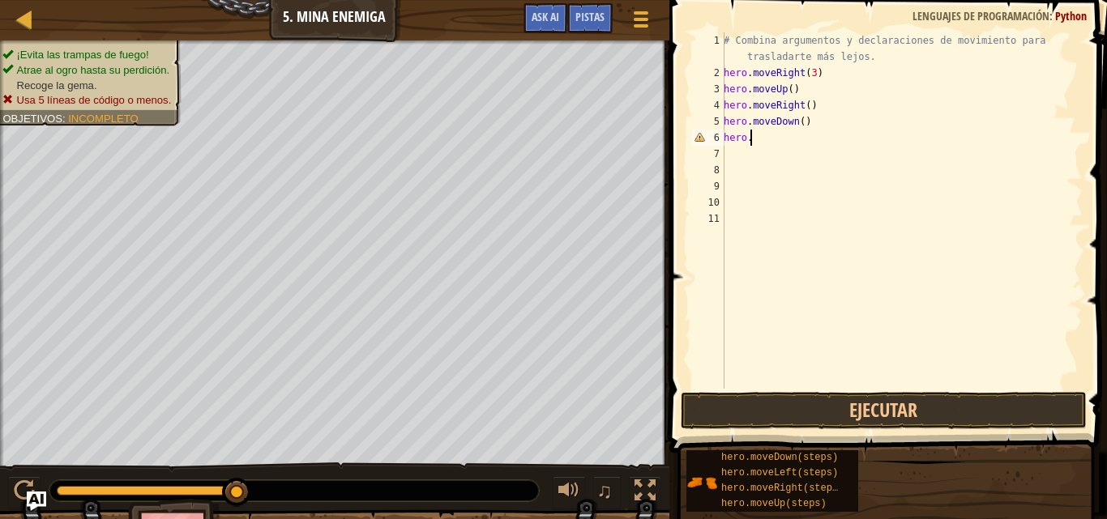
type textarea "h"
click at [809, 399] on button "Ejecutar" at bounding box center [884, 410] width 406 height 37
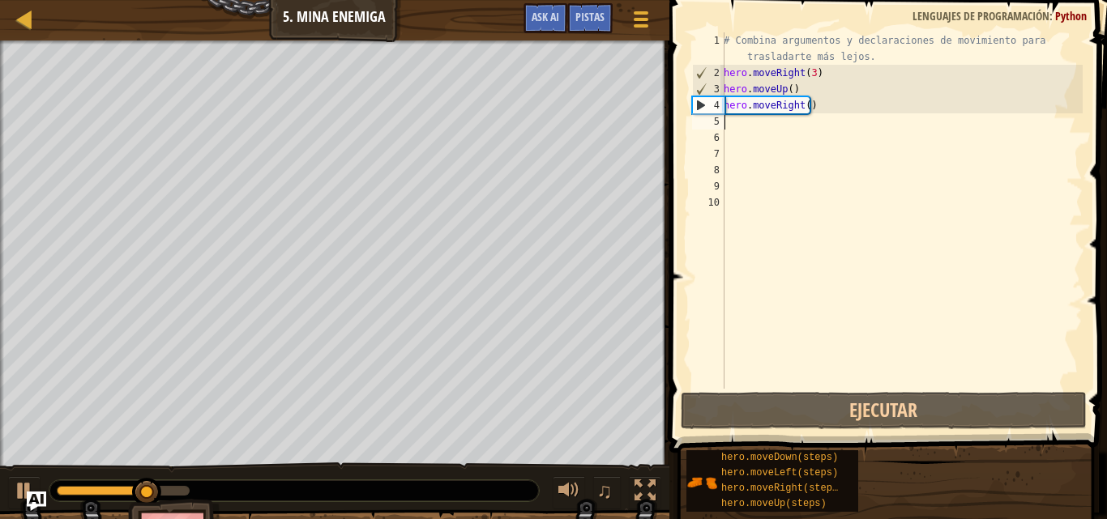
click at [740, 143] on div "# Combina argumentos y declaraciones de movimiento para trasladarte más lejos. …" at bounding box center [901, 234] width 362 height 405
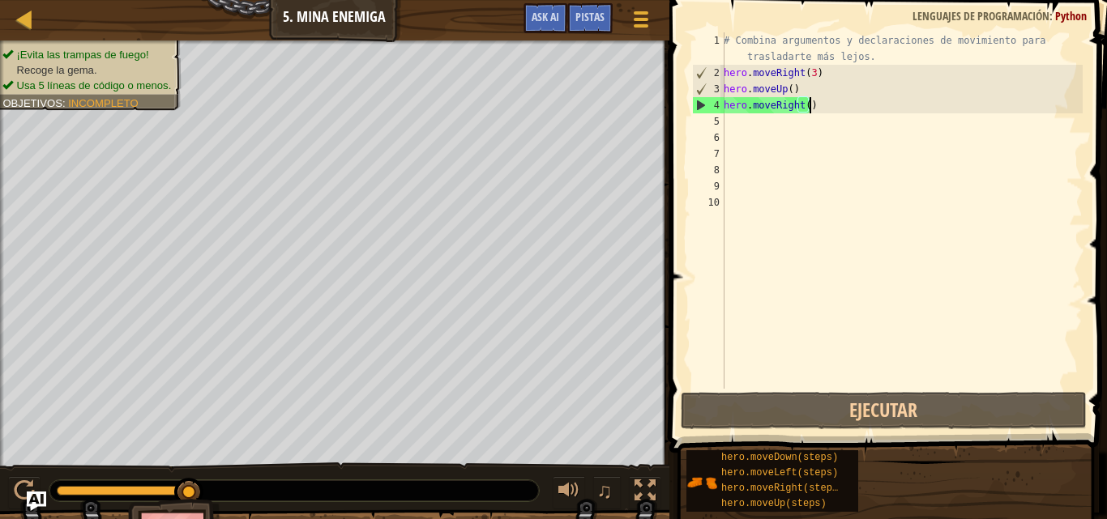
click at [821, 108] on div "# Combina argumentos y declaraciones de movimiento para trasladarte más lejos. …" at bounding box center [901, 234] width 362 height 405
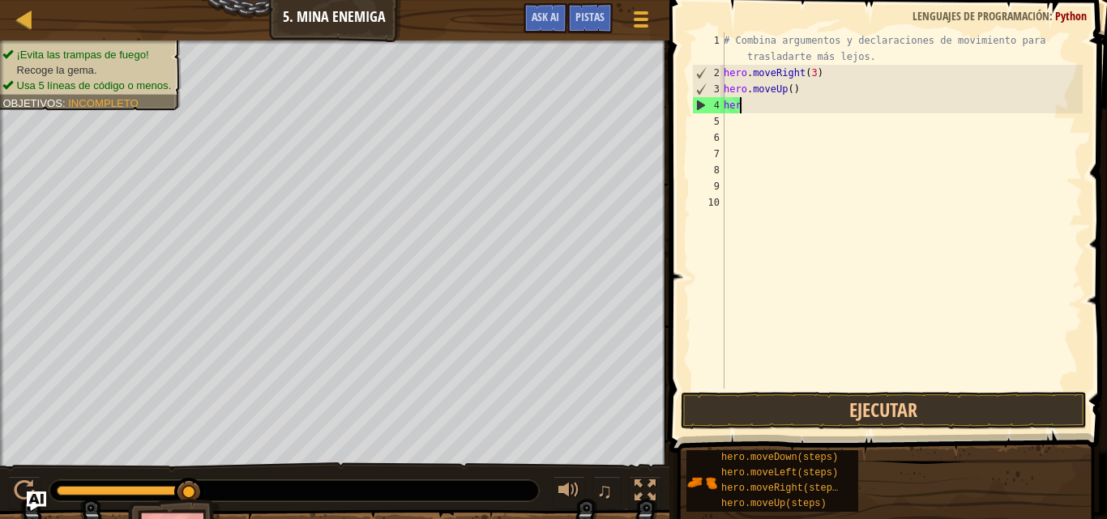
type textarea "h"
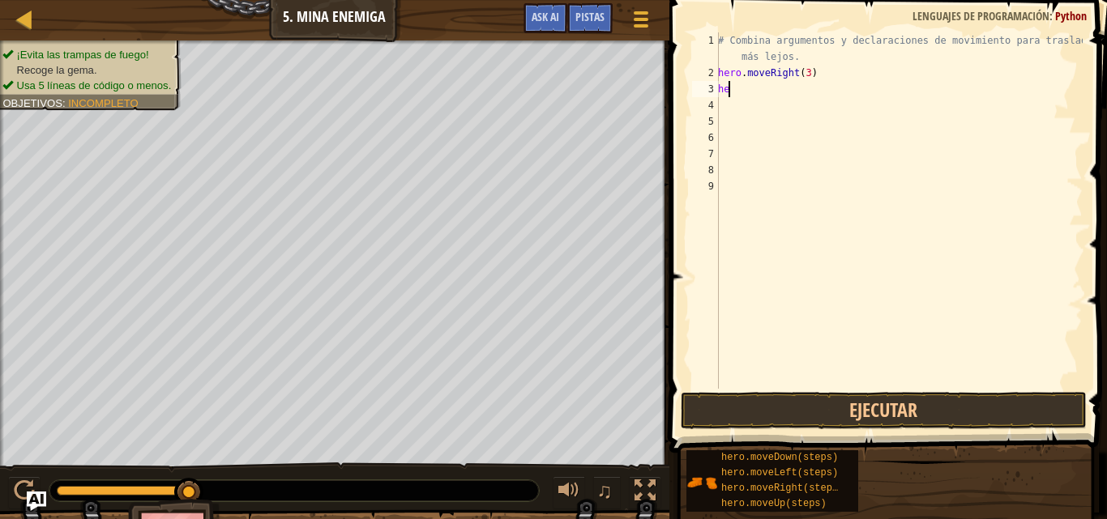
type textarea "h"
click at [794, 396] on button "Ejecutar" at bounding box center [884, 410] width 406 height 37
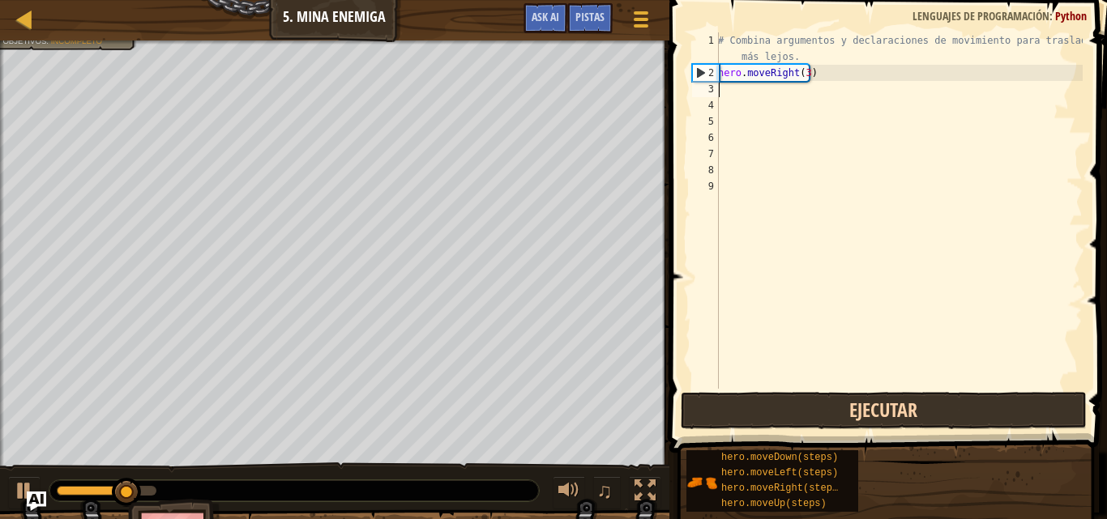
type textarea "H"
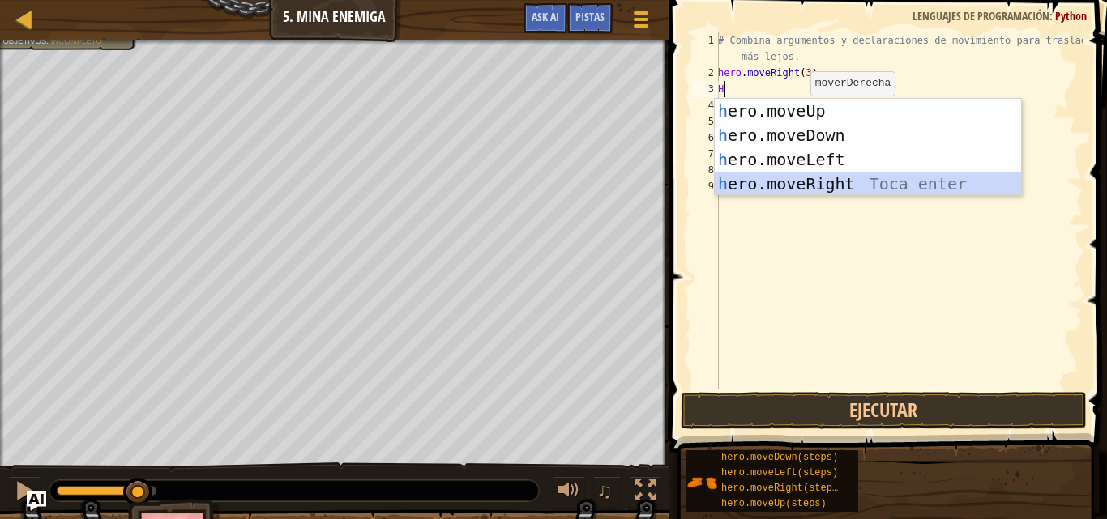
click at [776, 191] on div "h ero.moveUp Toca enter h ero.moveDown Toca enter h ero.moveLeft Toca enter h e…" at bounding box center [868, 172] width 306 height 146
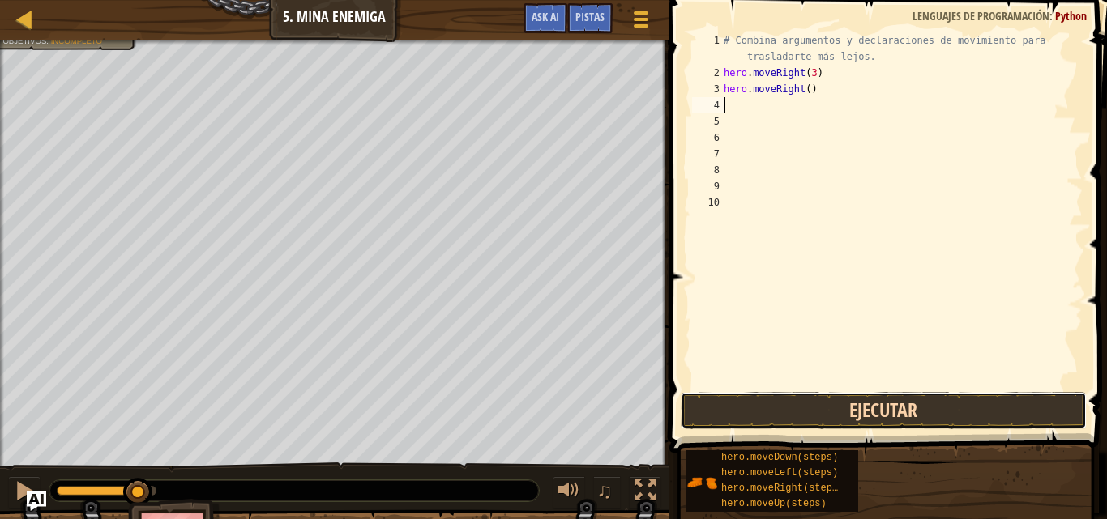
click at [708, 411] on button "Ejecutar" at bounding box center [884, 410] width 406 height 37
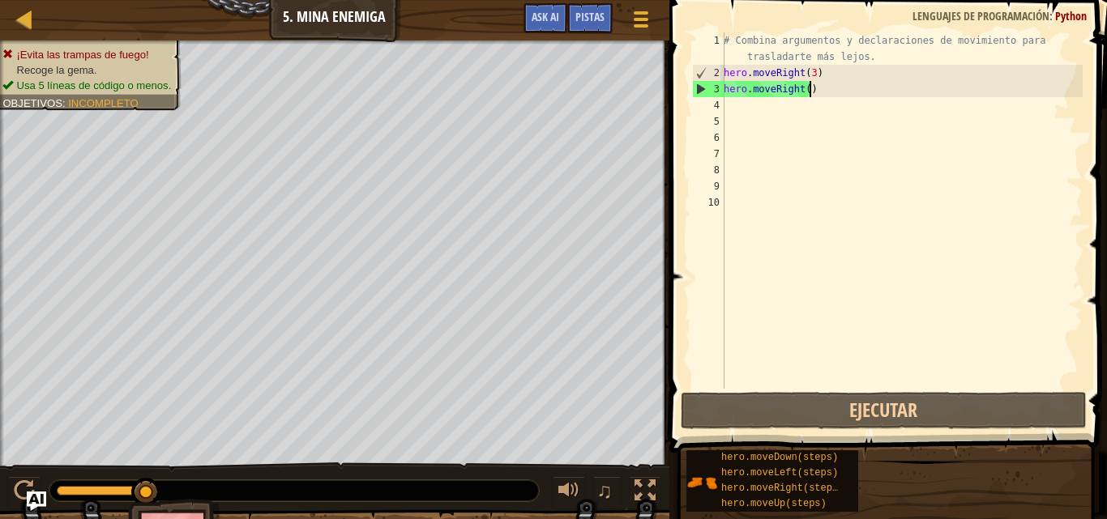
click at [821, 96] on div "# Combina argumentos y declaraciones de movimiento para trasladarte más lejos. …" at bounding box center [901, 234] width 362 height 405
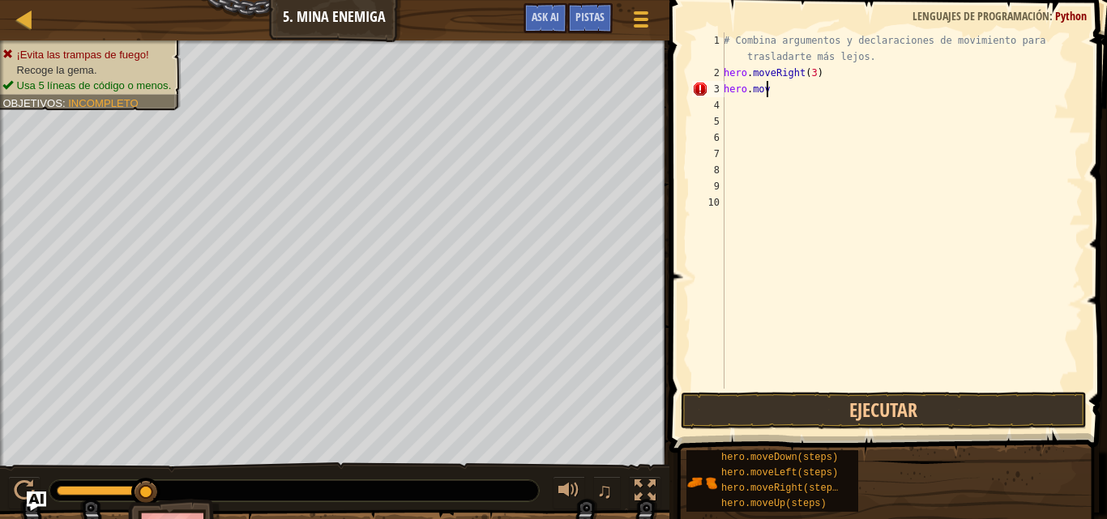
type textarea "h"
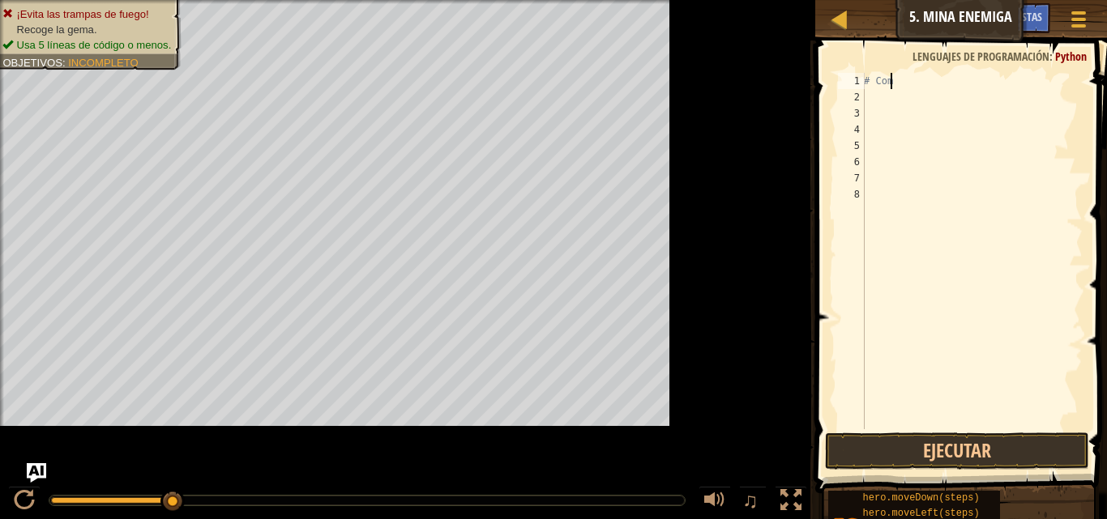
type textarea "#"
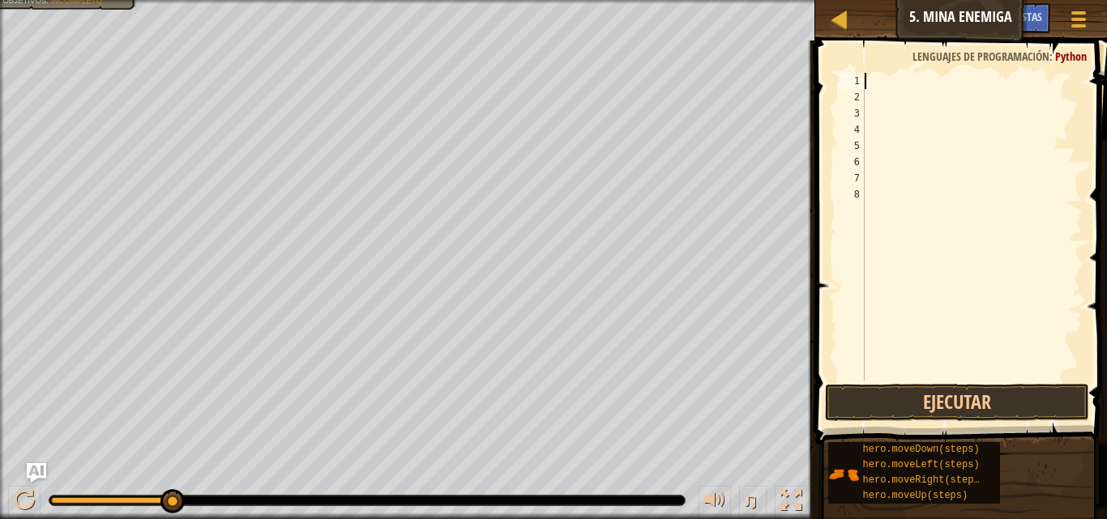
click at [895, 68] on span at bounding box center [962, 220] width 305 height 452
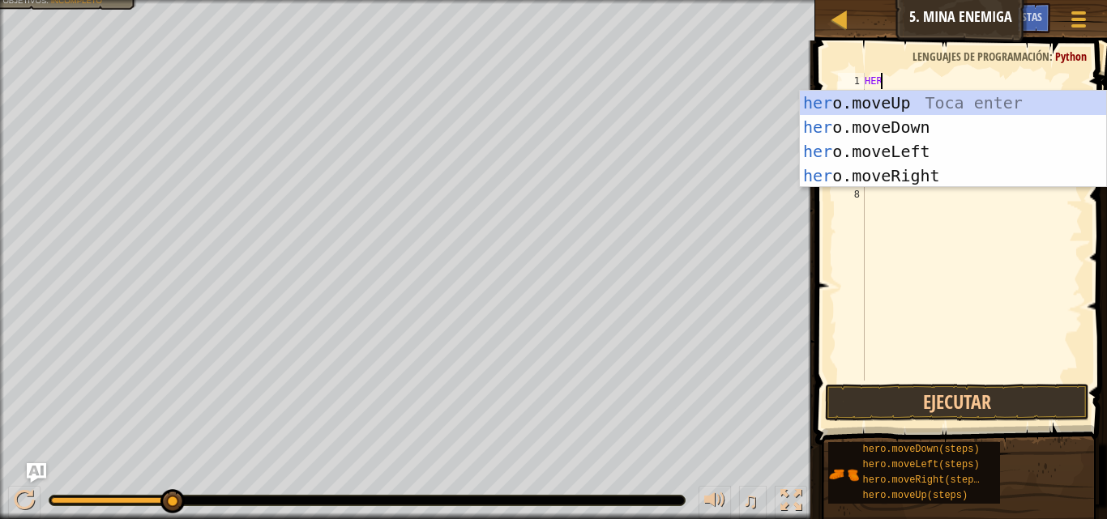
type textarea "HERO"
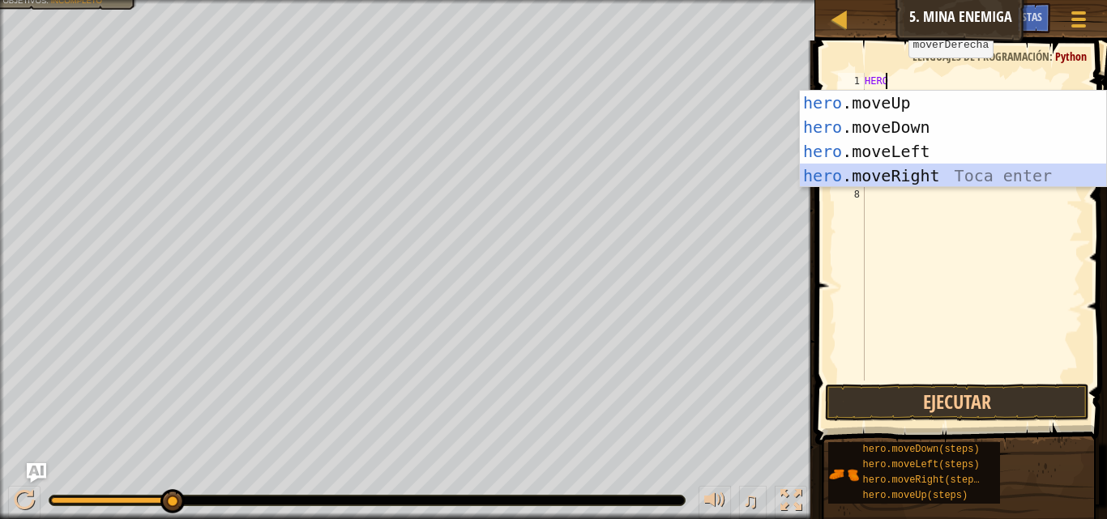
click at [867, 174] on div "hero .moveUp Toca enter hero .moveDown Toca enter hero .moveLeft Toca enter her…" at bounding box center [953, 164] width 306 height 146
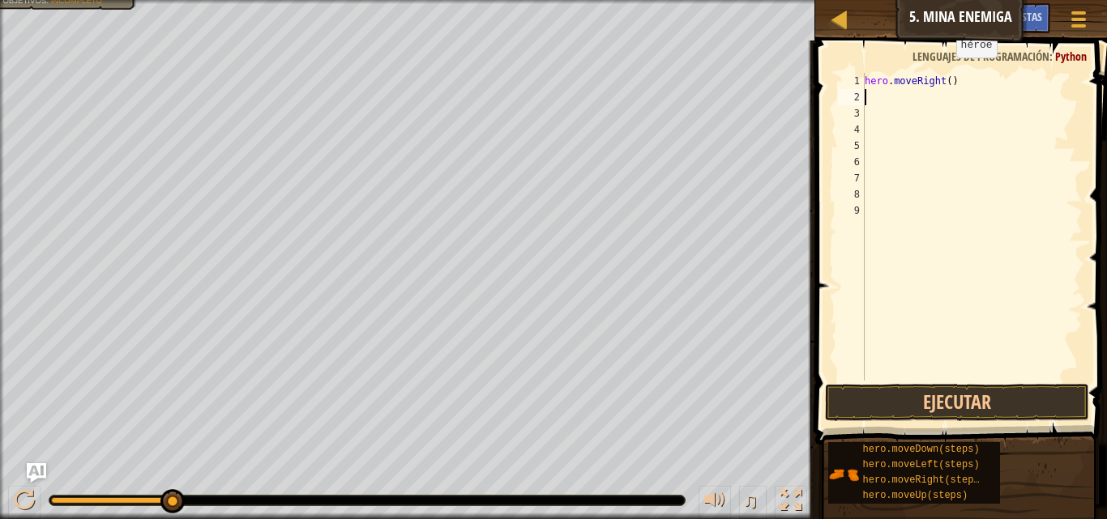
click at [943, 75] on div "hero . moveRight ( )" at bounding box center [971, 243] width 221 height 340
click at [905, 404] on button "Ejecutar" at bounding box center [957, 402] width 264 height 37
type textarea "hero.moveRight(3)"
click at [873, 100] on div "hero . moveRight ( 3 )" at bounding box center [971, 243] width 221 height 340
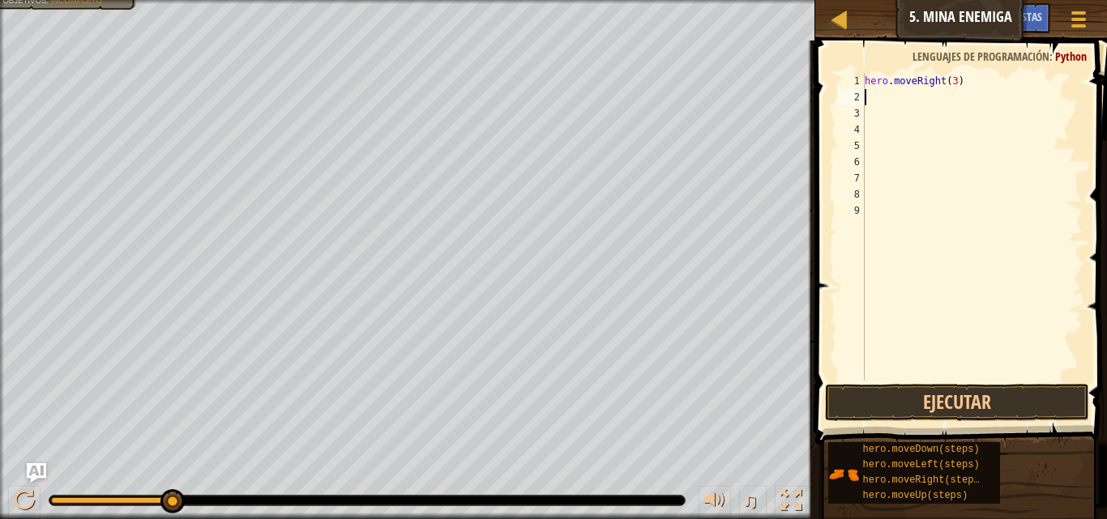
scroll to position [7, 0]
type textarea "H"
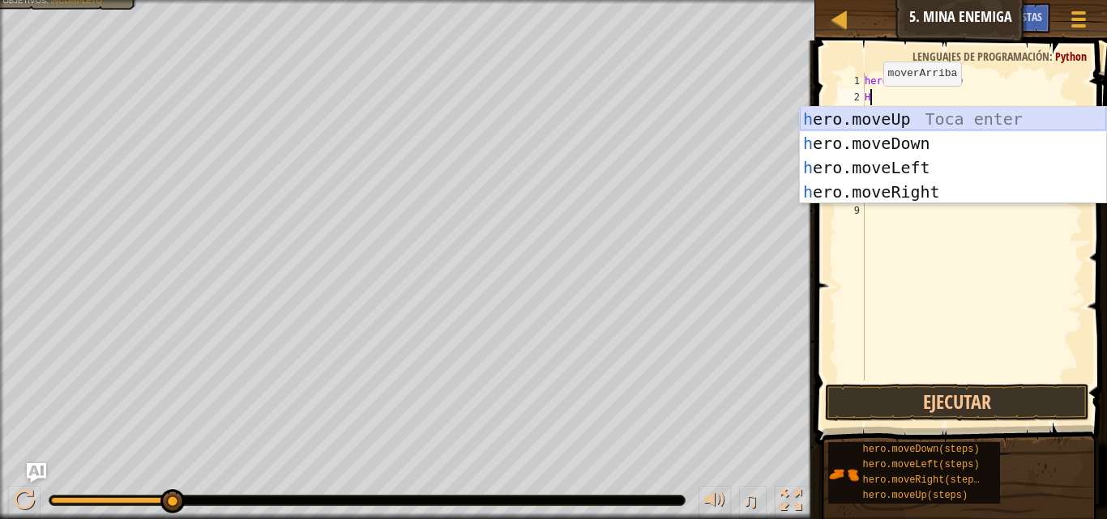
click at [874, 118] on div "h ero.moveUp Toca enter h ero.moveDown Toca enter h ero.moveLeft Toca enter h e…" at bounding box center [953, 180] width 306 height 146
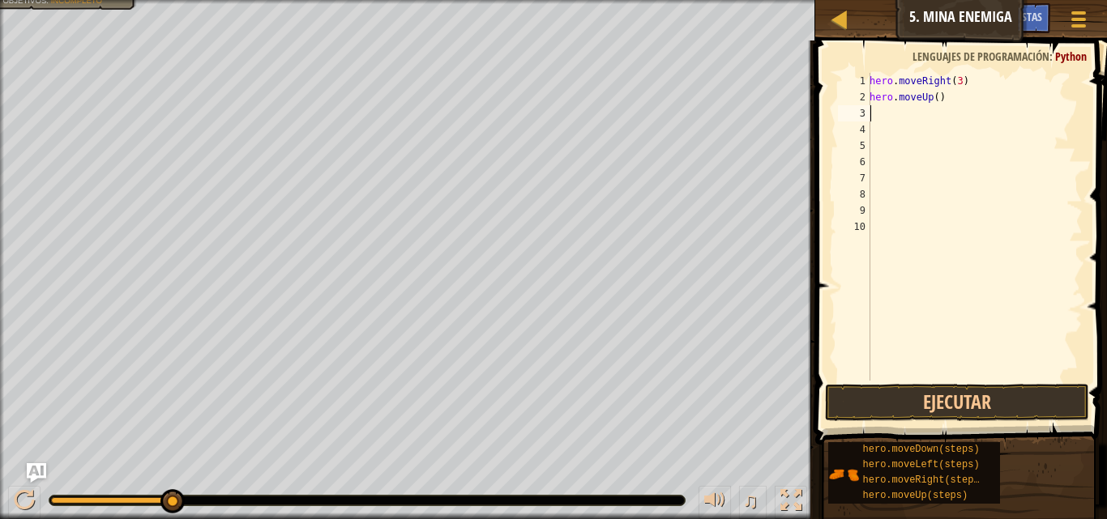
click at [876, 117] on div "hero . moveRight ( 3 ) hero . moveUp ( )" at bounding box center [974, 243] width 216 height 340
type textarea "H"
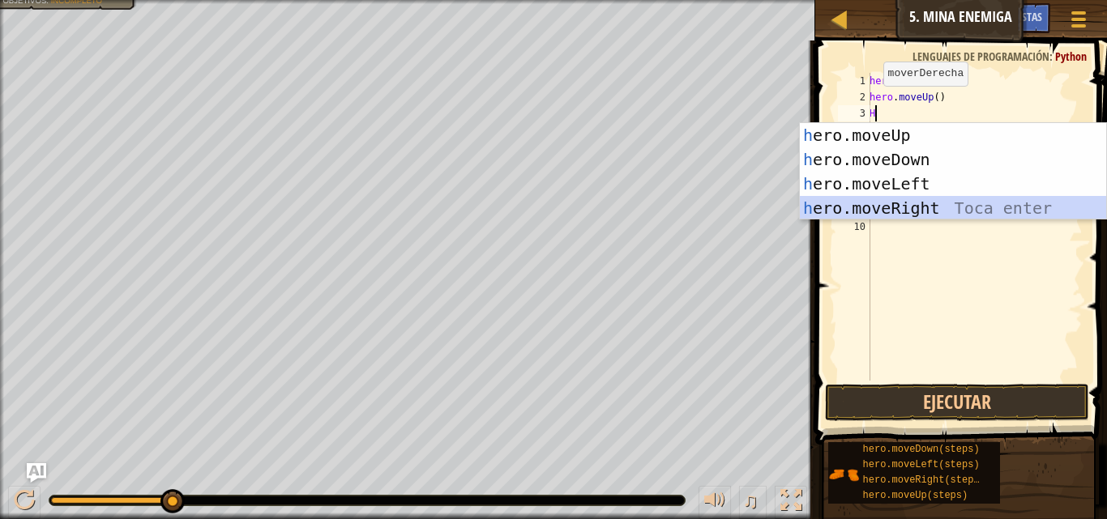
click at [916, 198] on div "h ero.moveUp Toca enter h ero.moveDown Toca enter h ero.moveLeft Toca enter h e…" at bounding box center [953, 196] width 306 height 146
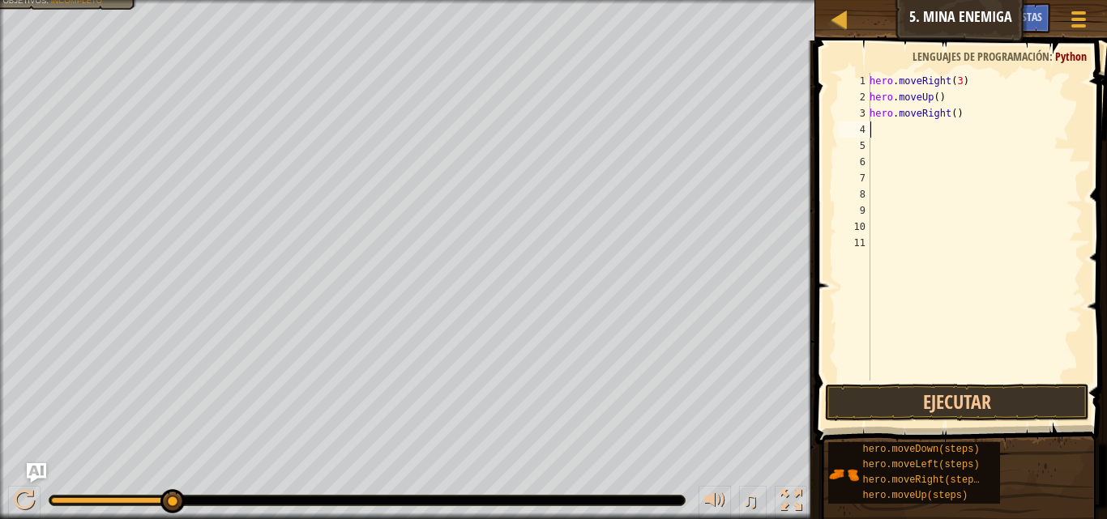
click at [877, 128] on div "hero . moveRight ( 3 ) hero . moveUp ( ) hero . moveRight ( )" at bounding box center [974, 243] width 216 height 340
type textarea "H"
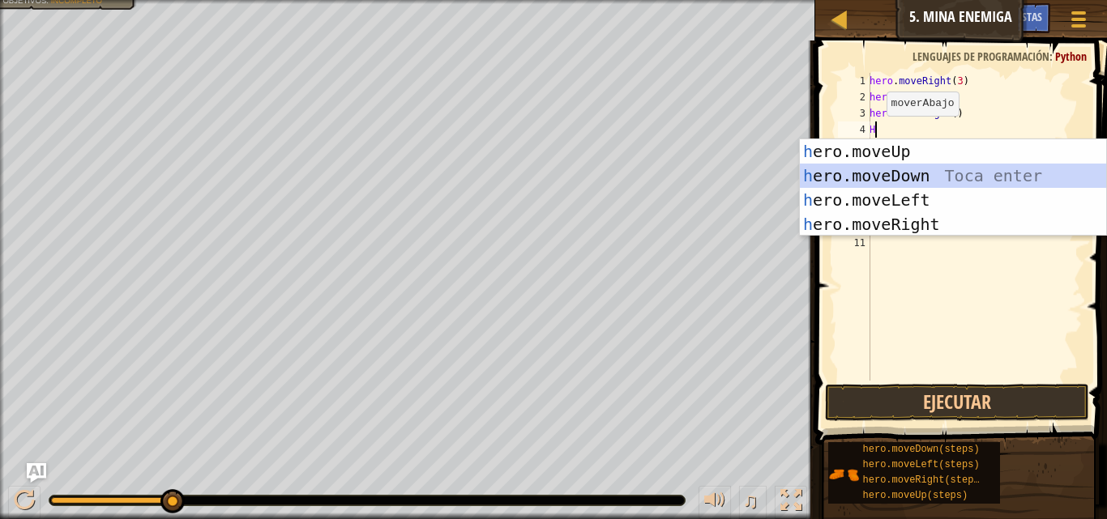
click at [855, 174] on div "h ero.moveUp Toca enter h ero.moveDown Toca enter h ero.moveLeft Toca enter h e…" at bounding box center [953, 212] width 306 height 146
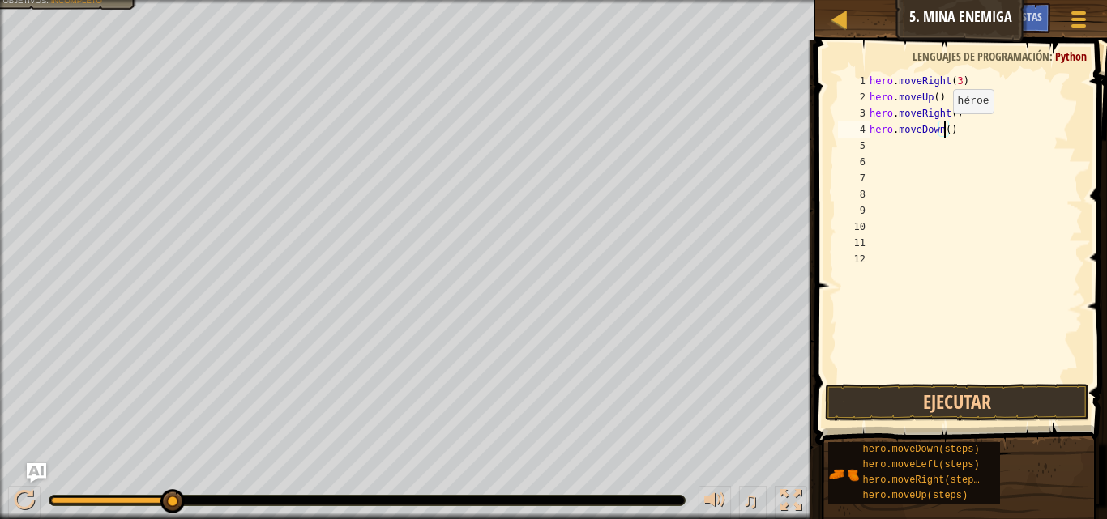
click at [944, 130] on div "hero . moveRight ( 3 ) hero . moveUp ( ) hero . moveRight ( ) hero . moveDown (…" at bounding box center [974, 243] width 216 height 340
type textarea "hero.moveDown(3)"
click at [894, 147] on div "hero . moveRight ( 3 ) hero . moveUp ( ) hero . moveRight ( ) hero . moveDown (…" at bounding box center [974, 243] width 216 height 340
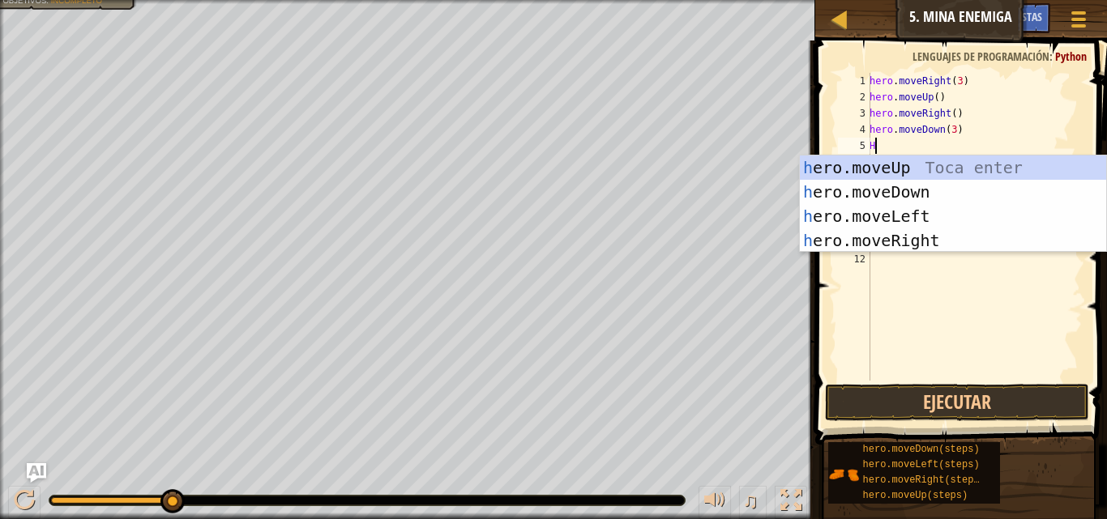
type textarea "H"
click at [894, 237] on div "h ero.moveUp Toca enter h ero.moveDown Toca enter h ero.moveLeft Toca enter h e…" at bounding box center [953, 229] width 306 height 146
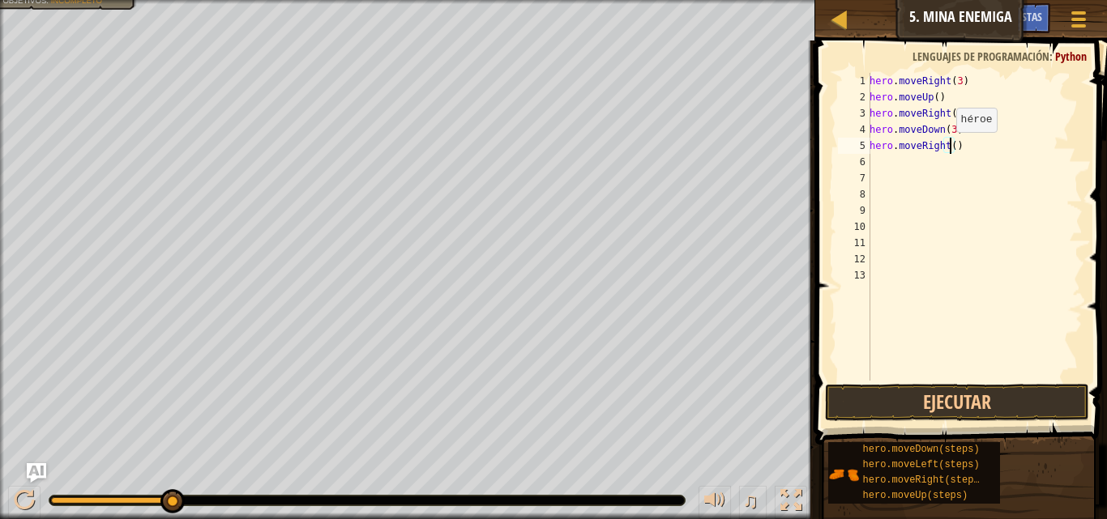
click at [947, 148] on div "hero . moveRight ( 3 ) hero . moveUp ( ) hero . moveRight ( ) hero . moveDown (…" at bounding box center [974, 243] width 216 height 340
type textarea "hero.moveRight(2)"
click at [952, 392] on button "Ejecutar" at bounding box center [957, 402] width 264 height 37
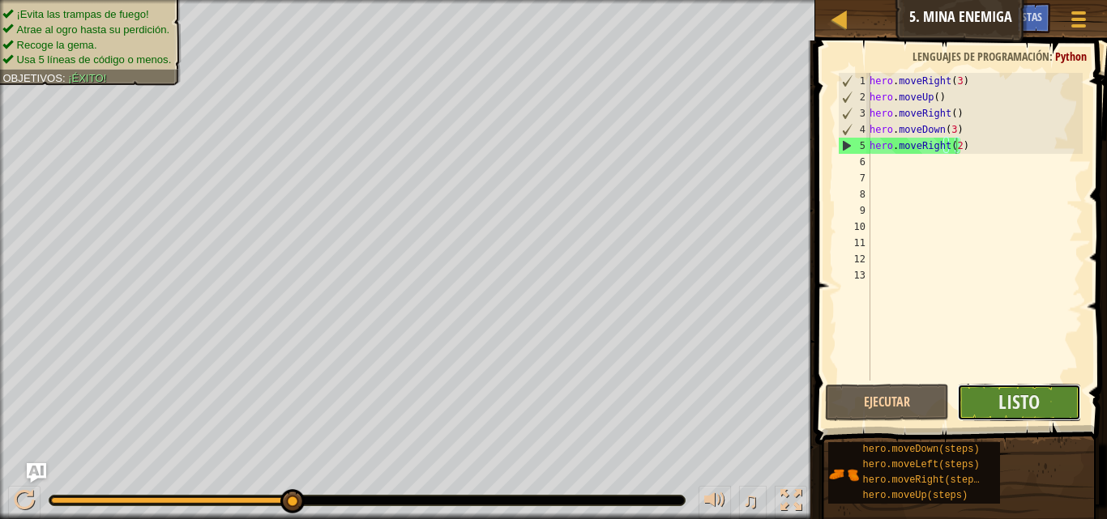
click at [997, 395] on button "Listo" at bounding box center [1019, 402] width 124 height 37
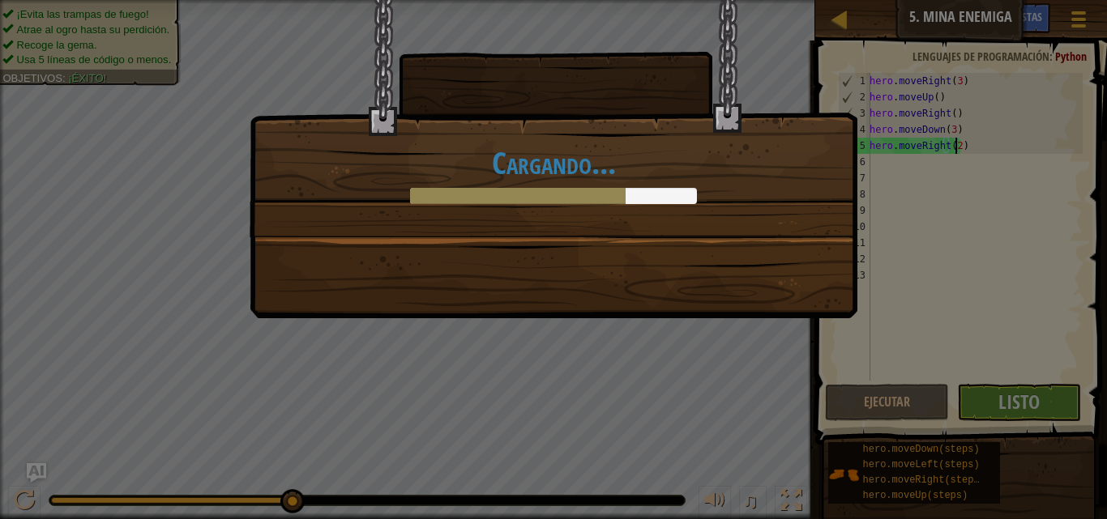
click at [449, 227] on div "Cargando..." at bounding box center [553, 118] width 606 height 237
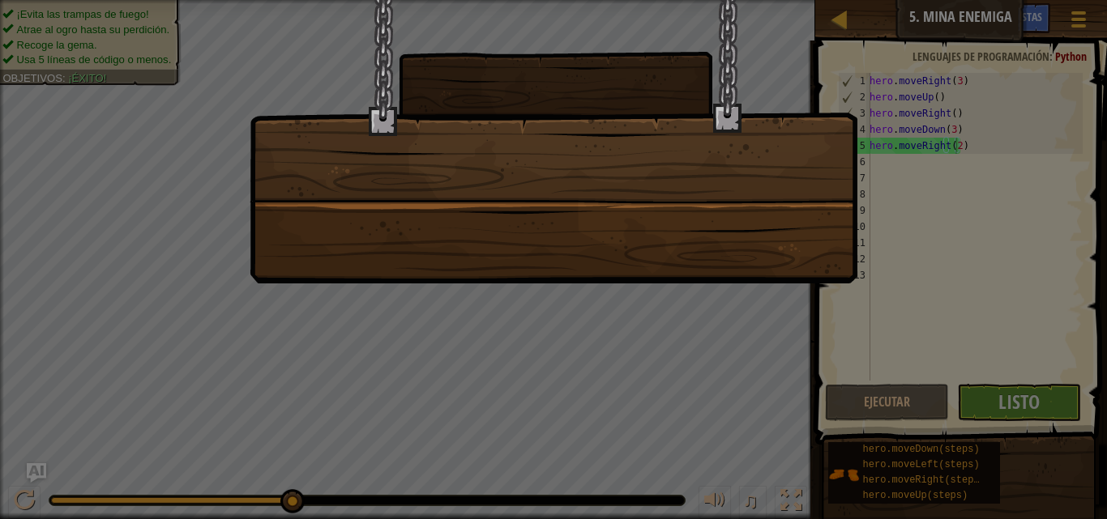
click at [449, 227] on div at bounding box center [554, 142] width 608 height 284
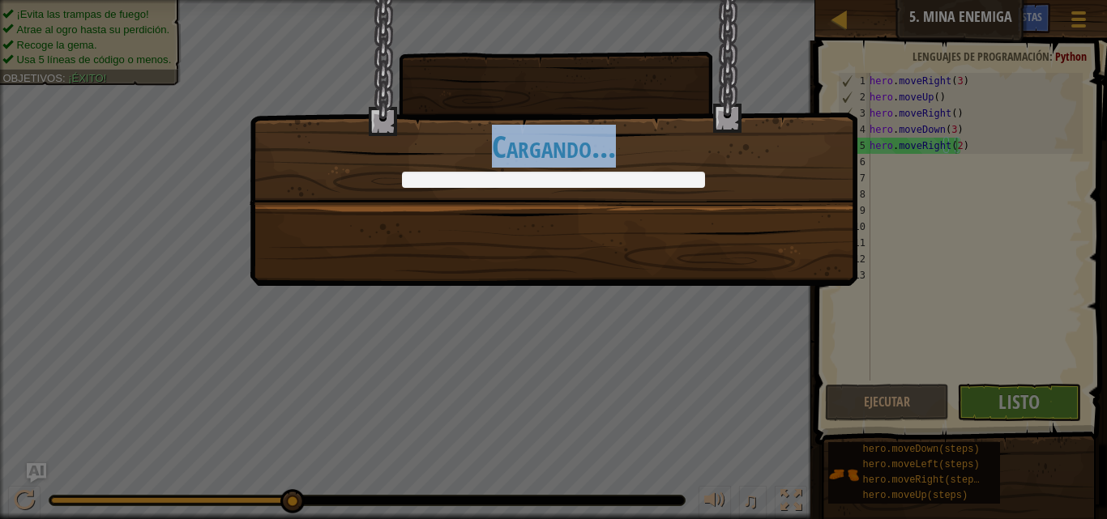
click at [449, 224] on div "¡Buenos movimientos! +0 +0 Continuar Cargando..." at bounding box center [554, 143] width 608 height 286
click at [449, 223] on div "¡Buenos movimientos! +0 +0 Continuar Cargando..." at bounding box center [554, 143] width 608 height 286
click at [449, 221] on div "¡Buenos movimientos! +0 +0 Continuar Cargando..." at bounding box center [554, 143] width 608 height 286
click at [449, 220] on div "¡Buenos movimientos! +0 +0 Continuar Cargando..." at bounding box center [554, 143] width 608 height 286
click at [449, 218] on div "¡Buenos movimientos! +0 +0 Continuar Cargando..." at bounding box center [554, 143] width 608 height 286
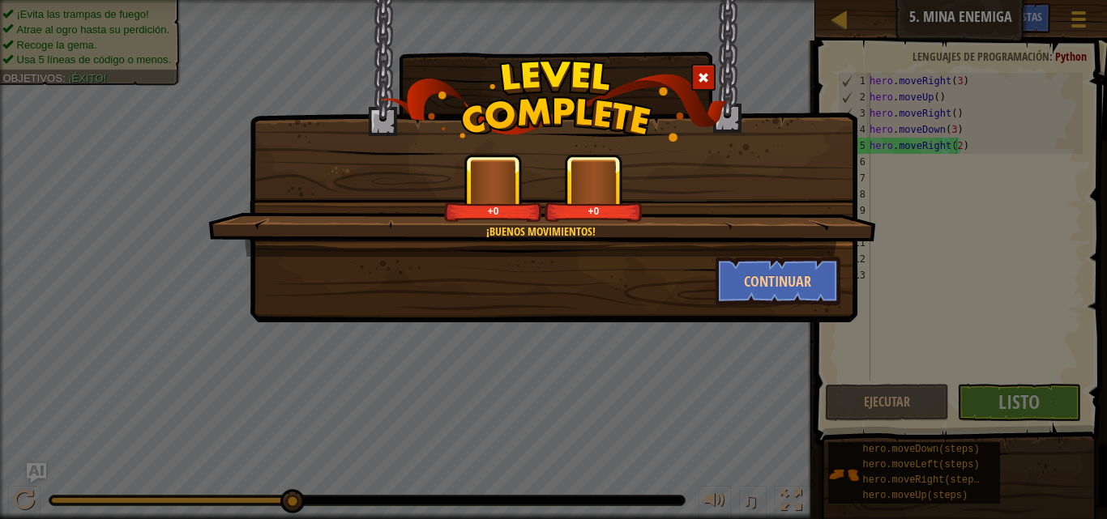
click at [449, 217] on div "+0" at bounding box center [492, 188] width 97 height 67
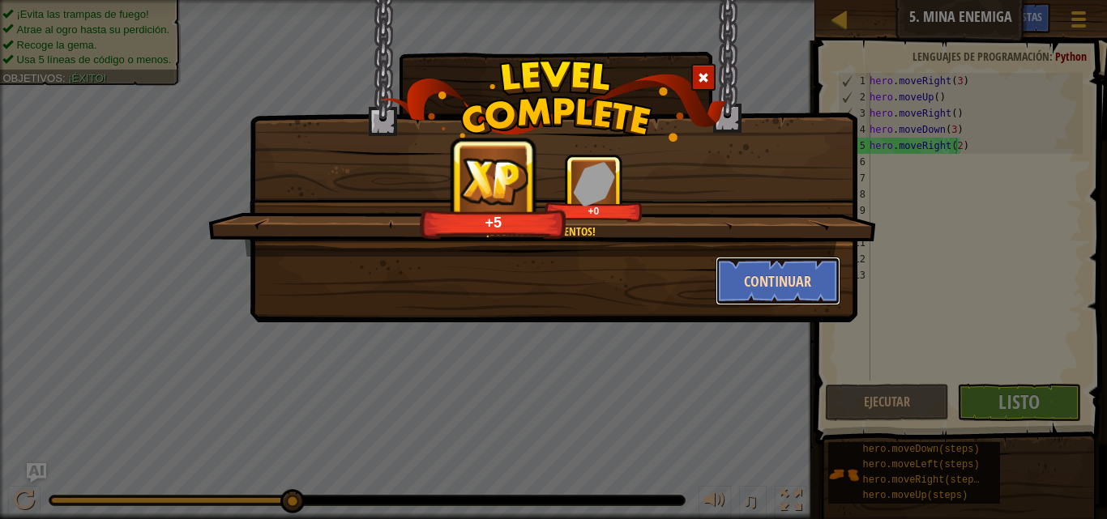
click at [757, 269] on button "Continuar" at bounding box center [778, 281] width 126 height 49
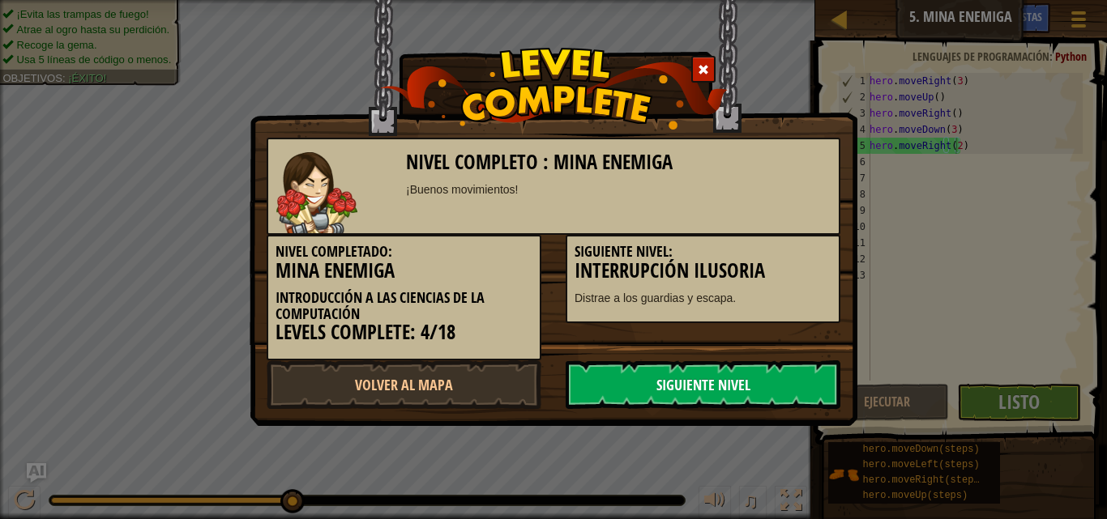
click at [621, 381] on link "Siguiente Nivel" at bounding box center [702, 385] width 275 height 49
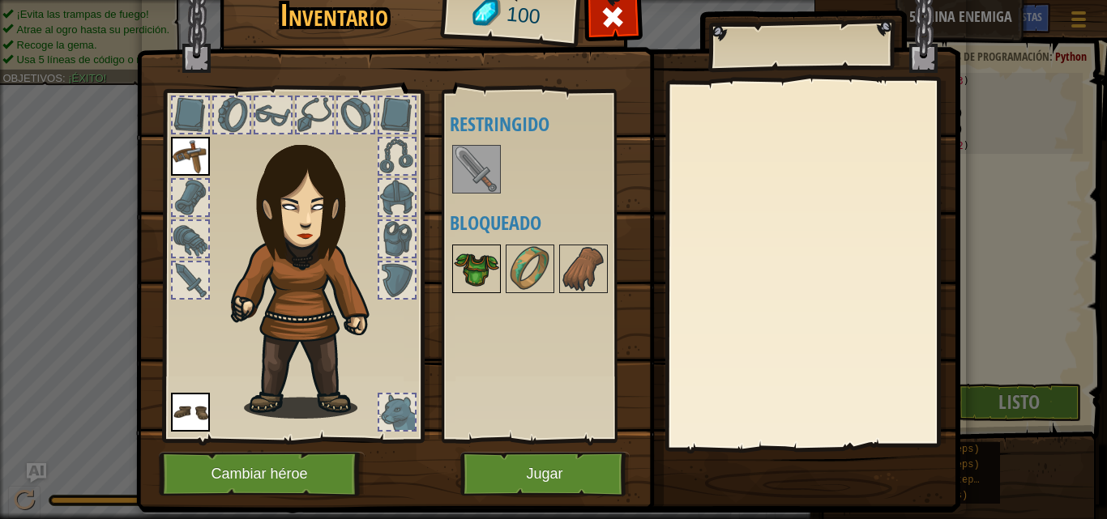
click at [487, 278] on img at bounding box center [476, 268] width 45 height 45
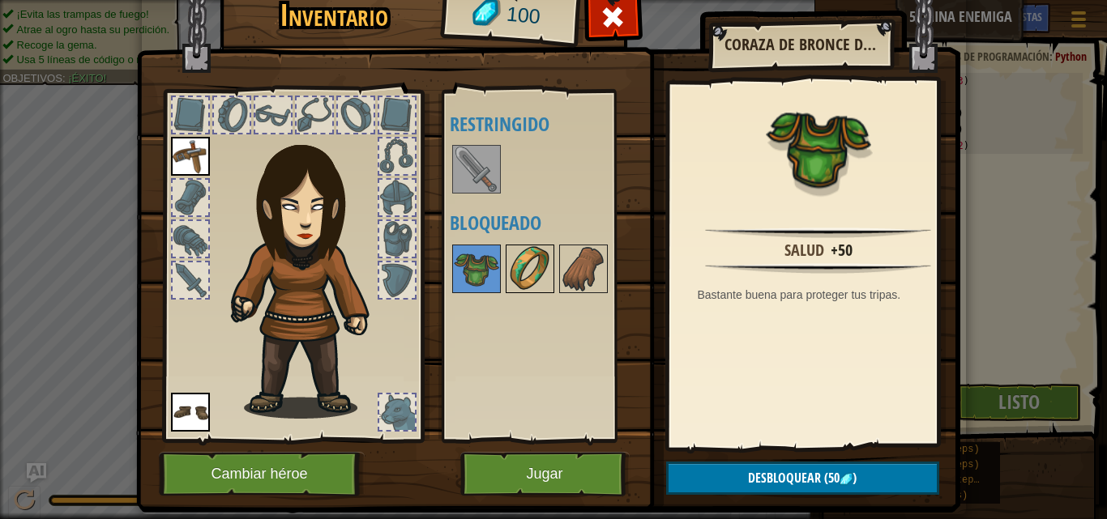
drag, startPoint x: 486, startPoint y: 278, endPoint x: 501, endPoint y: 271, distance: 17.0
click at [495, 278] on div "Disponible Equipar Equipar (doble-click para equipar) Restringido Bloqueado" at bounding box center [551, 266] width 203 height 338
click at [519, 280] on img at bounding box center [529, 268] width 45 height 45
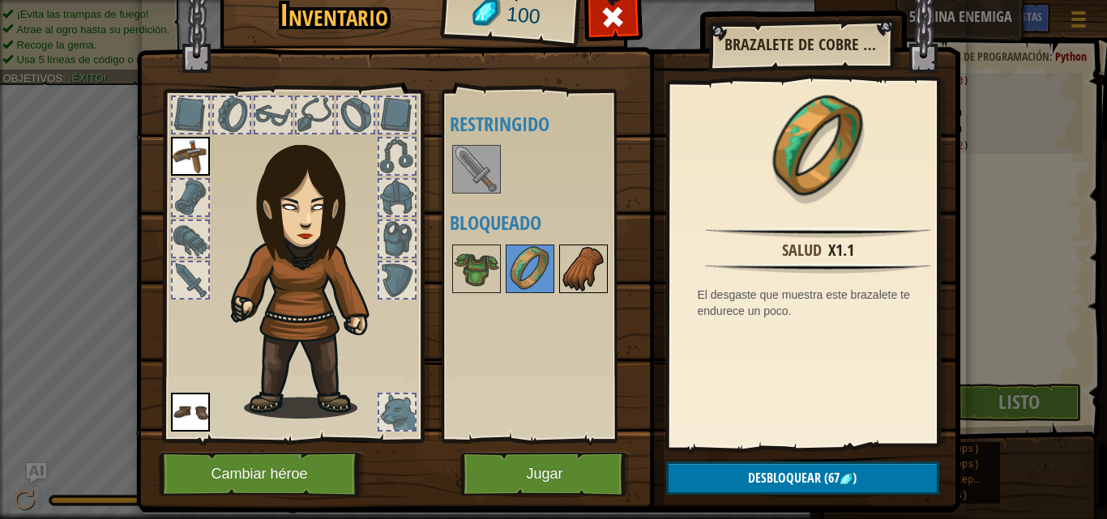
click at [593, 262] on img at bounding box center [583, 268] width 45 height 45
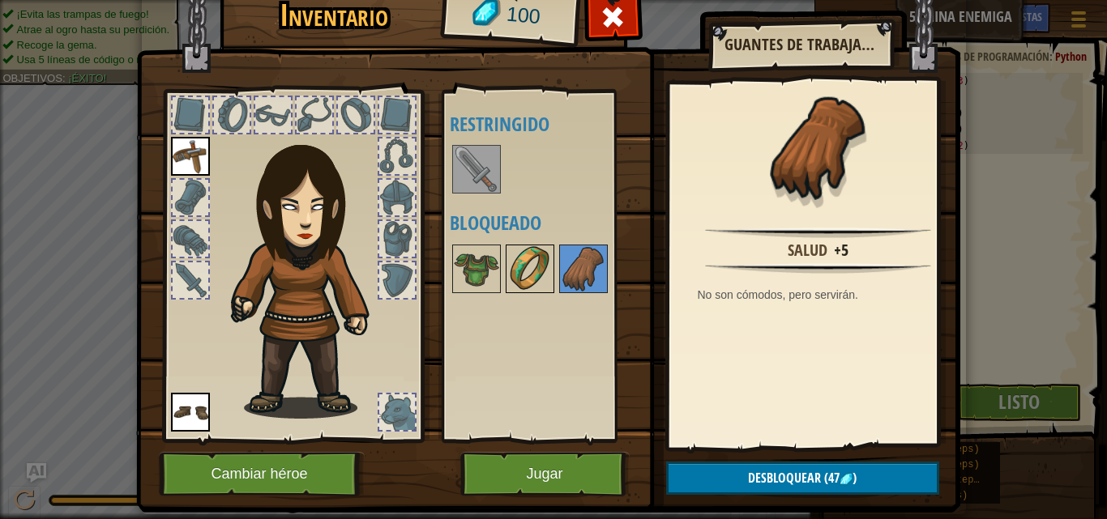
click at [547, 272] on div at bounding box center [530, 269] width 49 height 49
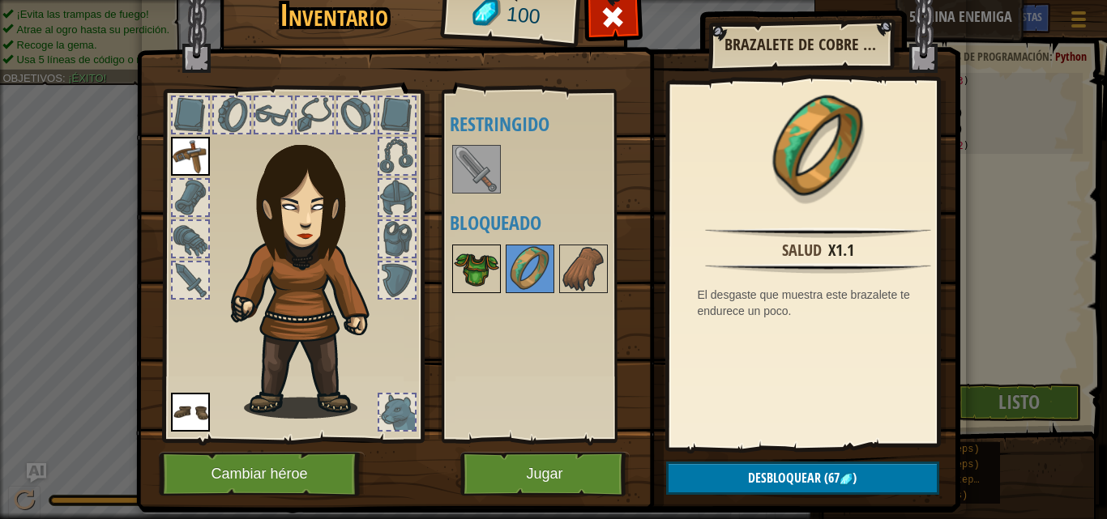
click at [452, 250] on div at bounding box center [476, 269] width 49 height 49
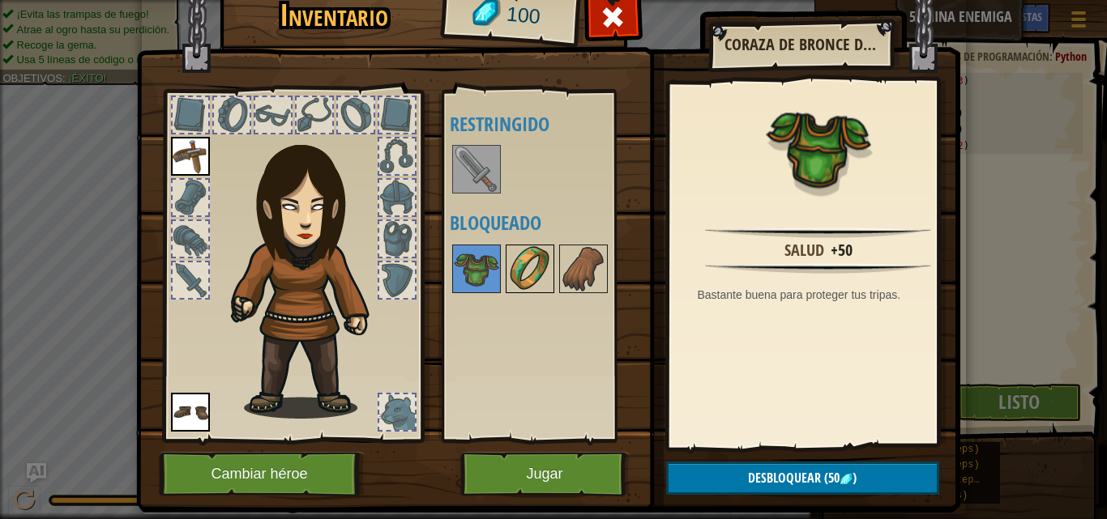
click at [546, 275] on div at bounding box center [530, 269] width 49 height 49
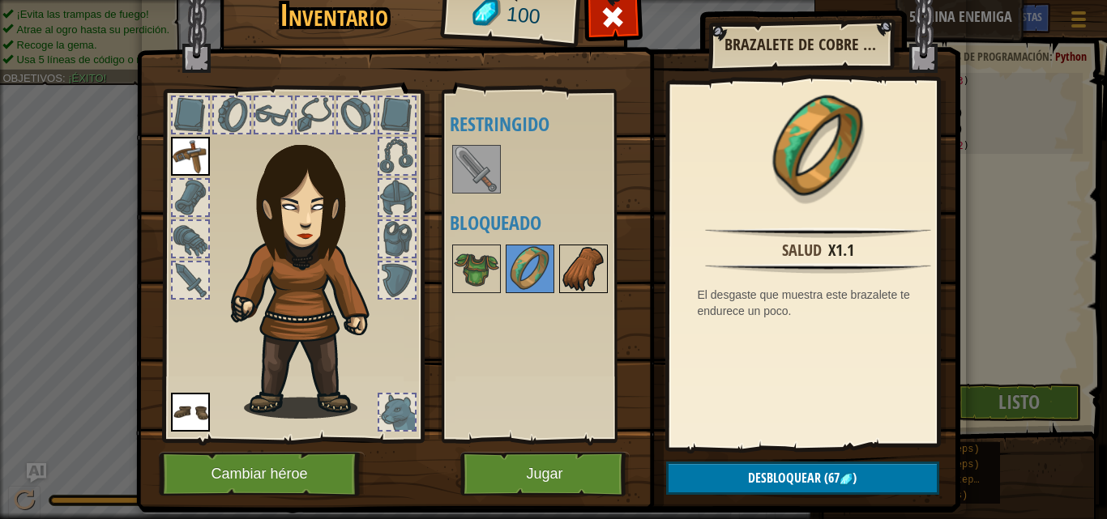
click at [559, 274] on div at bounding box center [583, 269] width 49 height 49
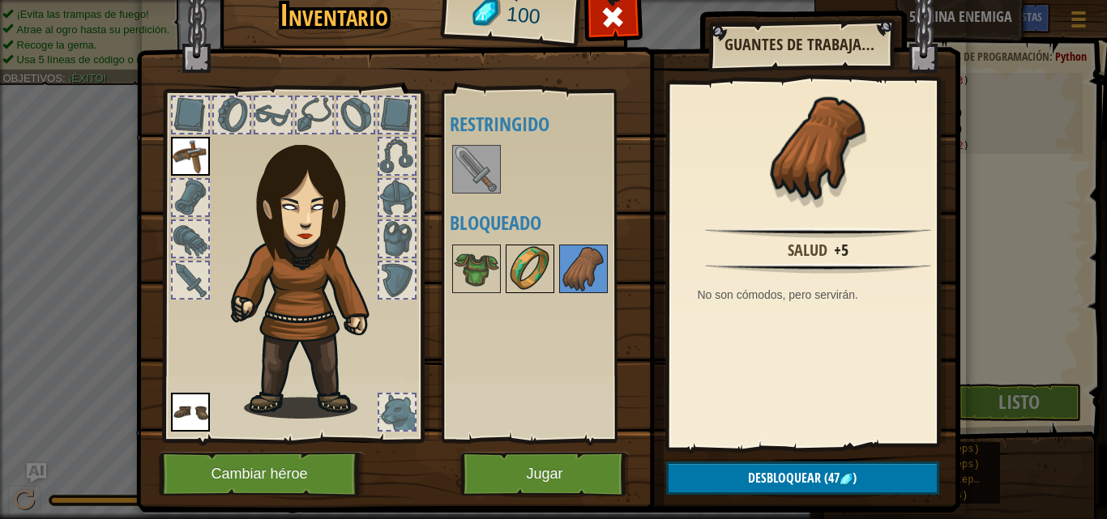
click at [531, 265] on img at bounding box center [529, 268] width 45 height 45
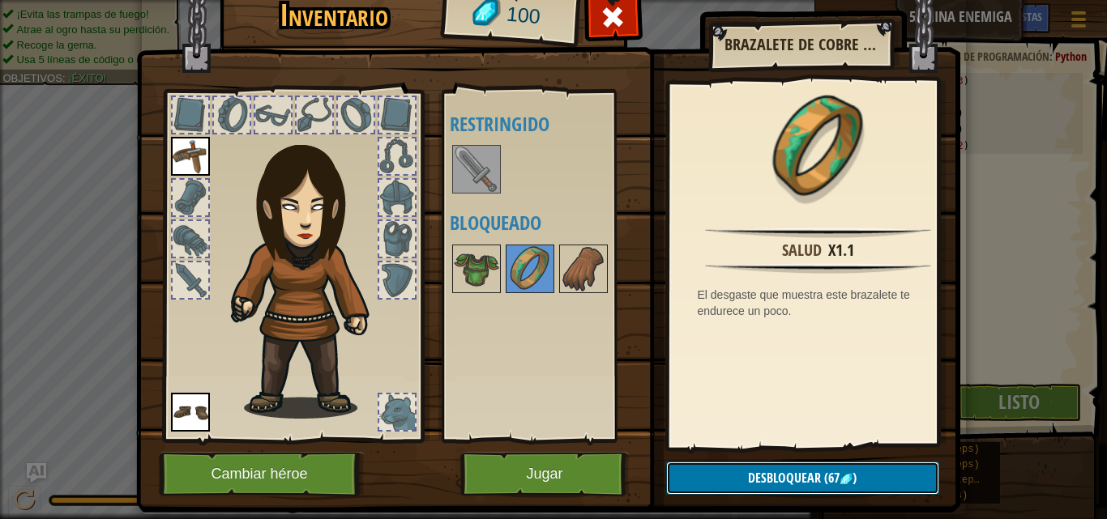
click at [755, 473] on span "Desbloquear" at bounding box center [784, 478] width 73 height 18
click at [815, 474] on button "Confirmar" at bounding box center [802, 478] width 273 height 33
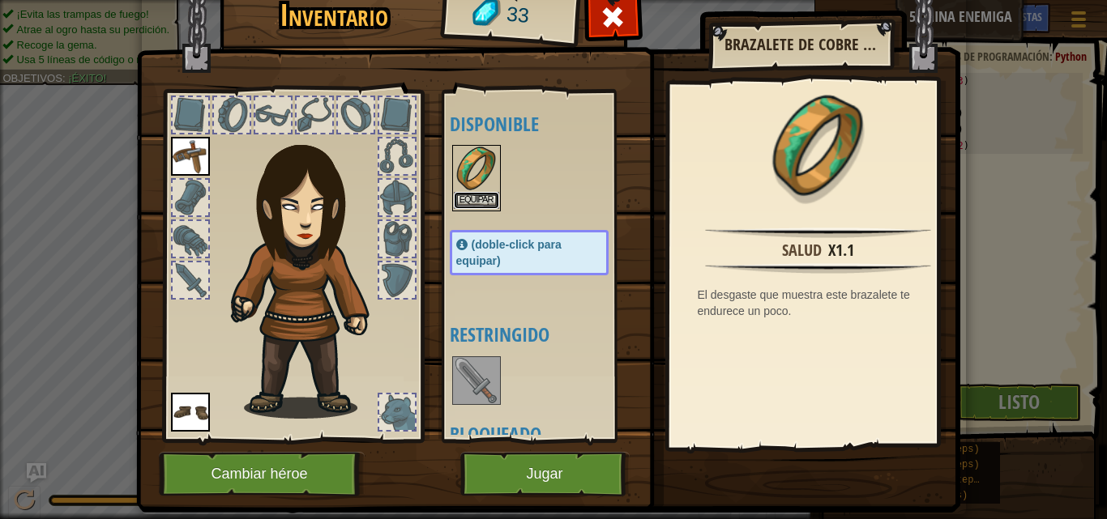
click at [461, 199] on button "Equipar" at bounding box center [476, 200] width 45 height 17
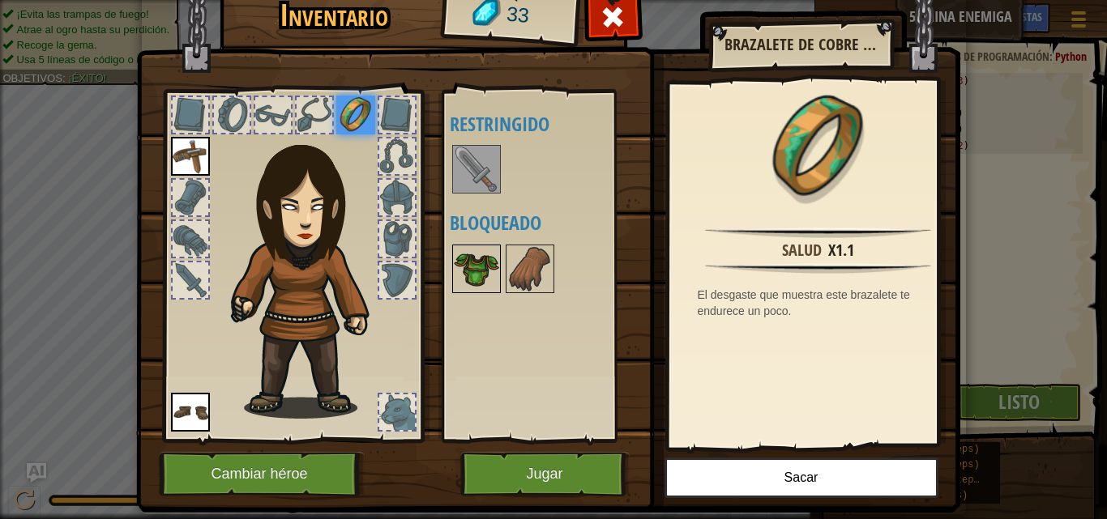
drag, startPoint x: 456, startPoint y: 247, endPoint x: 471, endPoint y: 270, distance: 27.0
click at [471, 270] on img at bounding box center [476, 268] width 45 height 45
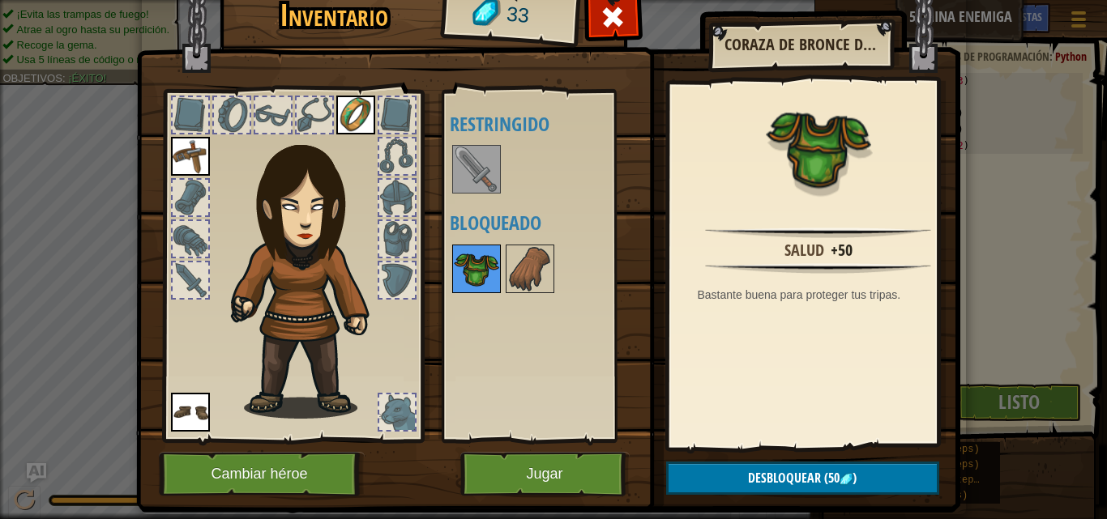
click at [472, 271] on img at bounding box center [476, 268] width 45 height 45
click at [520, 274] on img at bounding box center [529, 268] width 45 height 45
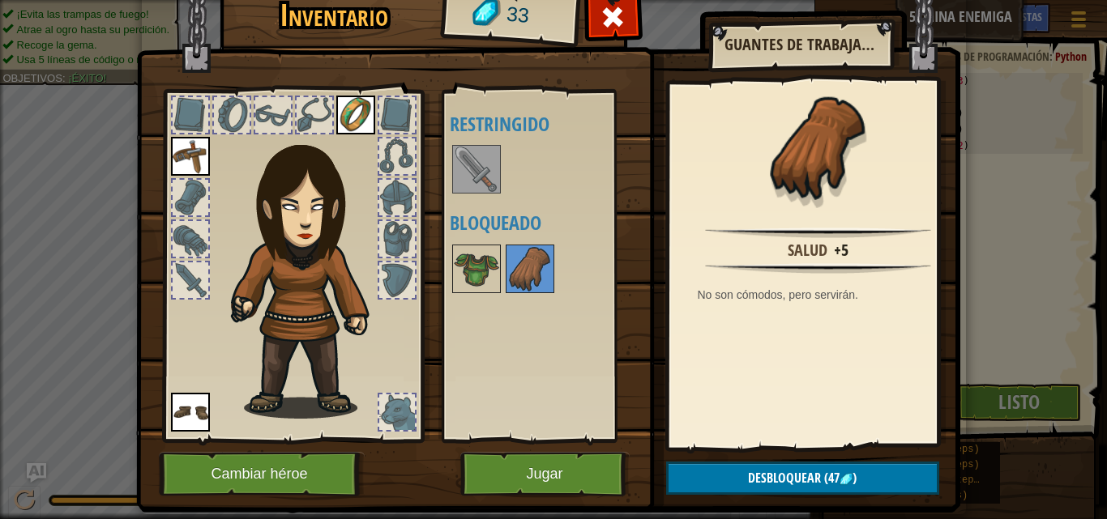
click at [492, 446] on img at bounding box center [548, 219] width 824 height 588
drag, startPoint x: 436, startPoint y: 168, endPoint x: 454, endPoint y: 166, distance: 17.9
click at [442, 167] on div "Disponible Equipar [GEOGRAPHIC_DATA] [GEOGRAPHIC_DATA] (doble-click para equipa…" at bounding box center [541, 266] width 198 height 352
click at [454, 166] on img at bounding box center [476, 169] width 45 height 45
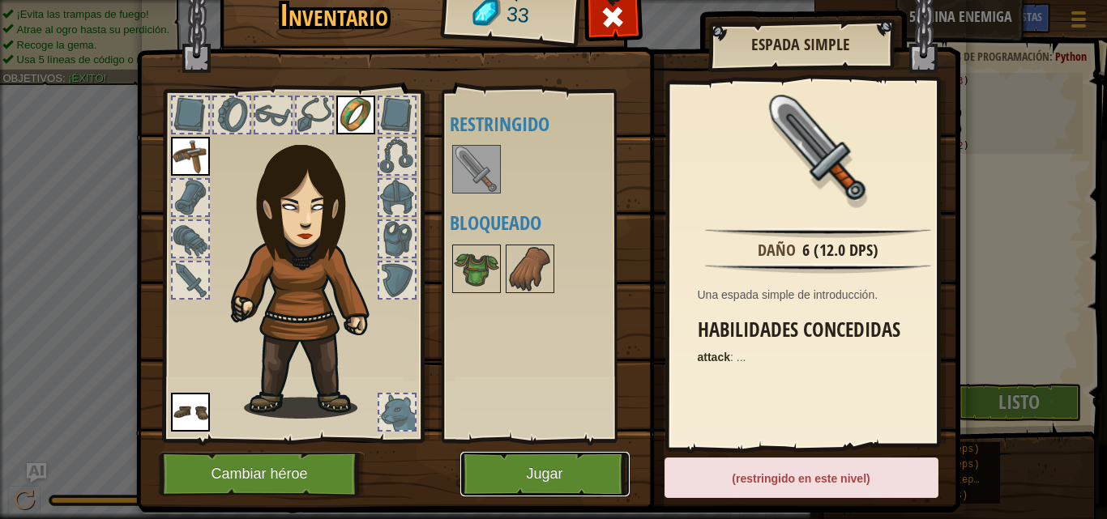
click at [542, 482] on button "Jugar" at bounding box center [544, 474] width 169 height 45
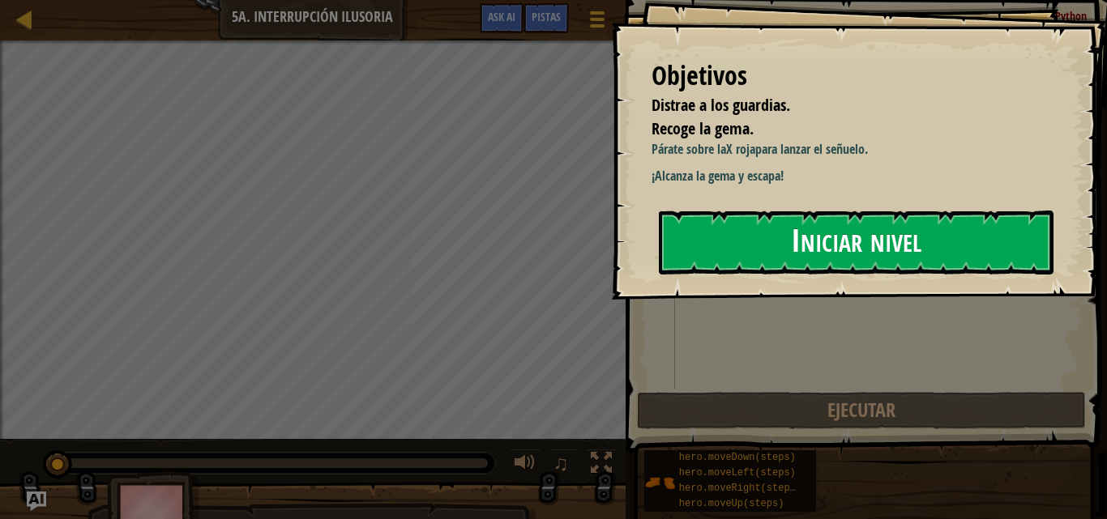
click at [791, 265] on button "Iniciar nivel" at bounding box center [856, 243] width 395 height 64
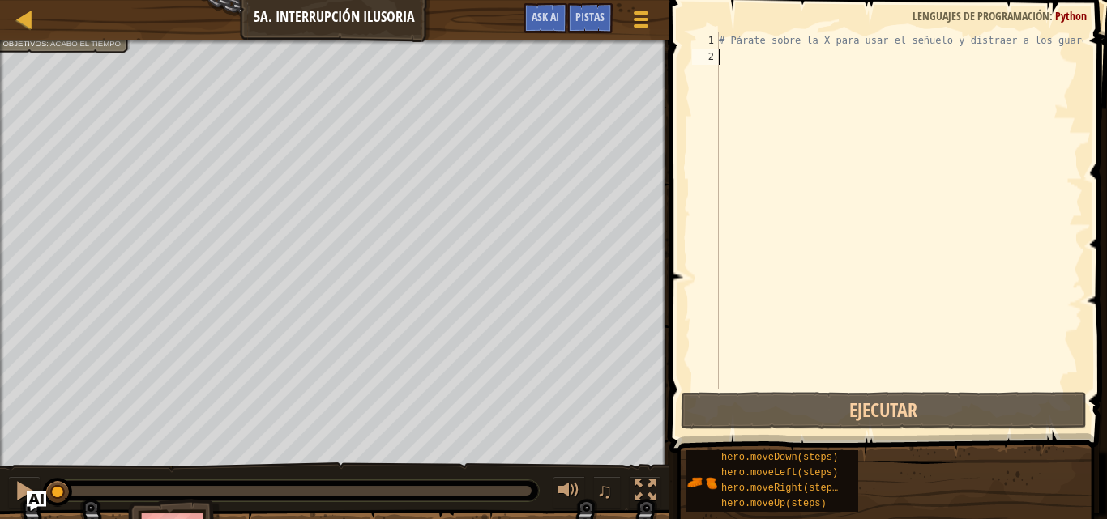
type textarea "J"
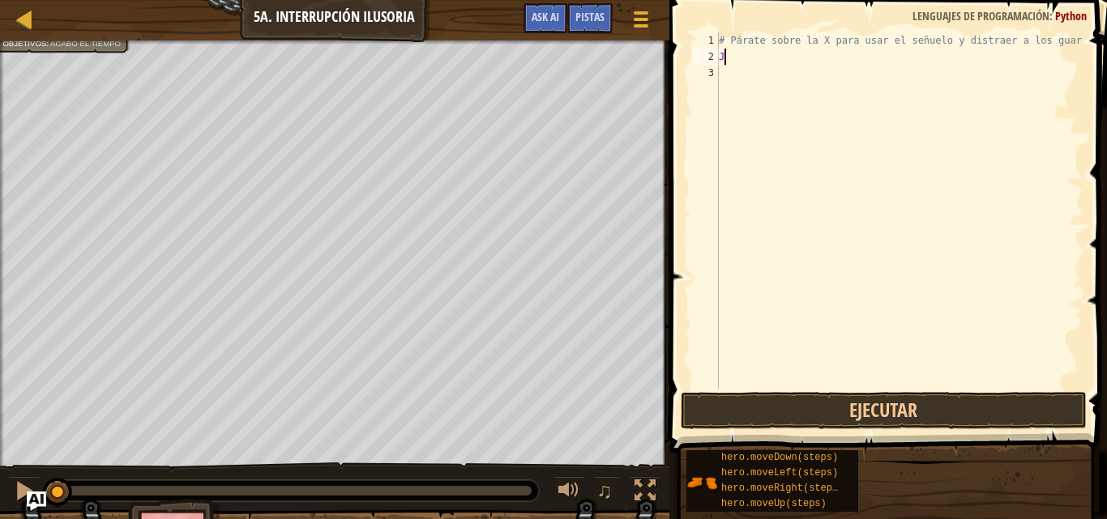
scroll to position [7, 0]
type textarea "H"
click at [829, 164] on div "# [PERSON_NAME] sobre la X para usar el señuelo y distraer a los guardias. H" at bounding box center [898, 226] width 367 height 389
type textarea "H"
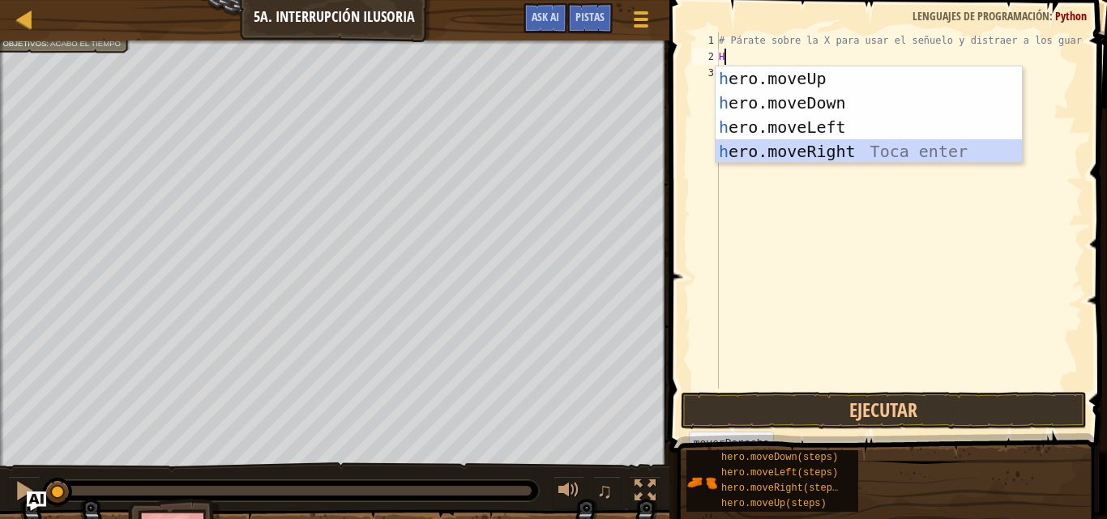
drag, startPoint x: 768, startPoint y: 156, endPoint x: 732, endPoint y: 219, distance: 72.6
click at [767, 156] on div "h ero.moveUp Toca enter h ero.moveDown Toca enter h ero.moveLeft Toca enter h e…" at bounding box center [868, 139] width 306 height 146
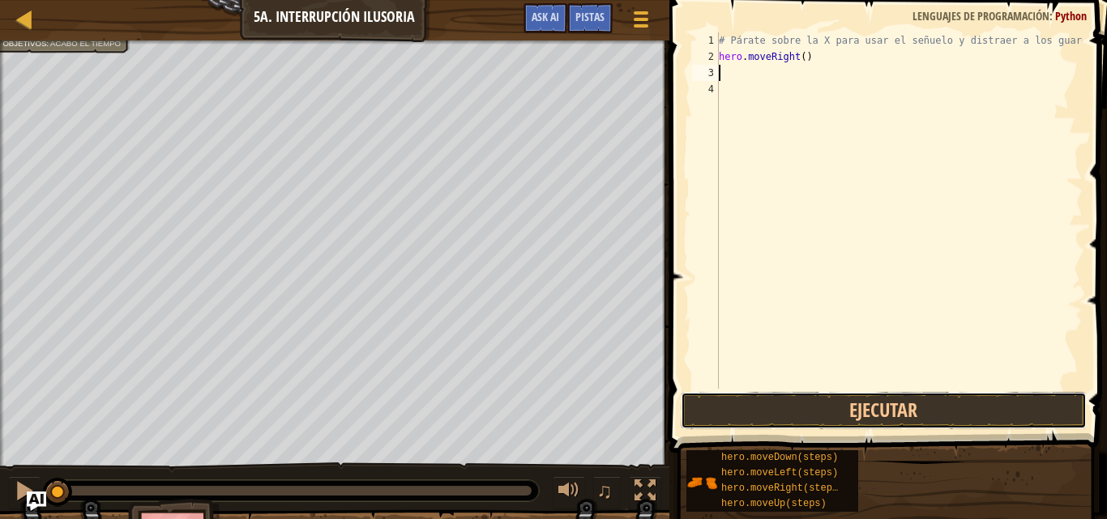
drag, startPoint x: 758, startPoint y: 406, endPoint x: 685, endPoint y: 429, distance: 76.6
click at [758, 407] on button "Ejecutar" at bounding box center [884, 410] width 406 height 37
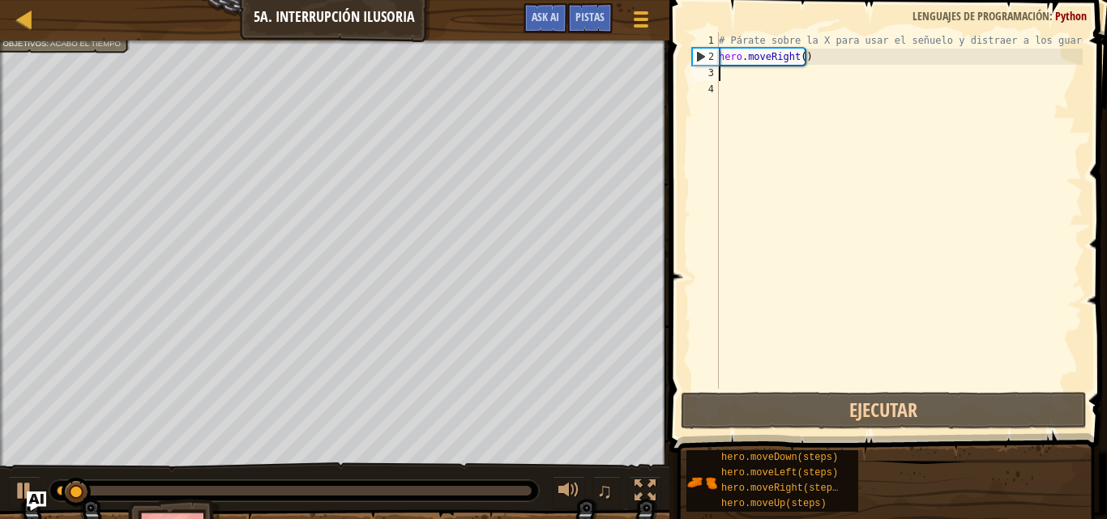
type textarea "H"
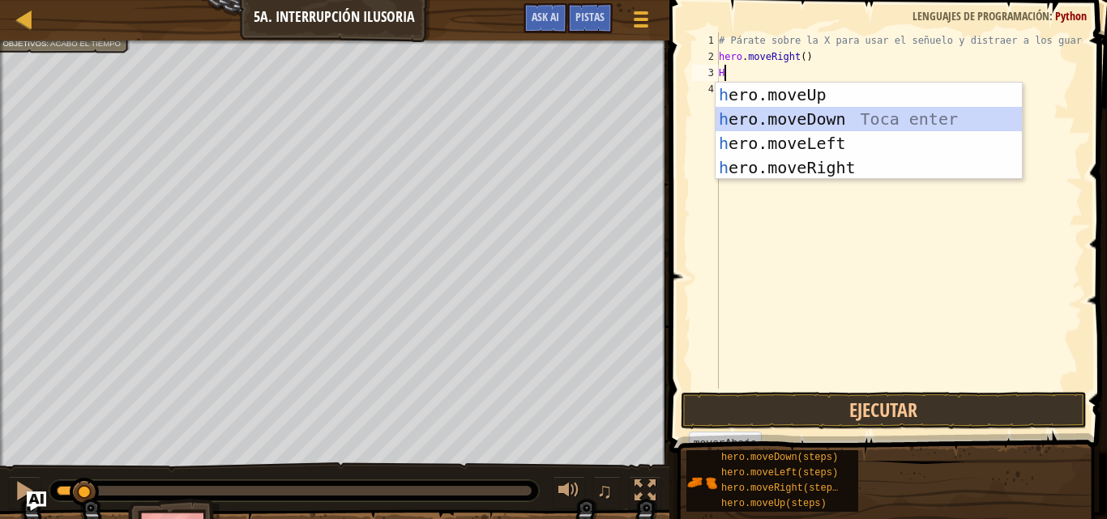
click at [761, 113] on div "h ero.moveUp Toca enter h ero.moveDown Toca enter h ero.moveLeft Toca enter h e…" at bounding box center [868, 156] width 306 height 146
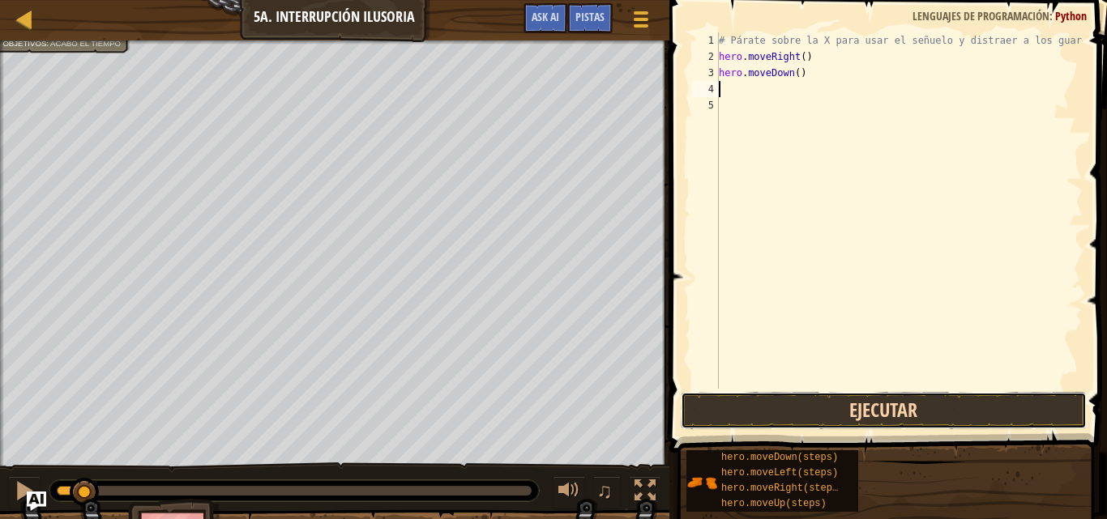
click at [717, 418] on button "Ejecutar" at bounding box center [884, 410] width 406 height 37
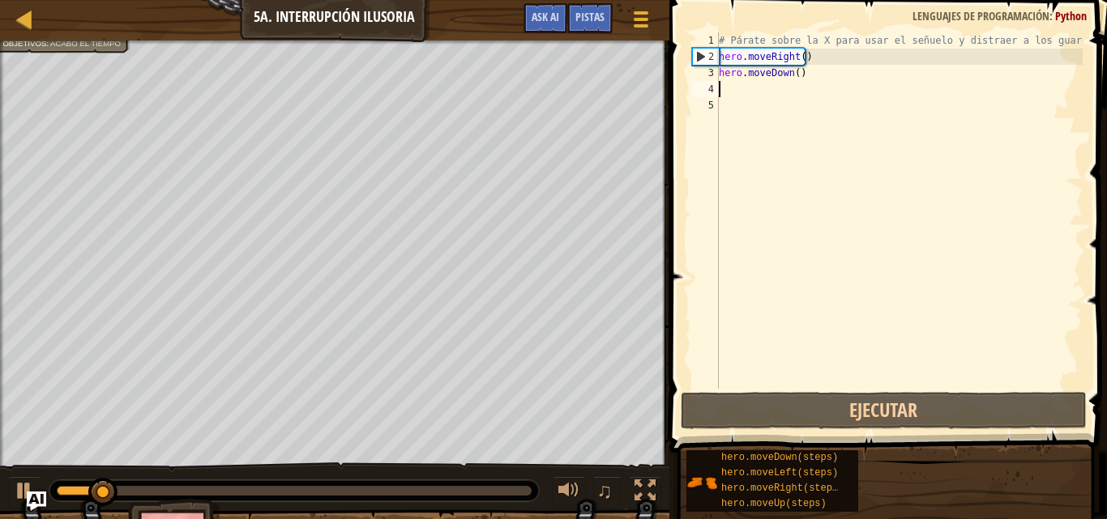
type textarea "H"
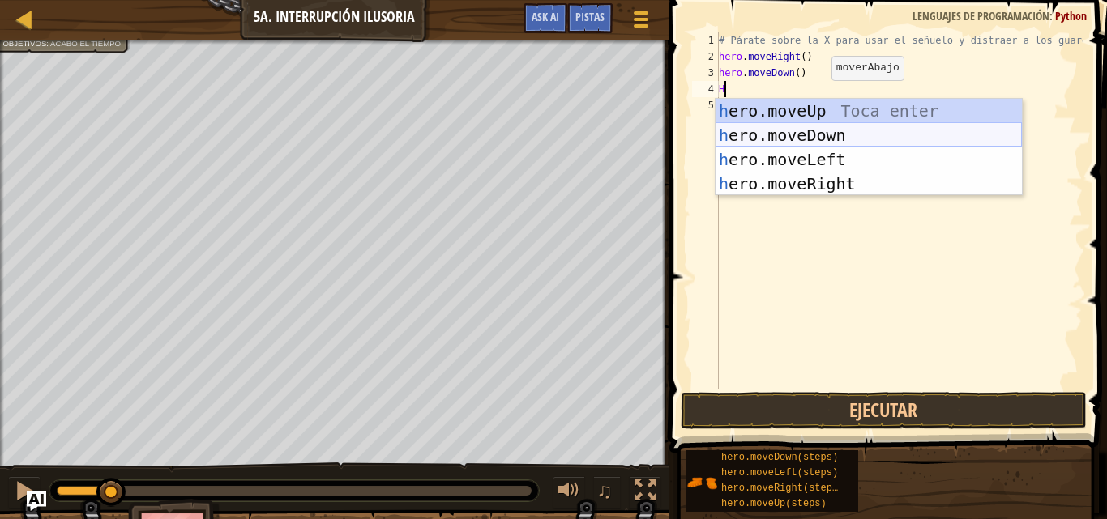
click at [807, 133] on div "h ero.moveUp Toca enter h ero.moveDown Toca enter h ero.moveLeft Toca enter h e…" at bounding box center [868, 172] width 306 height 146
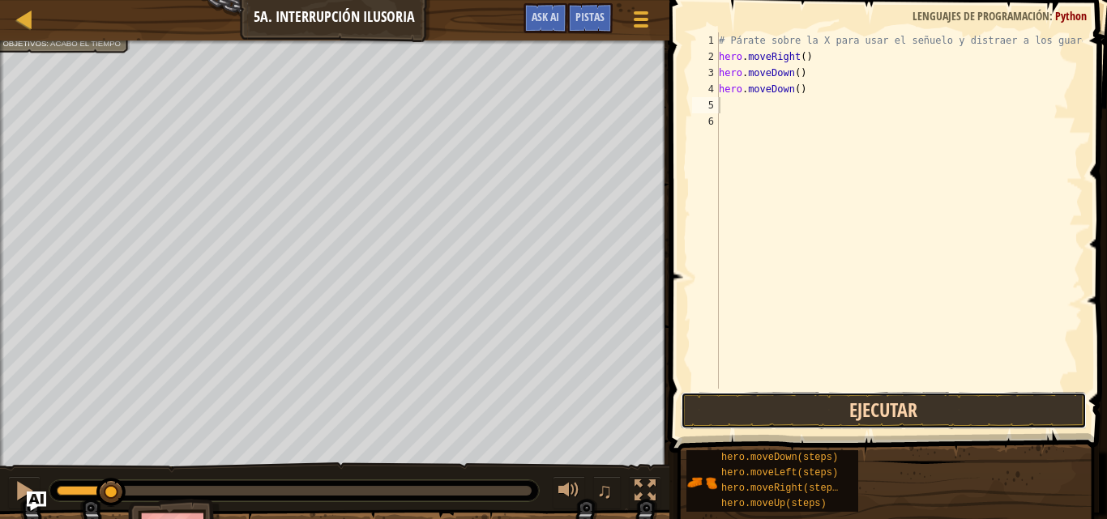
click at [830, 420] on button "Ejecutar" at bounding box center [884, 410] width 406 height 37
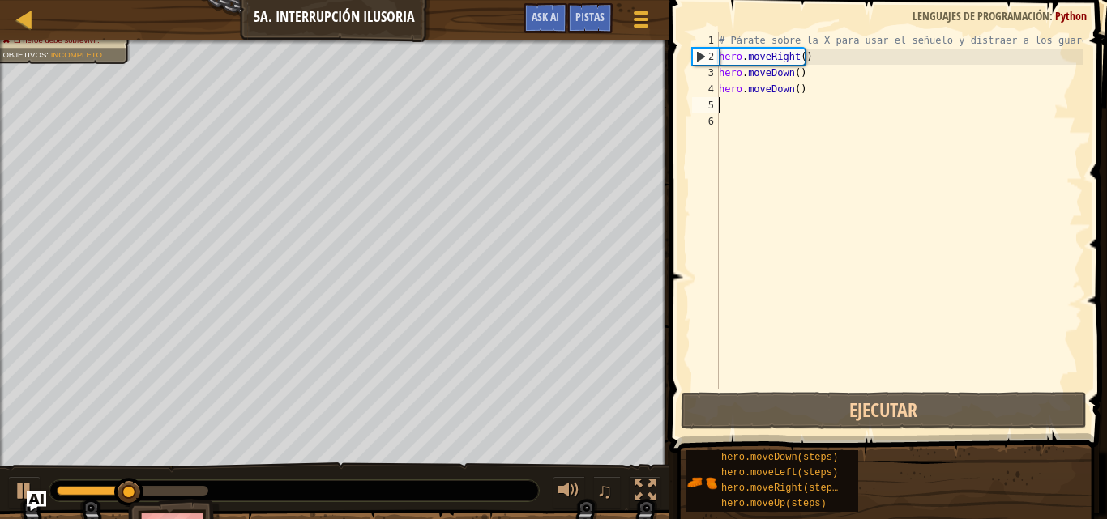
type textarea "H"
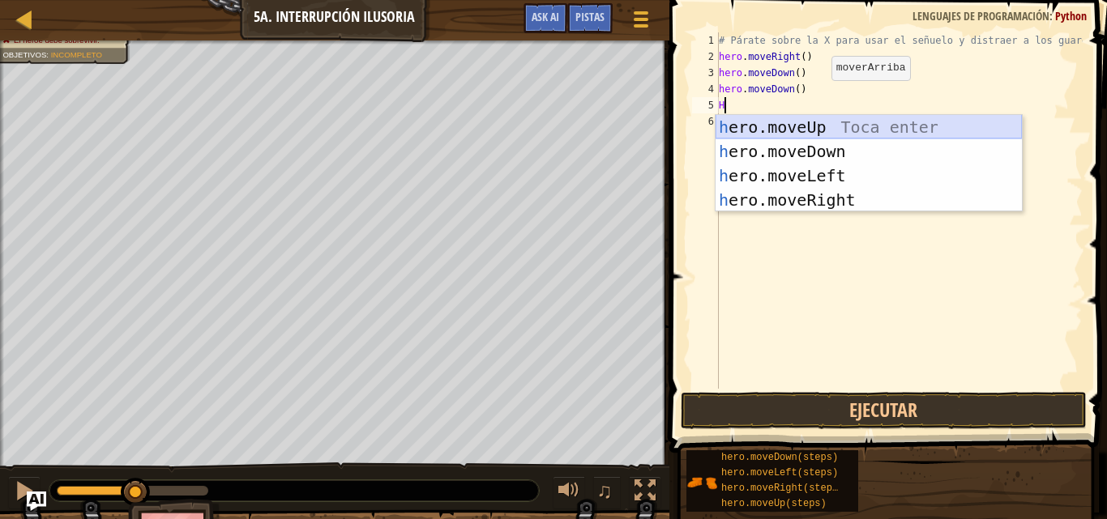
click at [780, 131] on div "h ero.moveUp Toca enter h ero.moveDown Toca enter h ero.moveLeft Toca enter h e…" at bounding box center [868, 188] width 306 height 146
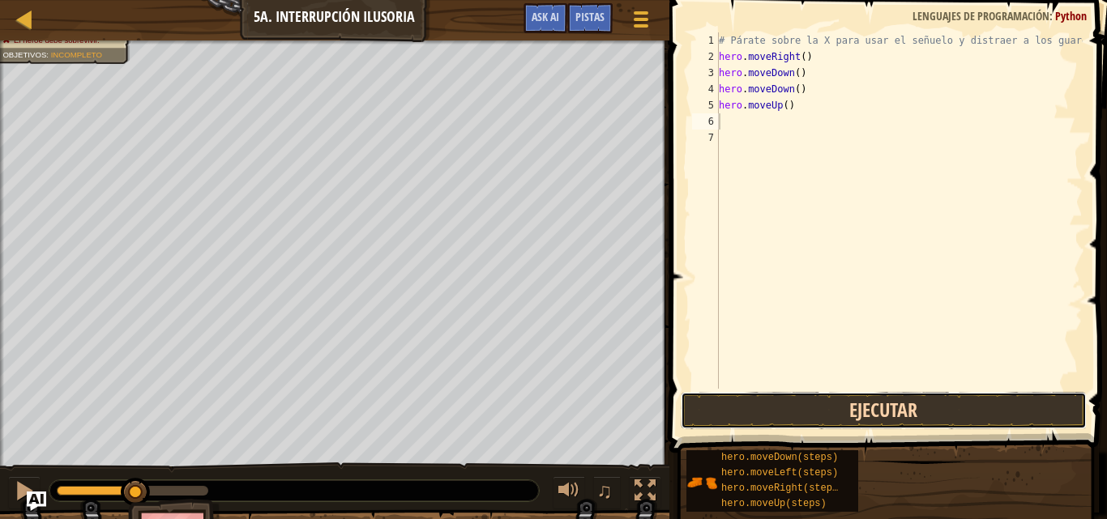
click at [773, 417] on button "Ejecutar" at bounding box center [884, 410] width 406 height 37
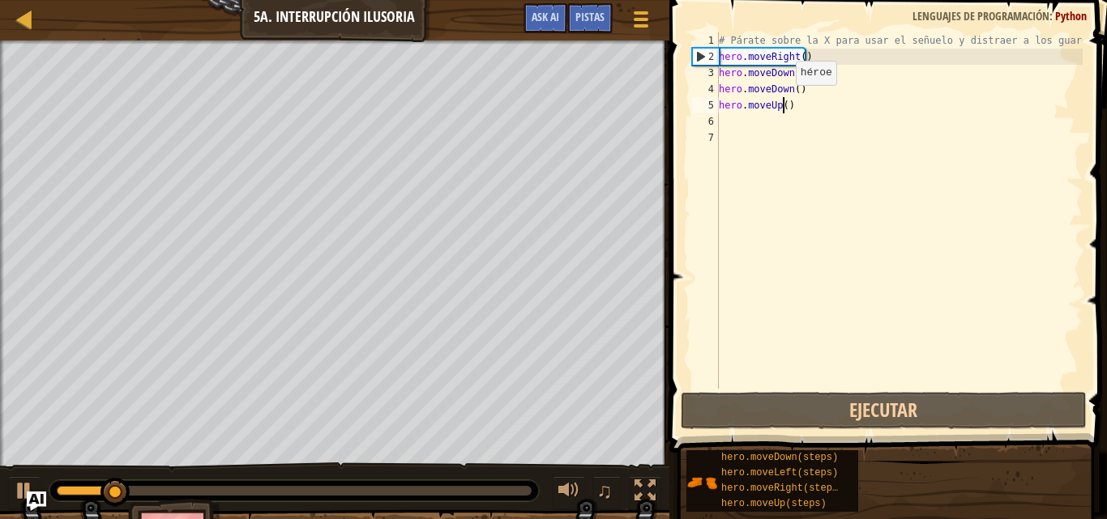
drag, startPoint x: 782, startPoint y: 101, endPoint x: 786, endPoint y: 112, distance: 11.3
click at [783, 108] on div "# [PERSON_NAME] sobre la X para usar el señuelo y distraer a los guardias. hero…" at bounding box center [898, 226] width 367 height 389
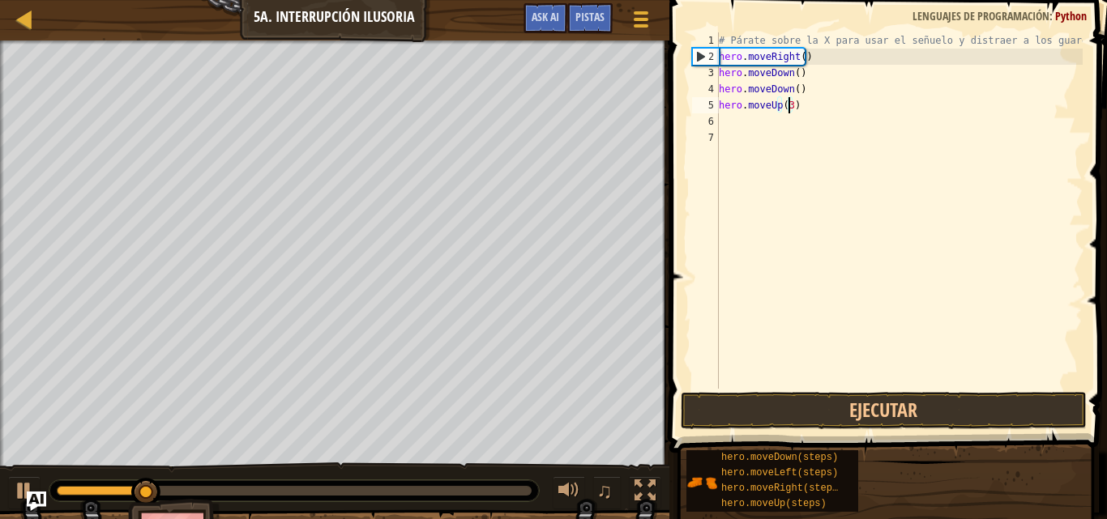
scroll to position [7, 5]
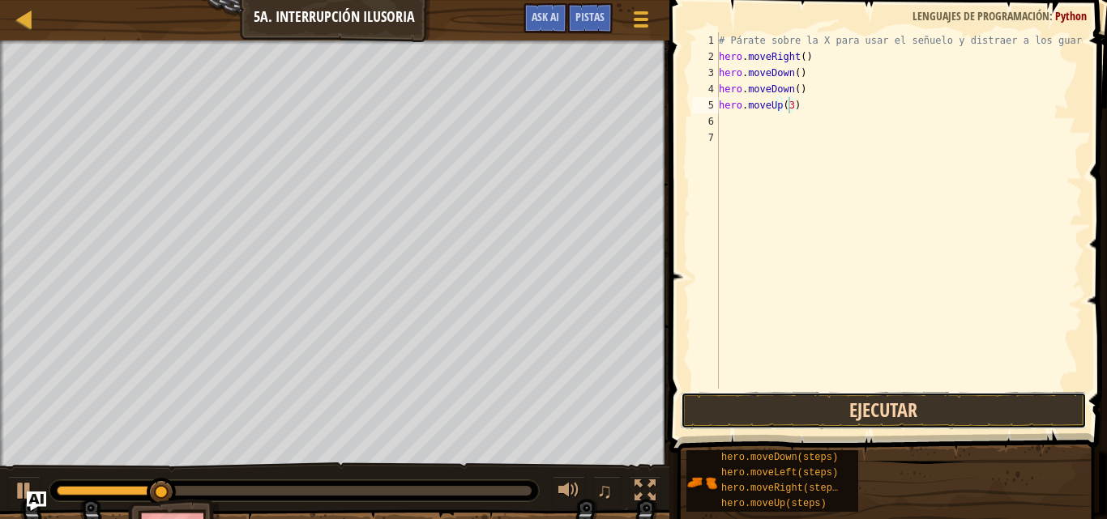
click at [814, 415] on button "Ejecutar" at bounding box center [884, 410] width 406 height 37
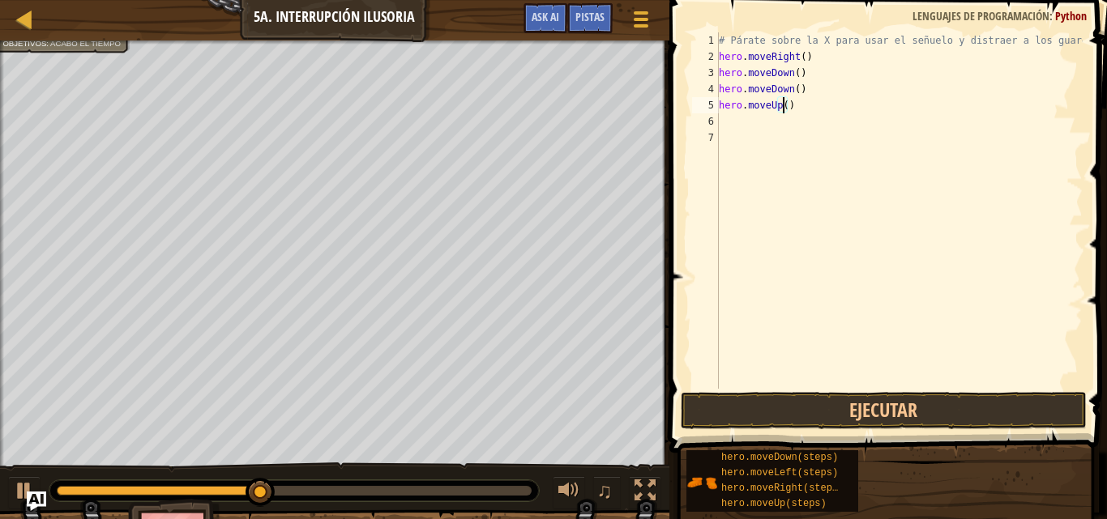
type textarea "hero.moveUp(2)"
click at [821, 406] on button "Ejecutar" at bounding box center [884, 410] width 406 height 37
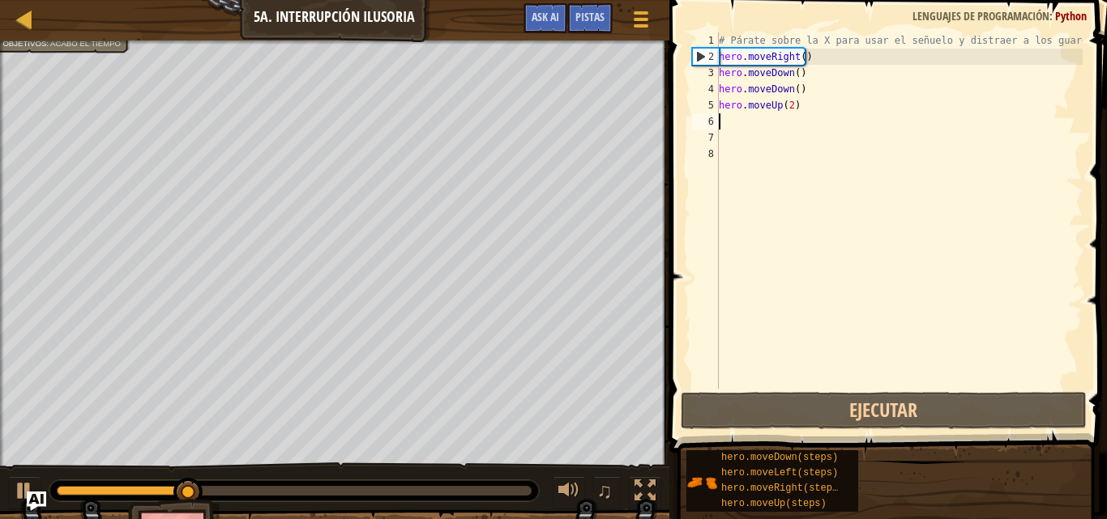
click at [745, 124] on div "# [PERSON_NAME] sobre la X para usar el señuelo y distraer a los guardias. hero…" at bounding box center [898, 226] width 367 height 389
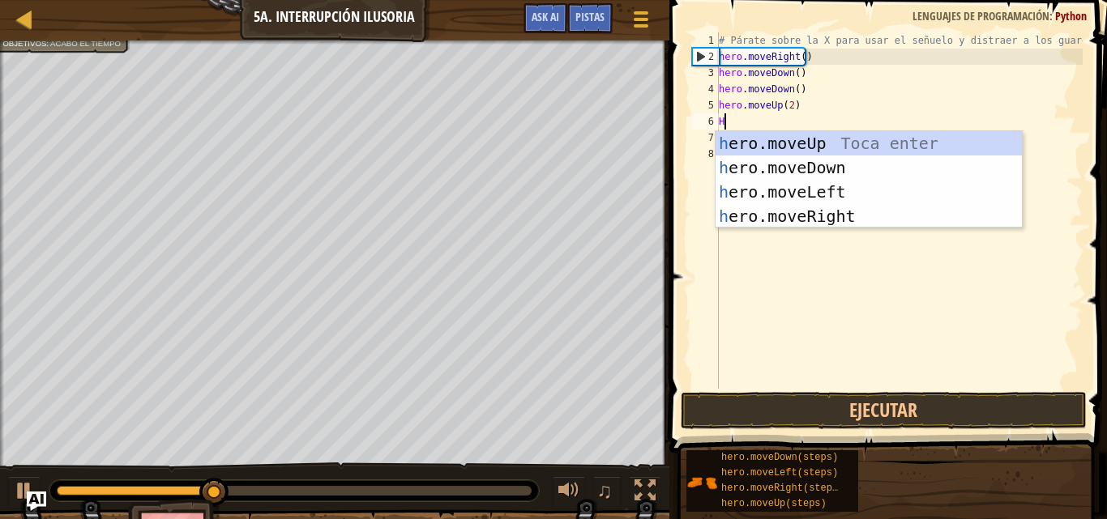
type textarea "HR"
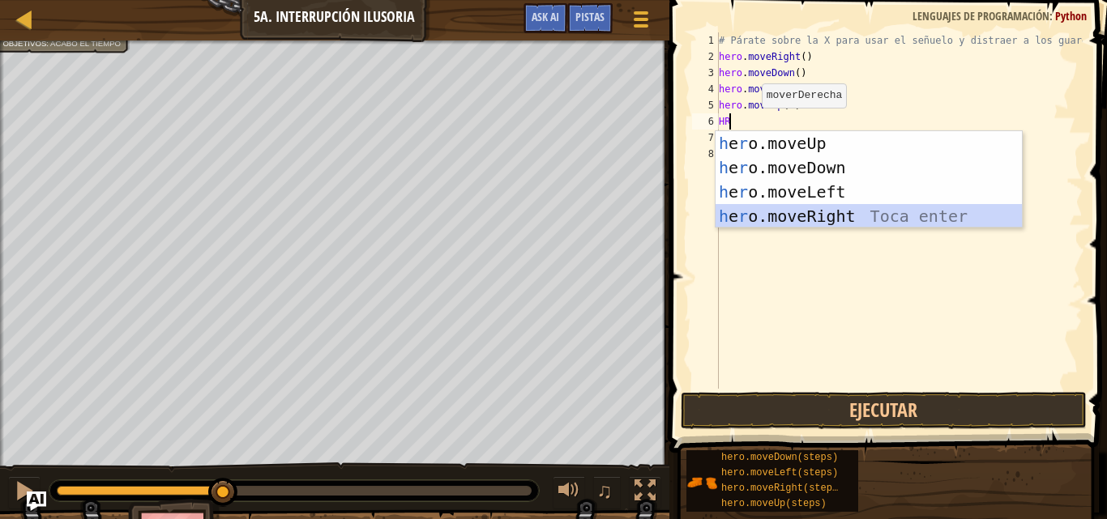
click at [808, 211] on div "h e r o.moveUp Toca enter h e r o.moveDown Toca enter h e r o.moveLeft Toca ent…" at bounding box center [868, 204] width 306 height 146
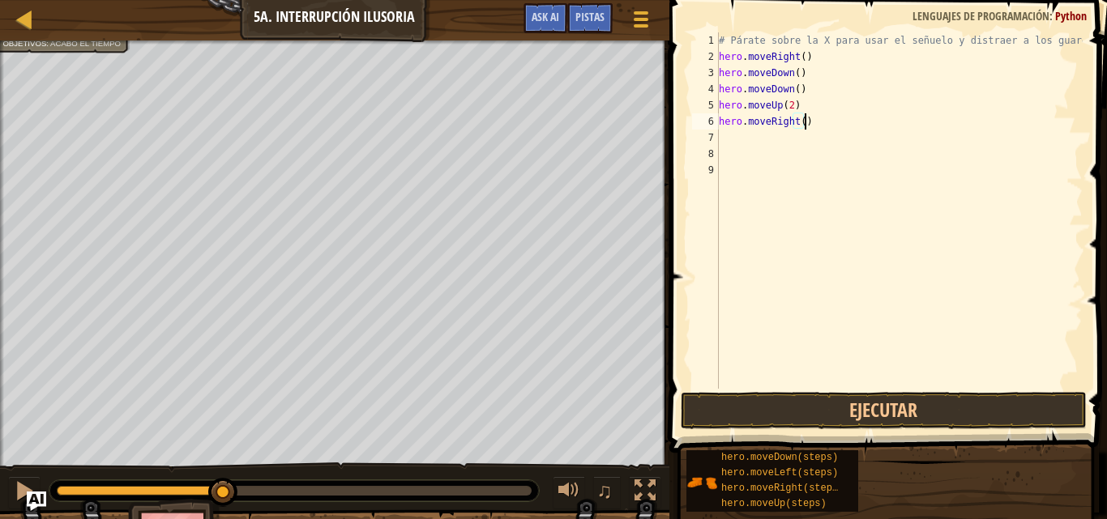
click at [804, 117] on div "# [PERSON_NAME] sobre la X para usar el señuelo y distraer a los guardias. hero…" at bounding box center [898, 226] width 367 height 389
click at [796, 122] on div "# [PERSON_NAME] sobre la X para usar el señuelo y distraer a los guardias. hero…" at bounding box center [898, 226] width 367 height 389
click at [799, 119] on div "# [PERSON_NAME] sobre la X para usar el señuelo y distraer a los guardias. hero…" at bounding box center [898, 226] width 367 height 389
type textarea "hero.moveRight(3)"
click at [675, 414] on span at bounding box center [889, 203] width 450 height 501
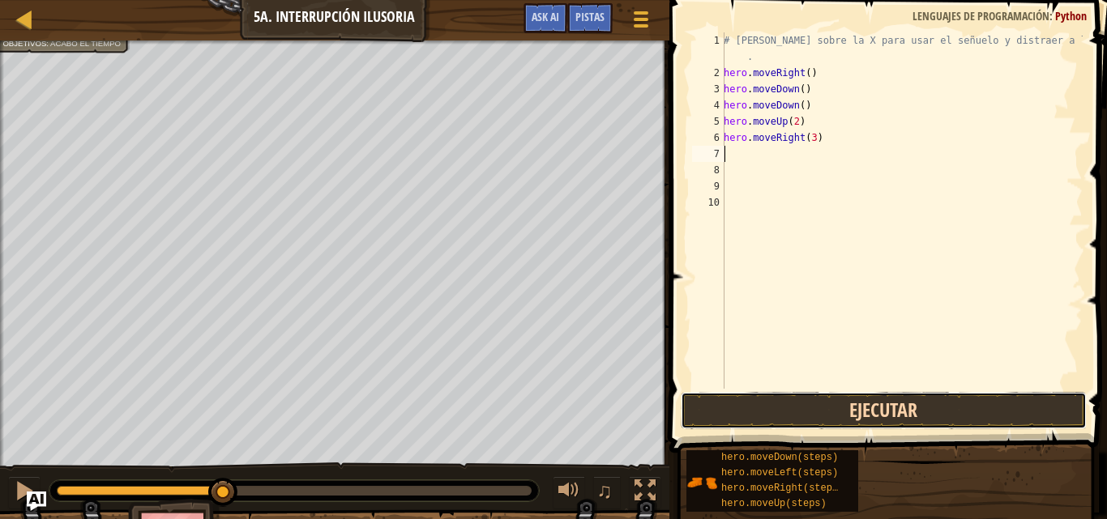
click at [684, 416] on button "Ejecutar" at bounding box center [884, 410] width 406 height 37
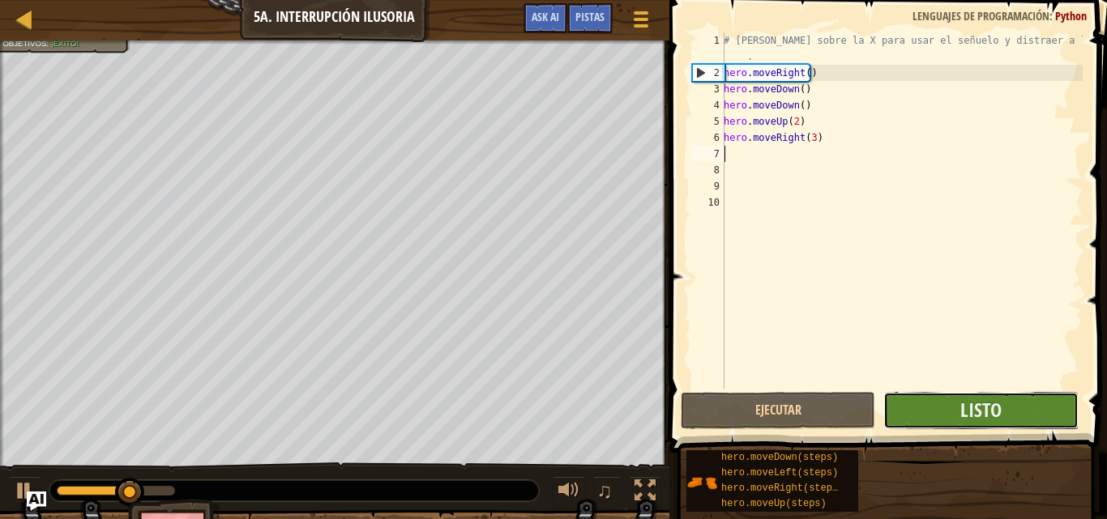
click at [895, 401] on button "Listo" at bounding box center [980, 410] width 194 height 37
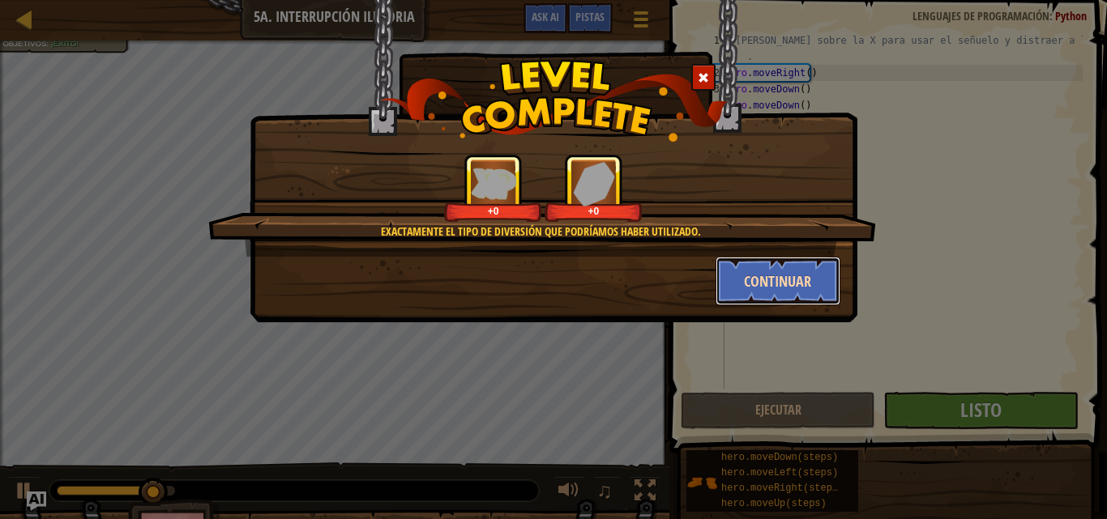
click at [756, 292] on button "Continuar" at bounding box center [778, 281] width 126 height 49
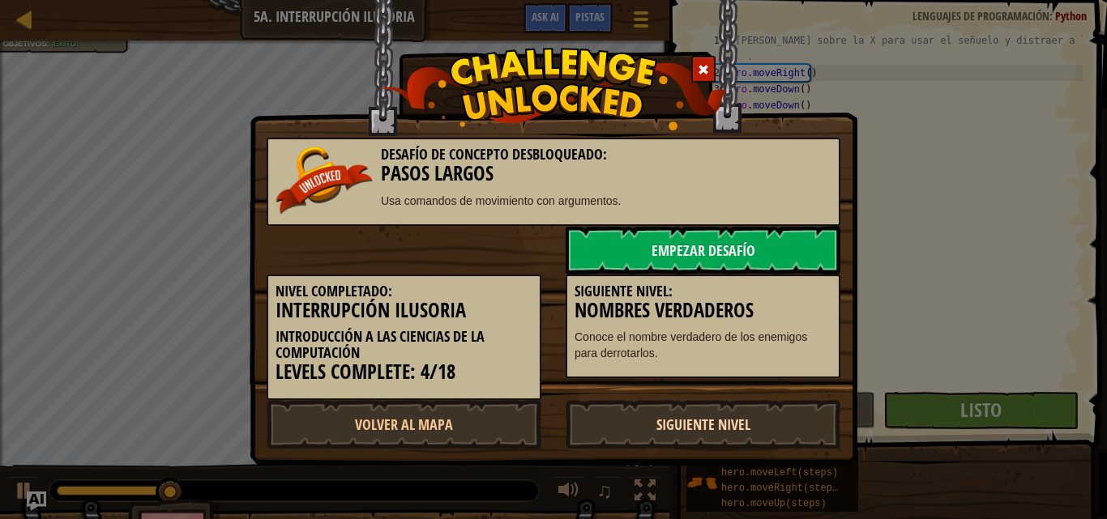
click at [713, 415] on link "Siguiente Nivel" at bounding box center [702, 424] width 275 height 49
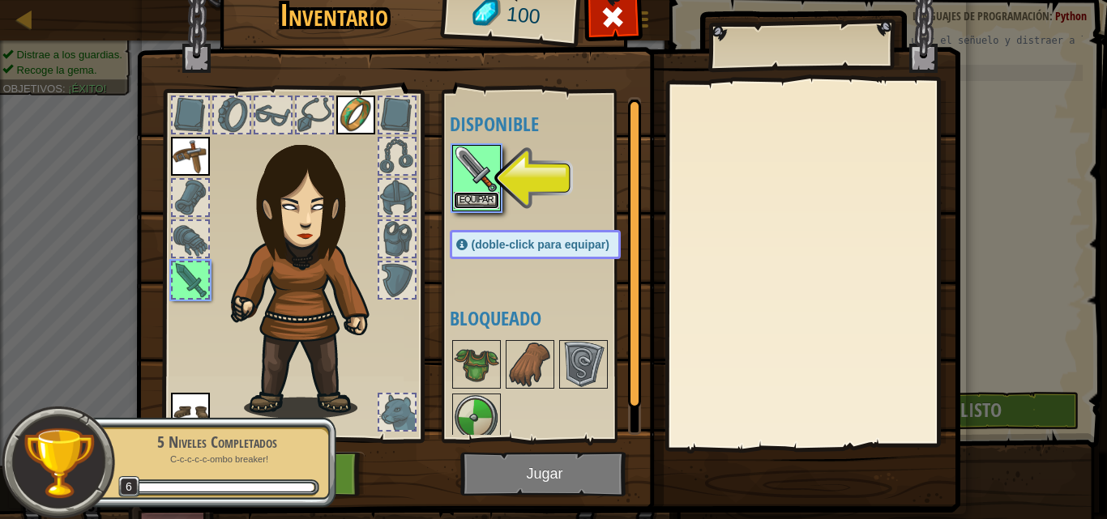
click at [457, 201] on button "Equipar" at bounding box center [476, 200] width 45 height 17
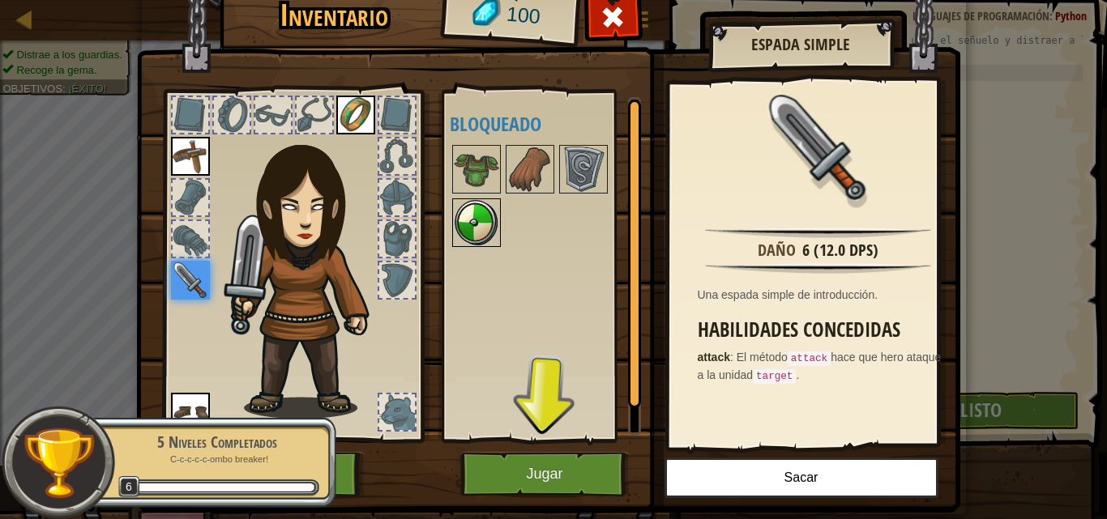
drag, startPoint x: 472, startPoint y: 216, endPoint x: 467, endPoint y: 226, distance: 11.3
click at [470, 222] on img at bounding box center [476, 222] width 45 height 45
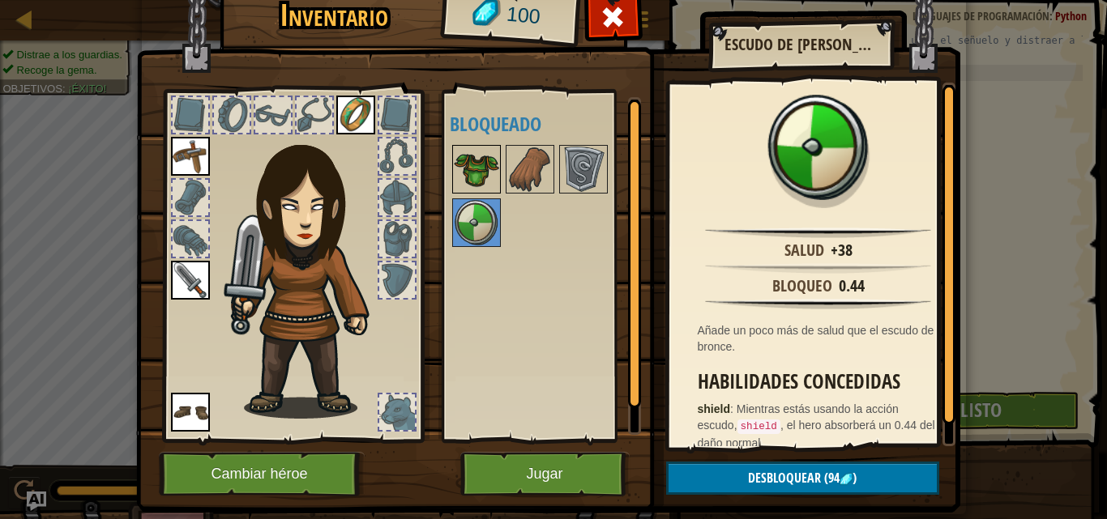
click at [459, 170] on img at bounding box center [476, 169] width 45 height 45
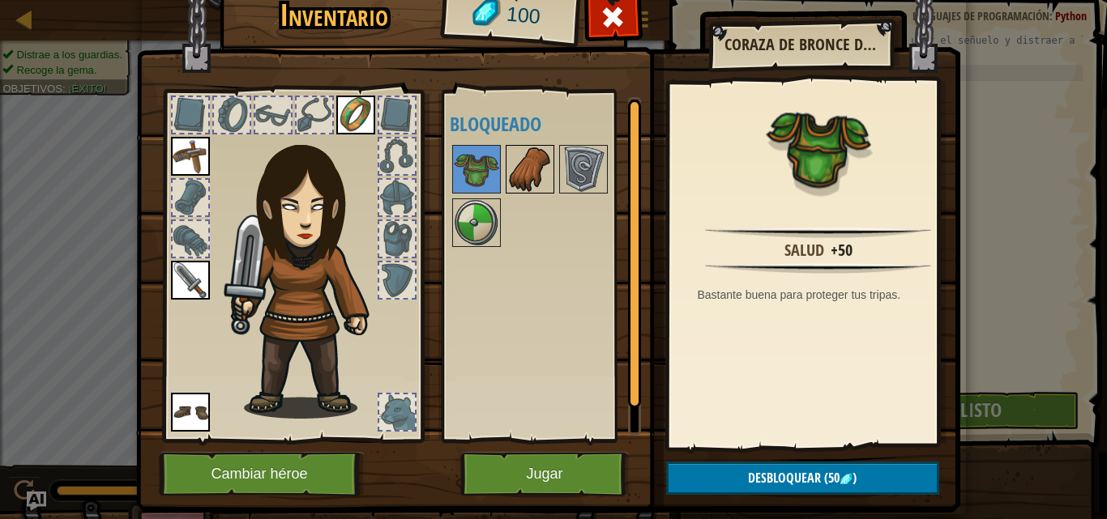
click at [544, 173] on img at bounding box center [529, 169] width 45 height 45
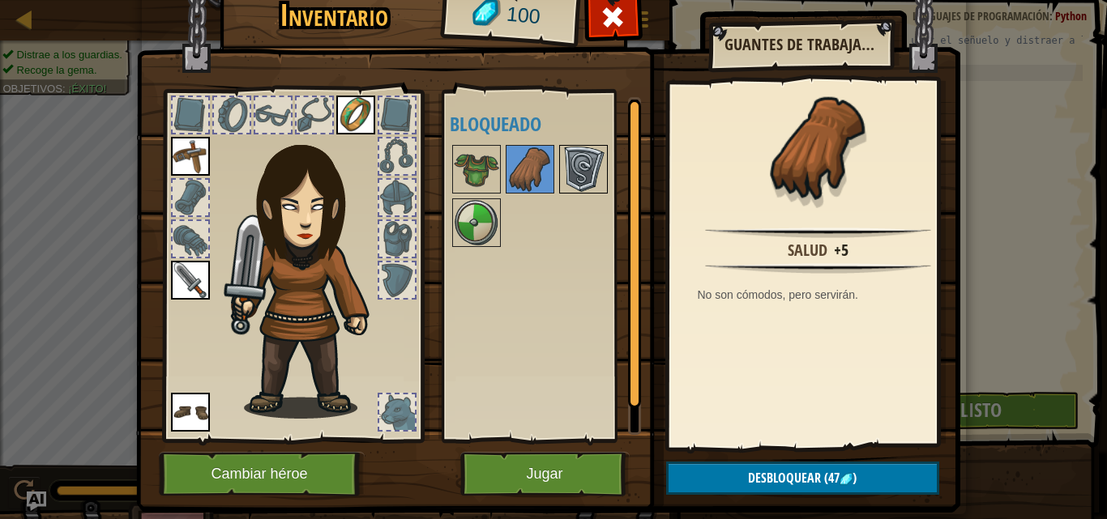
click at [580, 177] on img at bounding box center [583, 169] width 45 height 45
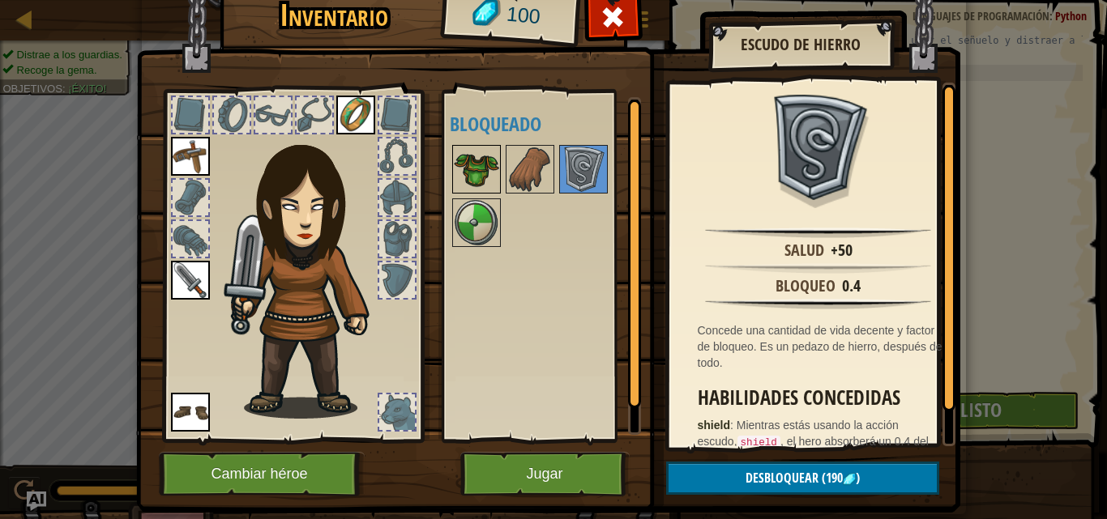
click at [468, 162] on img at bounding box center [476, 169] width 45 height 45
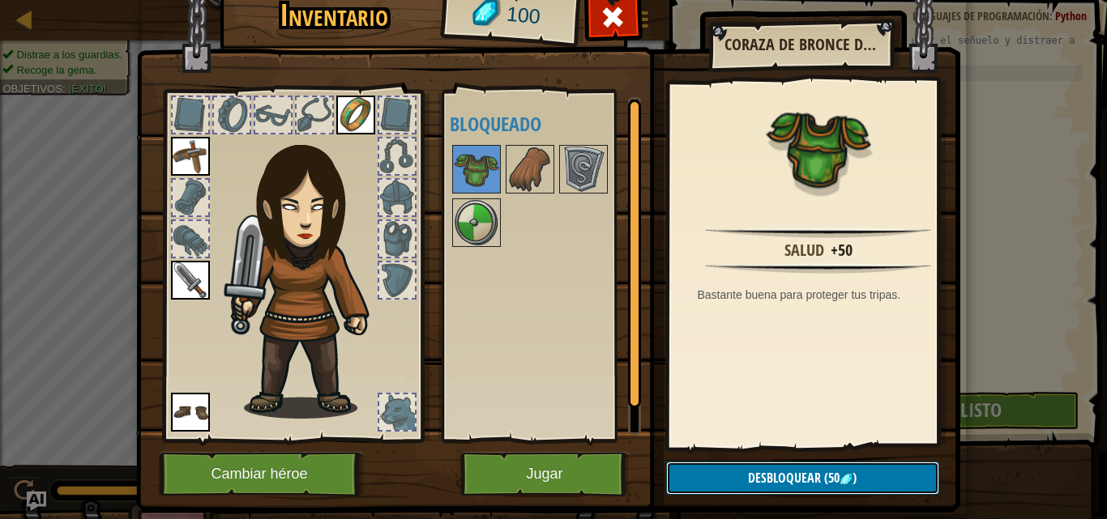
click at [775, 483] on span "Desbloquear" at bounding box center [784, 478] width 73 height 18
click at [740, 484] on button "Confirmar" at bounding box center [802, 478] width 273 height 33
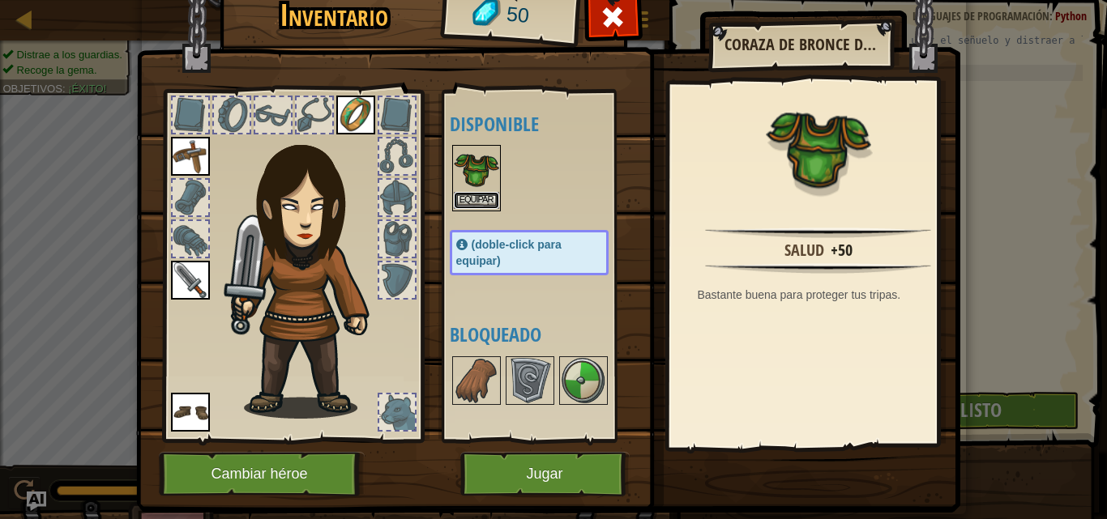
click at [480, 197] on button "Equipar" at bounding box center [476, 200] width 45 height 17
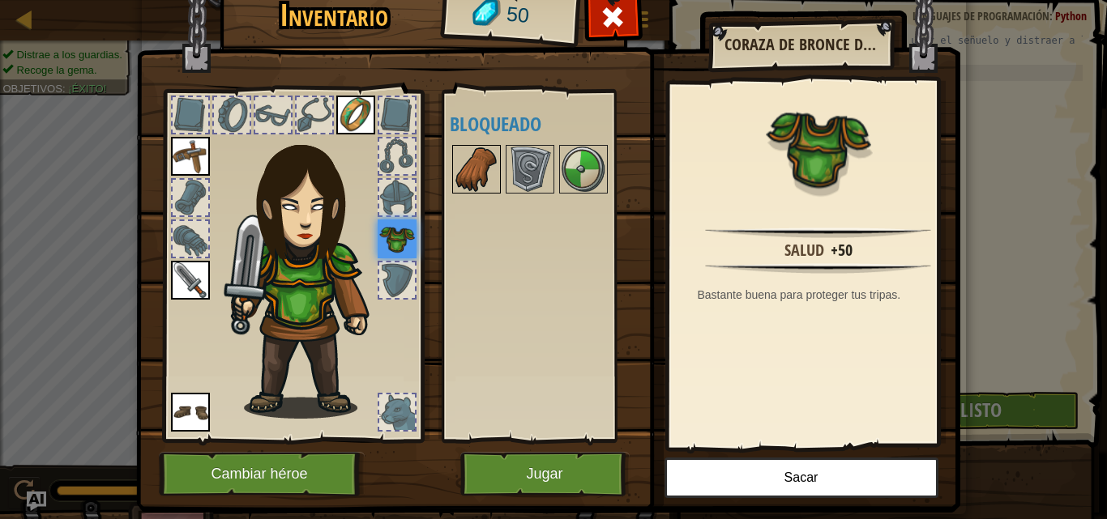
click at [469, 159] on img at bounding box center [476, 169] width 45 height 45
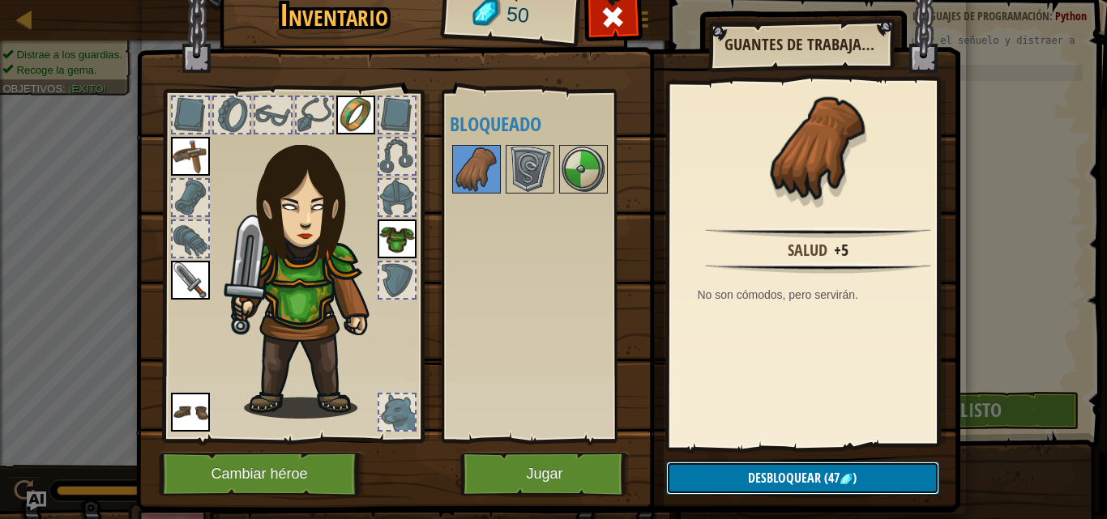
click at [753, 489] on button "Desbloquear (47 )" at bounding box center [802, 478] width 273 height 33
click at [685, 482] on button "Confirmar" at bounding box center [802, 478] width 273 height 33
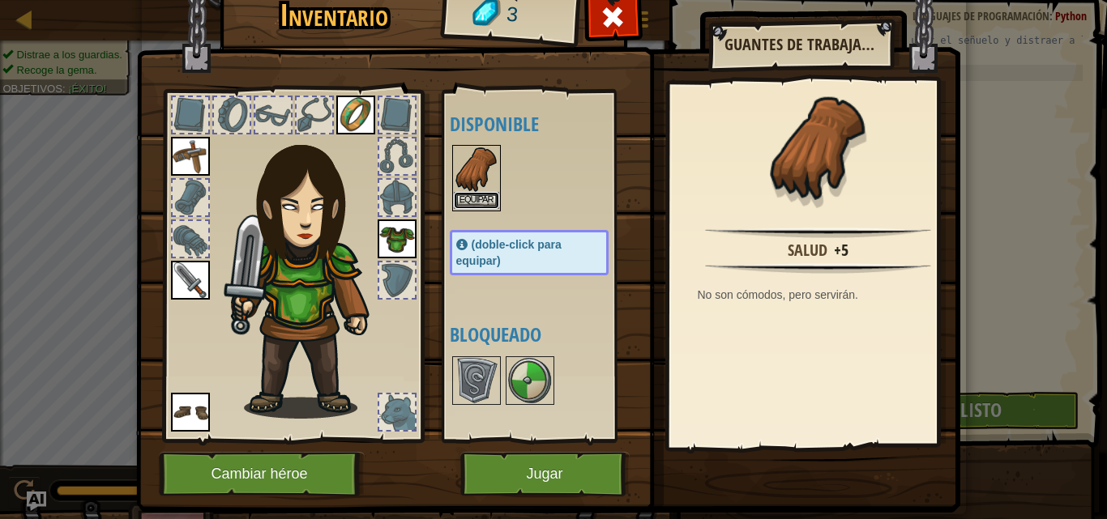
click at [463, 192] on button "Equipar" at bounding box center [476, 200] width 45 height 17
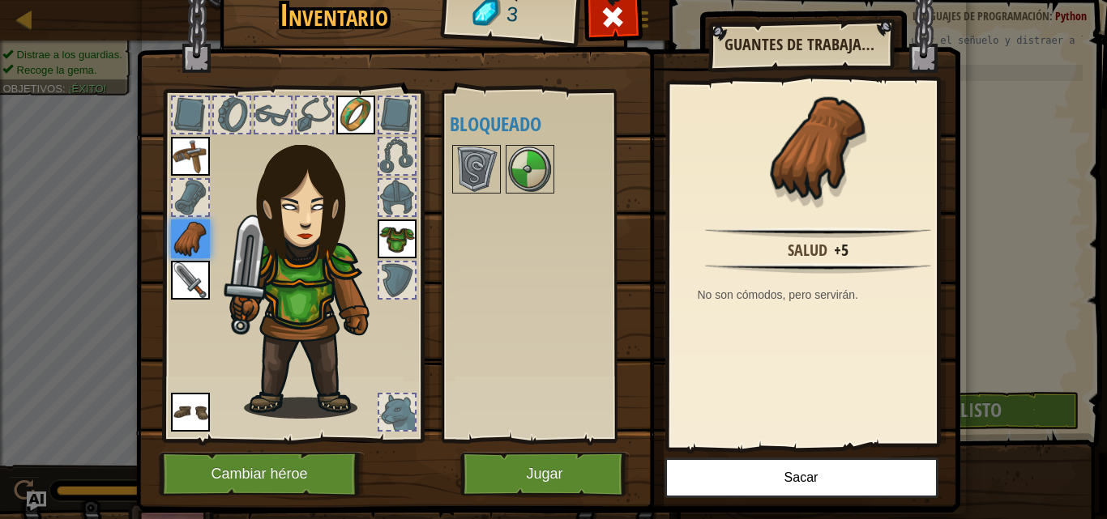
drag, startPoint x: 514, startPoint y: 446, endPoint x: 512, endPoint y: 463, distance: 18.0
click at [514, 447] on img at bounding box center [548, 219] width 824 height 588
click at [511, 463] on button "Jugar" at bounding box center [544, 474] width 169 height 45
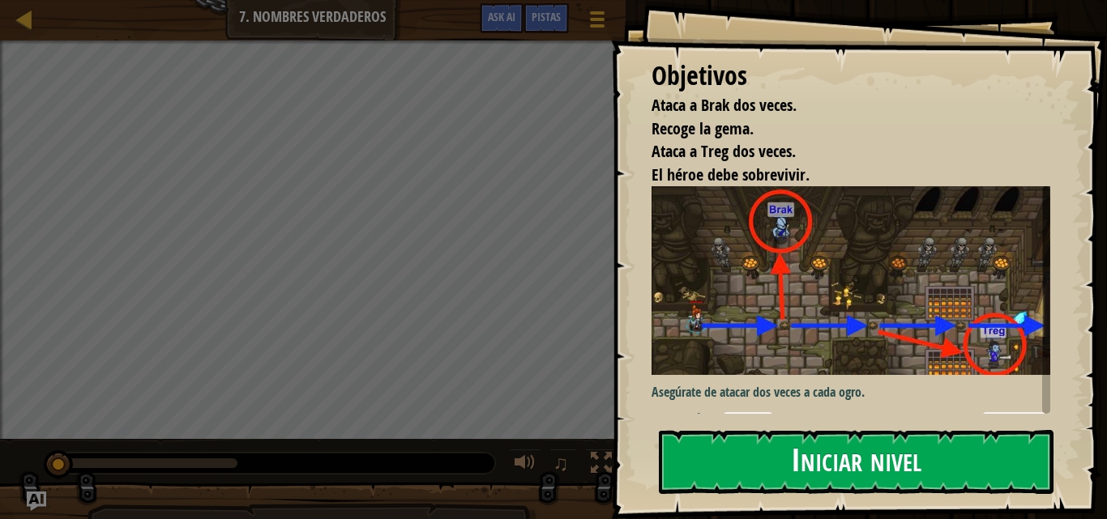
click at [802, 485] on button "Iniciar nivel" at bounding box center [856, 462] width 395 height 64
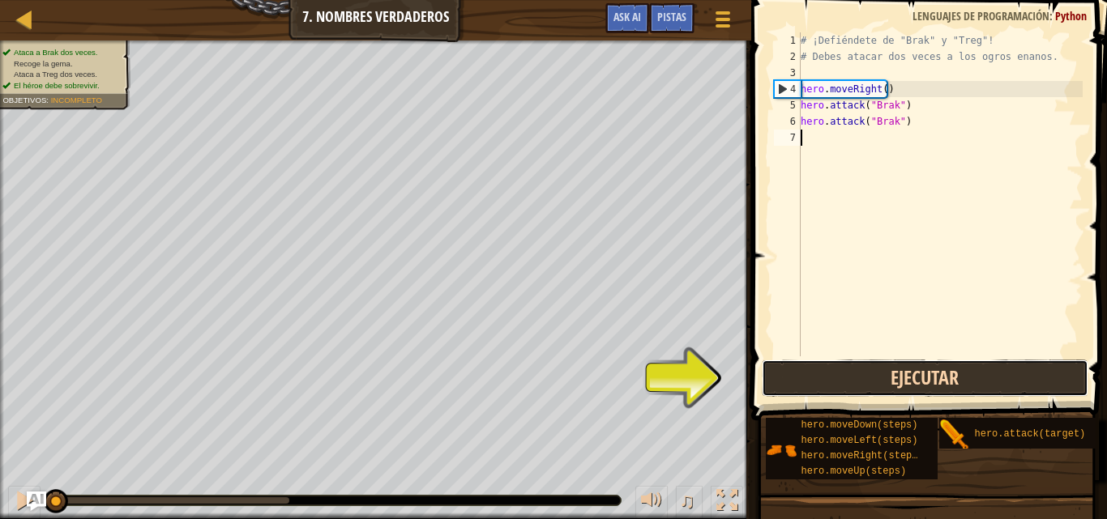
click at [937, 390] on button "Ejecutar" at bounding box center [925, 378] width 326 height 37
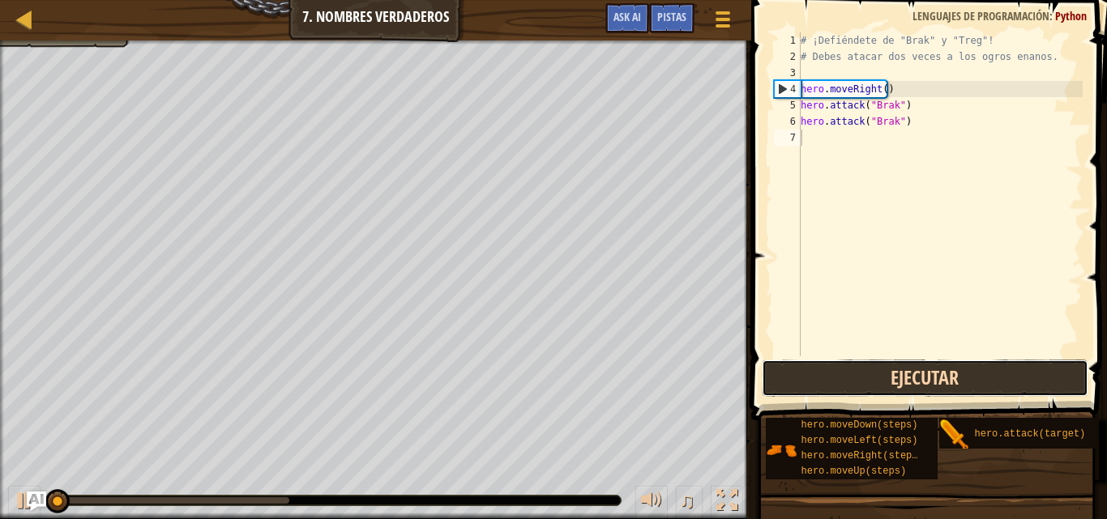
click at [937, 386] on button "Ejecutar" at bounding box center [925, 378] width 326 height 37
click at [936, 386] on button "Ejecutar" at bounding box center [925, 378] width 326 height 37
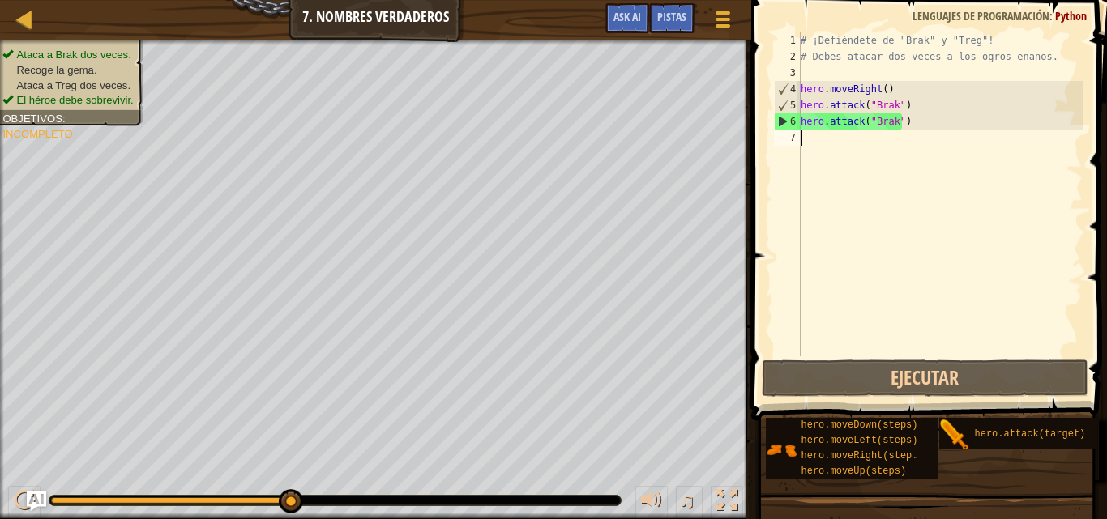
click at [864, 163] on div "# ¡Defiéndete de "Brak" y "Treg"! # Debes atacar dos veces a los ogros enanos. …" at bounding box center [939, 210] width 285 height 356
click at [892, 121] on div "# ¡Defiéndete de "Brak" y "Treg"! # Debes atacar dos veces a los ogros enanos. …" at bounding box center [939, 210] width 285 height 356
click at [900, 122] on div "# ¡Defiéndete de "Brak" y "Treg"! # Debes atacar dos veces a los ogros enanos. …" at bounding box center [939, 210] width 285 height 356
click at [895, 121] on div "# ¡Defiéndete de "Brak" y "Treg"! # Debes atacar dos veces a los ogros enanos. …" at bounding box center [939, 210] width 285 height 356
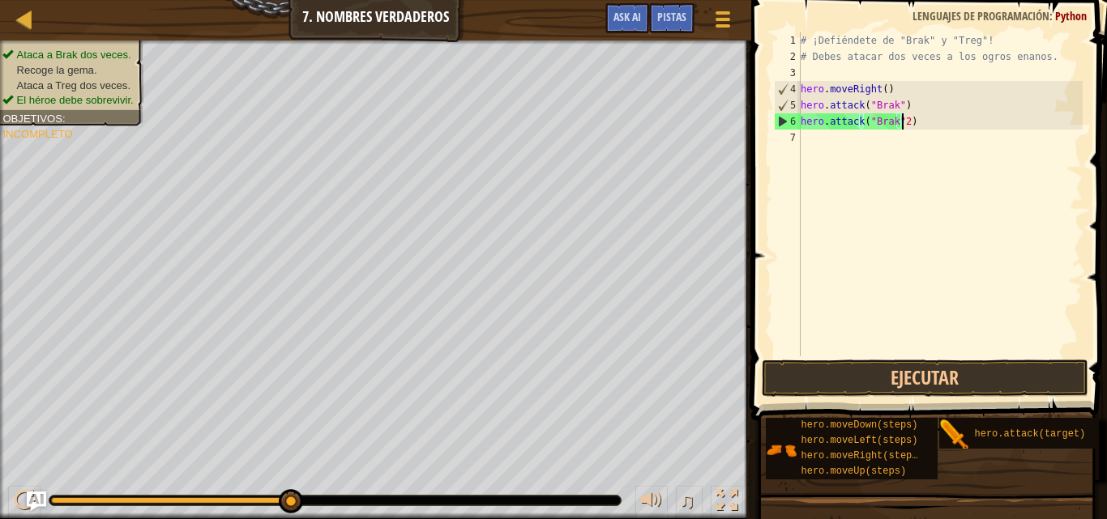
scroll to position [7, 8]
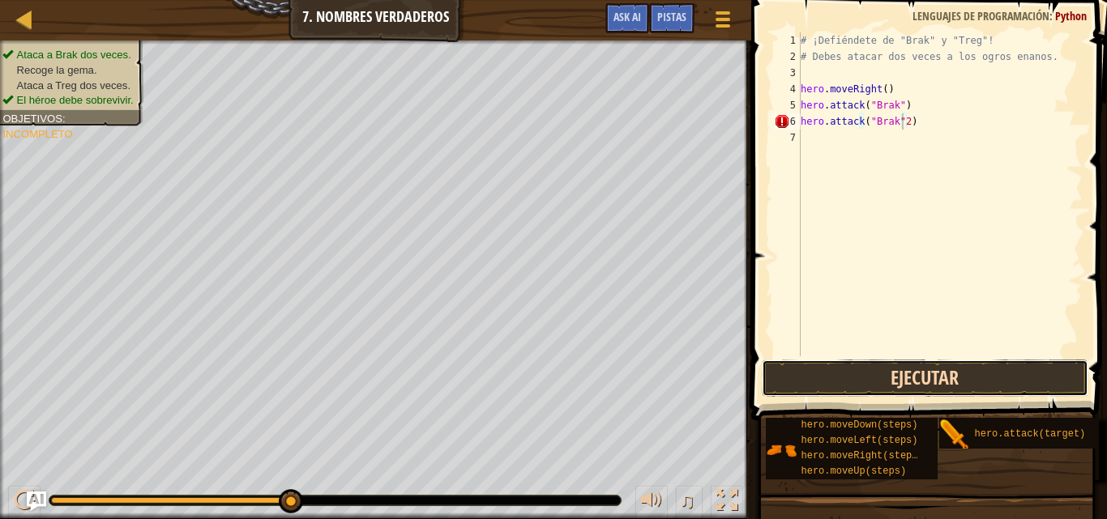
click at [939, 365] on button "Ejecutar" at bounding box center [925, 378] width 326 height 37
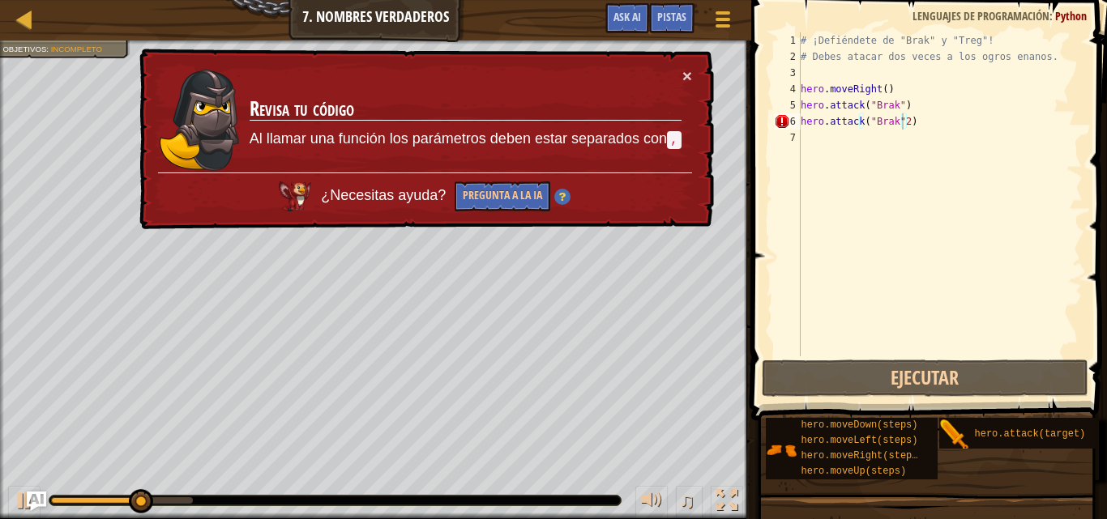
click at [693, 62] on div "× Revisa tu código Al llamar una función los parámetros deben estar separados c…" at bounding box center [425, 139] width 578 height 181
click at [682, 73] on button "×" at bounding box center [687, 75] width 10 height 17
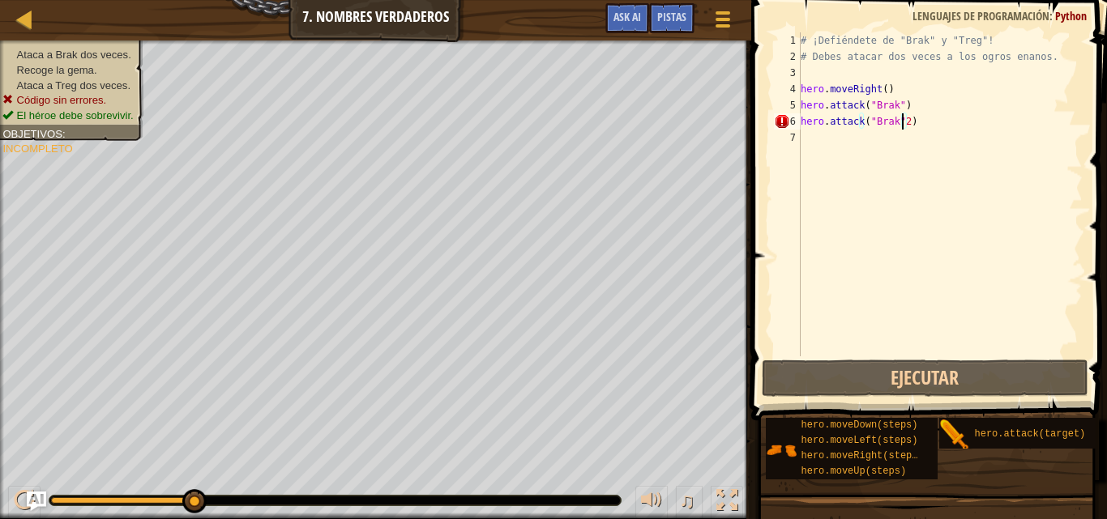
scroll to position [7, 7]
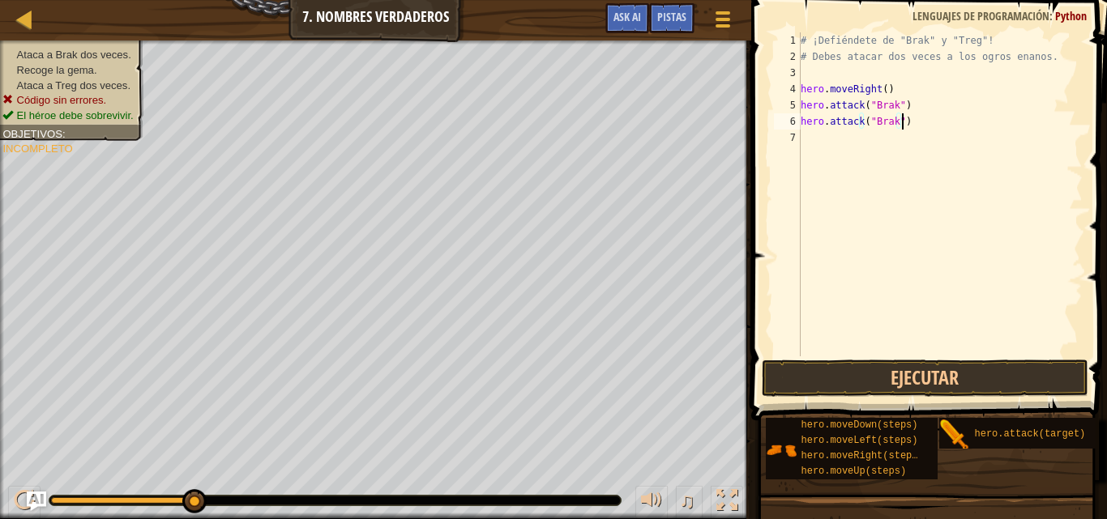
click at [912, 119] on div "# ¡Defiéndete de "Brak" y "Treg"! # Debes atacar dos veces a los ogros enanos. …" at bounding box center [939, 210] width 285 height 356
click at [915, 369] on button "Ejecutar" at bounding box center [925, 378] width 326 height 37
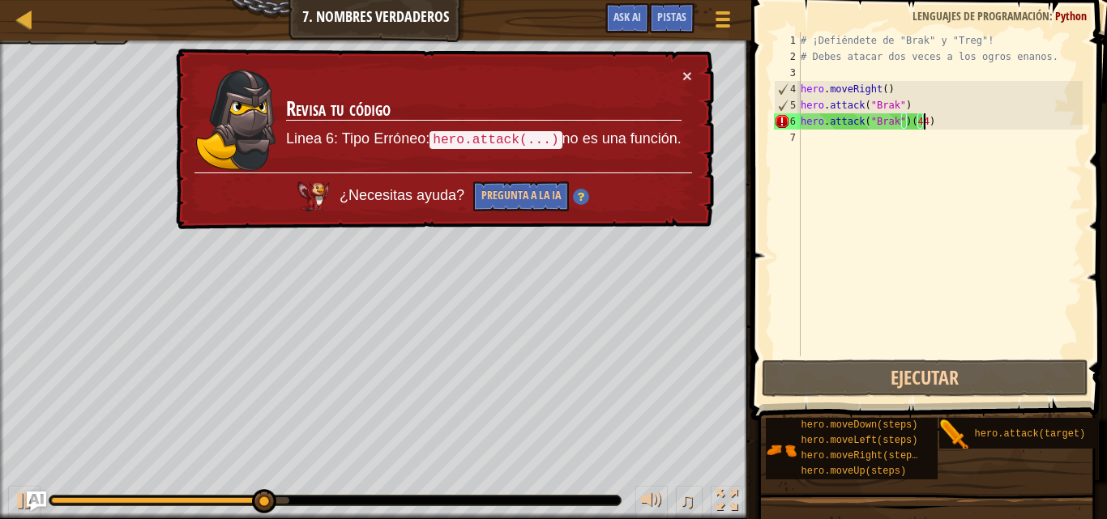
click at [703, 62] on div "× Revisa tu código Linea 6: Tipo Erróneo: hero.attack(...) no es una función. ¿…" at bounding box center [443, 139] width 541 height 181
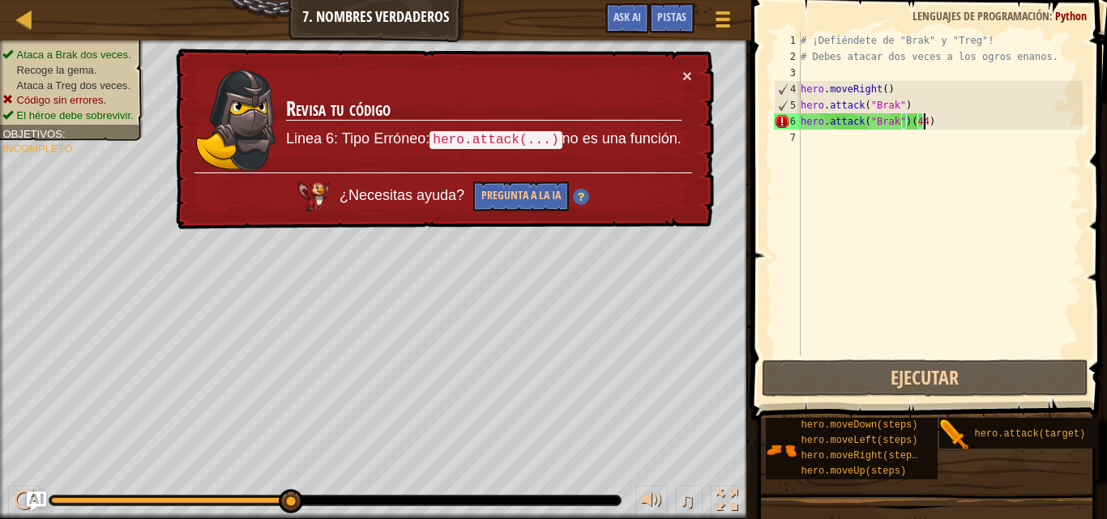
click at [928, 125] on div "# ¡Defiéndete de "Brak" y "Treg"! # [PERSON_NAME] atacar dos veces a los ogros …" at bounding box center [939, 210] width 285 height 356
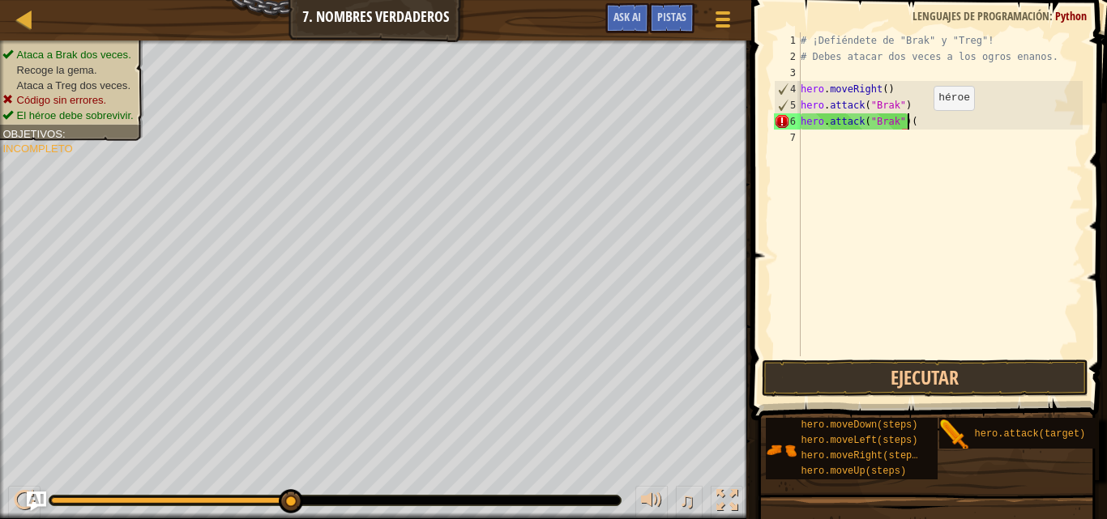
scroll to position [7, 7]
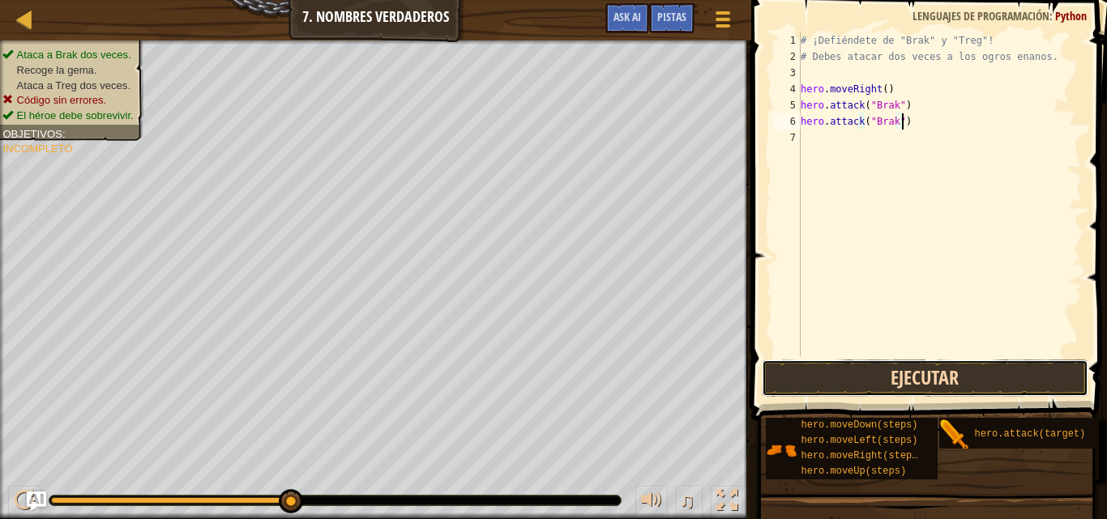
click at [814, 361] on button "Ejecutar" at bounding box center [925, 378] width 326 height 37
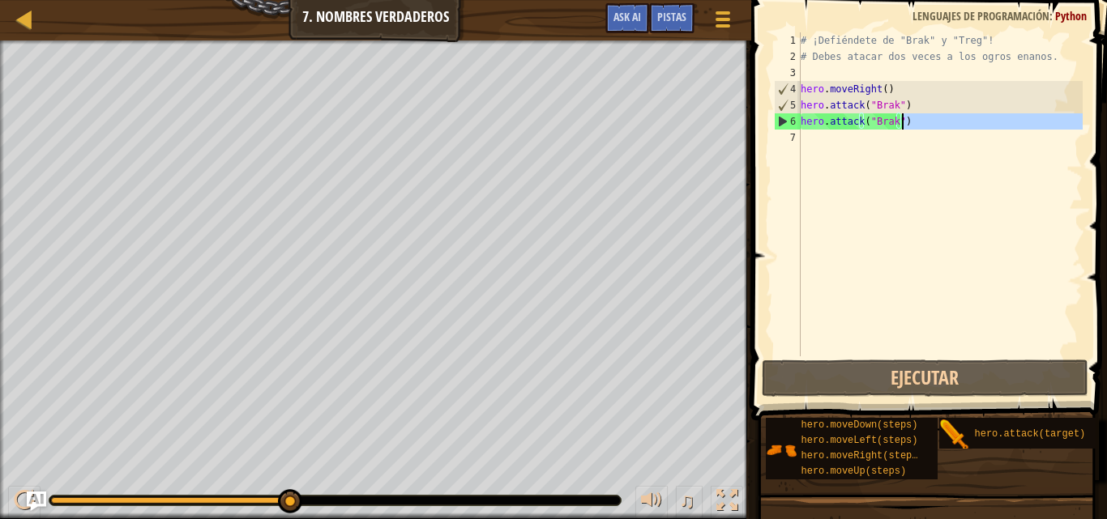
click at [911, 129] on div "# ¡Defiéndete de "Brak" y "Treg"! # Debes atacar dos veces a los ogros enanos. …" at bounding box center [939, 210] width 285 height 356
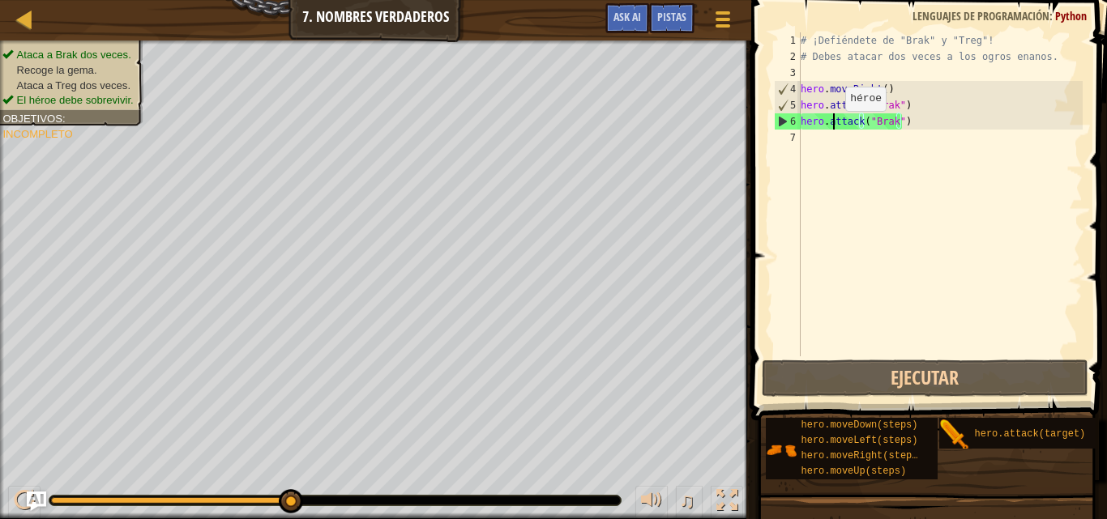
click at [831, 127] on div "# ¡Defiéndete de "Brak" y "Treg"! # Debes atacar dos veces a los ogros enanos. …" at bounding box center [939, 210] width 285 height 356
type textarea "hero.attack("Brak")"
click at [832, 142] on div "# ¡Defiéndete de "Brak" y "Treg"! # Debes atacar dos veces a los ogros enanos. …" at bounding box center [939, 210] width 285 height 356
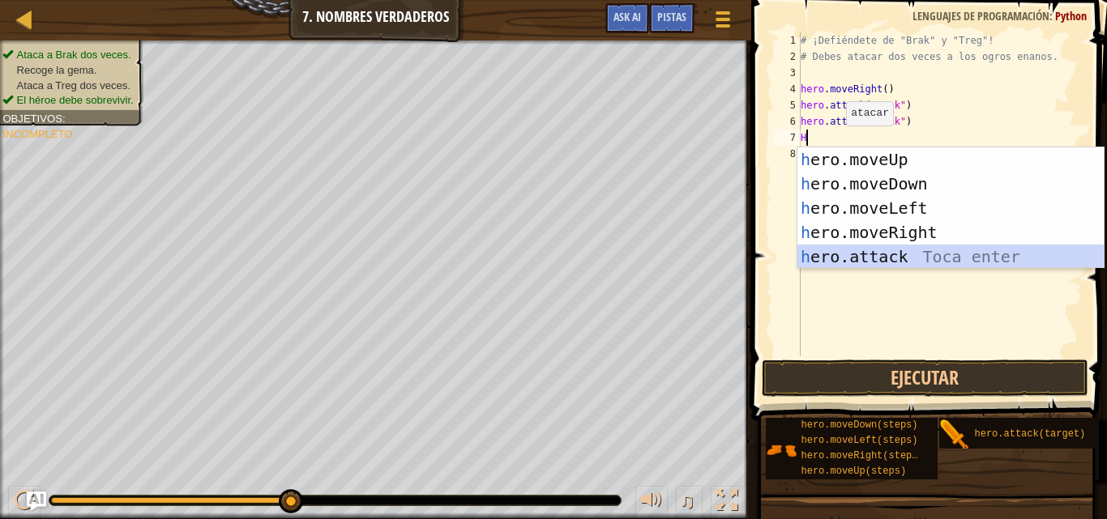
click at [854, 254] on div "h ero.moveUp Toca enter h ero.moveDown Toca enter h ero.moveLeft Toca enter h e…" at bounding box center [950, 232] width 306 height 170
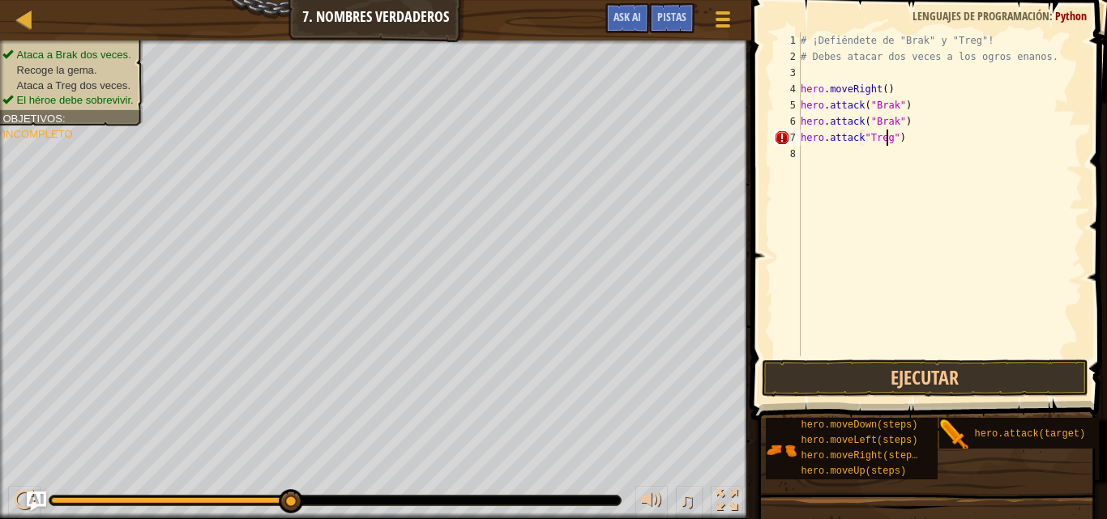
scroll to position [7, 7]
click at [853, 379] on button "Ejecutar" at bounding box center [925, 378] width 326 height 37
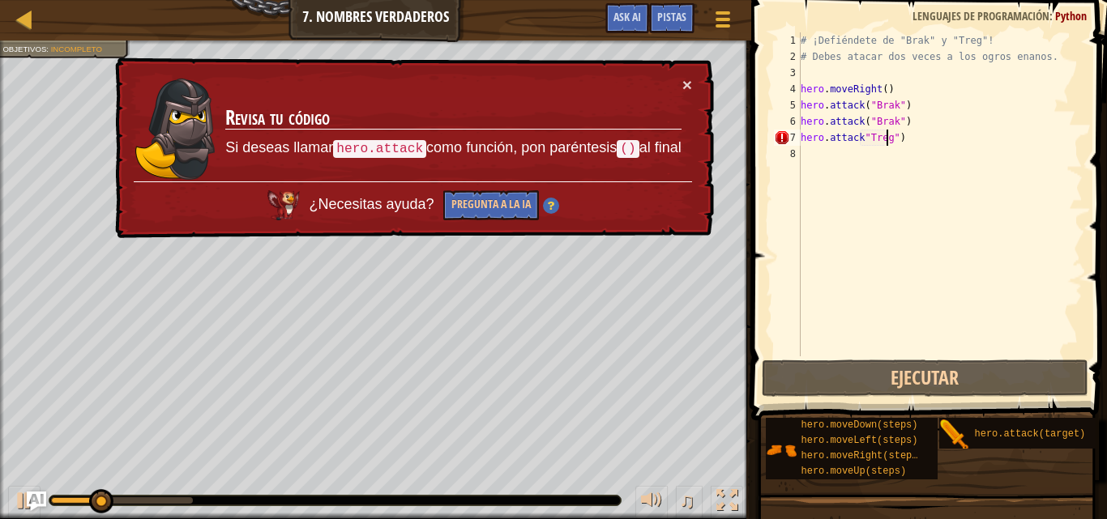
click at [602, 152] on p "Si deseas llamar hero.attack como función, pon paréntesis () al final" at bounding box center [453, 148] width 456 height 21
click at [472, 119] on h3 "Revisa tu código" at bounding box center [453, 118] width 456 height 23
drag, startPoint x: 470, startPoint y: 126, endPoint x: 486, endPoint y: 147, distance: 27.2
click at [475, 143] on td "Revisa tu código Si deseas llamar hero.attack como función, pon paréntesis () a…" at bounding box center [453, 128] width 458 height 105
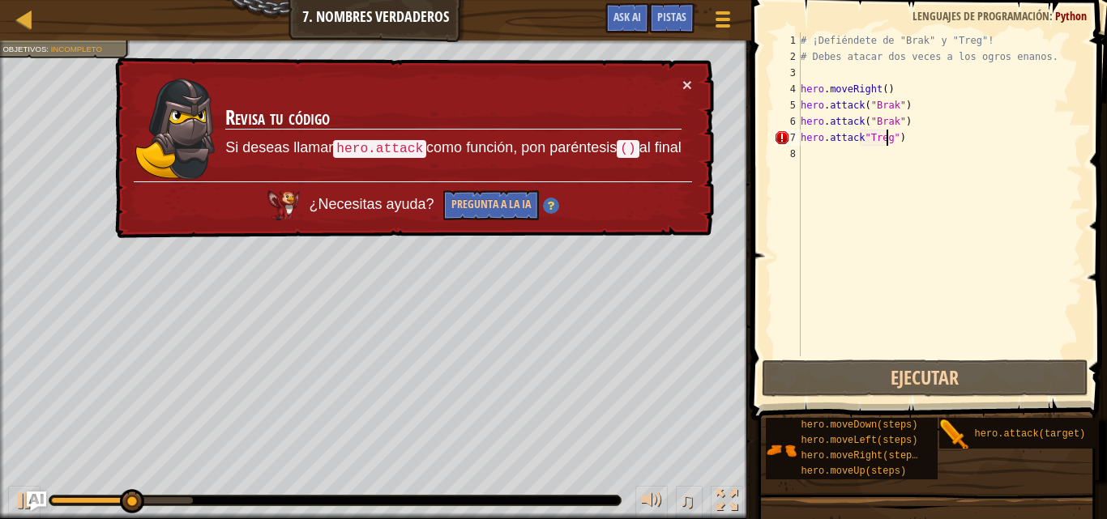
click at [486, 147] on p "Si deseas llamar hero.attack como función, pon paréntesis () al final" at bounding box center [453, 148] width 456 height 21
click at [493, 143] on p "Si deseas llamar hero.attack como función, pon paréntesis () al final" at bounding box center [453, 148] width 456 height 21
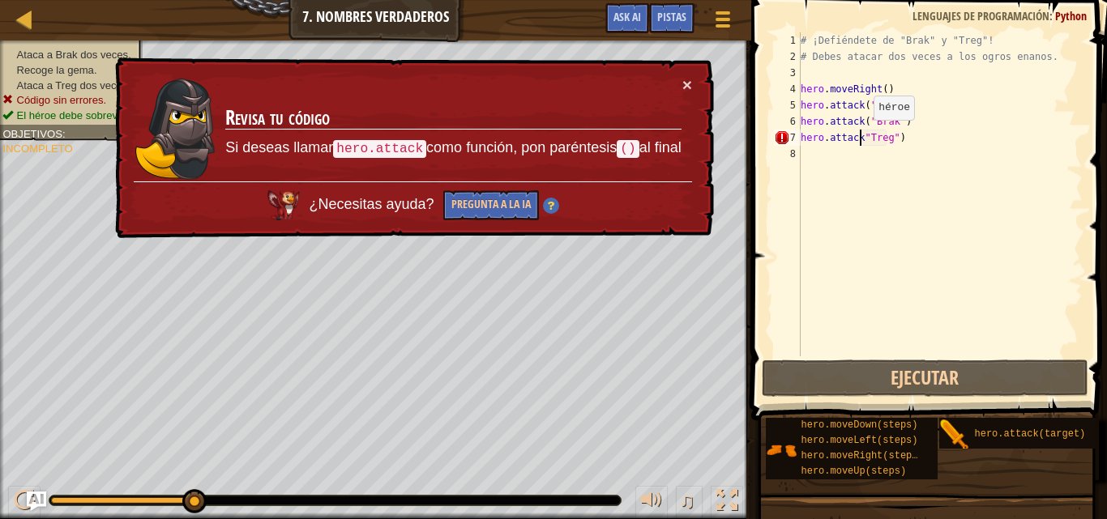
click at [860, 136] on div "# ¡Defiéndete de "Brak" y "Treg"! # [PERSON_NAME] atacar dos veces a los ogros …" at bounding box center [939, 210] width 285 height 356
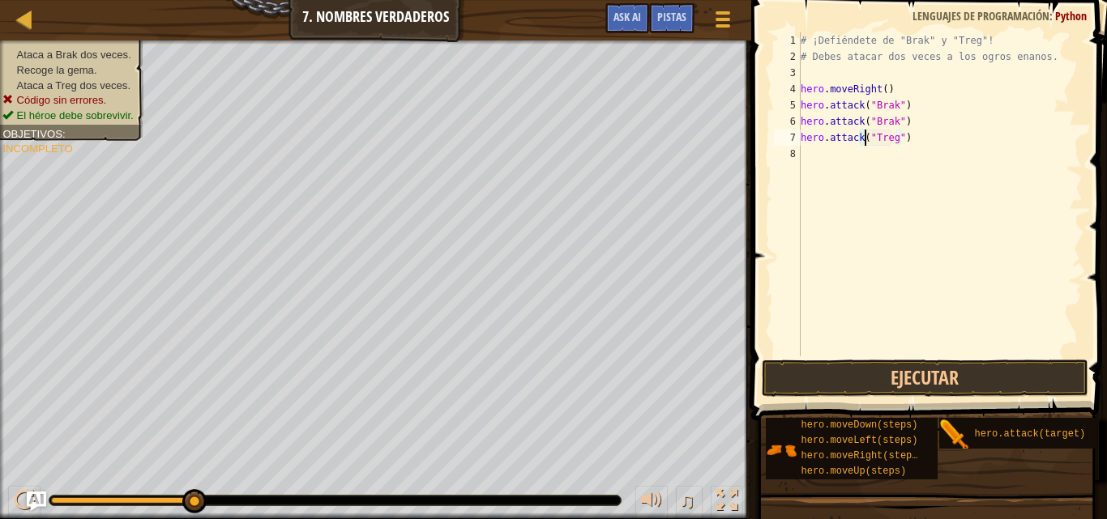
type textarea "hero.attack("Treg")"
drag, startPoint x: 869, startPoint y: 398, endPoint x: 867, endPoint y: 381, distance: 17.2
click at [867, 381] on div "hero.attack("Treg") [PHONE_NUMBER] ¡Defiéndete de "Brak" y "Treg"! # [PERSON_NA…" at bounding box center [926, 242] width 361 height 468
click at [867, 381] on button "Ejecutar" at bounding box center [925, 378] width 326 height 37
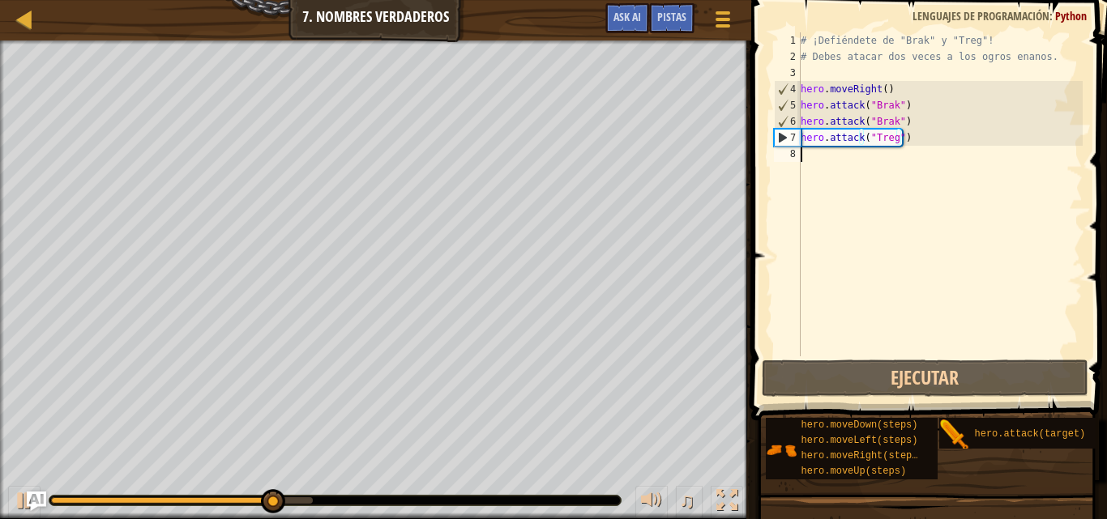
click at [812, 170] on div "# ¡Defiéndete de "Brak" y "Treg"! # [PERSON_NAME] atacar dos veces a los ogros …" at bounding box center [939, 210] width 285 height 356
click at [812, 164] on div "# ¡Defiéndete de "Brak" y "Treg"! # [PERSON_NAME] atacar dos veces a los ogros …" at bounding box center [939, 210] width 285 height 356
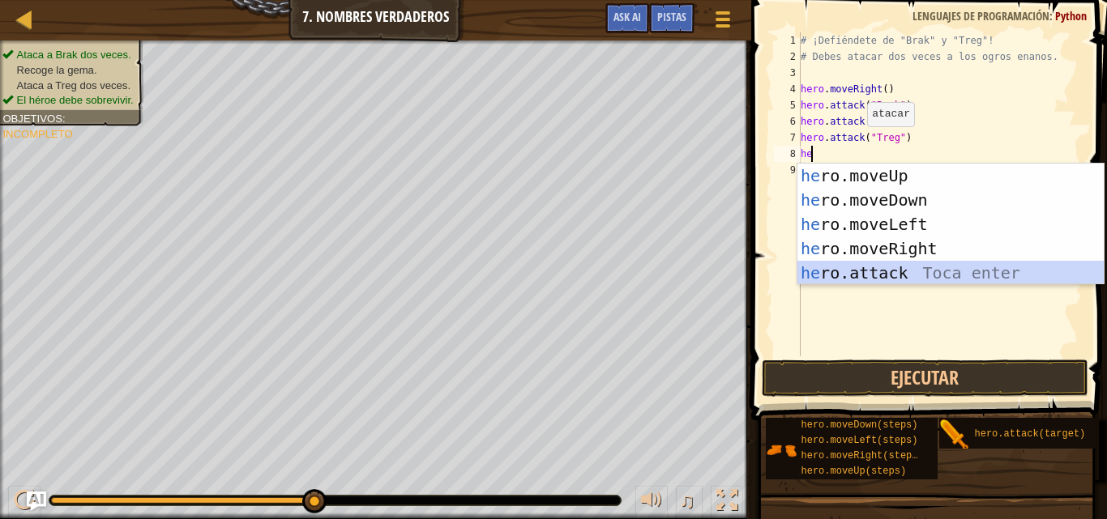
click at [898, 268] on div "he ro.moveUp Toca enter he ro.moveDown Toca enter he ro.moveLeft Toca enter he …" at bounding box center [950, 249] width 306 height 170
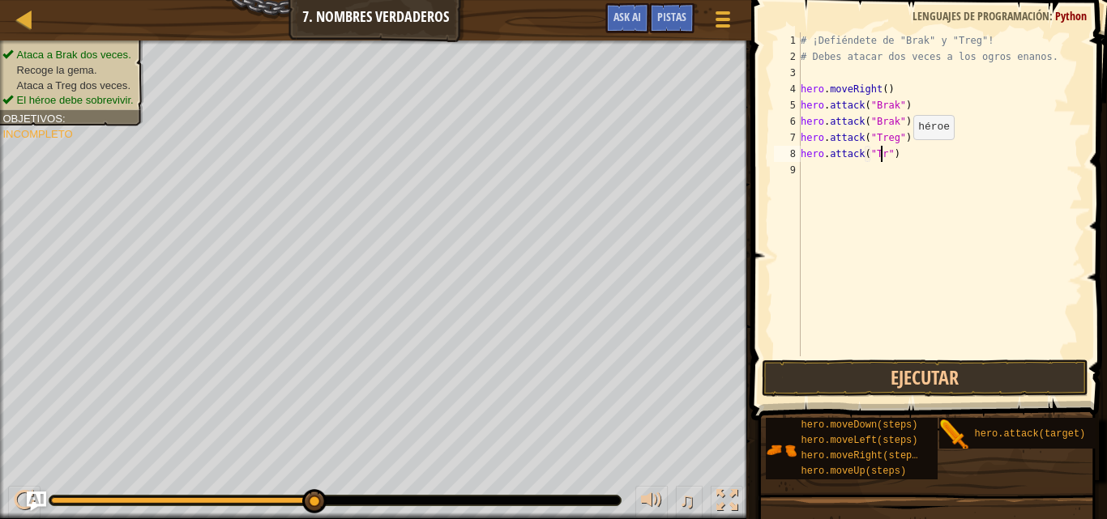
scroll to position [7, 7]
type textarea "hero.attack("Treg")"
click at [971, 367] on button "Ejecutar" at bounding box center [925, 378] width 326 height 37
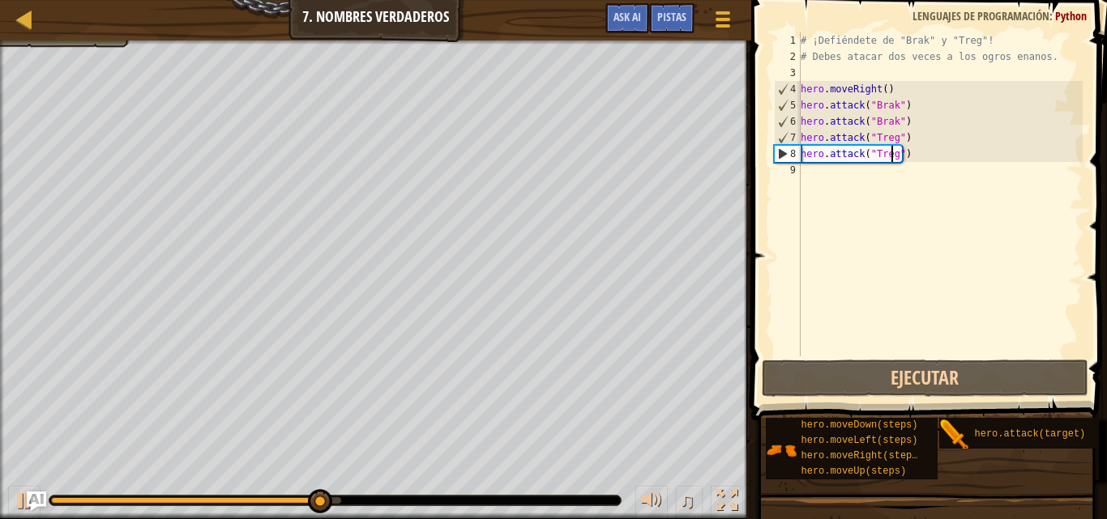
click at [802, 185] on div "# ¡Defiéndete de "Brak" y "Treg"! # [PERSON_NAME] atacar dos veces a los ogros …" at bounding box center [939, 210] width 285 height 356
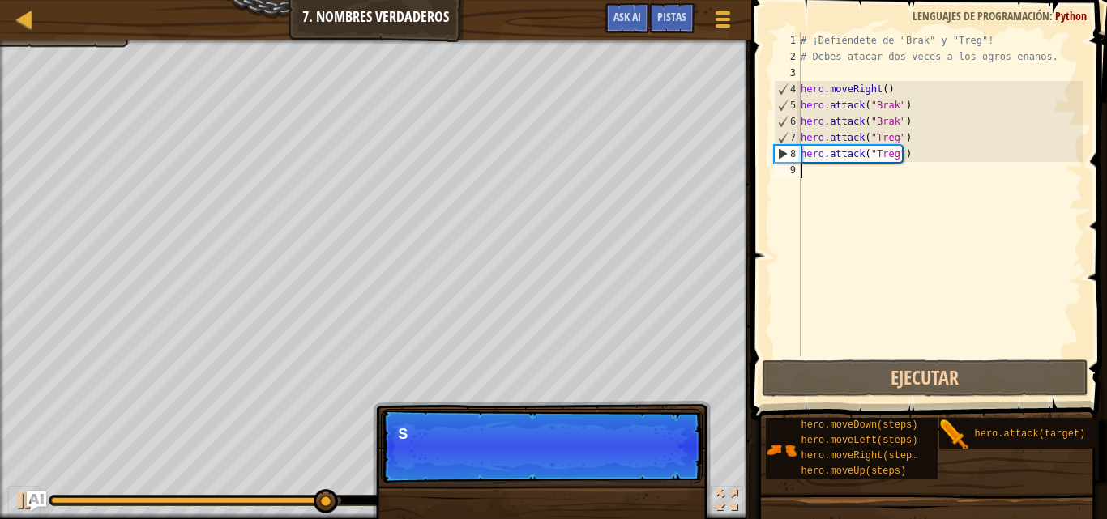
scroll to position [7, 0]
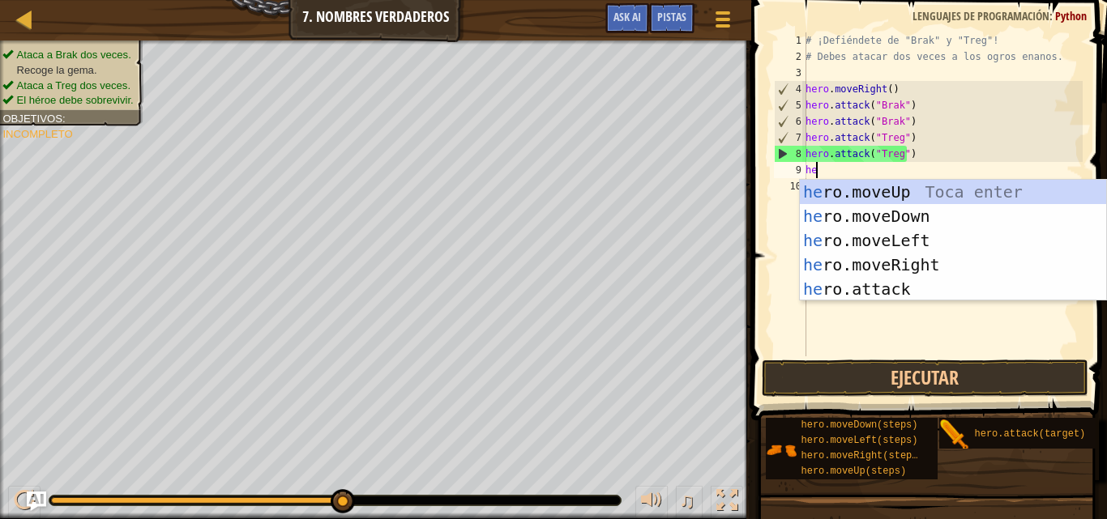
type textarea "her"
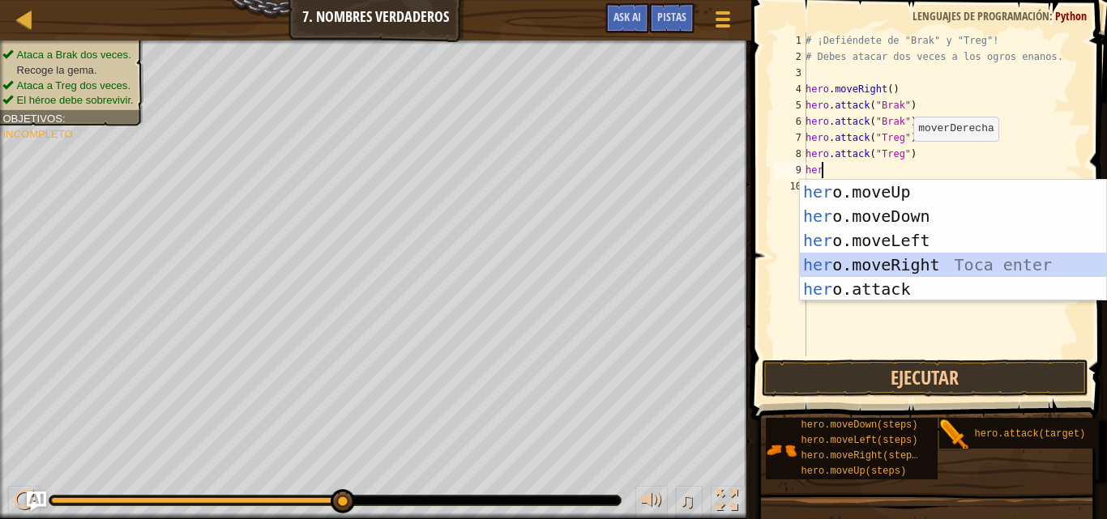
click at [866, 271] on div "her o.moveUp Toca enter her o.moveDown Toca enter her o.moveLeft [PERSON_NAME] …" at bounding box center [953, 265] width 306 height 170
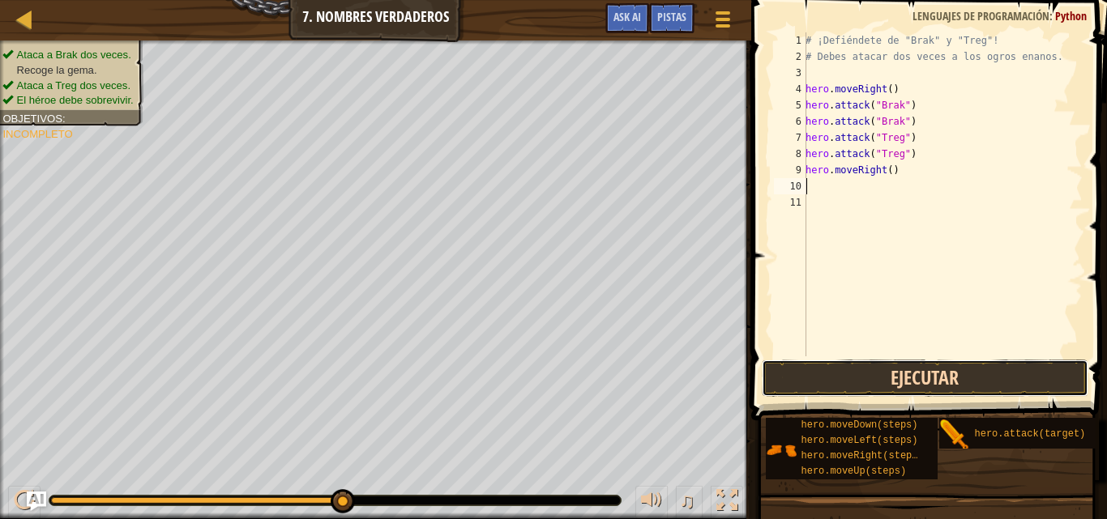
click at [890, 375] on button "Ejecutar" at bounding box center [925, 378] width 326 height 37
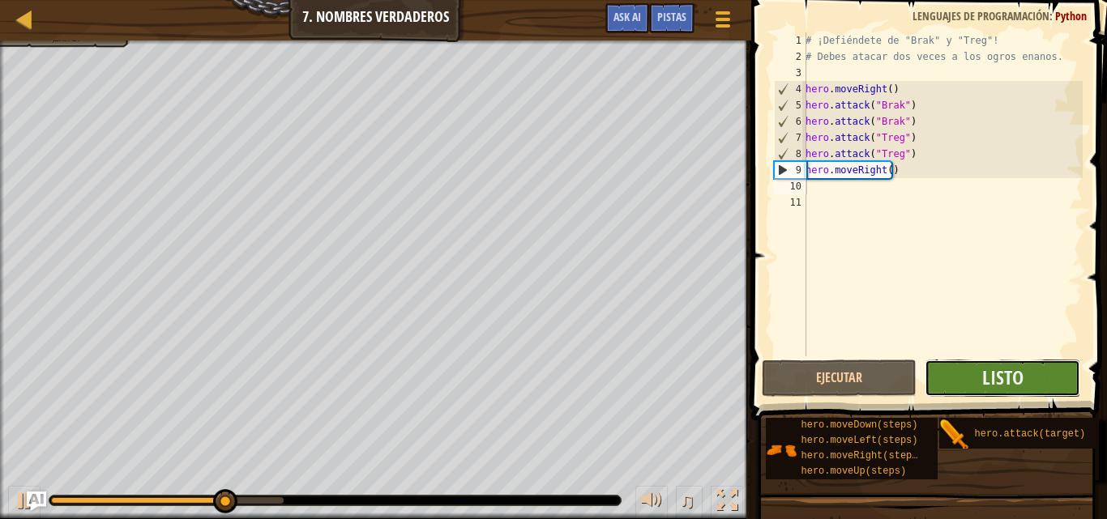
click at [1035, 381] on button "Listo" at bounding box center [1001, 378] width 155 height 37
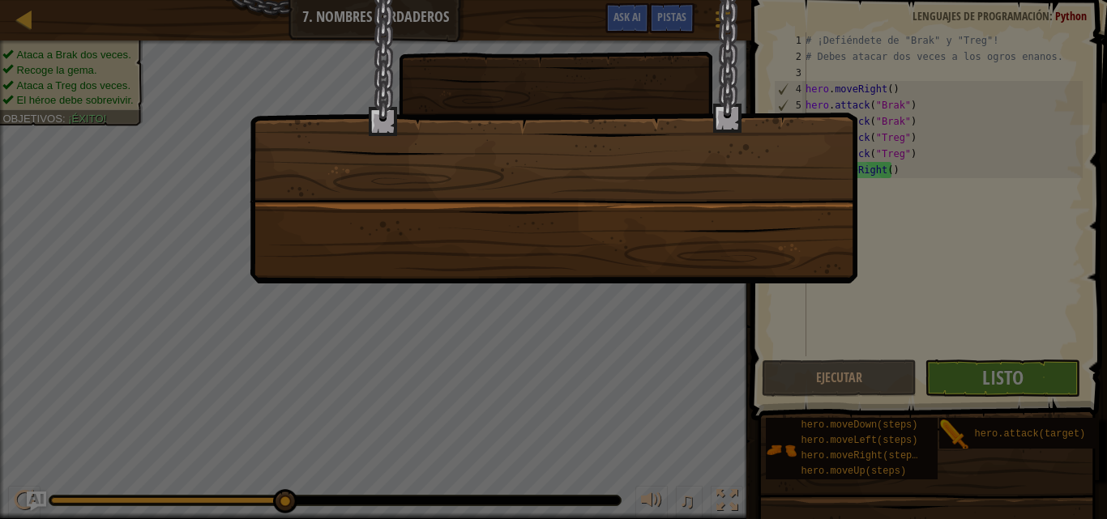
click at [531, 218] on div at bounding box center [554, 142] width 608 height 284
click at [531, 217] on div at bounding box center [554, 142] width 608 height 284
click at [531, 216] on div at bounding box center [554, 142] width 608 height 284
drag, startPoint x: 531, startPoint y: 216, endPoint x: 518, endPoint y: 212, distance: 13.6
click at [511, 228] on div at bounding box center [554, 142] width 608 height 284
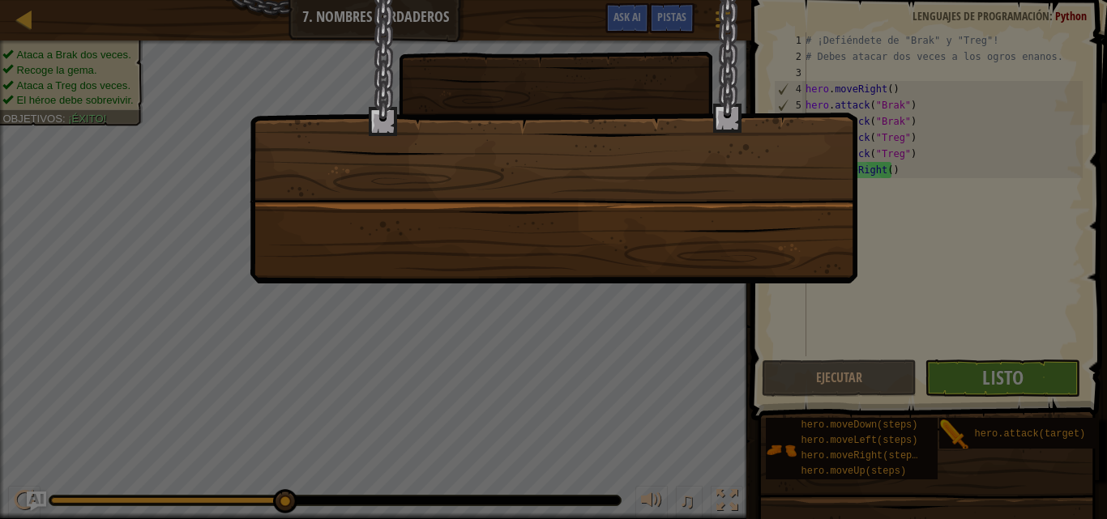
click at [559, 133] on div at bounding box center [554, 142] width 608 height 284
drag, startPoint x: 560, startPoint y: 132, endPoint x: 568, endPoint y: 130, distance: 8.3
click at [561, 134] on div at bounding box center [554, 142] width 608 height 284
click at [570, 132] on div at bounding box center [554, 142] width 608 height 284
click at [573, 132] on div at bounding box center [554, 142] width 608 height 284
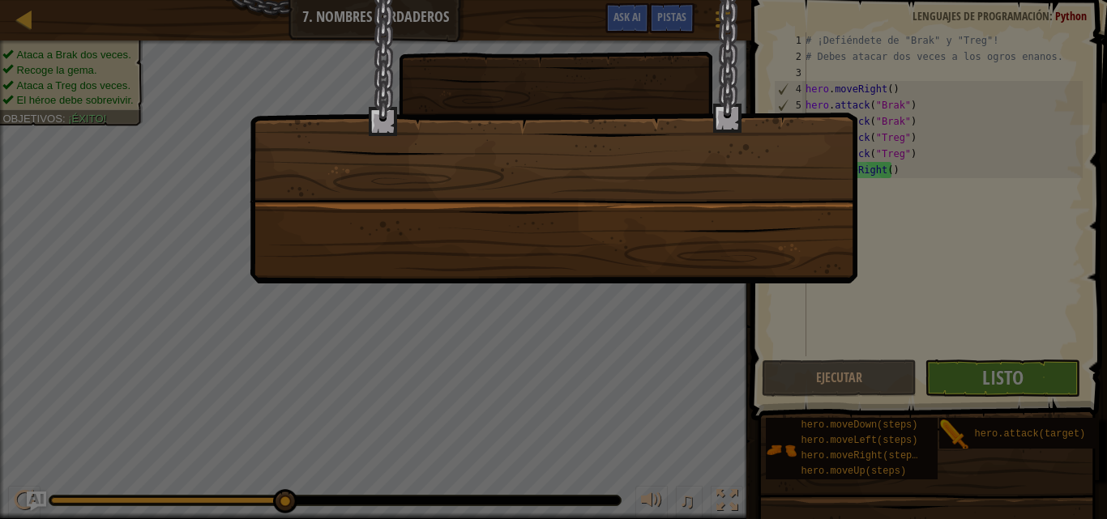
drag, startPoint x: 573, startPoint y: 132, endPoint x: 574, endPoint y: 123, distance: 8.9
click at [574, 132] on div at bounding box center [554, 142] width 608 height 284
click at [574, 124] on div at bounding box center [554, 142] width 608 height 284
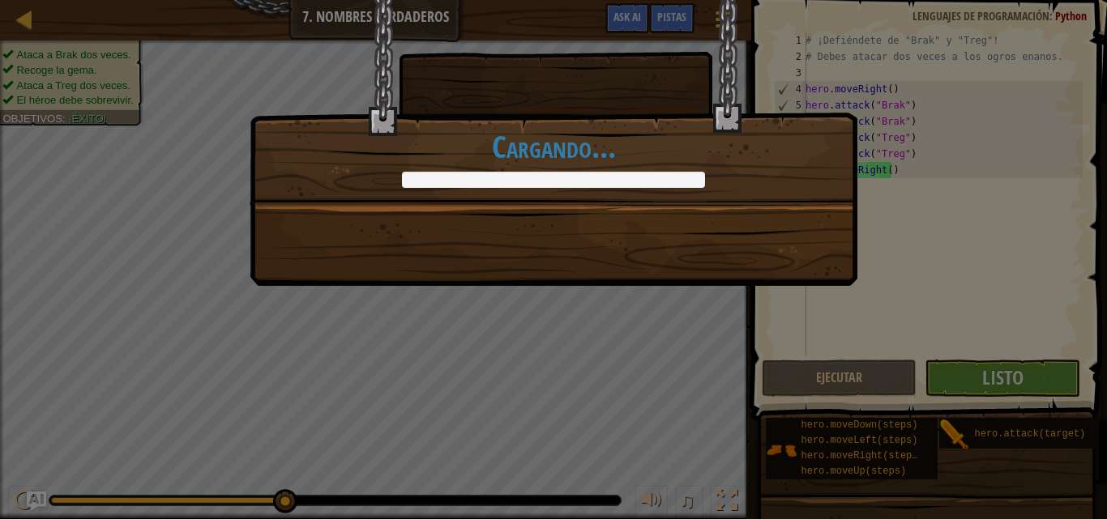
click at [467, 233] on div "Brak y [PERSON_NAME] aprendido a no meterse contigo. +13 +1 Código limpio: sin …" at bounding box center [554, 143] width 608 height 286
drag, startPoint x: 467, startPoint y: 233, endPoint x: 543, endPoint y: 186, distance: 89.1
click at [513, 219] on div "Brak y [PERSON_NAME] aprendido a no meterse contigo. +13 +17 Código limpio: sin…" at bounding box center [554, 143] width 608 height 286
drag, startPoint x: 542, startPoint y: 62, endPoint x: 515, endPoint y: 105, distance: 50.6
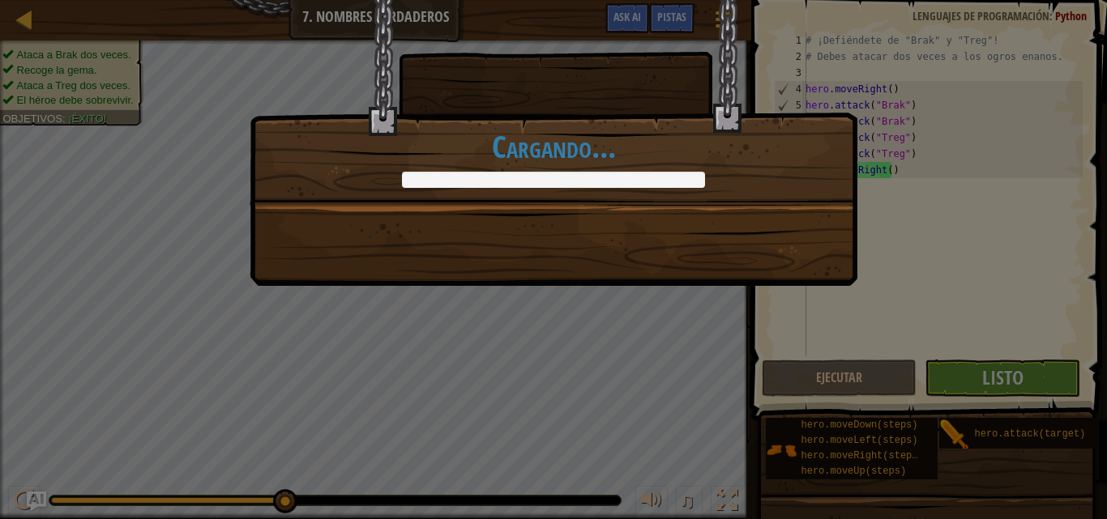
click at [539, 71] on div "Brak y [PERSON_NAME] aprendido a no meterse contigo. +13 +21 Código limpio: sin…" at bounding box center [554, 102] width 608 height 206
drag, startPoint x: 496, startPoint y: 144, endPoint x: 636, endPoint y: 146, distance: 140.2
click at [636, 146] on h1 "Cargando..." at bounding box center [553, 147] width 606 height 34
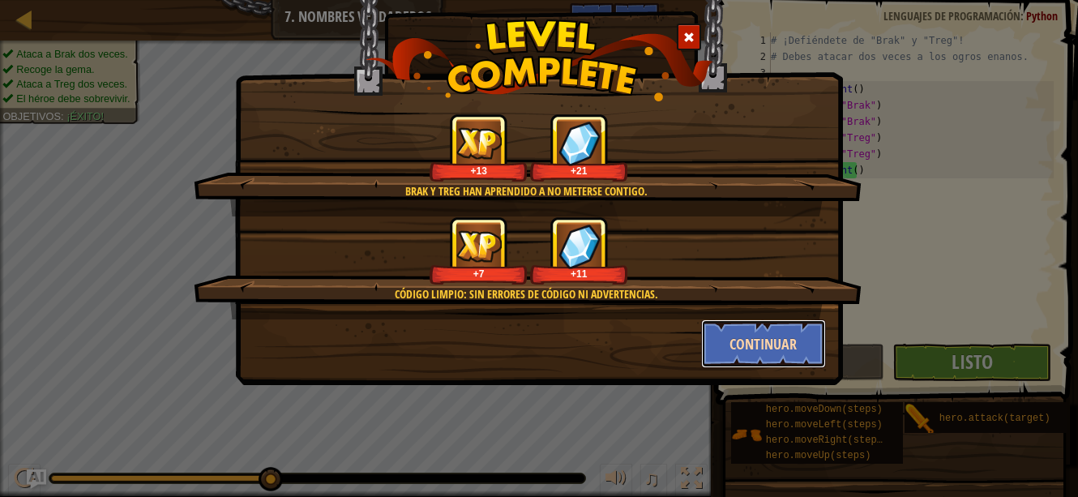
click at [712, 343] on button "Continuar" at bounding box center [764, 343] width 126 height 49
